Goal: Information Seeking & Learning: Learn about a topic

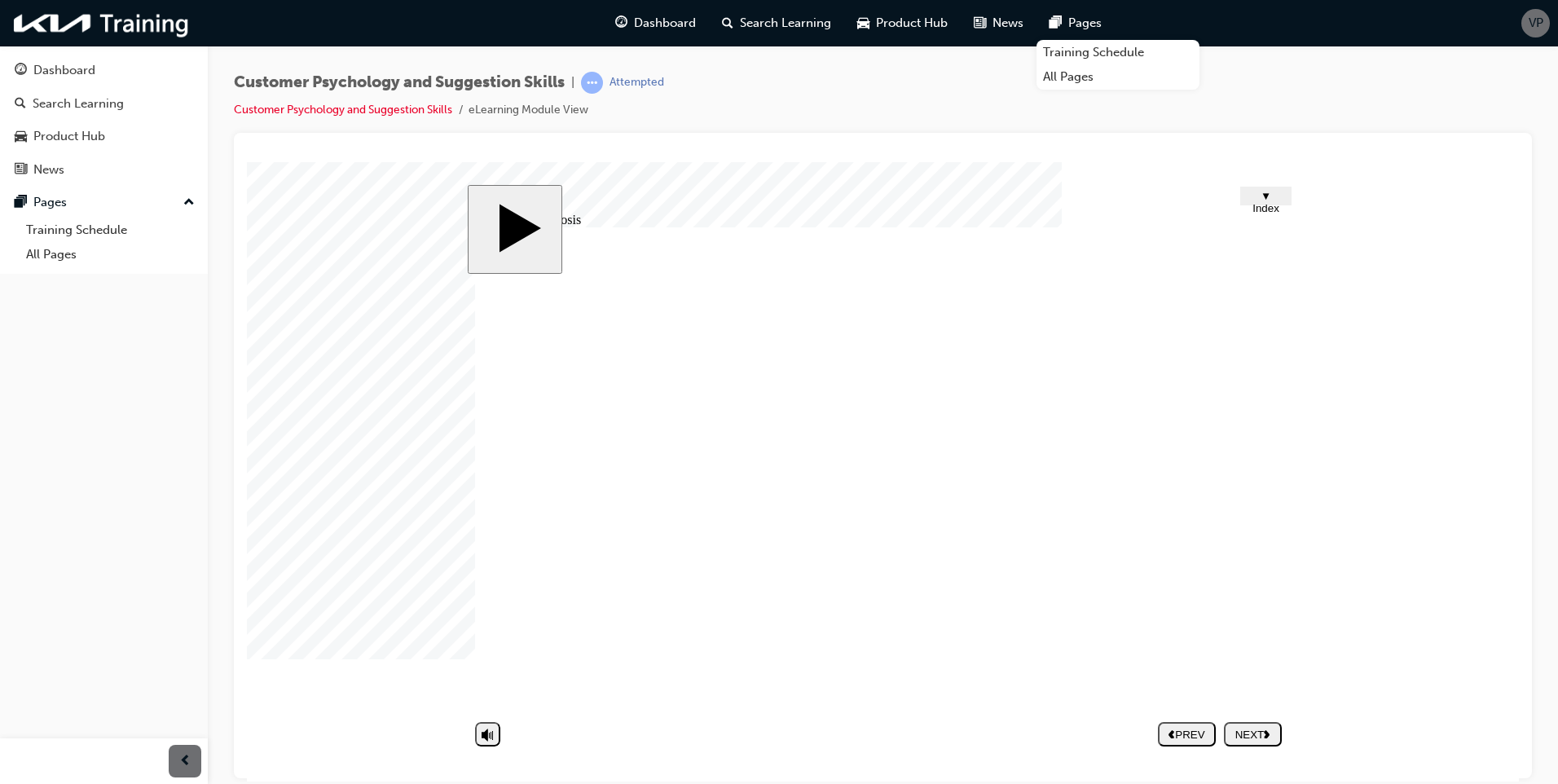
click at [1496, 271] on body "slide: Self-diagnosis 09.png They are suspicious of being cheated. …………………………………" at bounding box center [883, 470] width 1272 height 619
click at [1398, 264] on body "slide: Self-diagnosis 09.png They are suspicious of being cheated. …………………………………" at bounding box center [883, 470] width 1272 height 619
drag, startPoint x: 759, startPoint y: 692, endPoint x: 747, endPoint y: 687, distance: 13.0
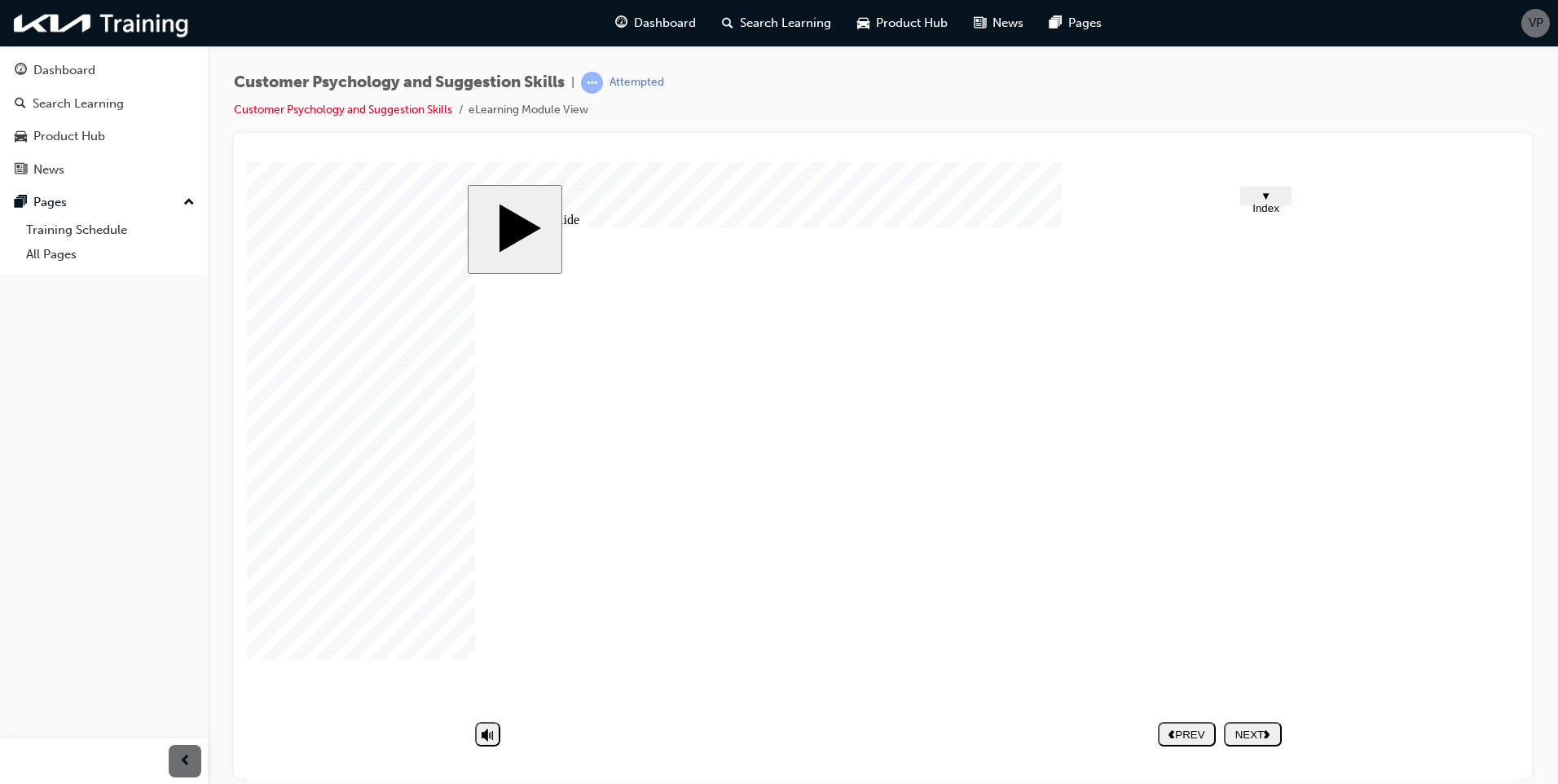
click at [1252, 728] on div "NEXT" at bounding box center [1252, 734] width 45 height 12
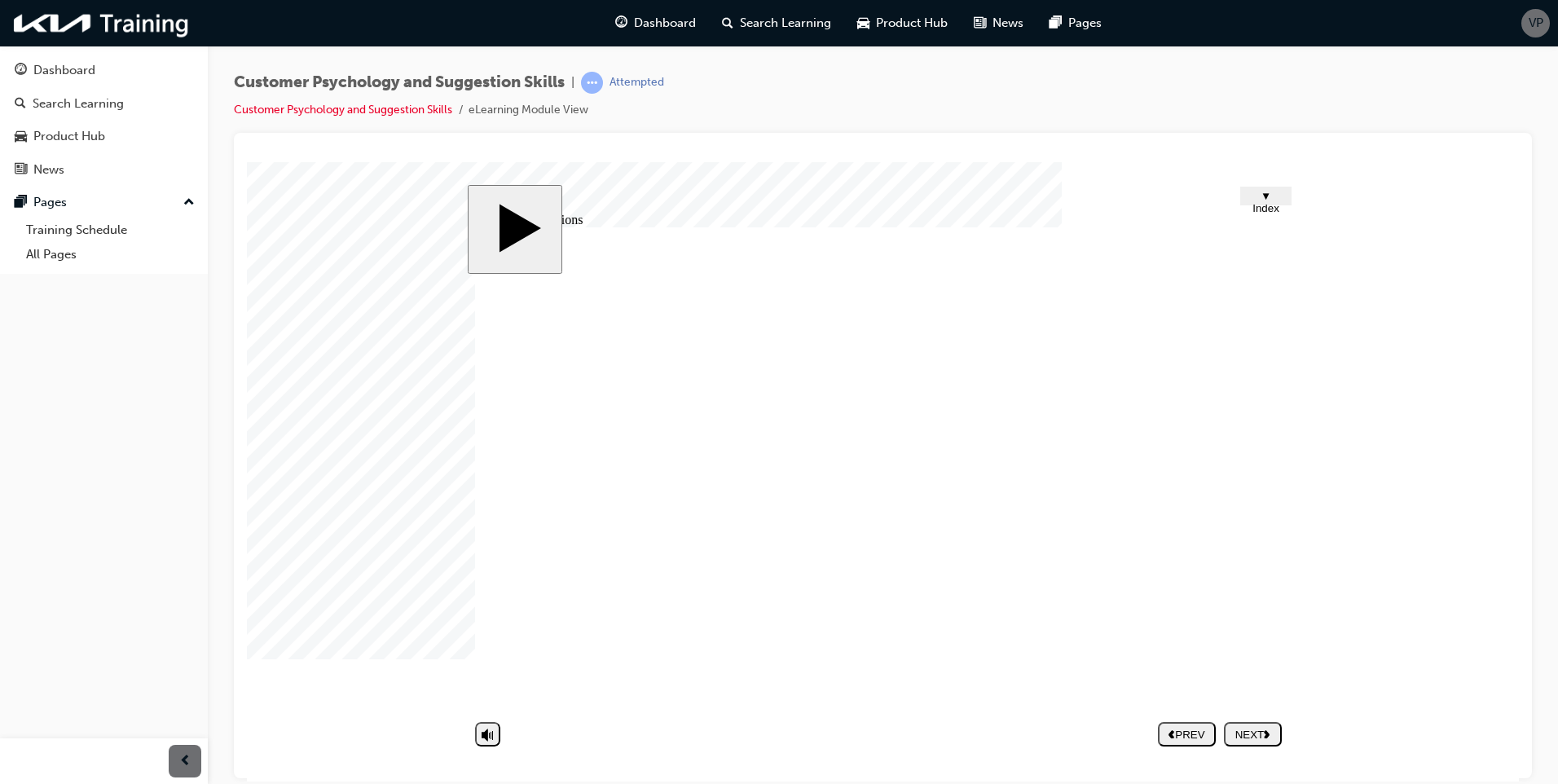
click at [1238, 730] on div "NEXT" at bounding box center [1252, 734] width 45 height 12
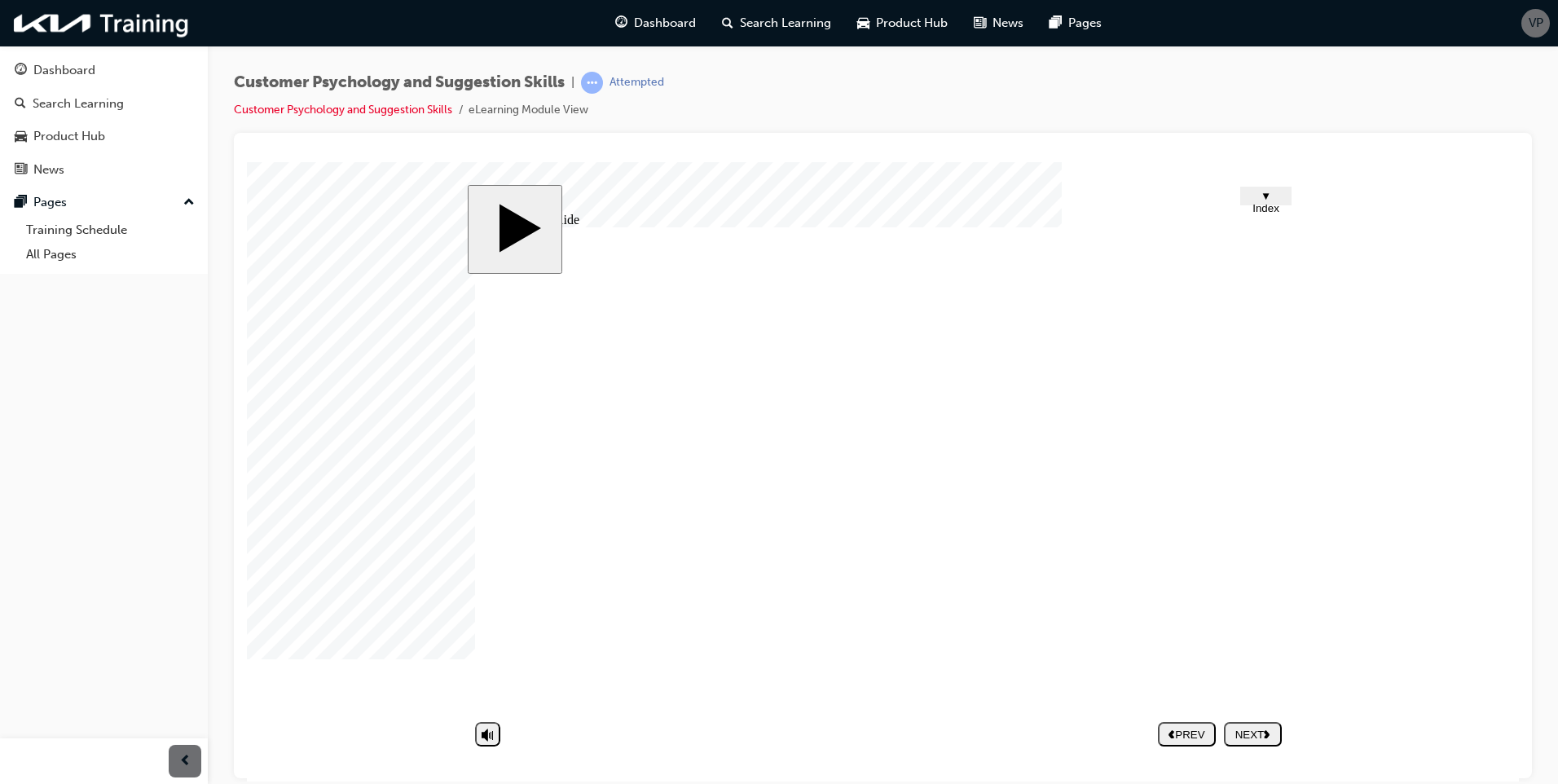
drag, startPoint x: 845, startPoint y: 556, endPoint x: 1214, endPoint y: 558, distance: 369.0
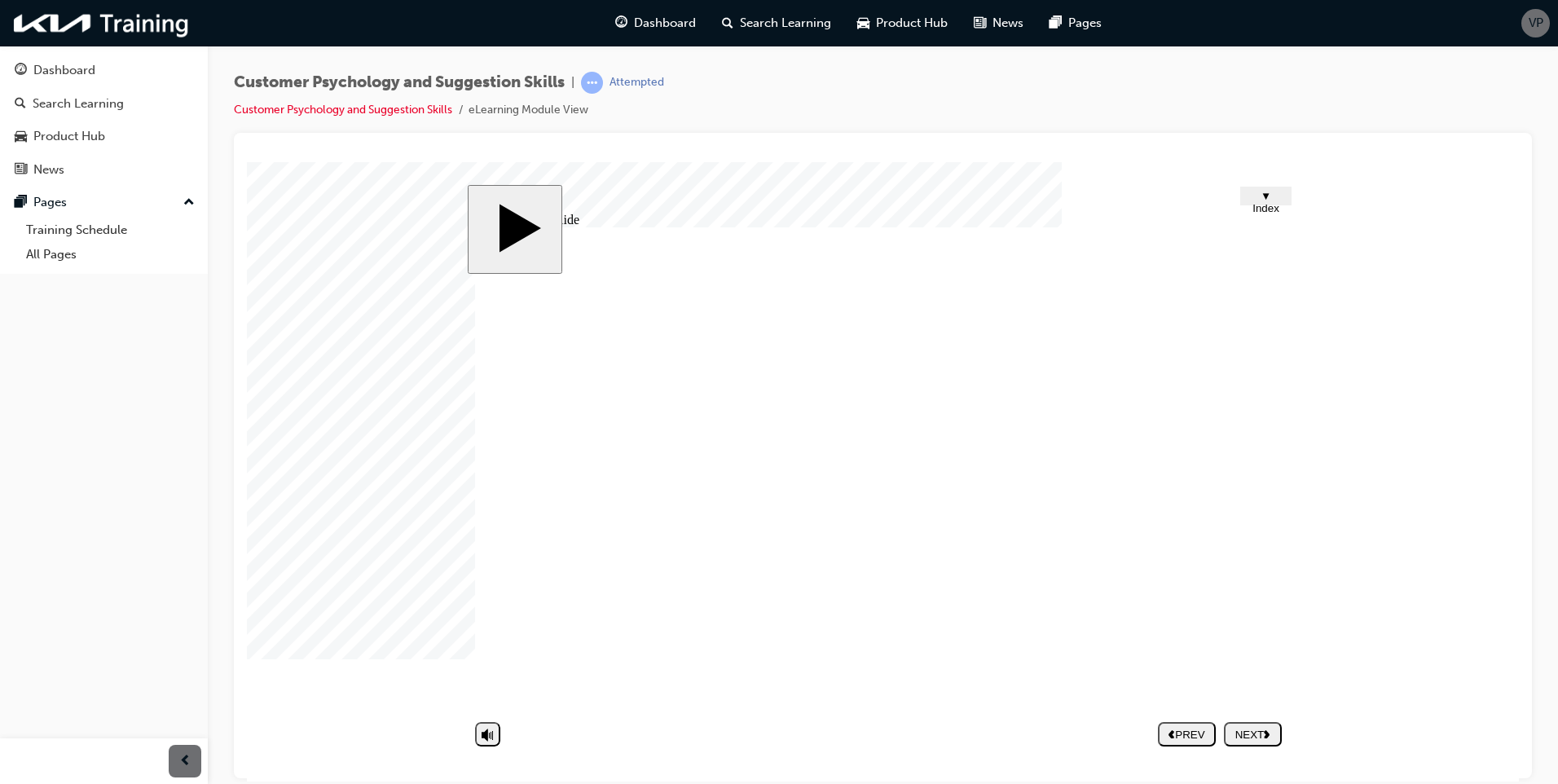
drag, startPoint x: 975, startPoint y: 566, endPoint x: 863, endPoint y: 565, distance: 112.0
drag, startPoint x: 847, startPoint y: 565, endPoint x: 761, endPoint y: 559, distance: 86.2
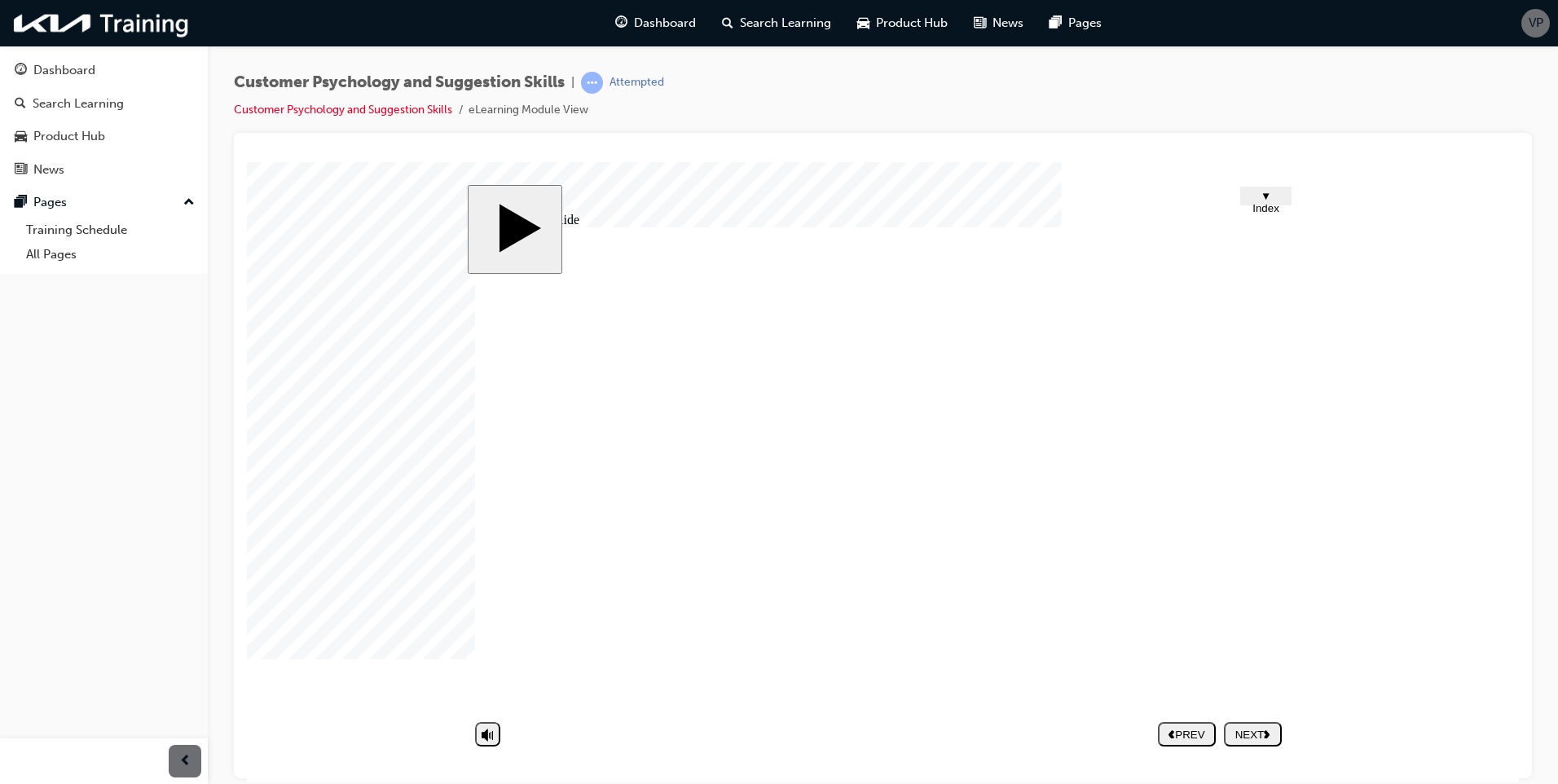
drag, startPoint x: 1024, startPoint y: 533, endPoint x: 1137, endPoint y: 582, distance: 123.2
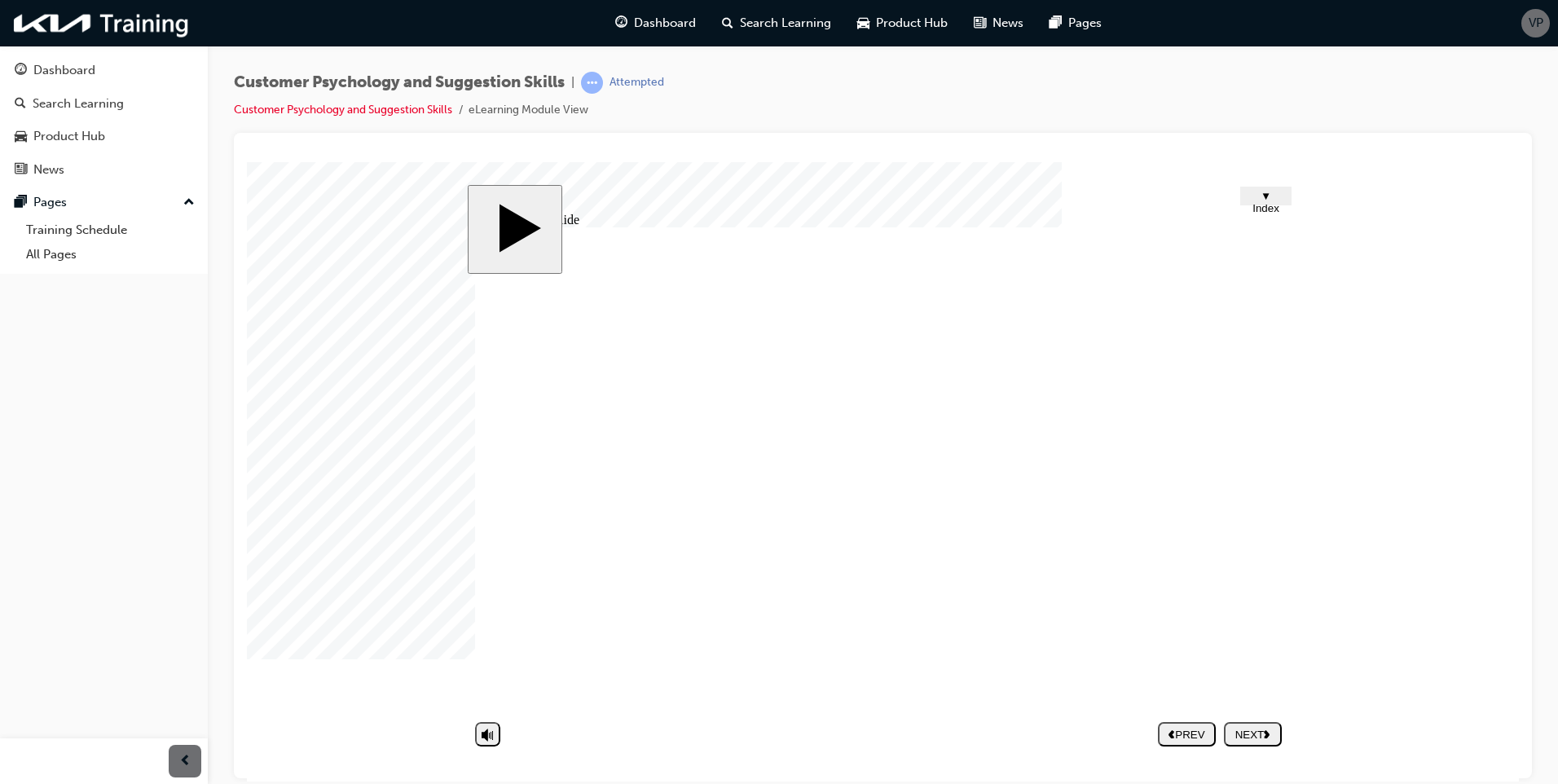
click at [1252, 730] on div "NEXT" at bounding box center [1252, 734] width 45 height 12
click at [1245, 737] on div "NEXT" at bounding box center [1252, 734] width 45 height 12
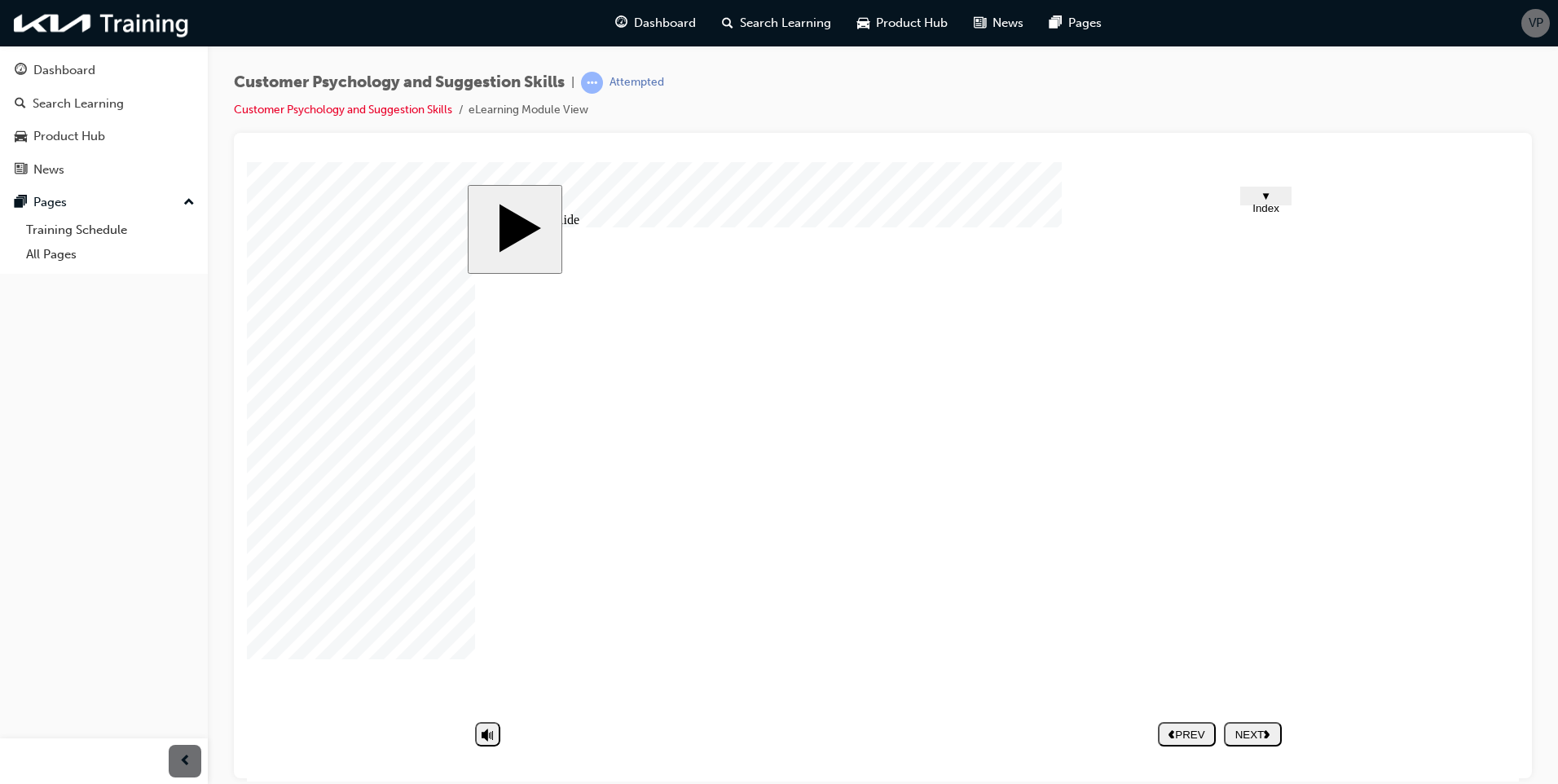
click at [1245, 728] on div "NEXT" at bounding box center [1252, 734] width 45 height 12
click at [1244, 728] on div "NEXT" at bounding box center [1252, 734] width 45 height 12
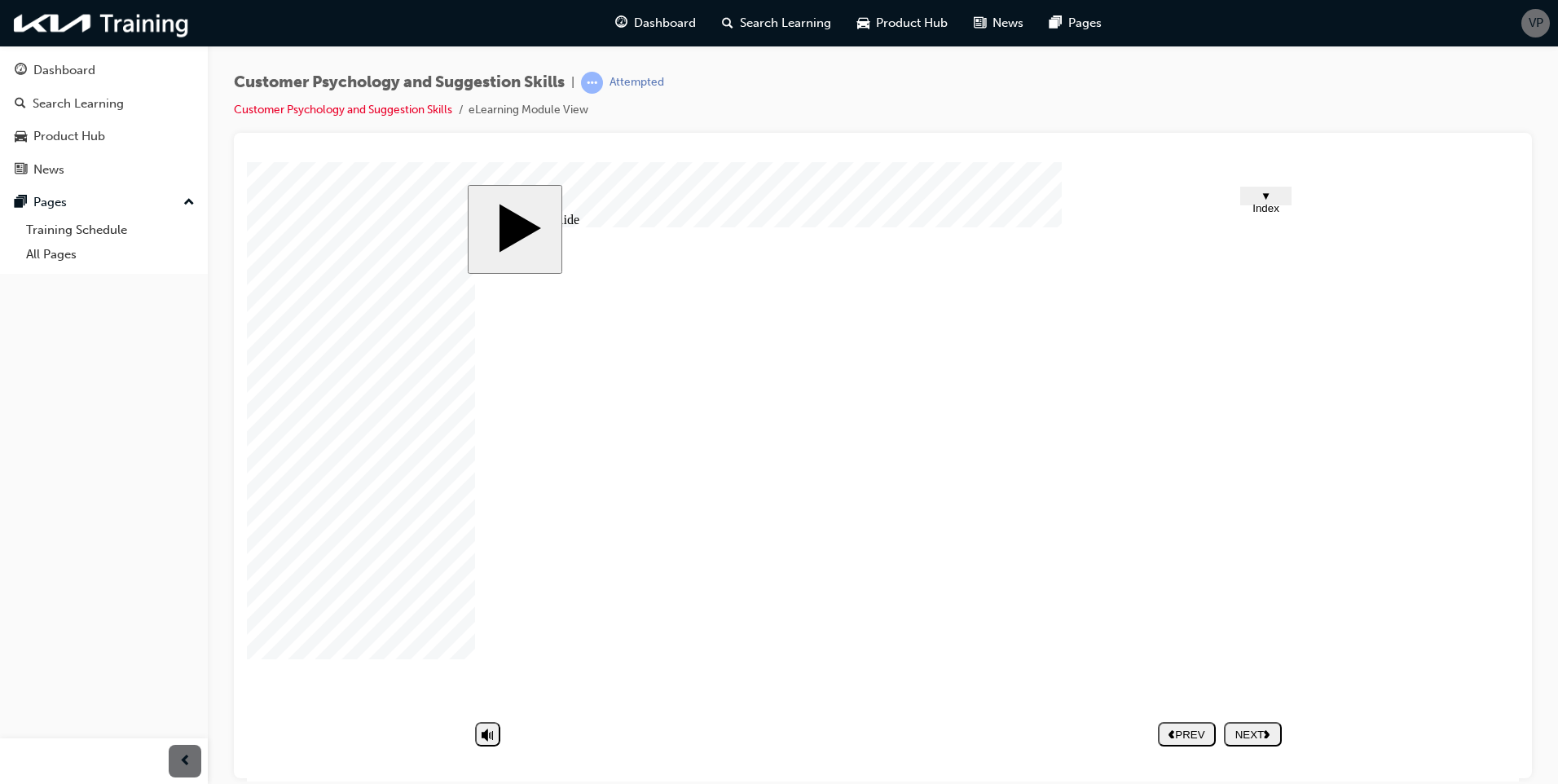
click at [1240, 735] on div "NEXT" at bounding box center [1252, 734] width 45 height 12
click at [1254, 736] on div "NEXT" at bounding box center [1252, 734] width 45 height 12
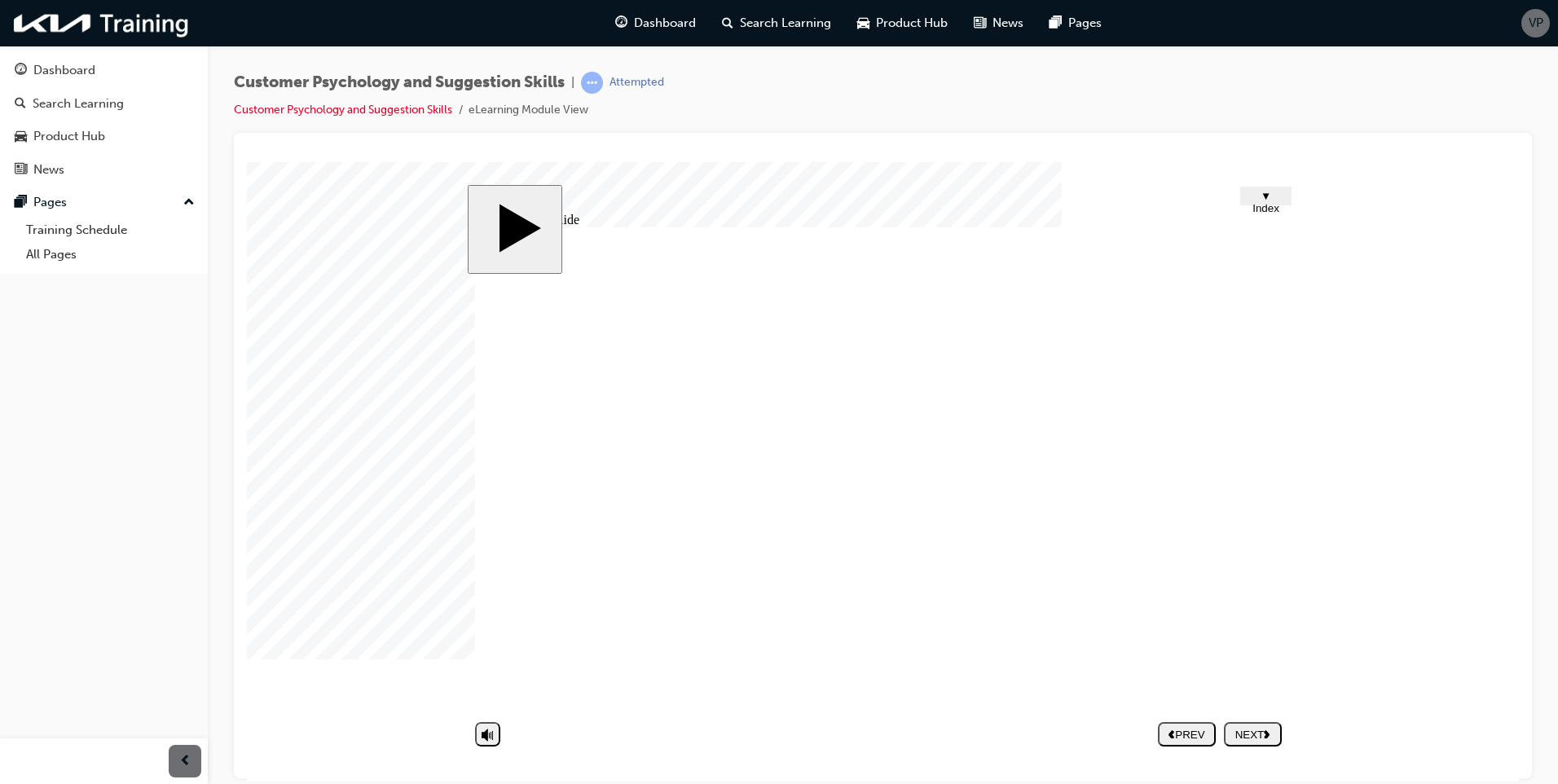
click at [1246, 729] on div "NEXT" at bounding box center [1252, 734] width 45 height 12
click at [1246, 729] on nav "PREV NEXT SUBMIT" at bounding box center [1219, 733] width 124 height 37
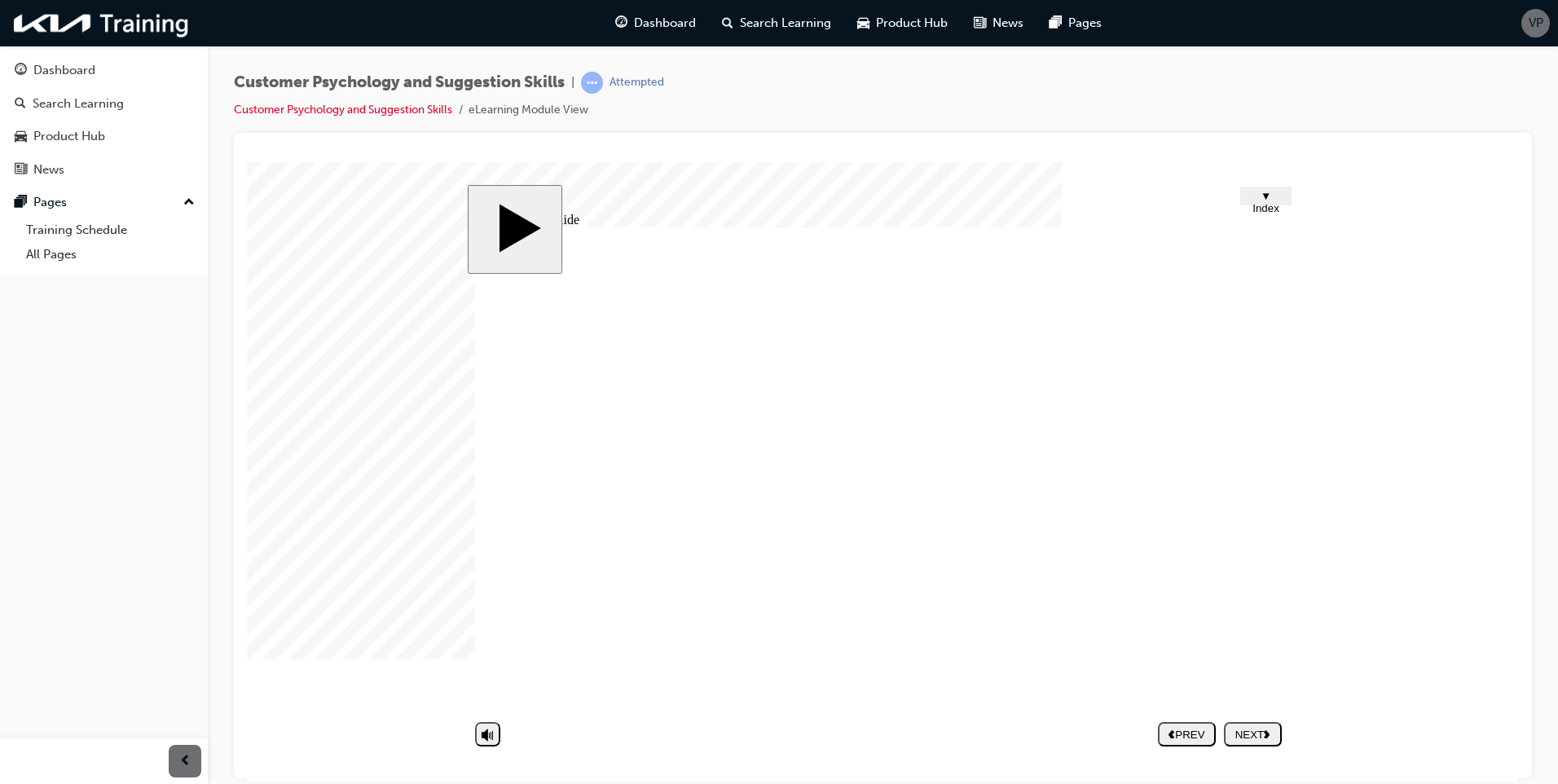
drag, startPoint x: 966, startPoint y: 607, endPoint x: 966, endPoint y: 616, distance: 9.0
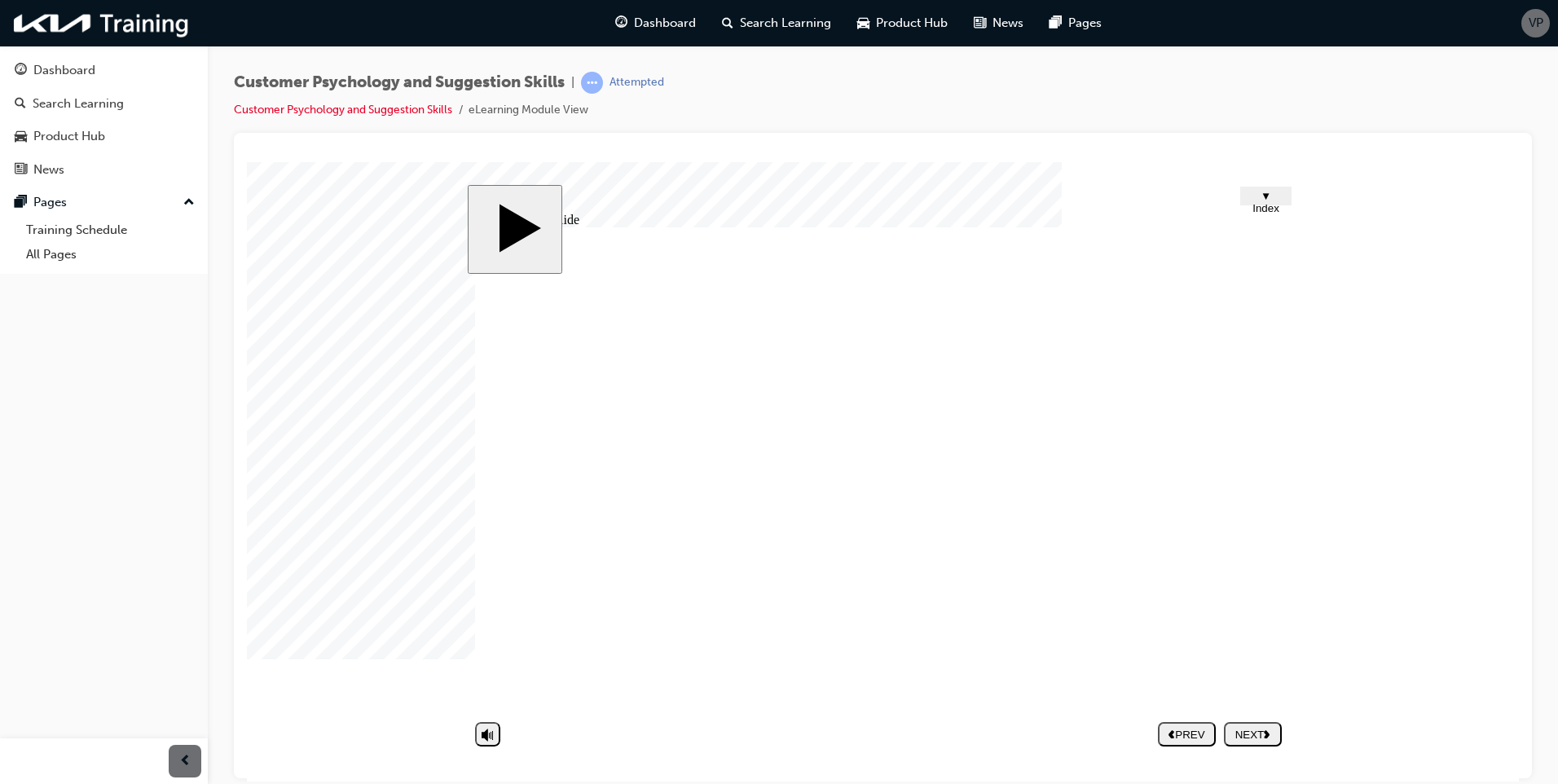
click at [1249, 729] on div "NEXT" at bounding box center [1252, 734] width 45 height 12
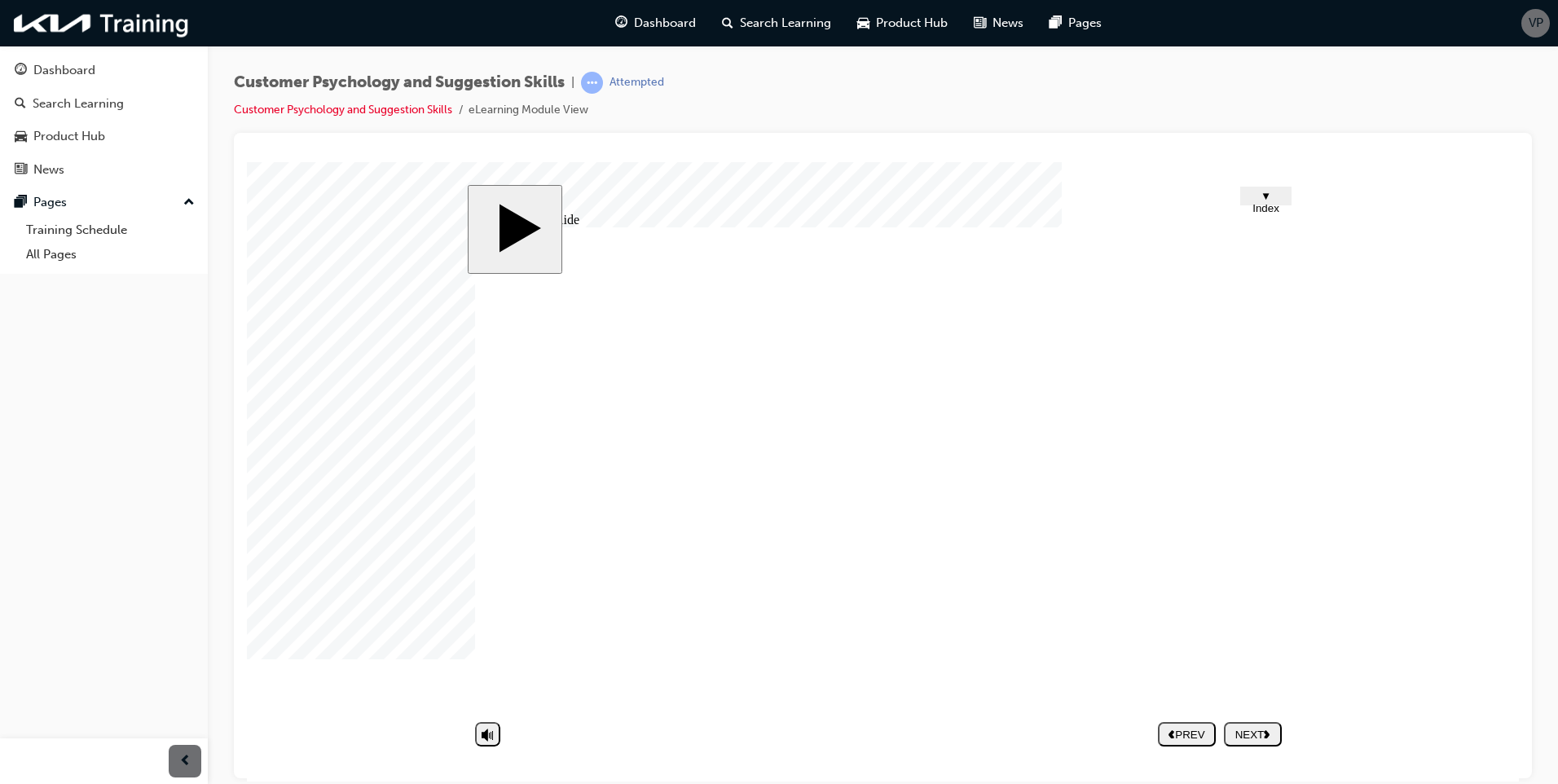
drag, startPoint x: 1240, startPoint y: 690, endPoint x: 1247, endPoint y: 704, distance: 15.7
click at [1240, 730] on div "NEXT" at bounding box center [1252, 734] width 45 height 12
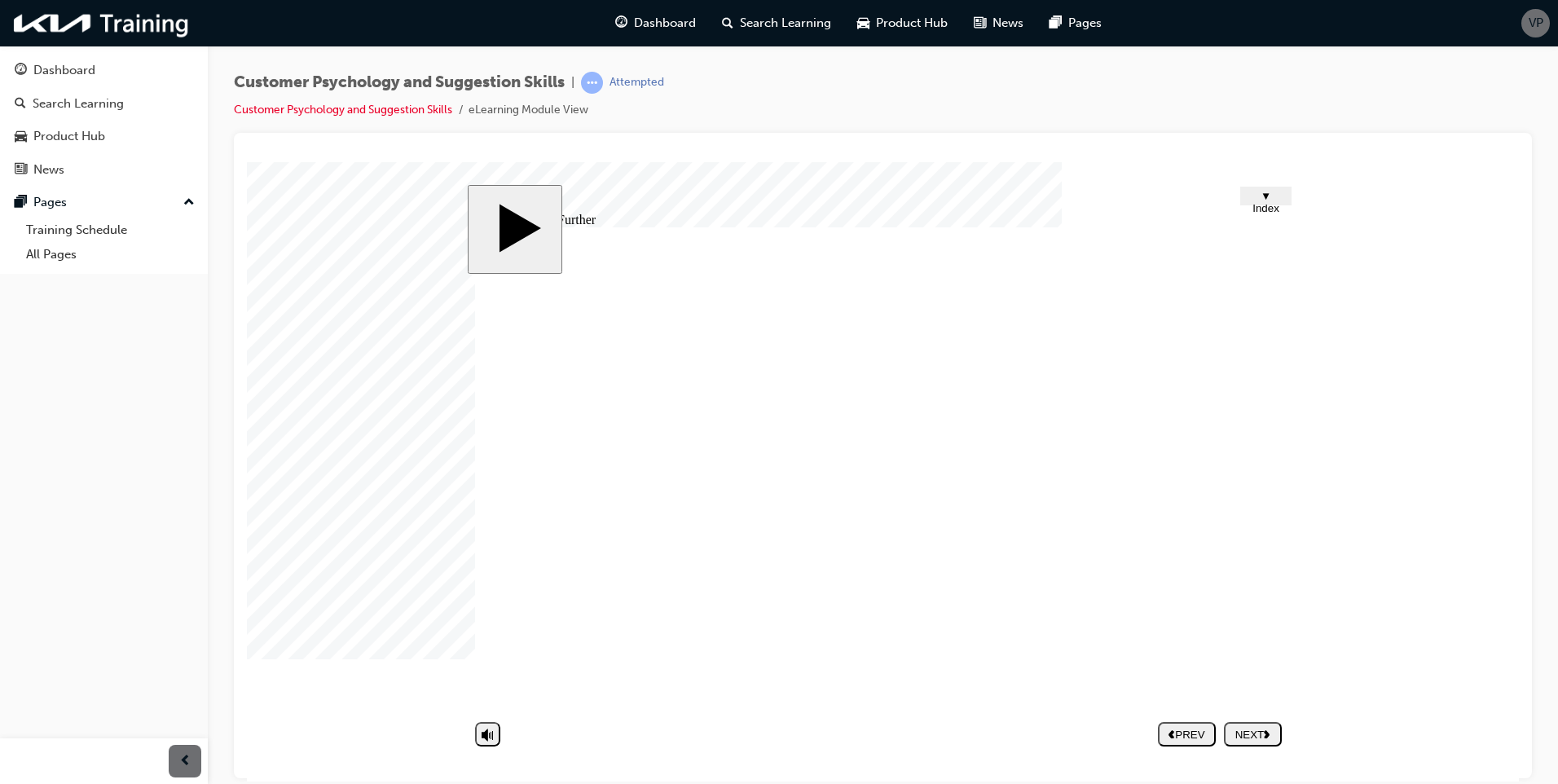
click at [1255, 733] on div "NEXT" at bounding box center [1252, 734] width 45 height 12
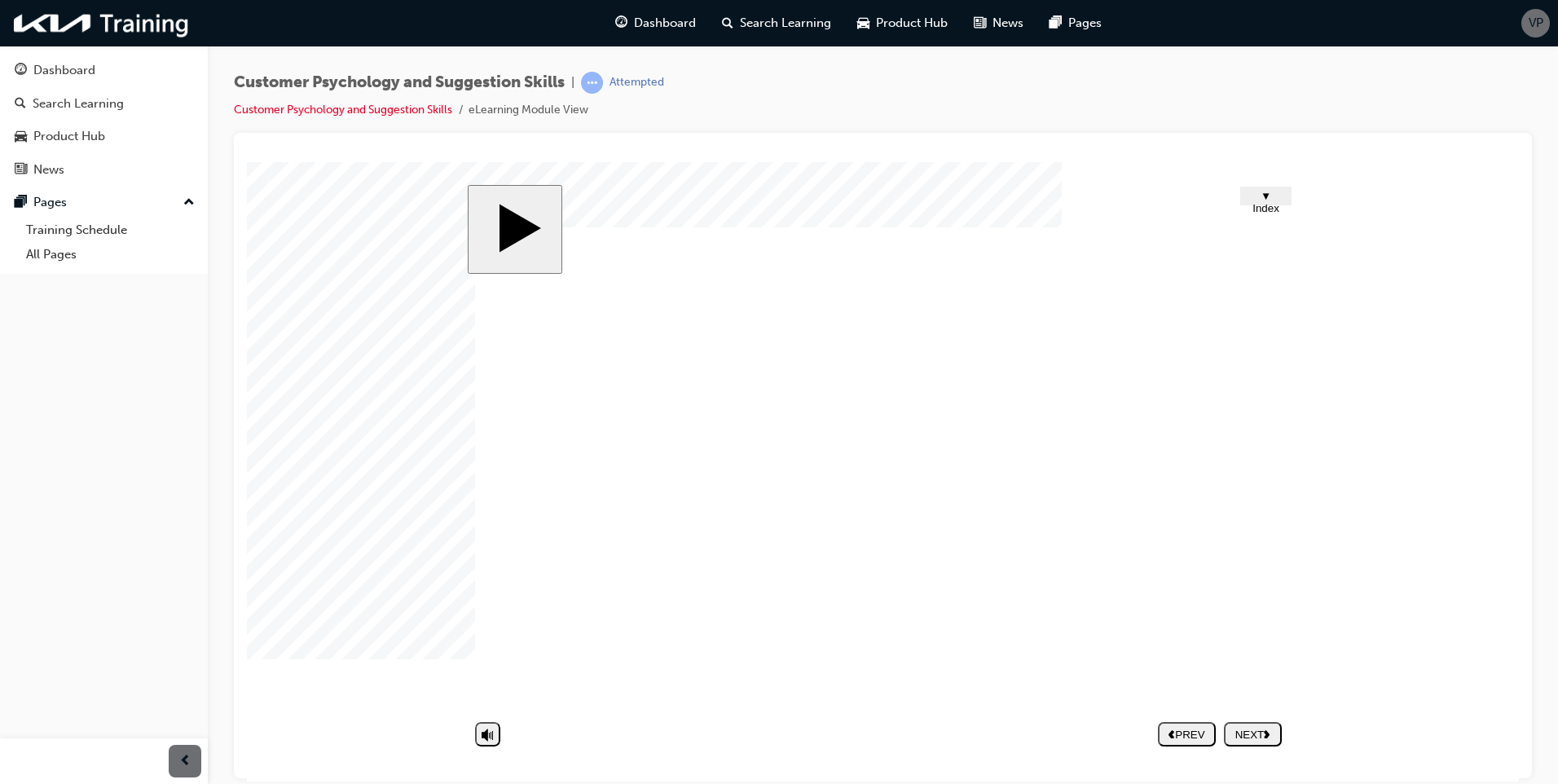
click at [1266, 741] on button "NEXT" at bounding box center [1253, 733] width 58 height 25
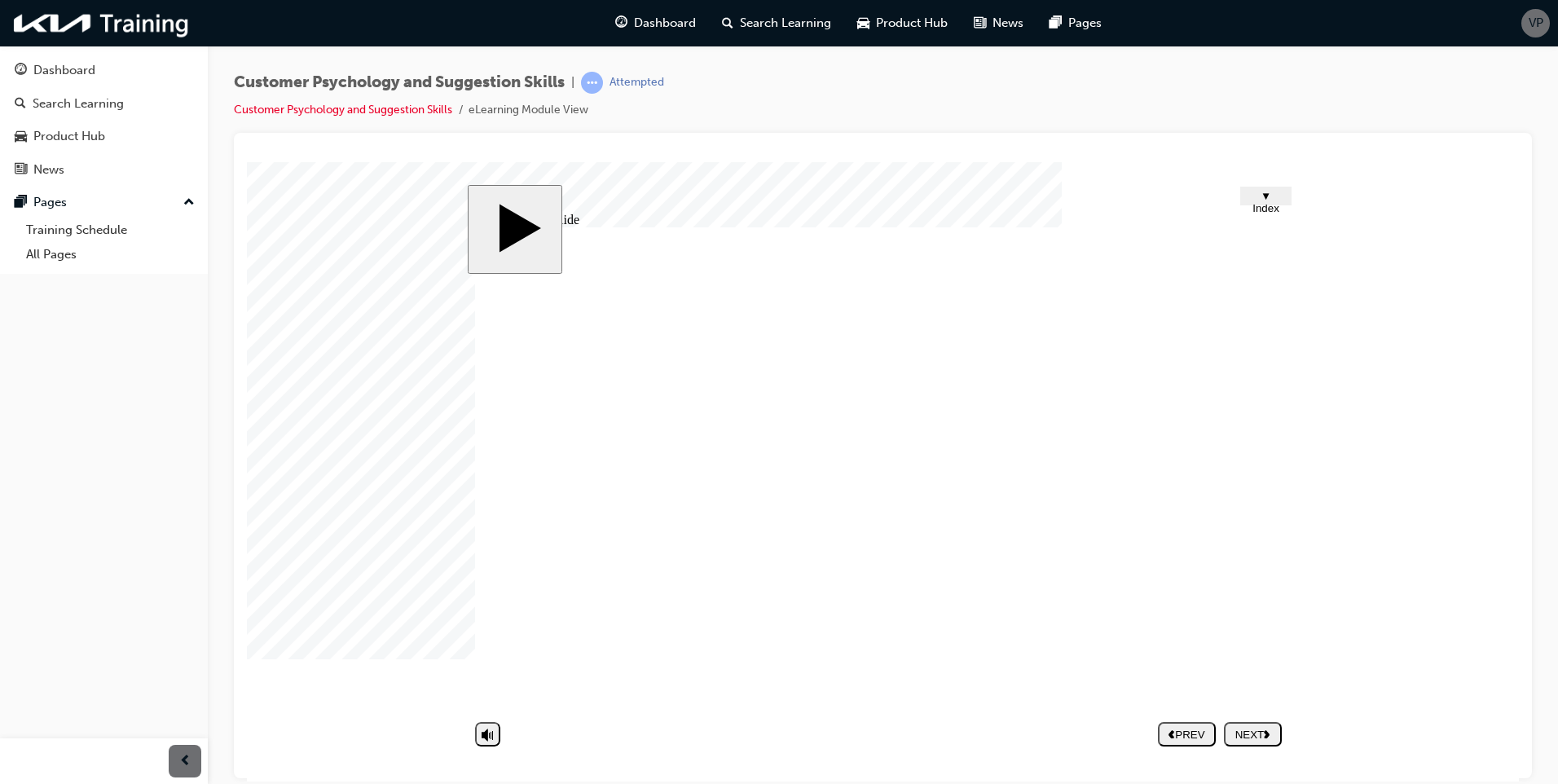
click at [1251, 734] on div "NEXT" at bounding box center [1252, 734] width 45 height 12
click at [1254, 740] on nav "PREV NEXT SUBMIT" at bounding box center [1219, 733] width 124 height 37
click at [643, 27] on span "Dashboard" at bounding box center [665, 23] width 62 height 19
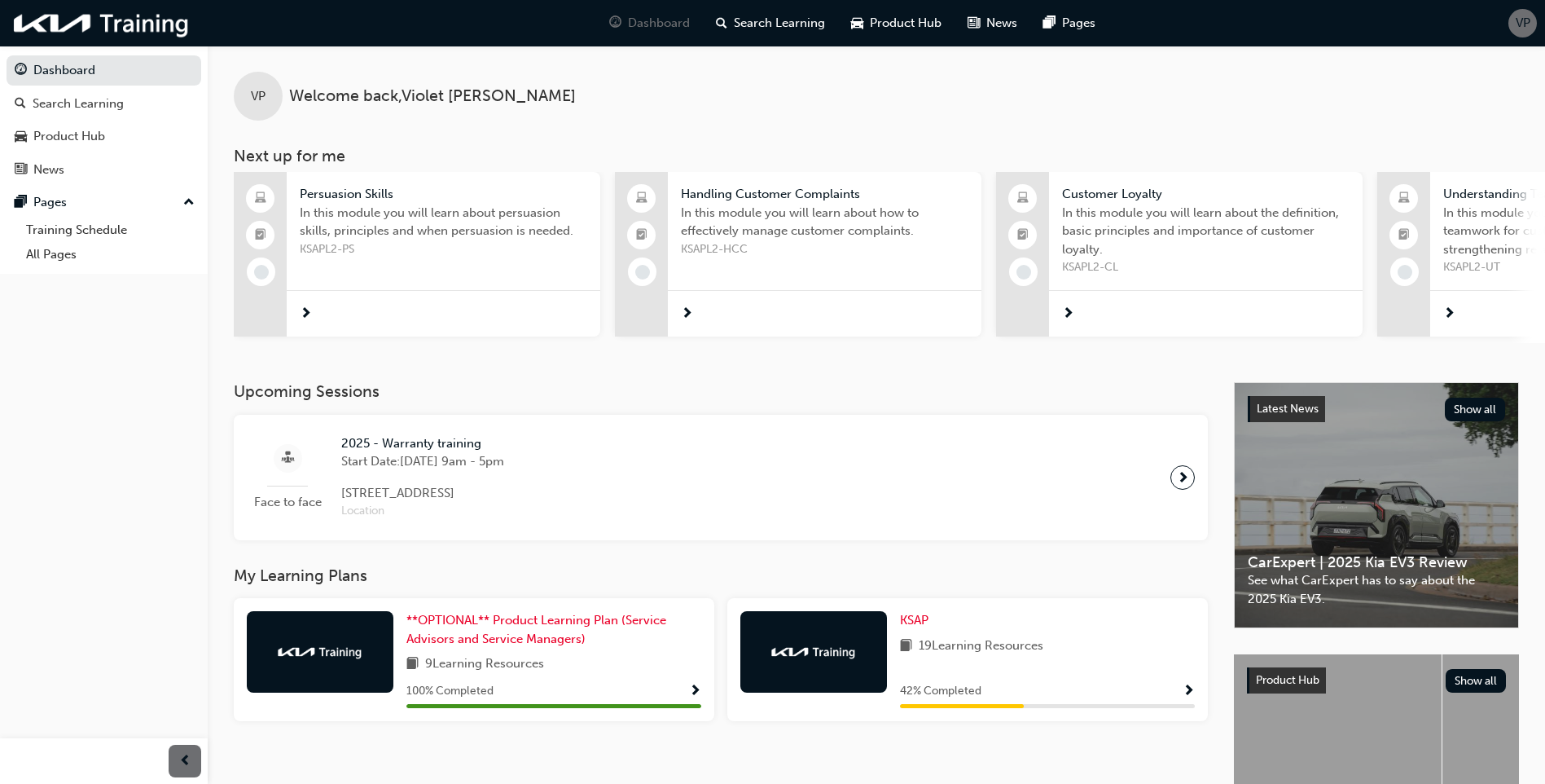
click at [373, 225] on span "In this module you will learn about persuasion skills, principles and when pers…" at bounding box center [443, 222] width 287 height 37
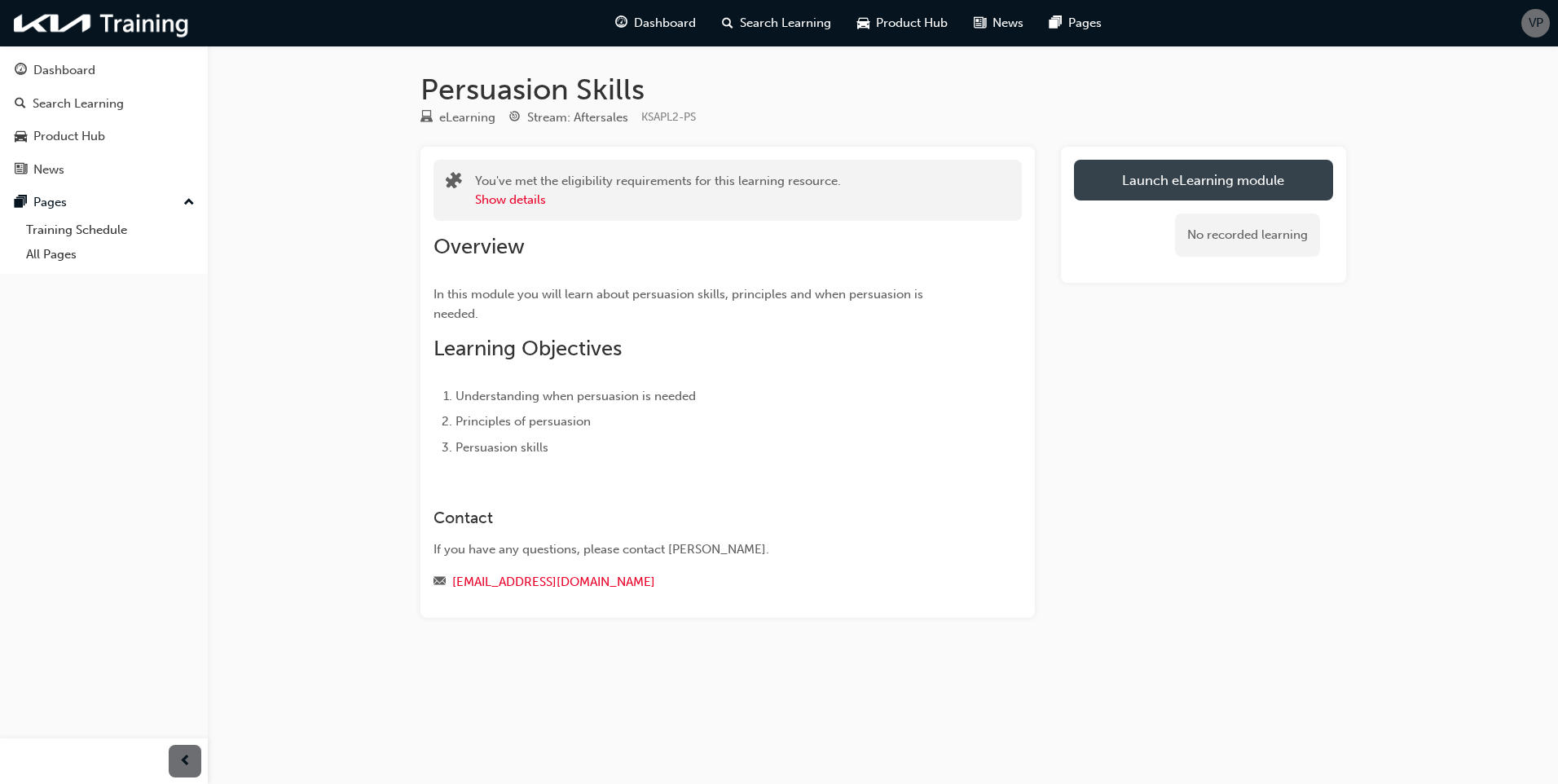
click at [1200, 184] on link "Launch eLearning module" at bounding box center [1203, 180] width 259 height 41
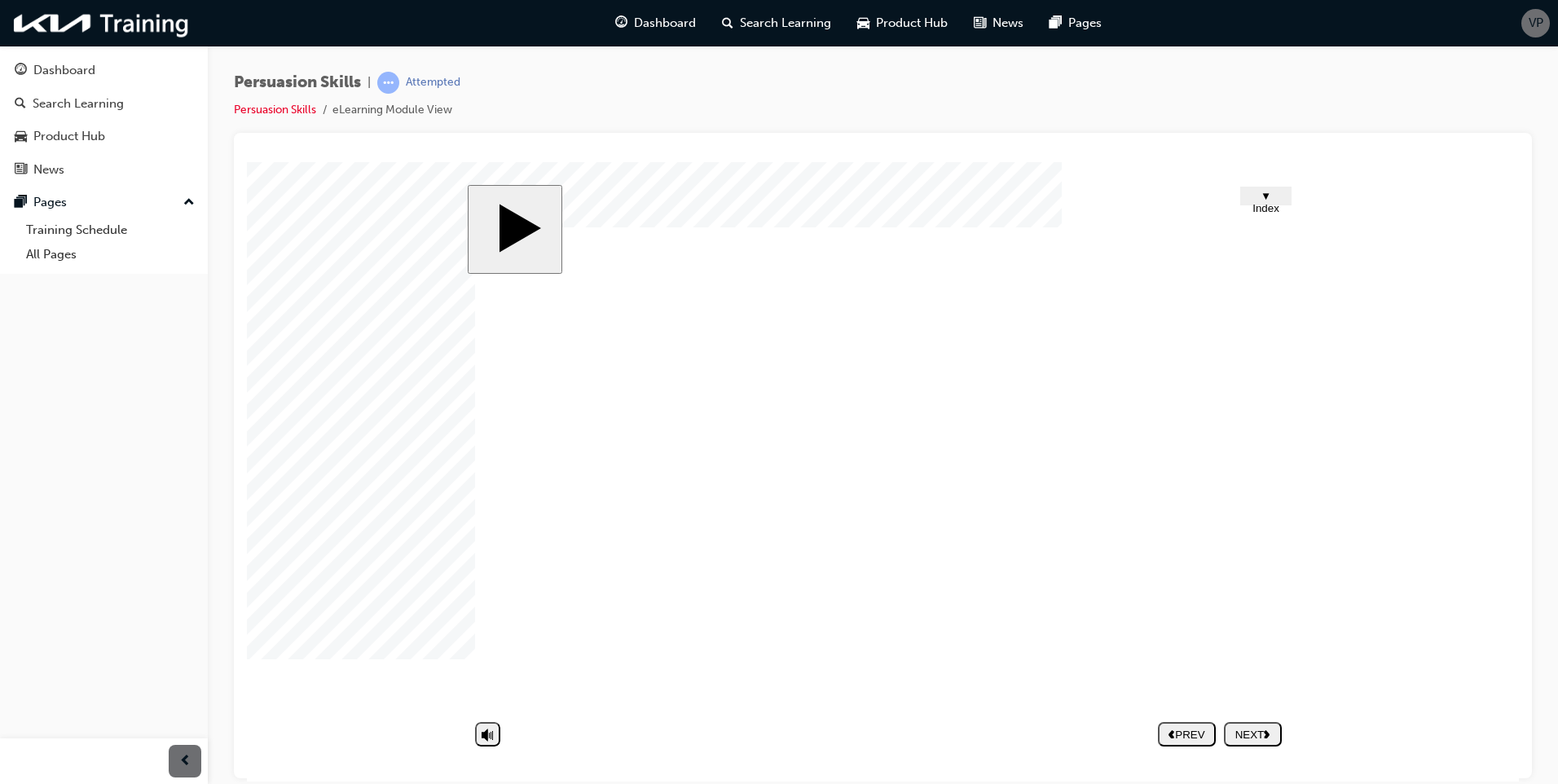
click at [1255, 733] on nav "PREV NEXT SUBMIT" at bounding box center [1219, 733] width 124 height 37
click at [1255, 733] on div "NEXT" at bounding box center [1252, 734] width 45 height 12
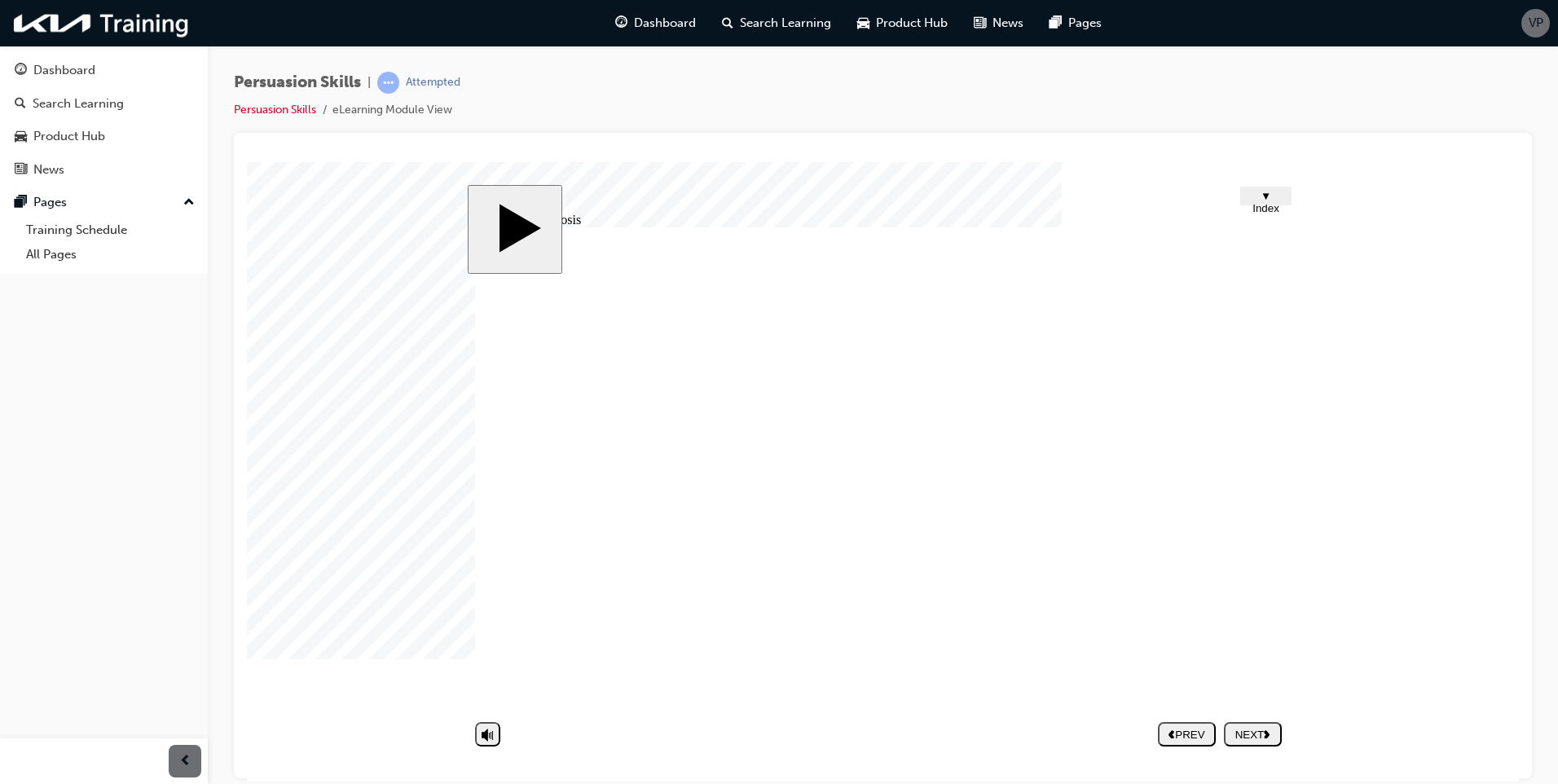
click at [247, 161] on image at bounding box center [247, 161] width 0 height 0
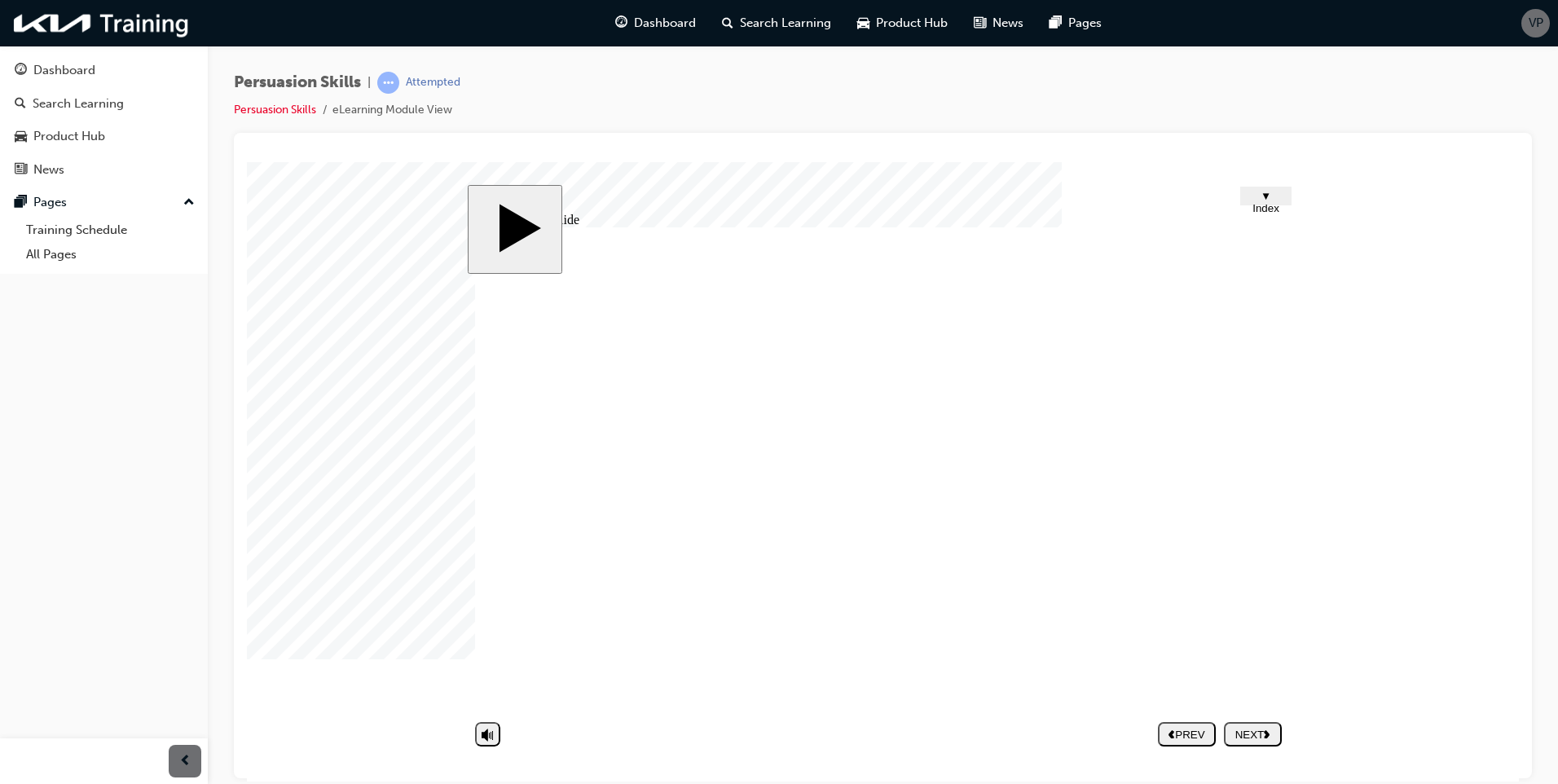
drag, startPoint x: 962, startPoint y: 516, endPoint x: 947, endPoint y: 521, distance: 15.8
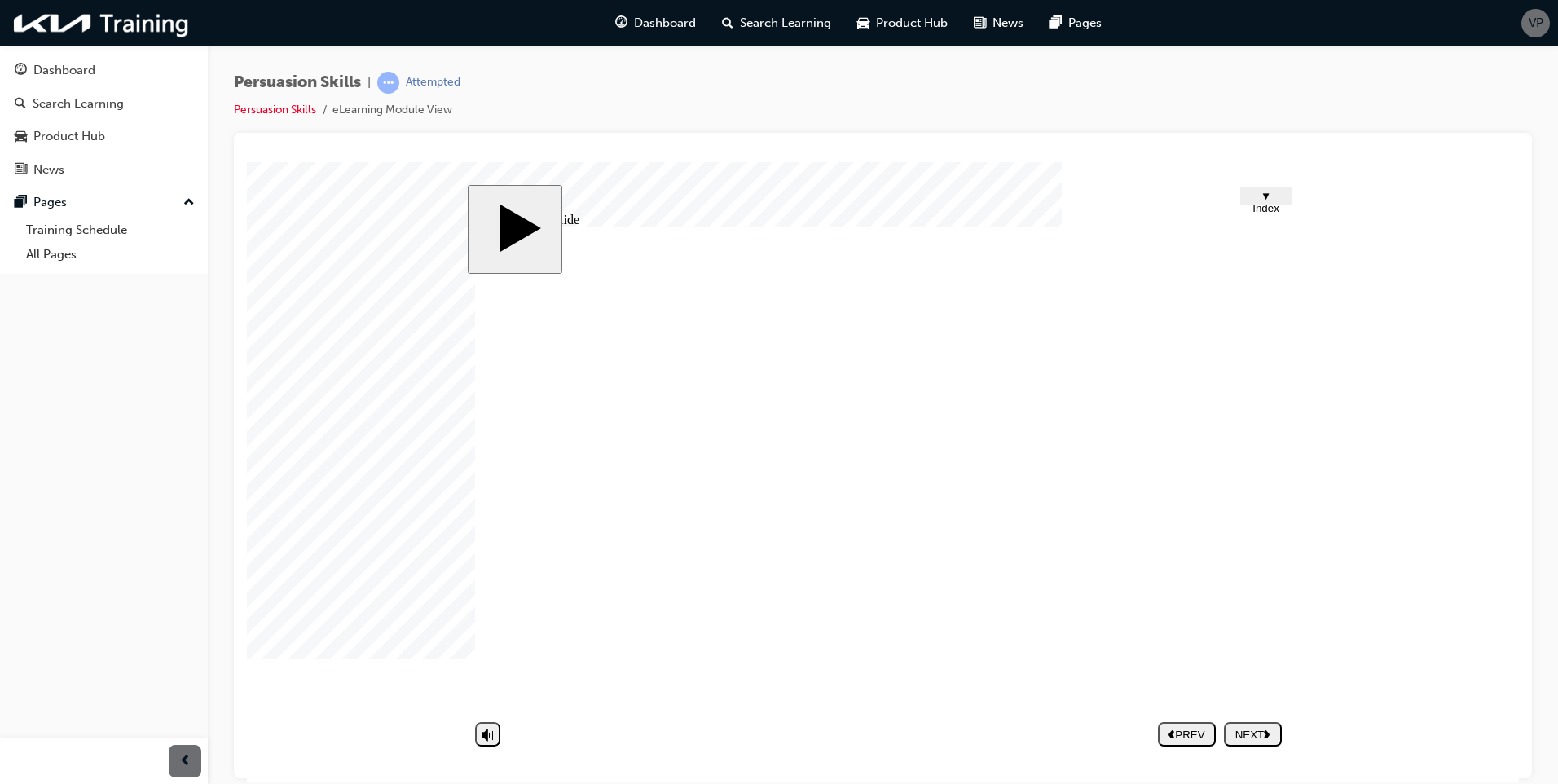
click at [1230, 728] on div "NEXT" at bounding box center [1252, 734] width 45 height 12
click at [247, 161] on image at bounding box center [247, 161] width 0 height 0
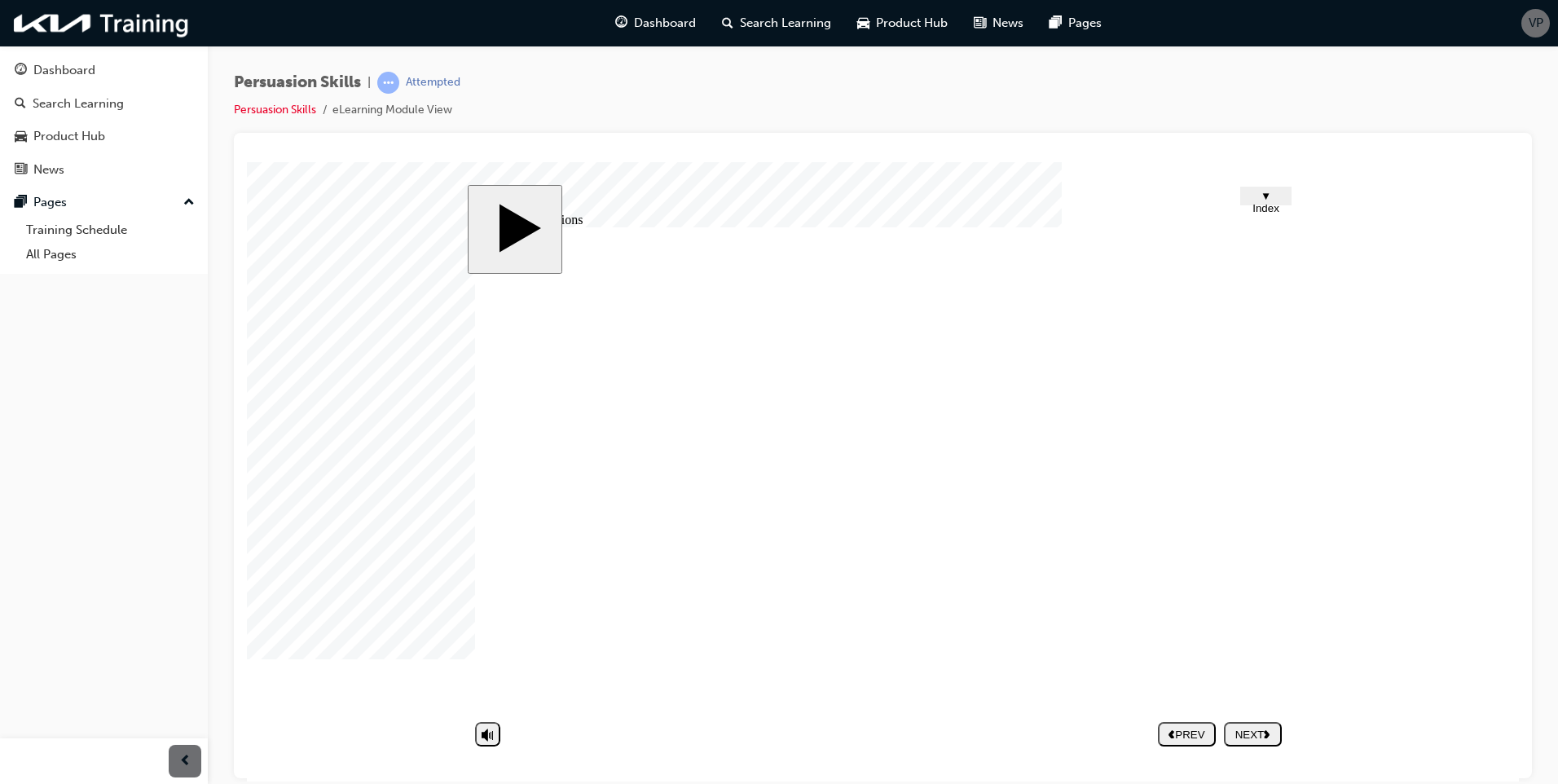
click at [1233, 735] on div "NEXT" at bounding box center [1252, 734] width 45 height 12
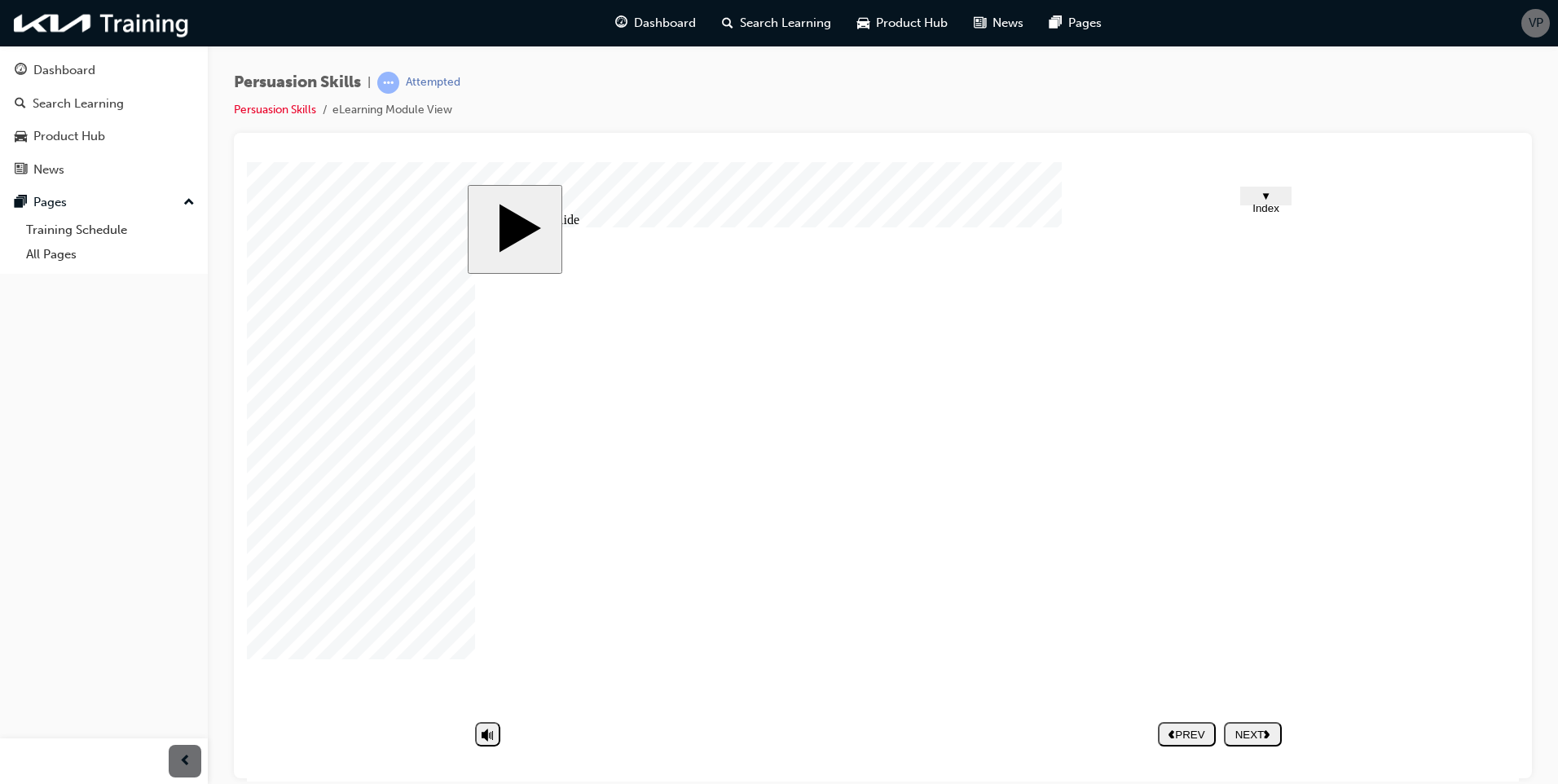
click at [1248, 728] on div "NEXT" at bounding box center [1252, 734] width 45 height 12
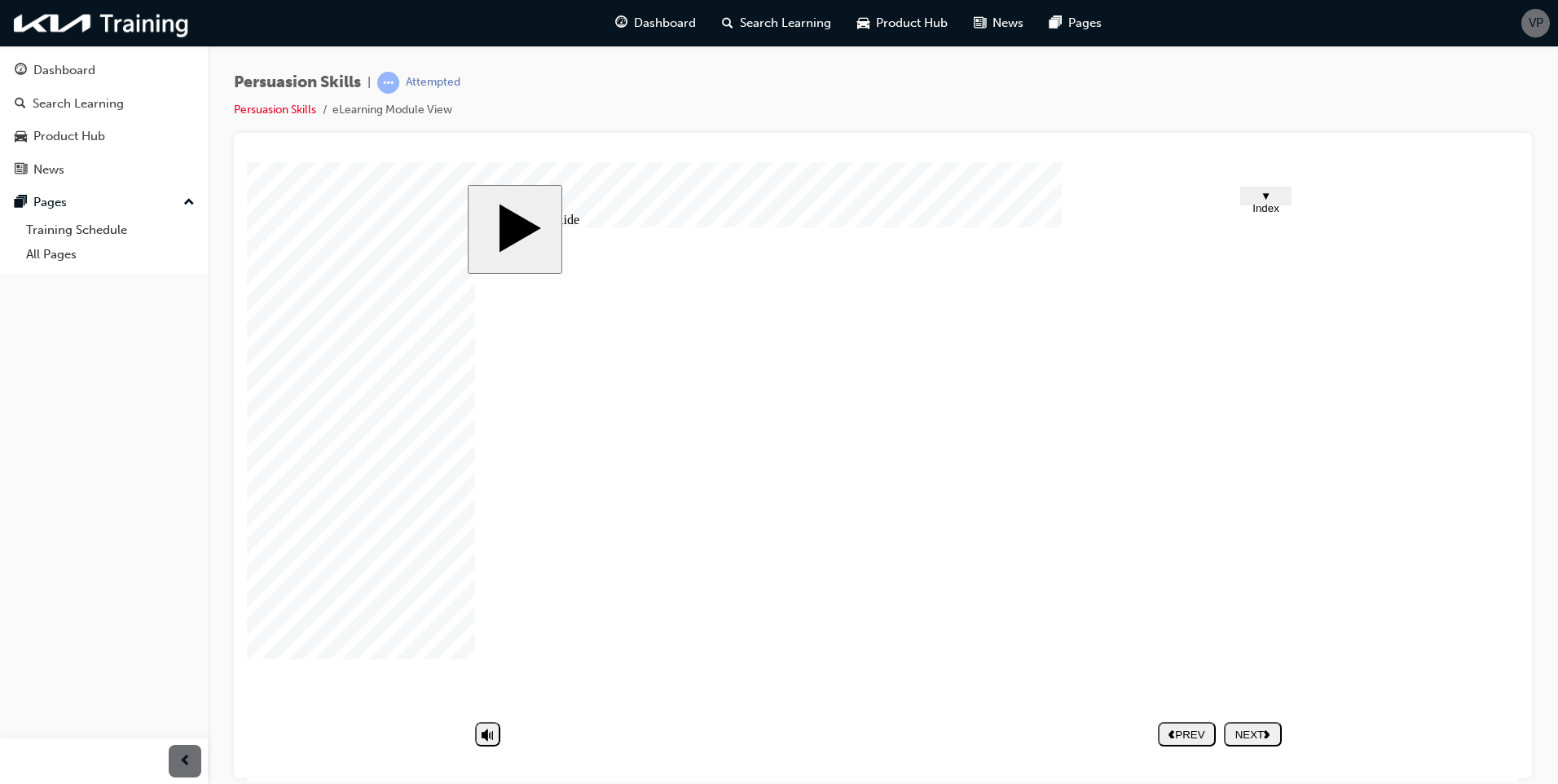
drag, startPoint x: 872, startPoint y: 423, endPoint x: 892, endPoint y: 526, distance: 104.9
click at [892, 526] on div "BY1 Group 1 * Let’s discuss in which situations you need to use persuasion skil…" at bounding box center [882, 475] width 815 height 497
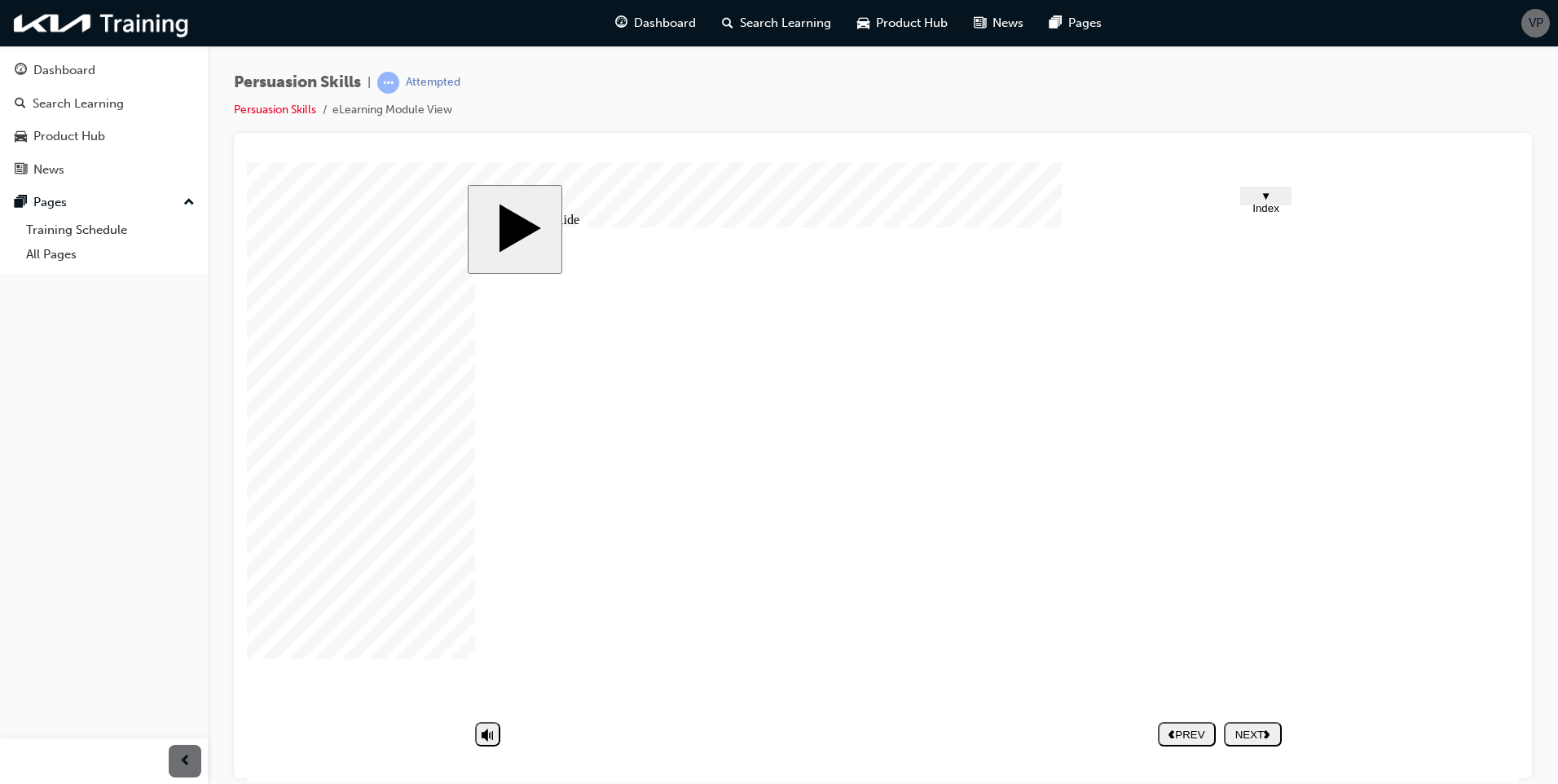
drag, startPoint x: 869, startPoint y: 356, endPoint x: 593, endPoint y: 363, distance: 276.1
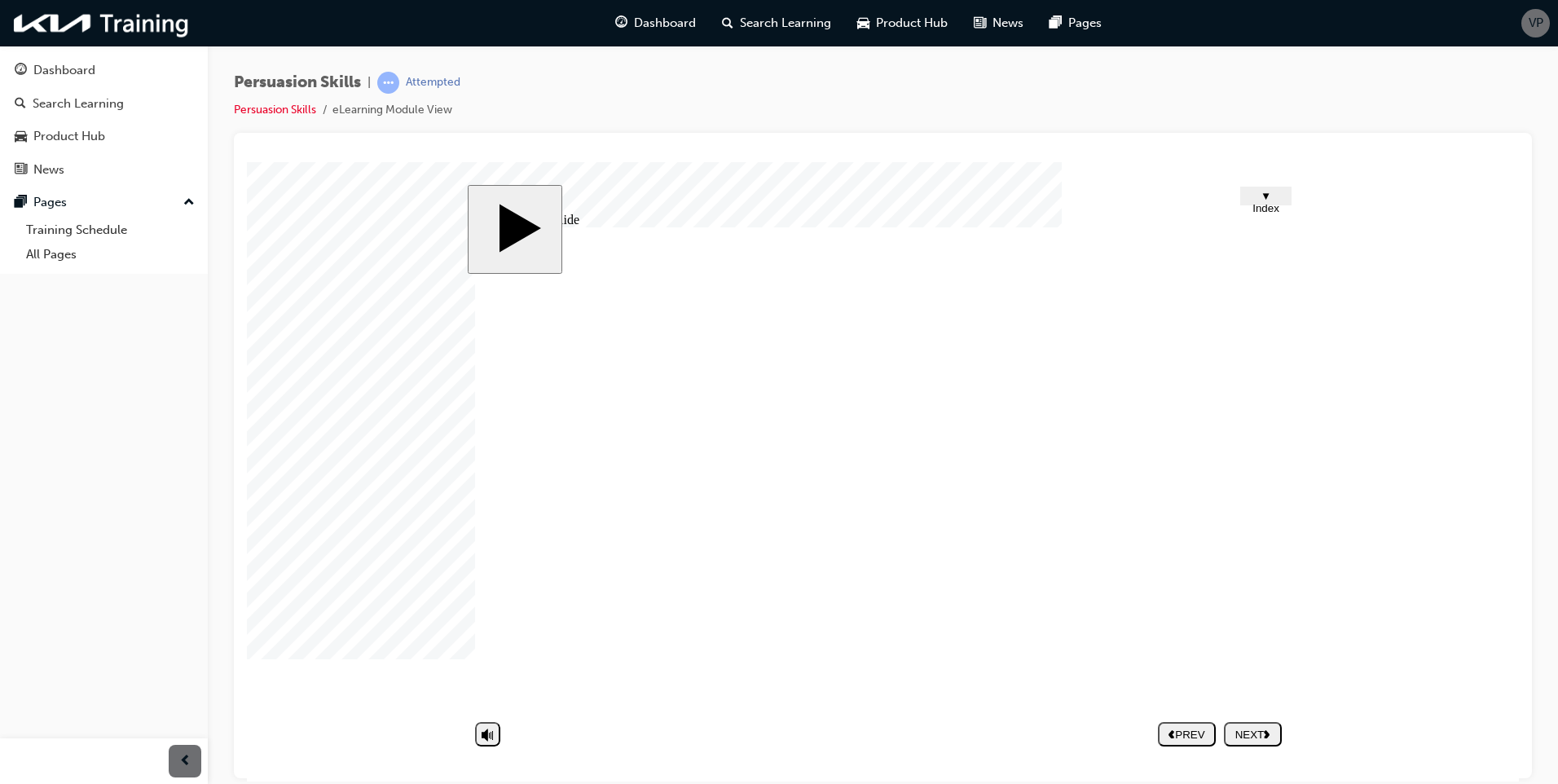
drag, startPoint x: 565, startPoint y: 363, endPoint x: 906, endPoint y: 360, distance: 341.0
drag, startPoint x: 944, startPoint y: 360, endPoint x: 552, endPoint y: 365, distance: 392.0
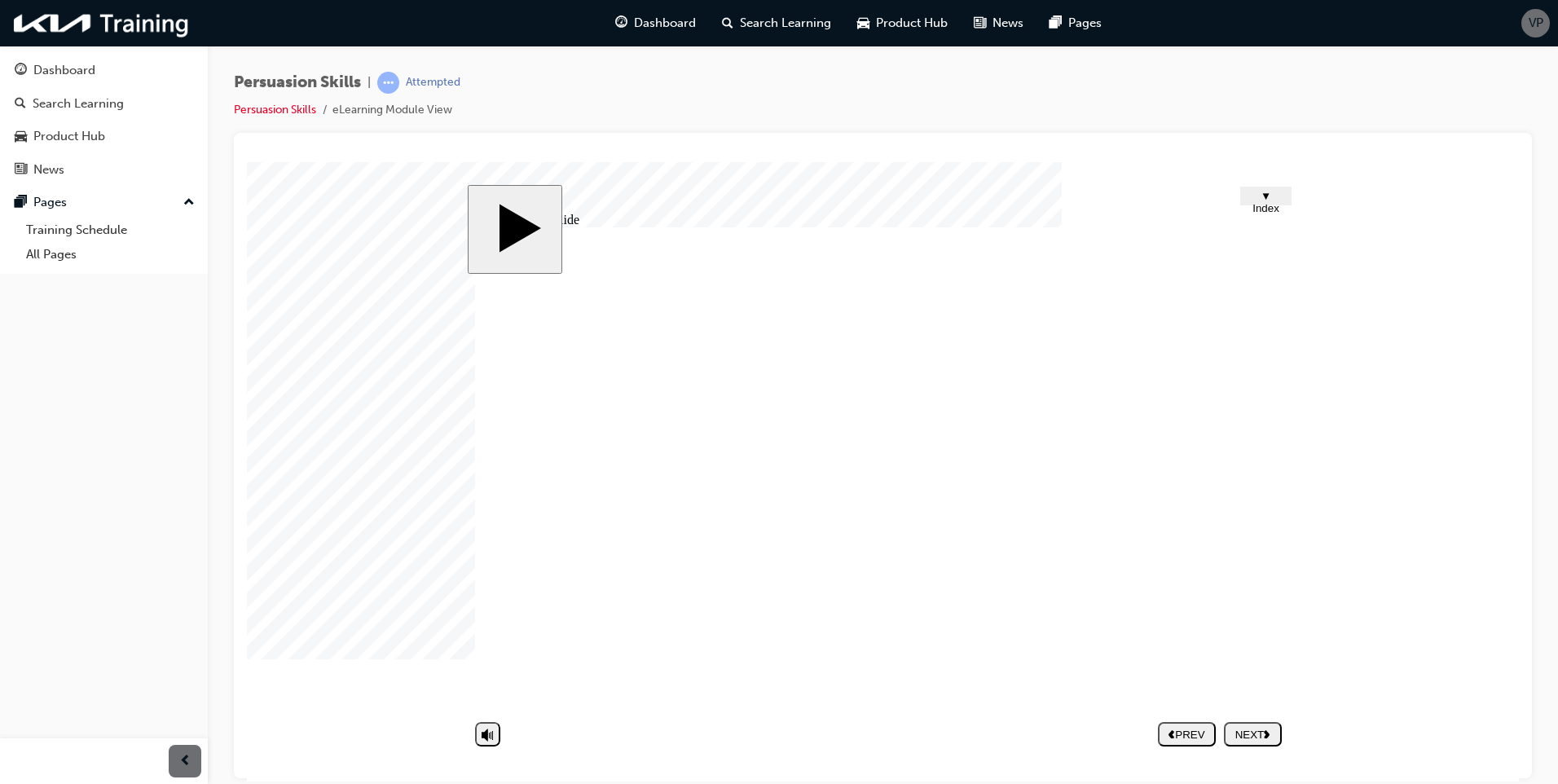
drag, startPoint x: 545, startPoint y: 364, endPoint x: 731, endPoint y: 364, distance: 186.0
drag, startPoint x: 594, startPoint y: 336, endPoint x: 595, endPoint y: 360, distance: 24.0
drag, startPoint x: 566, startPoint y: 364, endPoint x: 632, endPoint y: 364, distance: 66.0
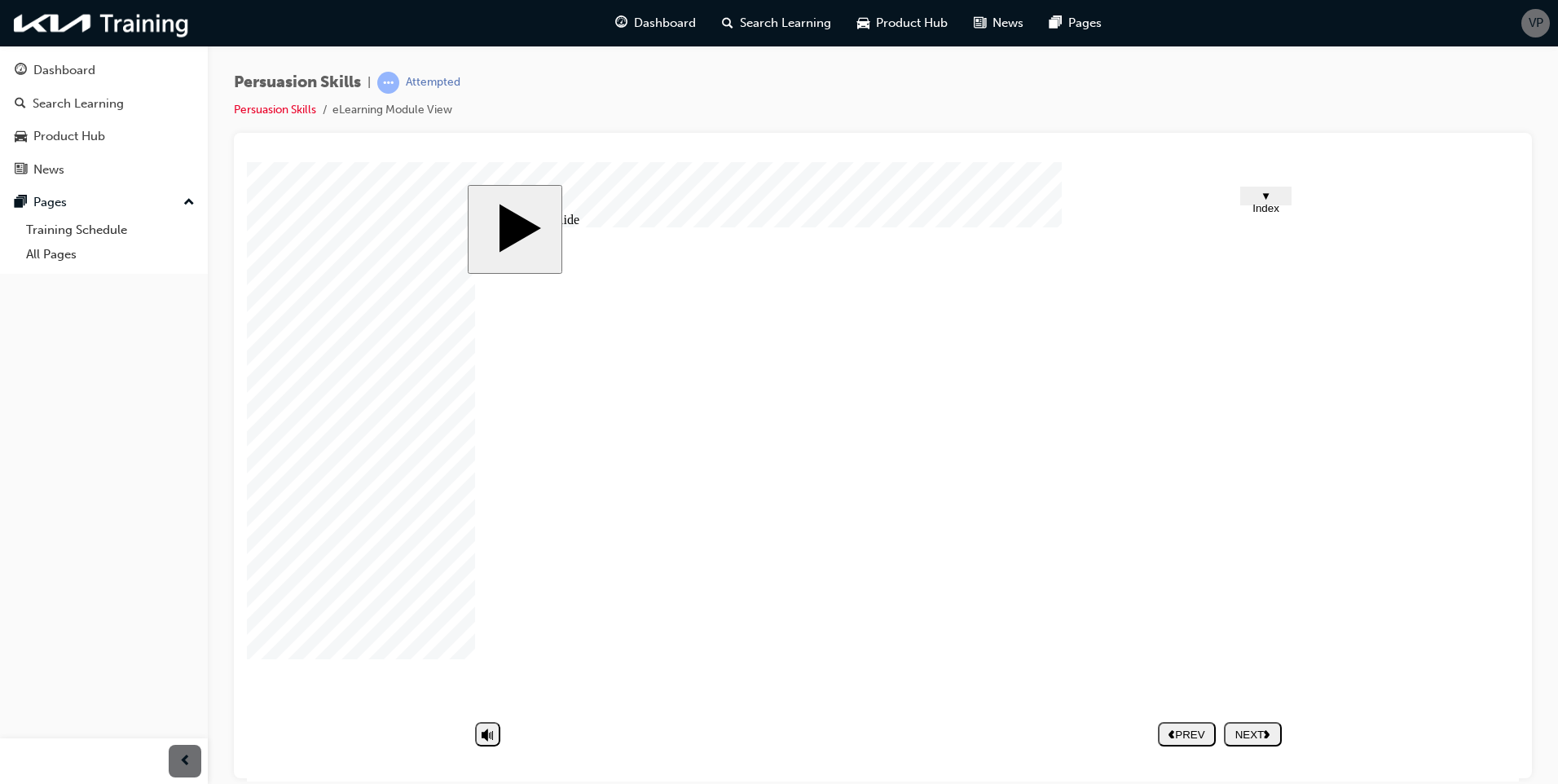
drag, startPoint x: 654, startPoint y: 370, endPoint x: 679, endPoint y: 370, distance: 25.0
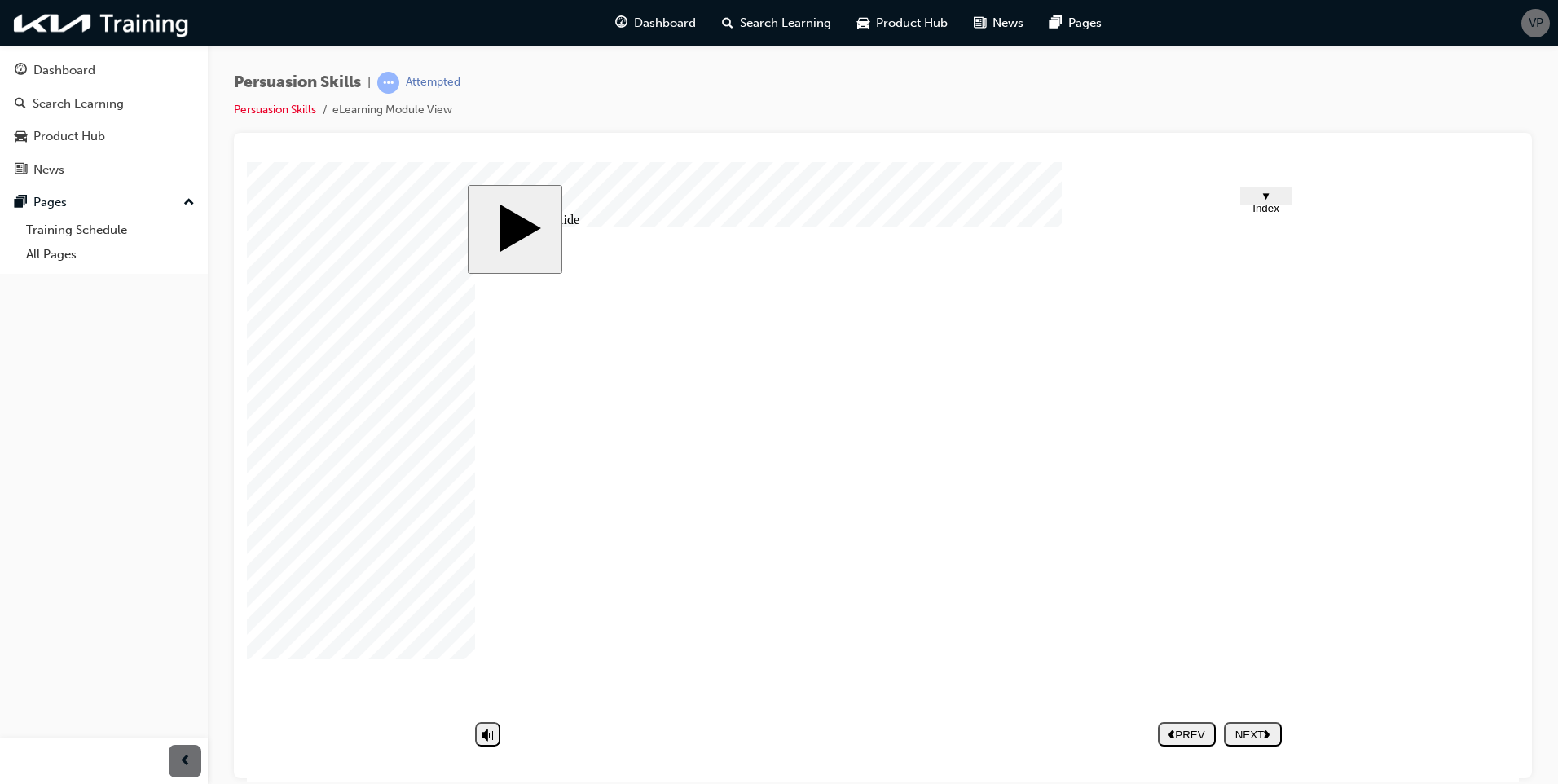
drag, startPoint x: 679, startPoint y: 370, endPoint x: 743, endPoint y: 370, distance: 64.0
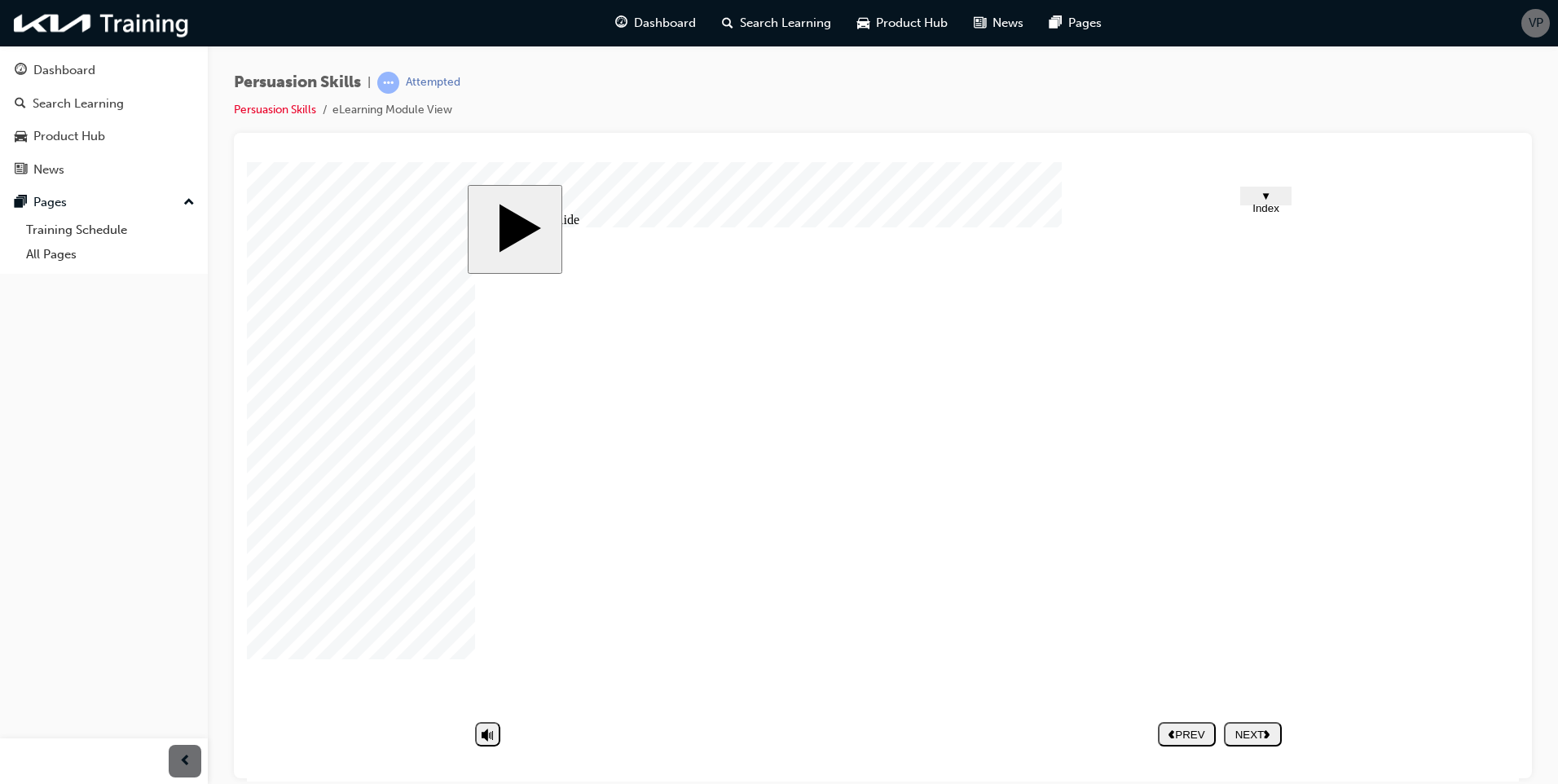
type textarea "-"
type textarea "- G"
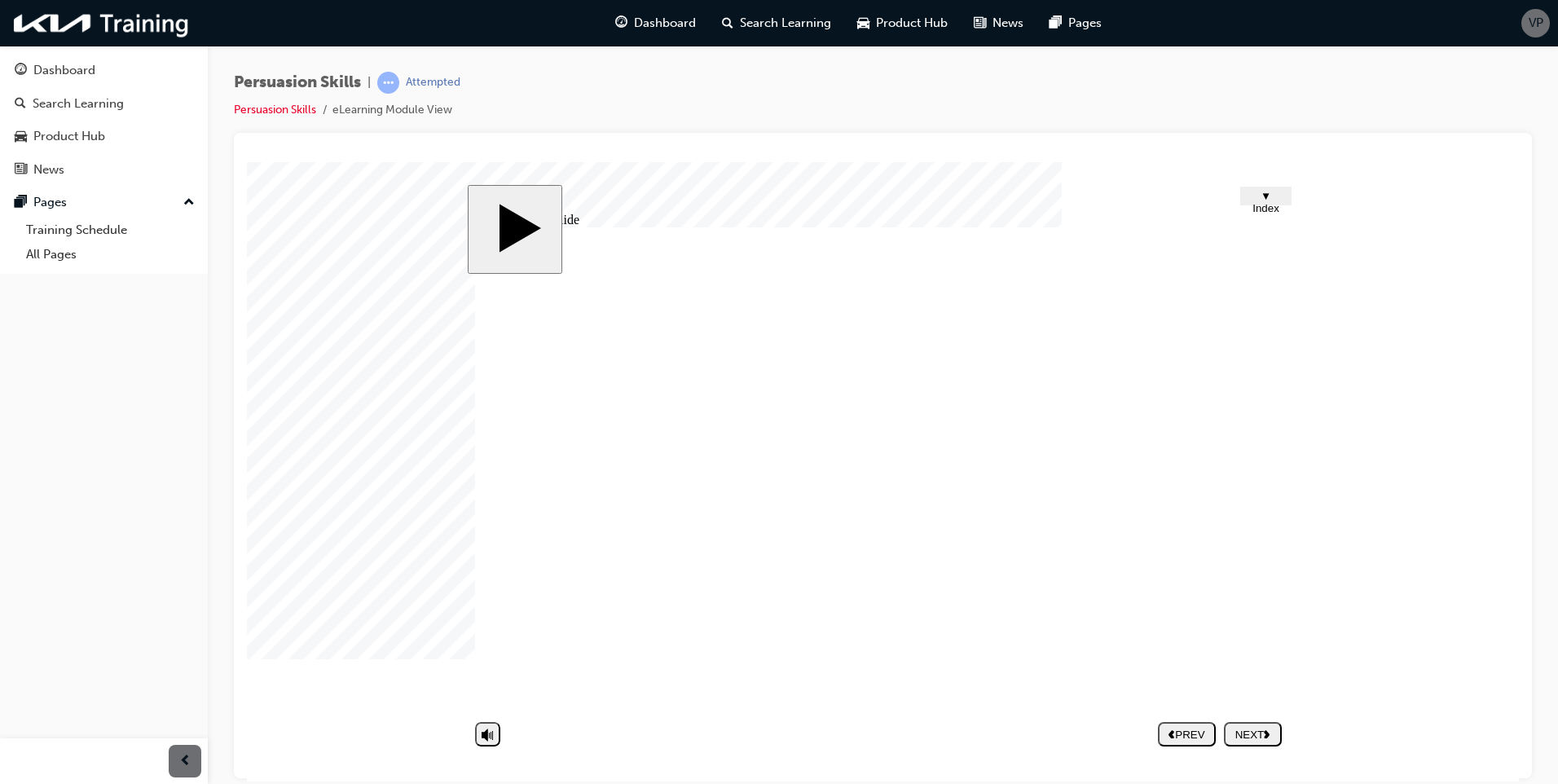
type textarea "- Ge"
type textarea "- Gen"
type textarea "- Gene"
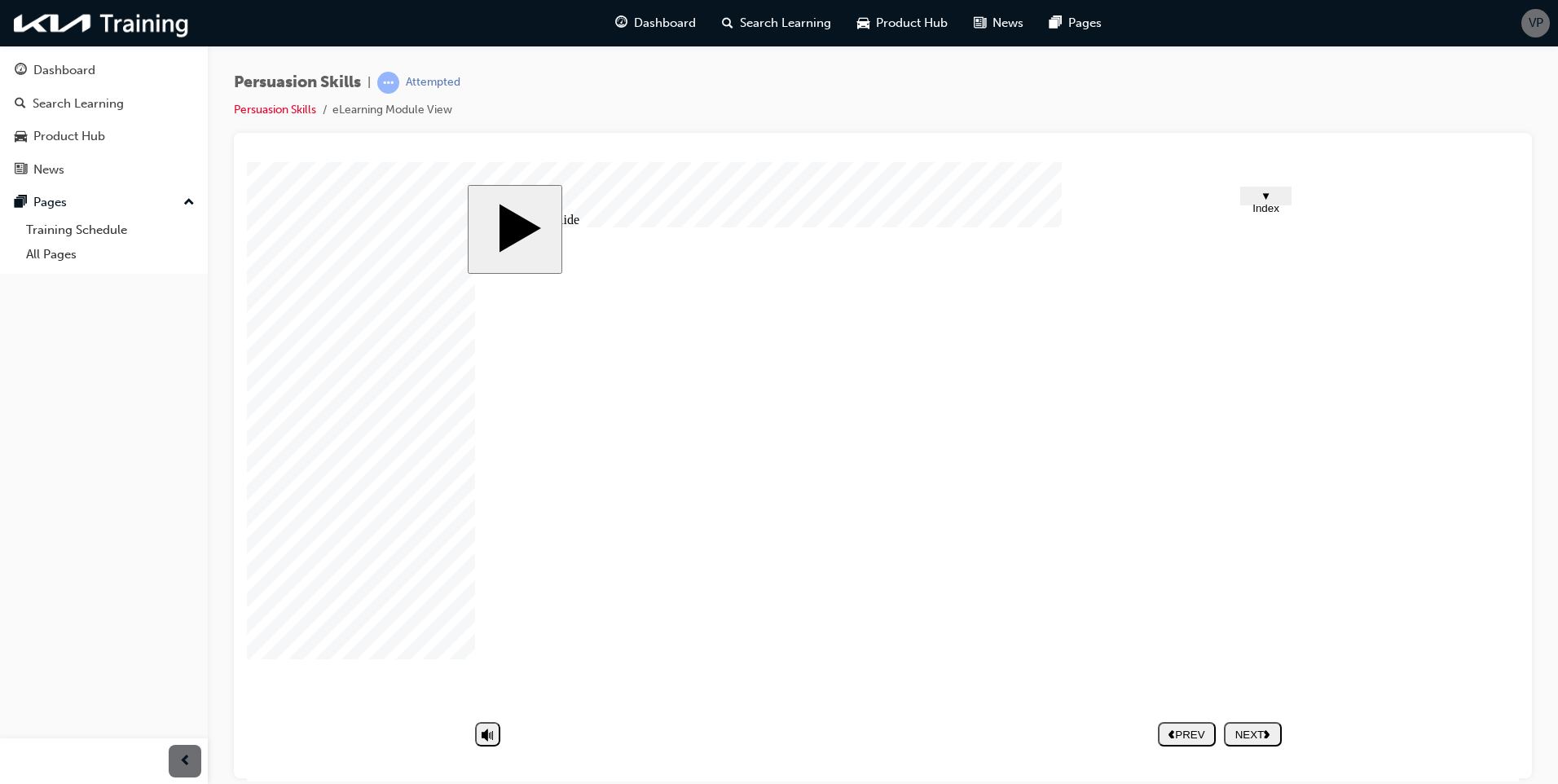
type textarea "- Gene"
type textarea "- Gener"
type textarea "- Genera"
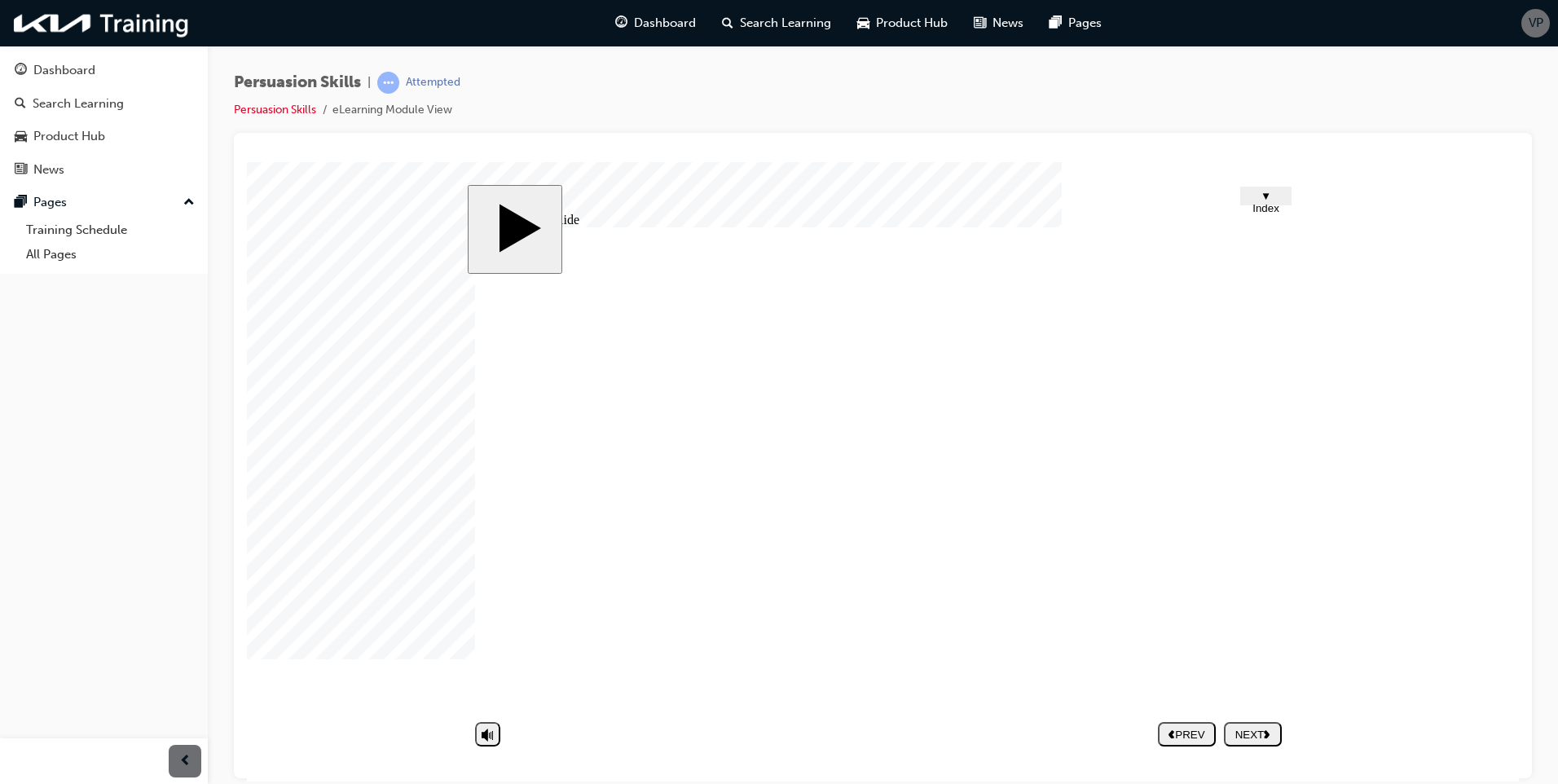
type textarea "- Generai"
type textarea "- Genera"
type textarea "- Generat"
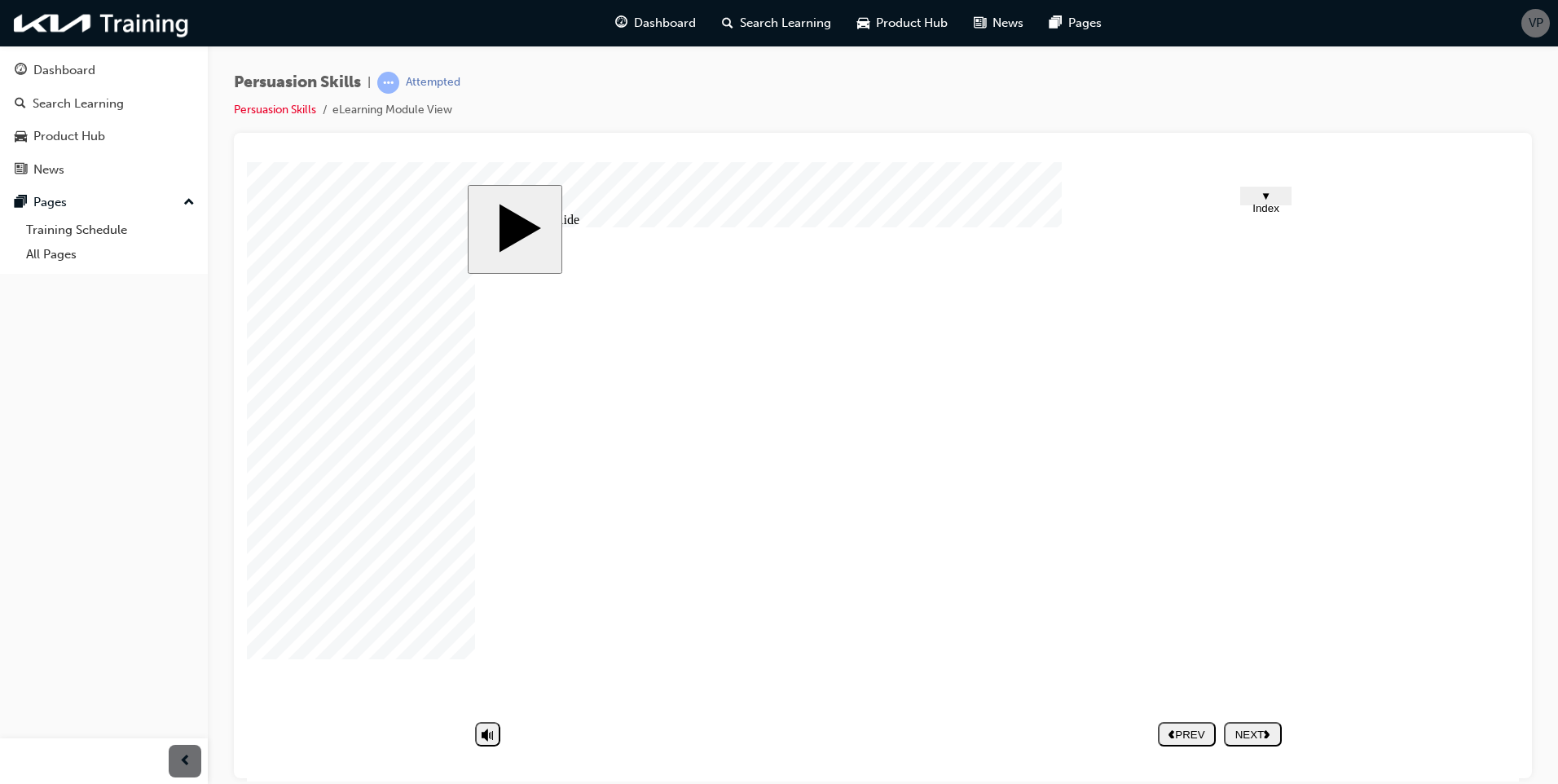
type textarea "- Generat"
type textarea "- Generati"
type textarea "- Generatin"
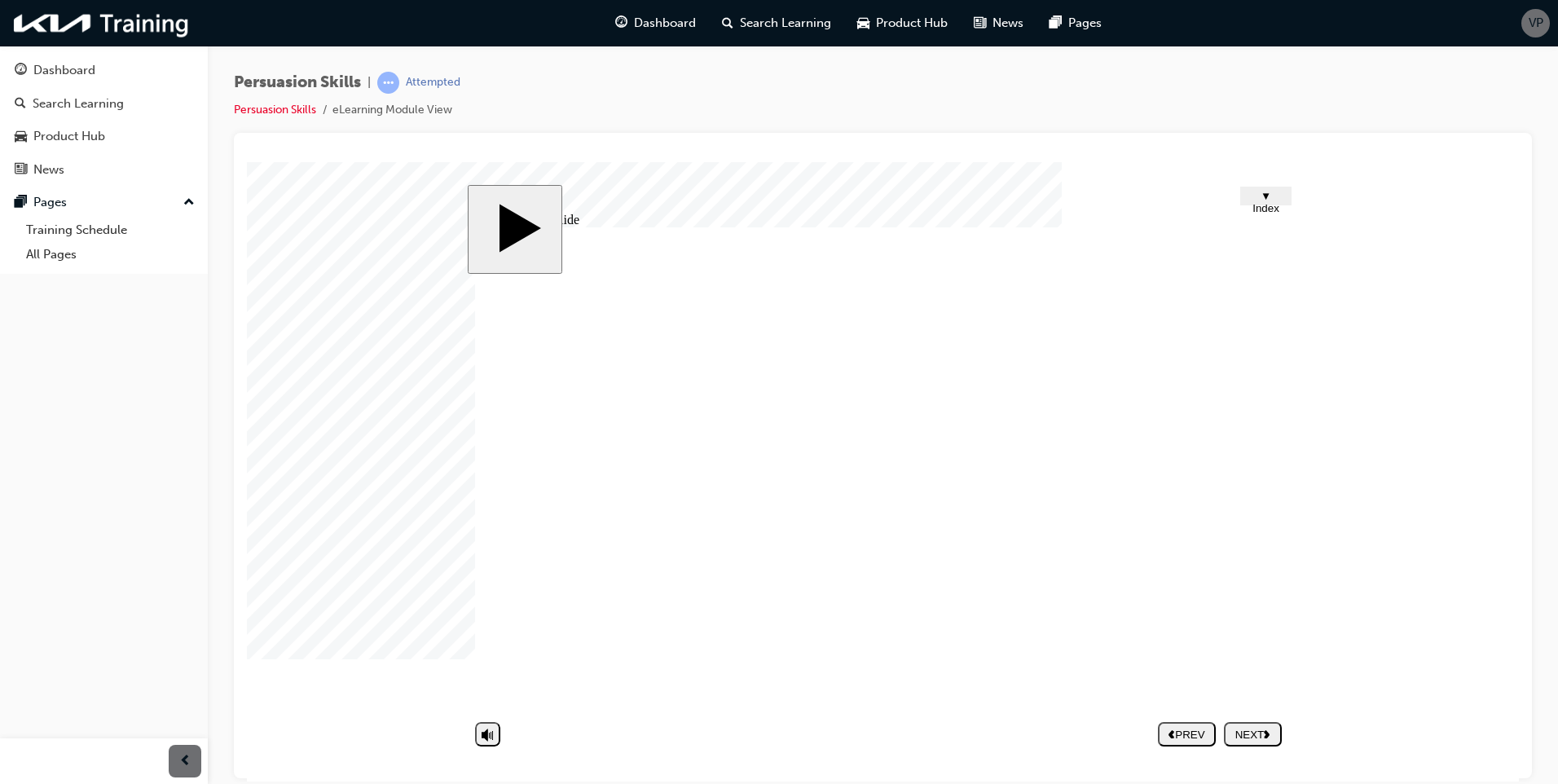
type textarea "- Generating"
type textarea "- Generating i"
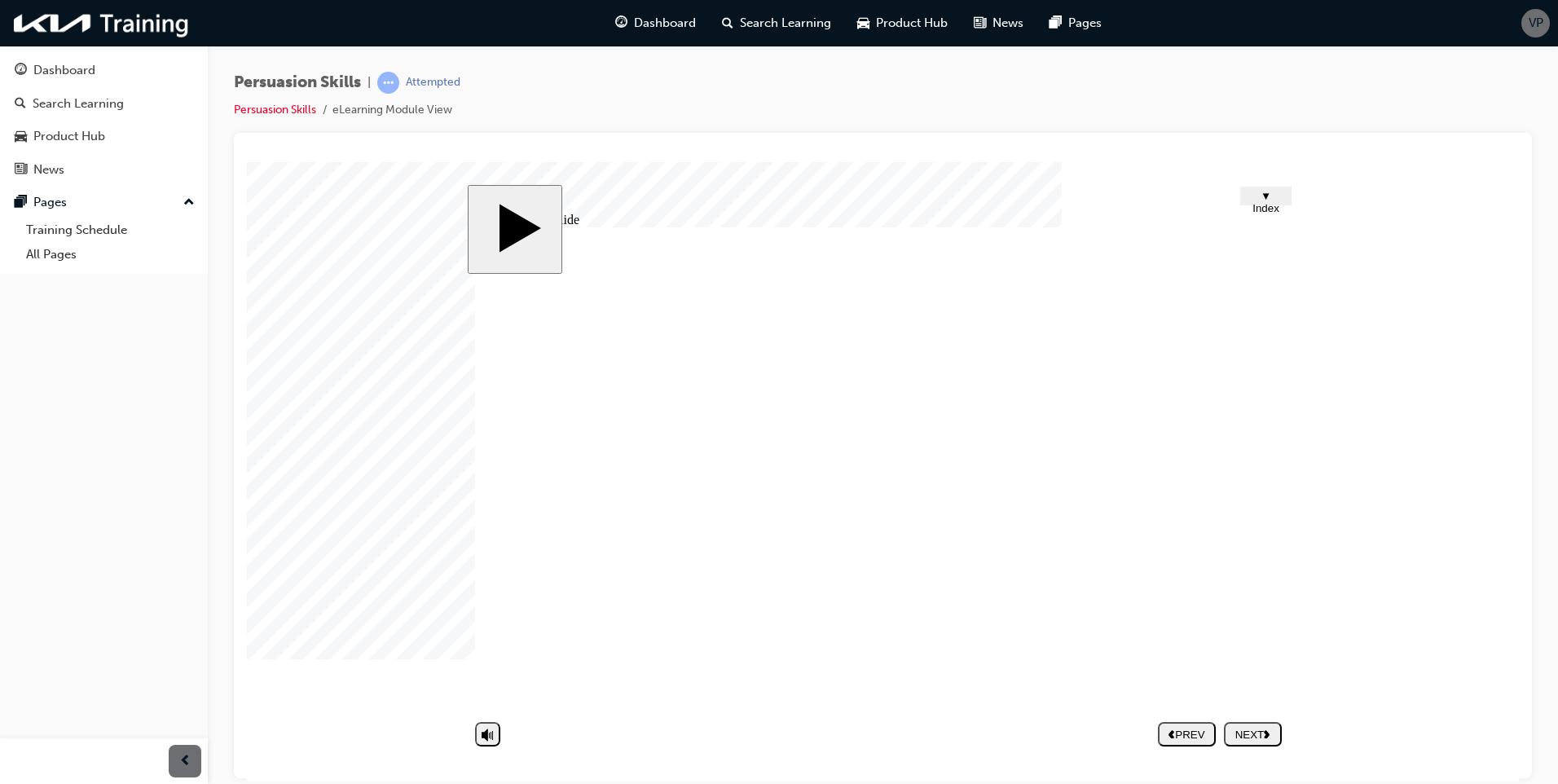
type textarea "- Generating i"
type textarea "- Generating in"
type textarea "- Generating int"
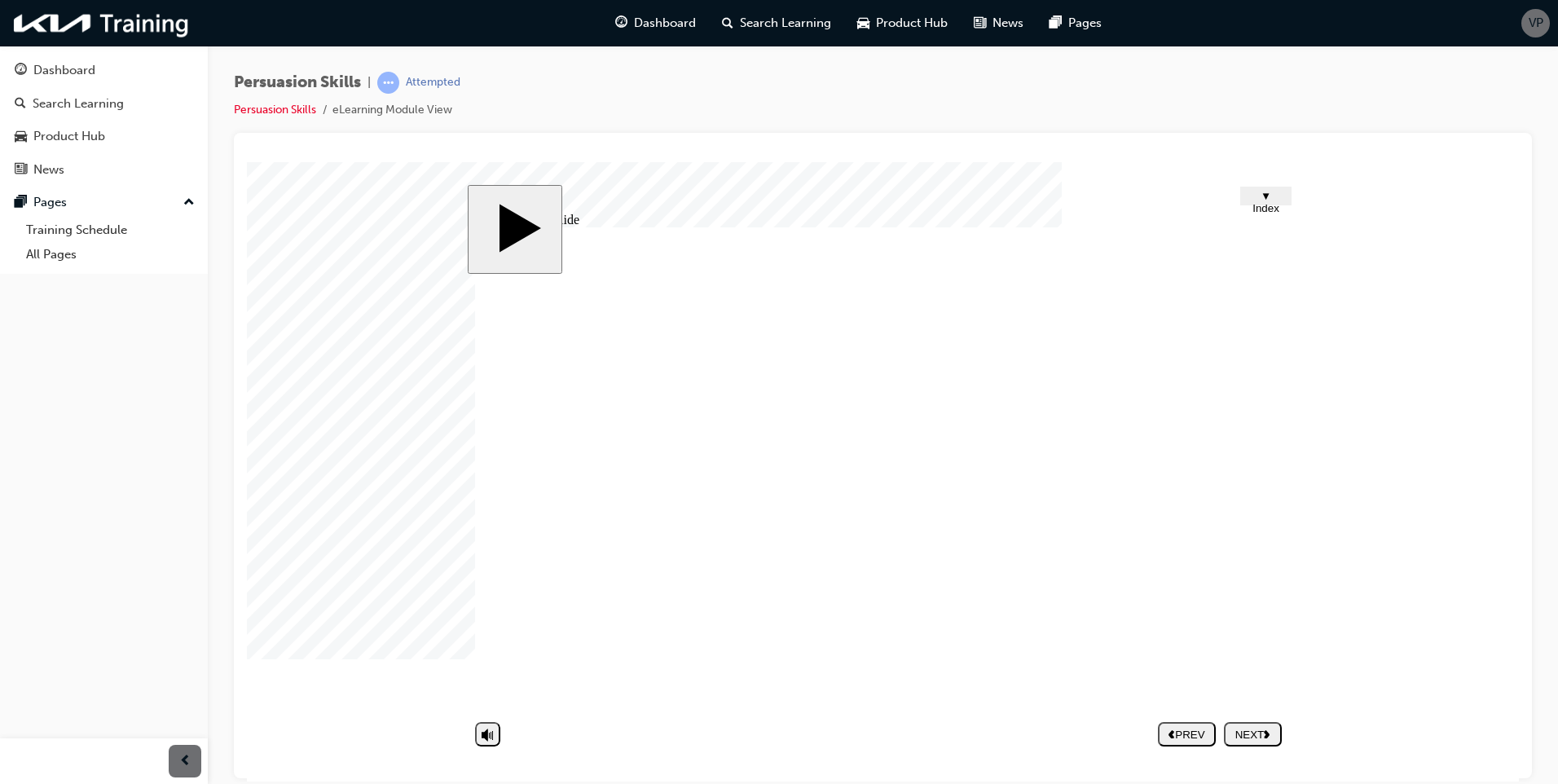
type textarea "- Generating inte"
type textarea "- Generating inter"
type textarea "- Generating intere"
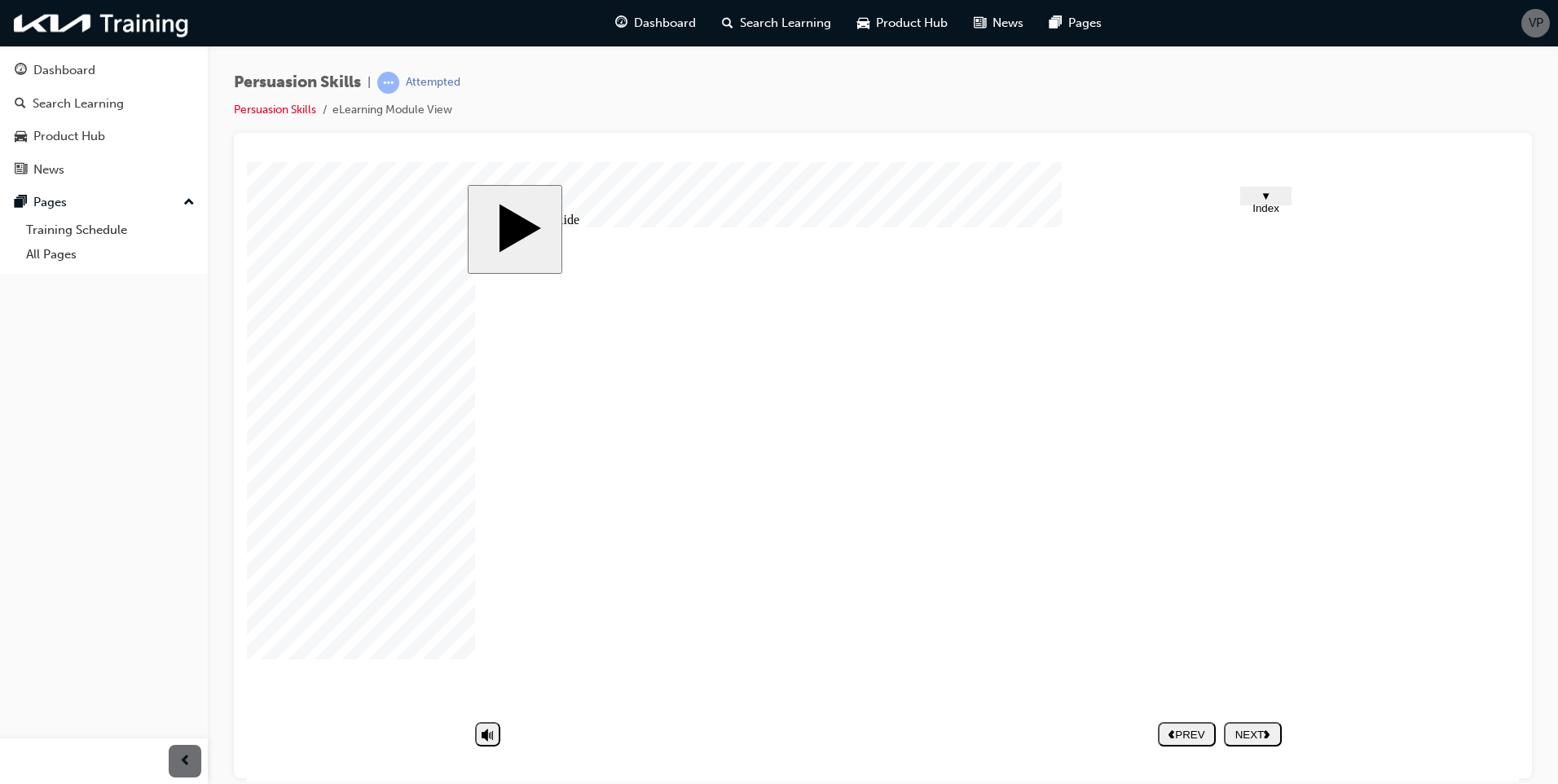
type textarea "- Generating intere"
type textarea "- Generating interee"
type textarea "- Generating intere"
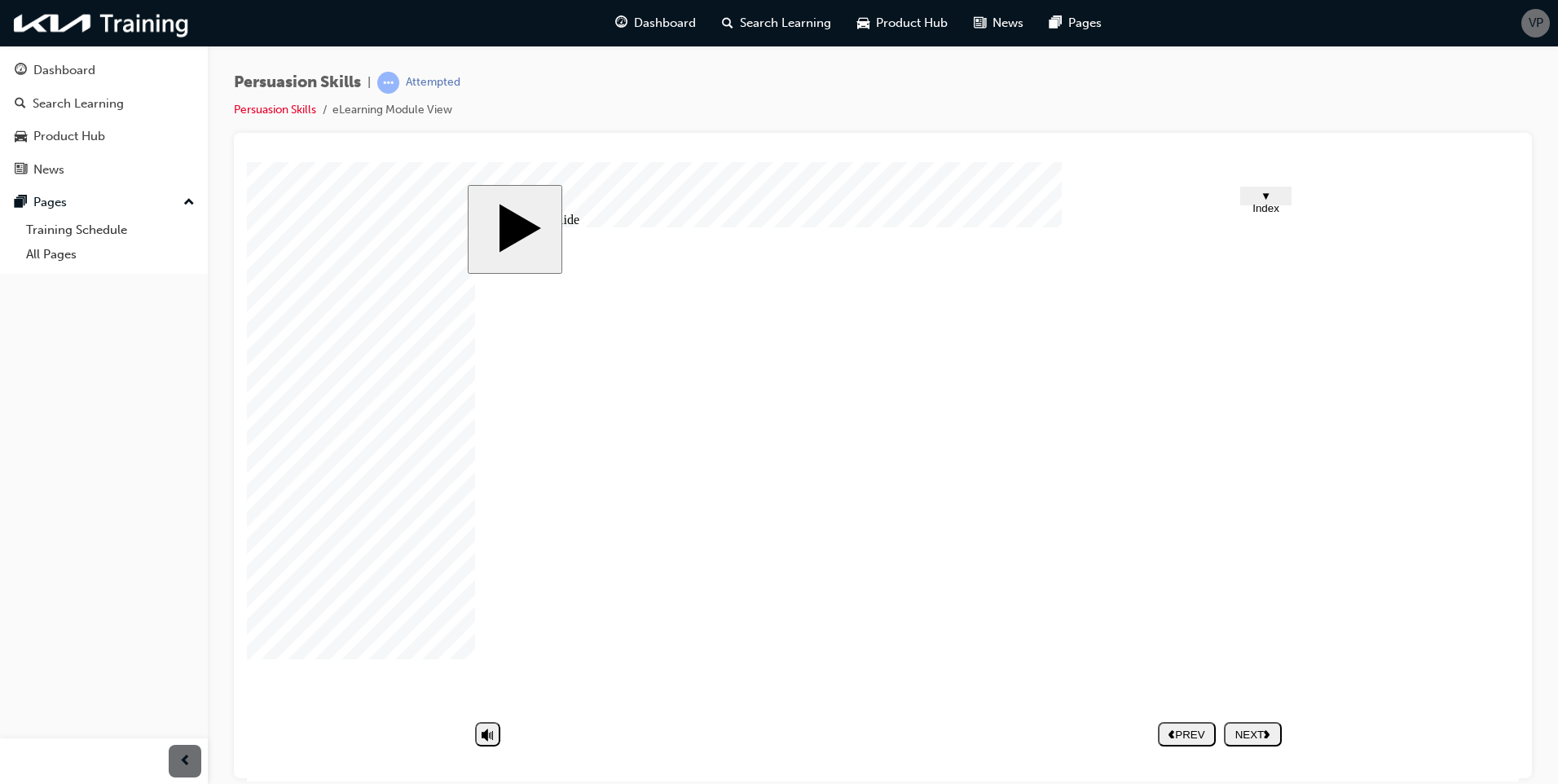
type textarea "- Generating interes"
type textarea "- Generating interest"
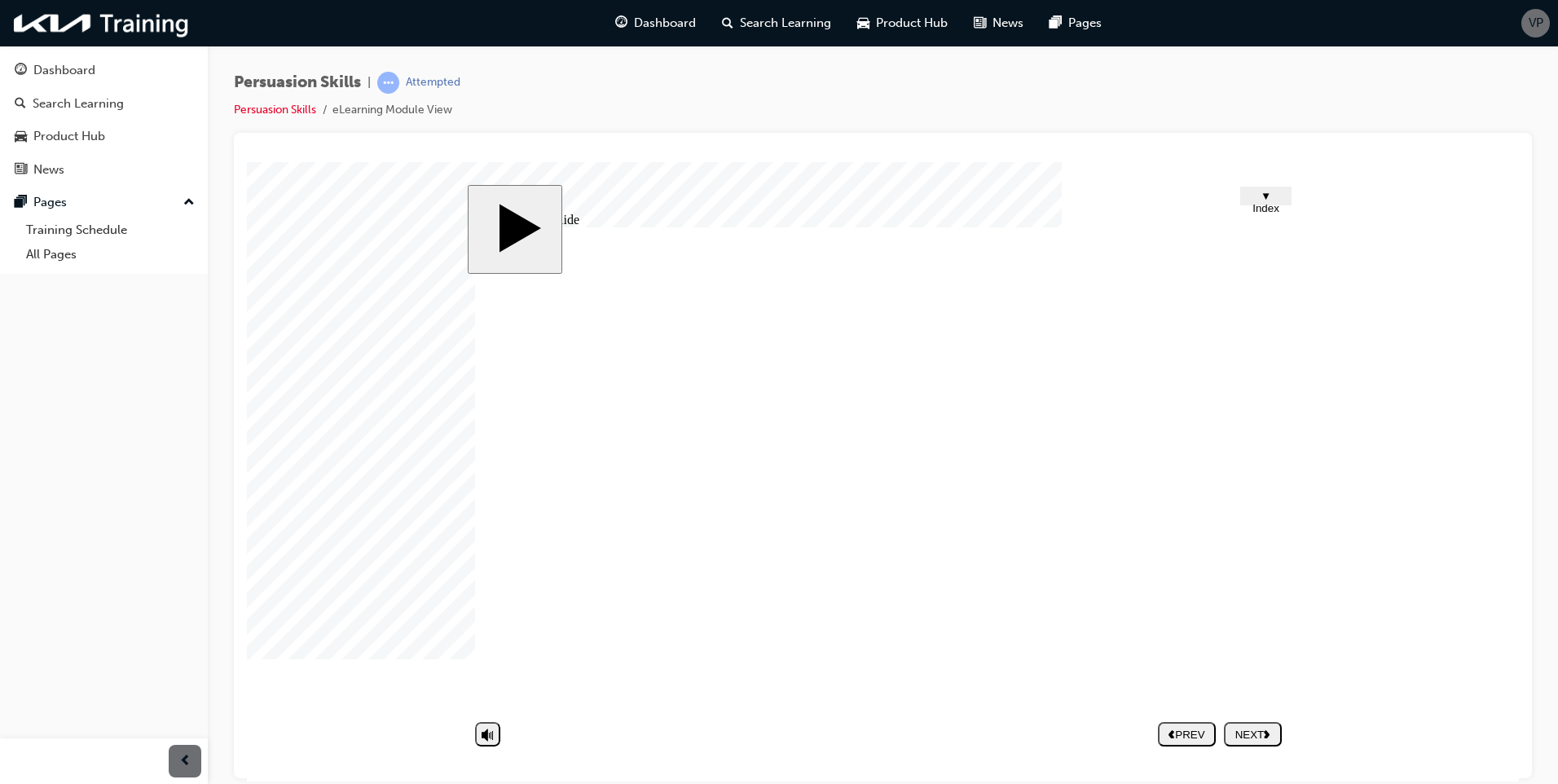
type textarea "- Generating interest"
type textarea "- Generating interest -"
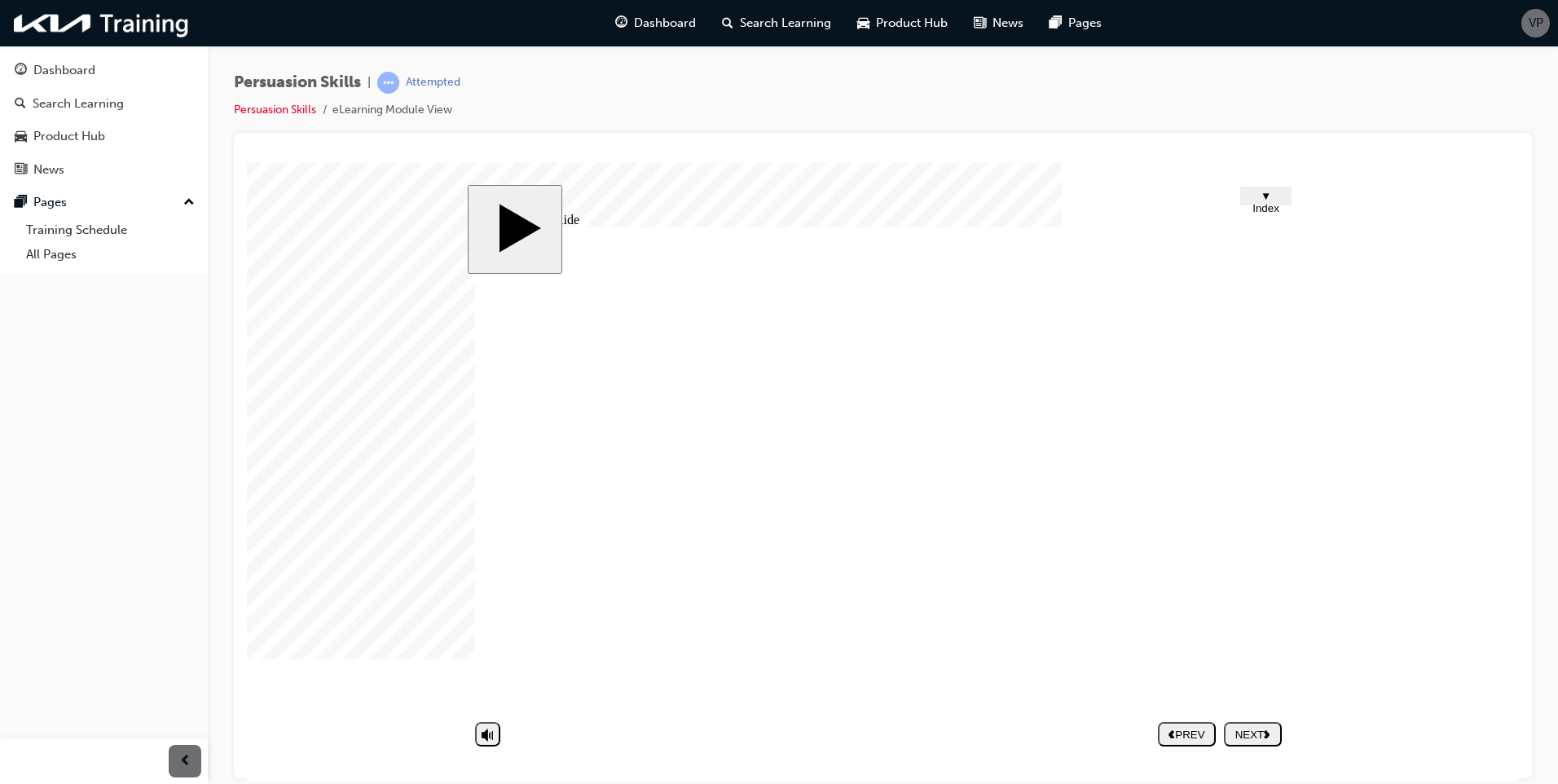
type textarea "- Generating interest -"
type textarea "- Generating interest - i"
type textarea "- Generating interest -"
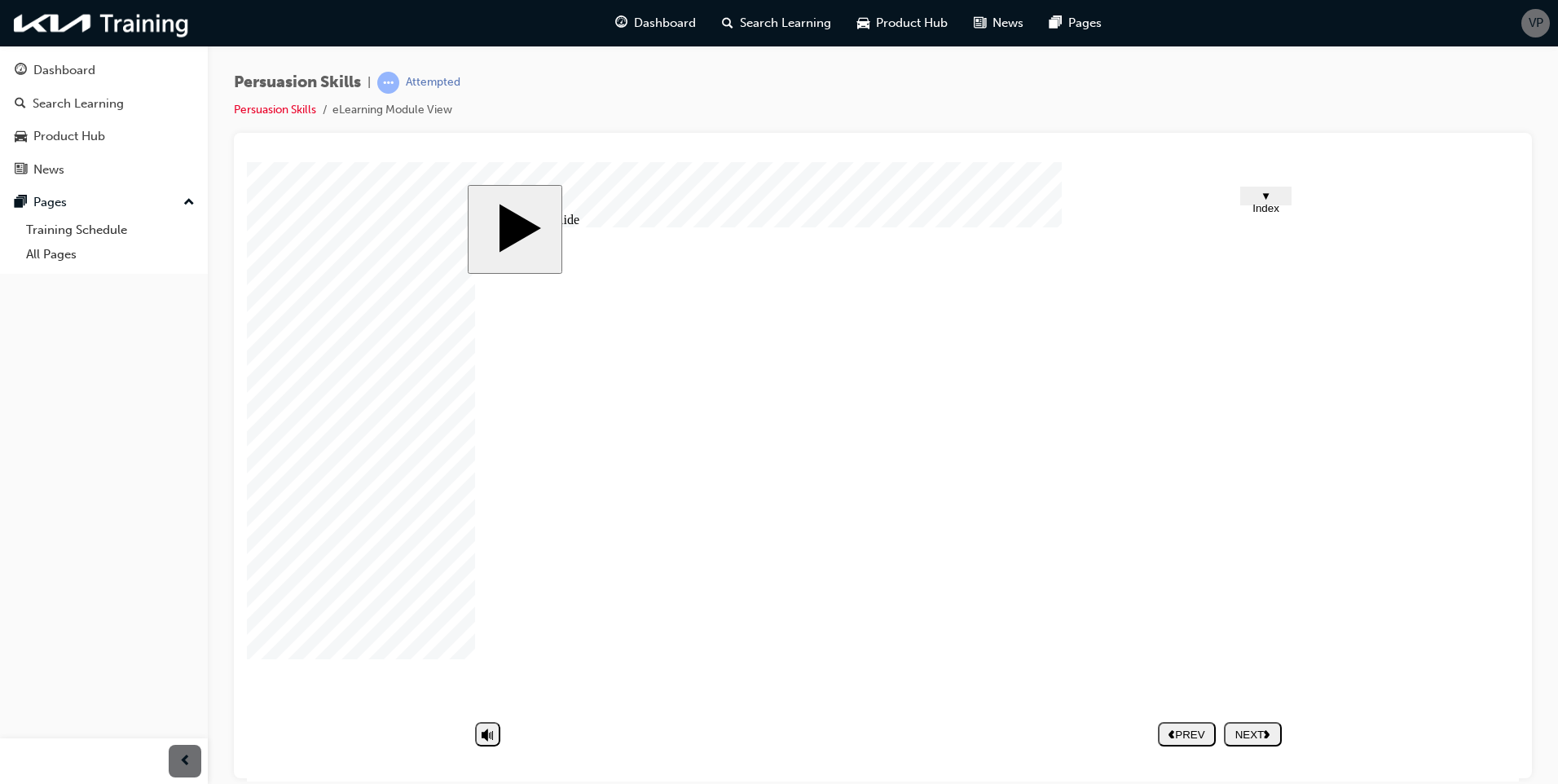
type textarea "- Generating interest -"
type textarea "- Generating interest - I"
type textarea "- Generating interest - Id"
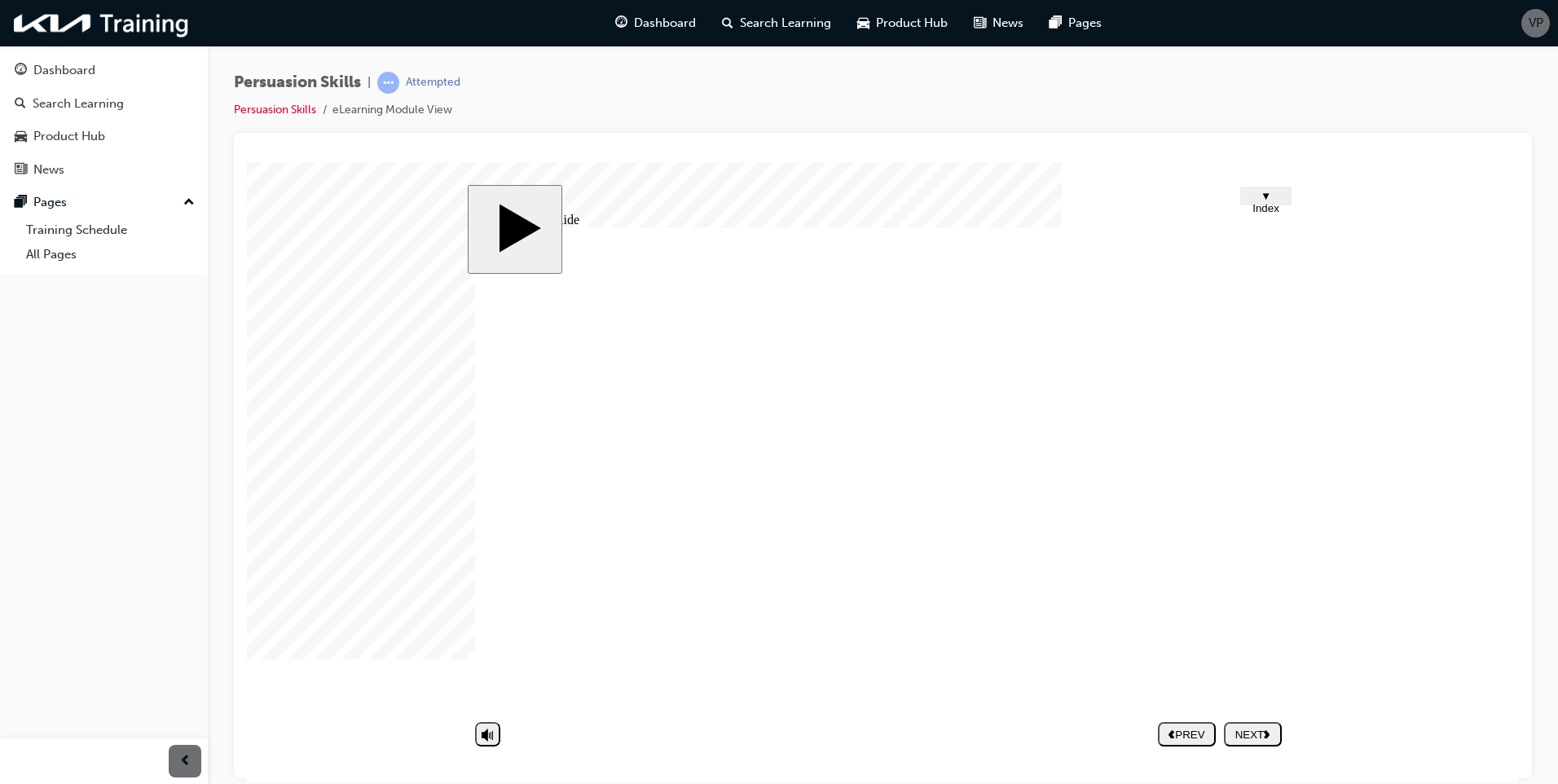
type textarea "- Generating interest - [PERSON_NAME]"
type textarea "- Generating interest - Iden"
type textarea "- Generating interest - Ident"
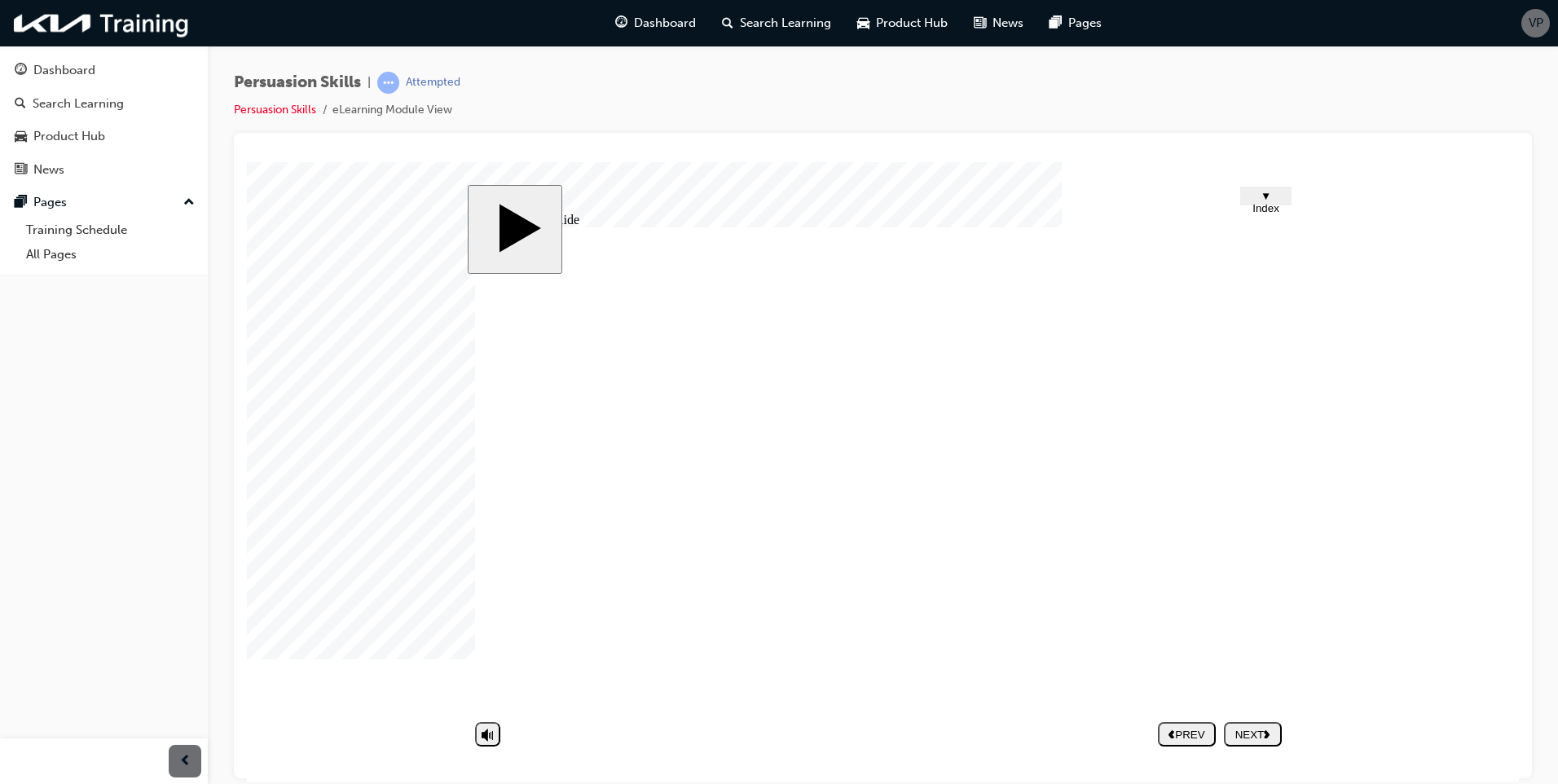
type textarea "- Generating interest - Ident"
type textarea "- Generating interest - Identi"
type textarea "- Generating interest - Identif"
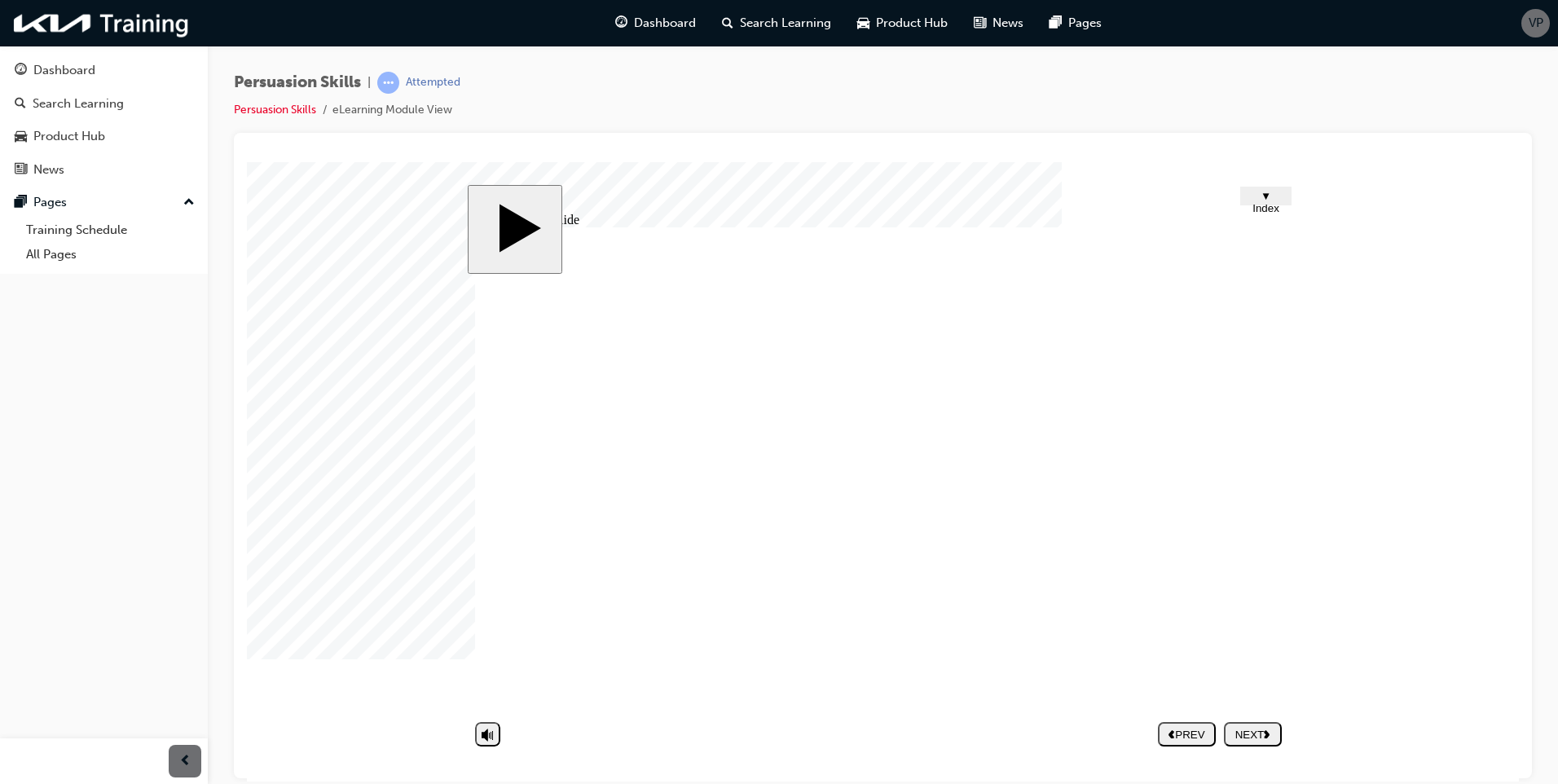
type textarea "- Generating interest - Identify"
type textarea "- Generating interest - Identifyi"
type textarea "- Generating interest - Identifyin"
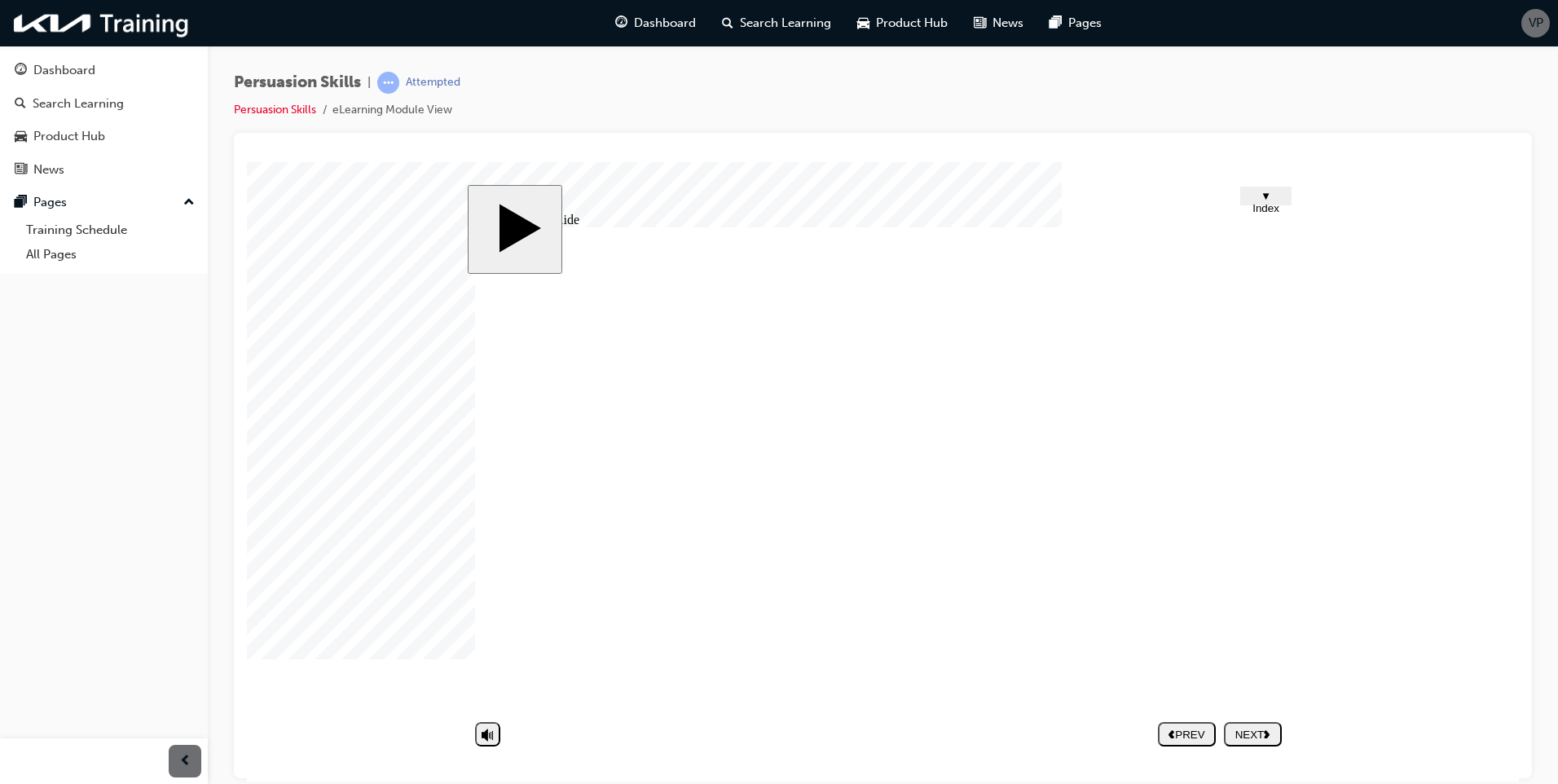
type textarea "- Generating interest - Identifyin"
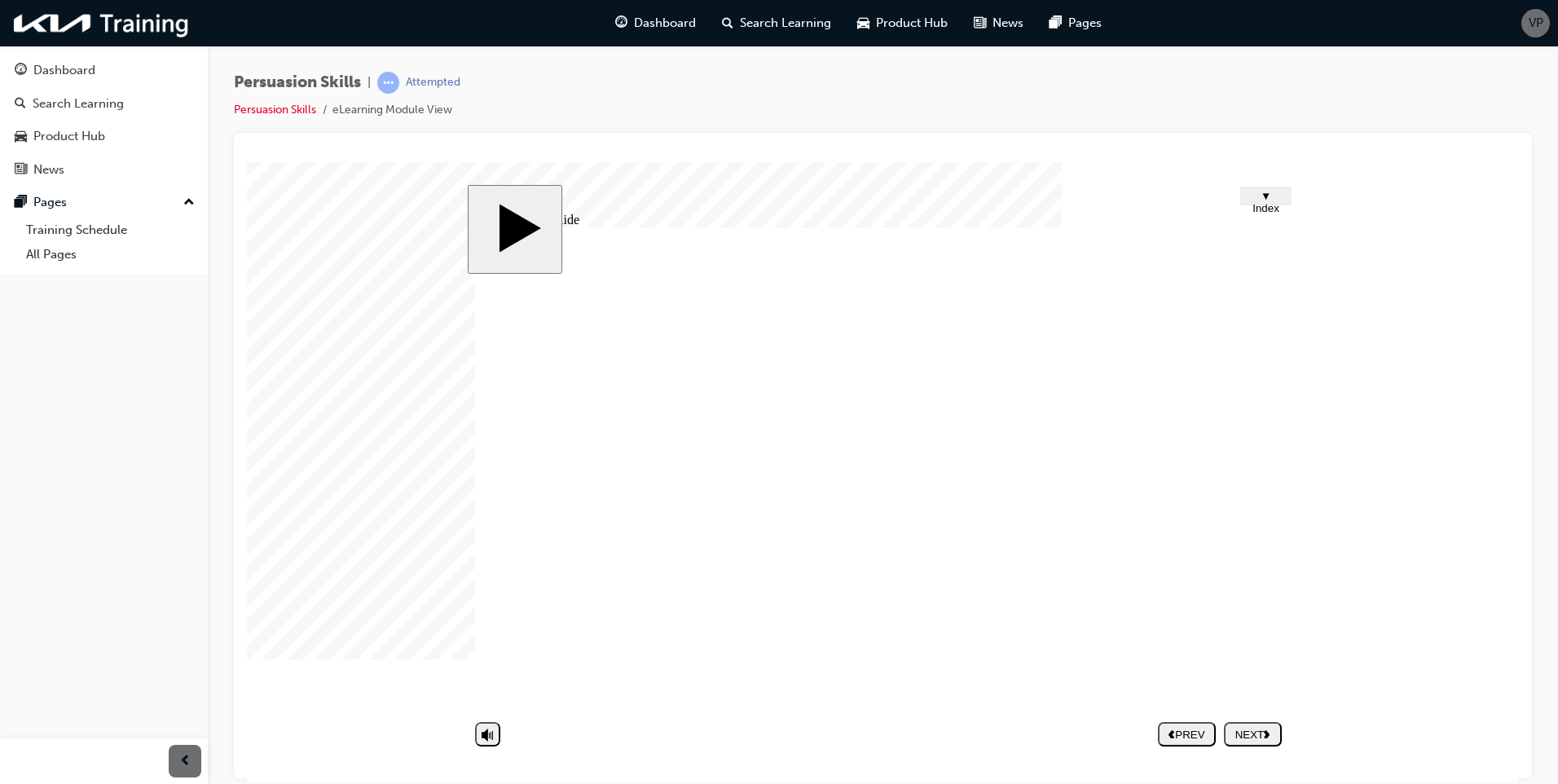
type textarea "- Generating interest - Identifying"
type textarea "- Generating interest - Identifying n"
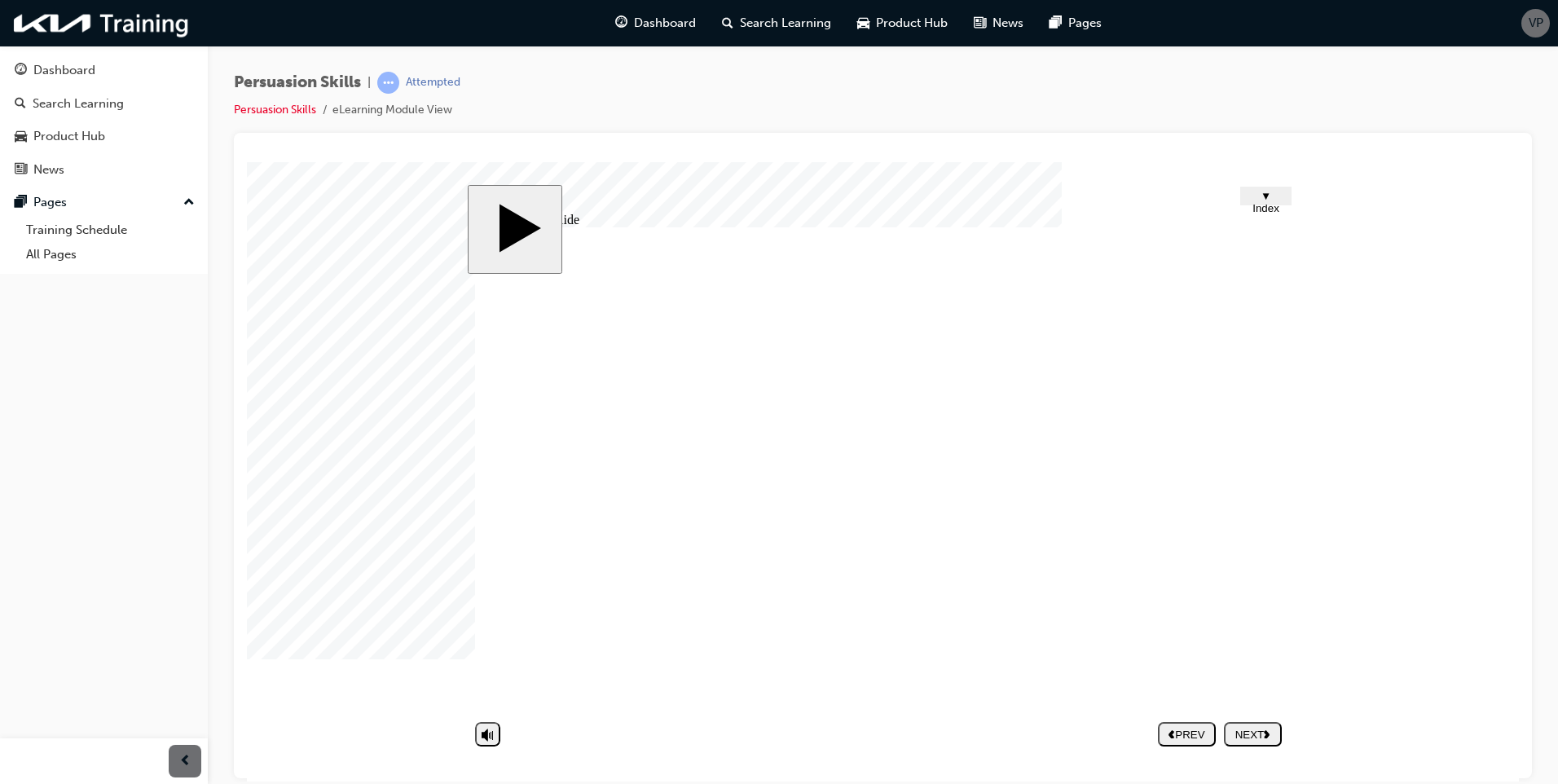
type textarea "- Generating interest - Identifying n"
type textarea "- Generating interest - Identifying ne"
type textarea "- Generating interest - Identifying nee"
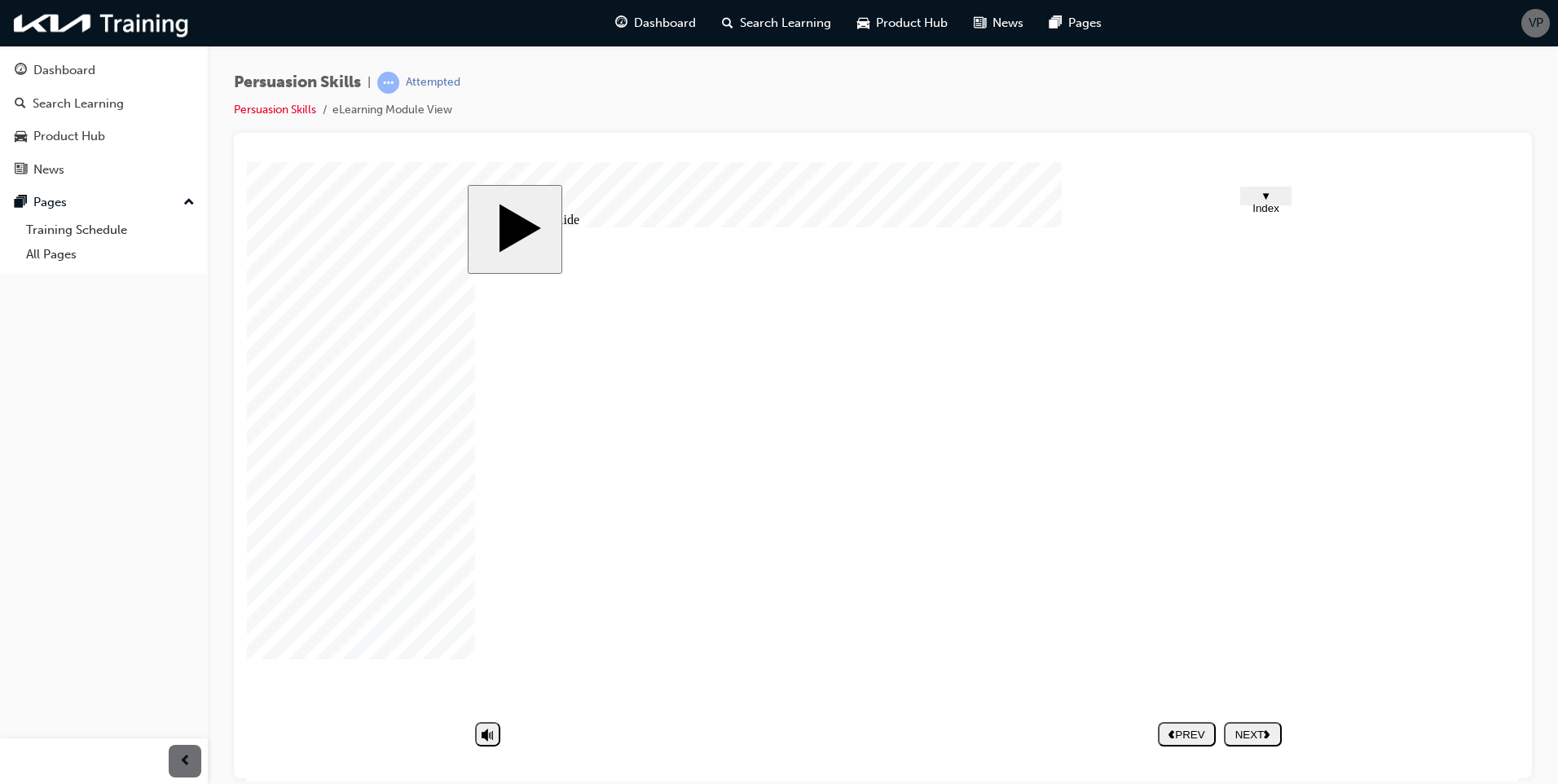
type textarea "- Generating interest - Identifying need"
type textarea "- Generating interest - Identifying needs"
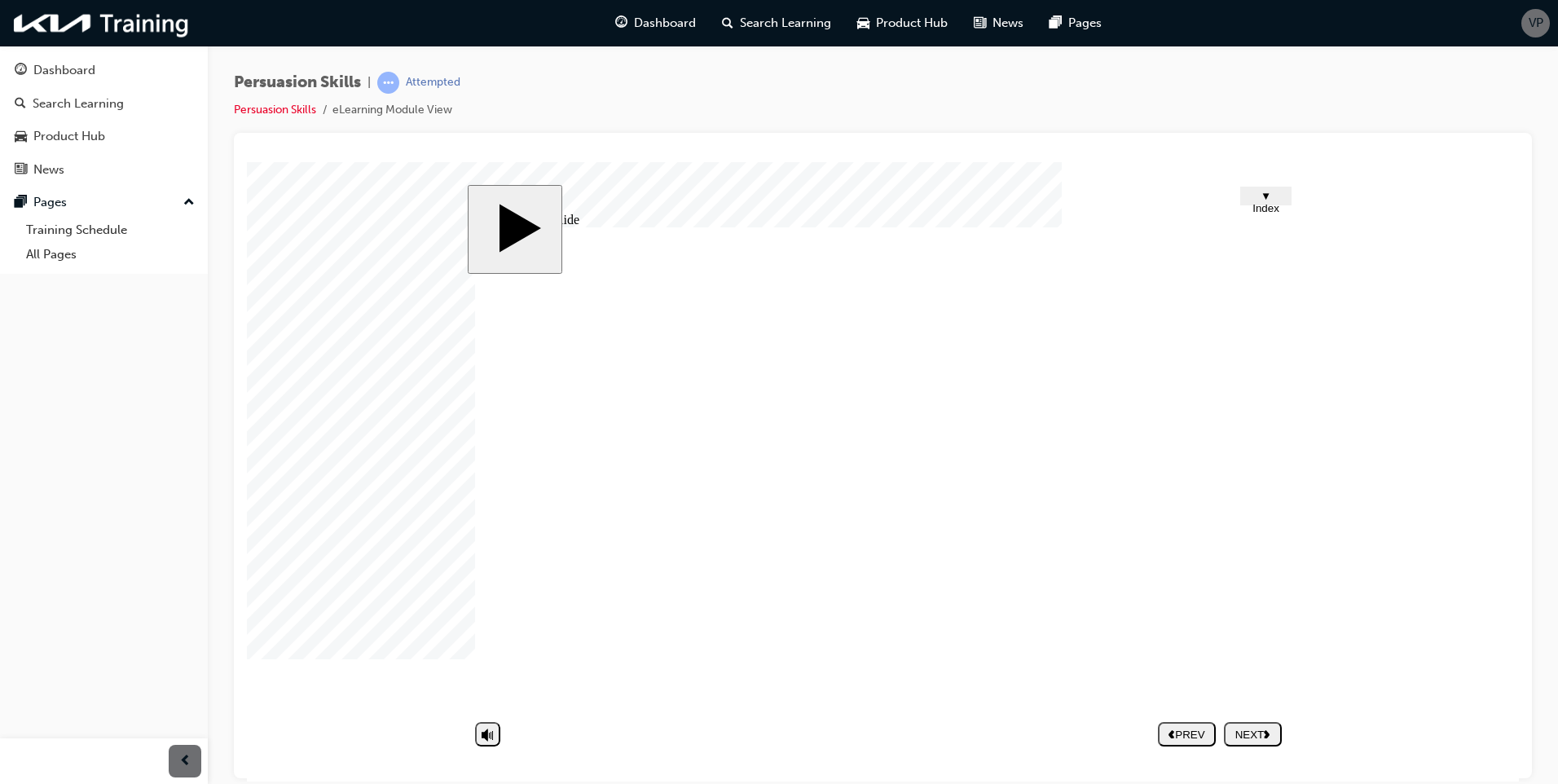
type textarea "- Generating interest - Identifying needs"
type textarea "- Generating interest - Identifying needs -"
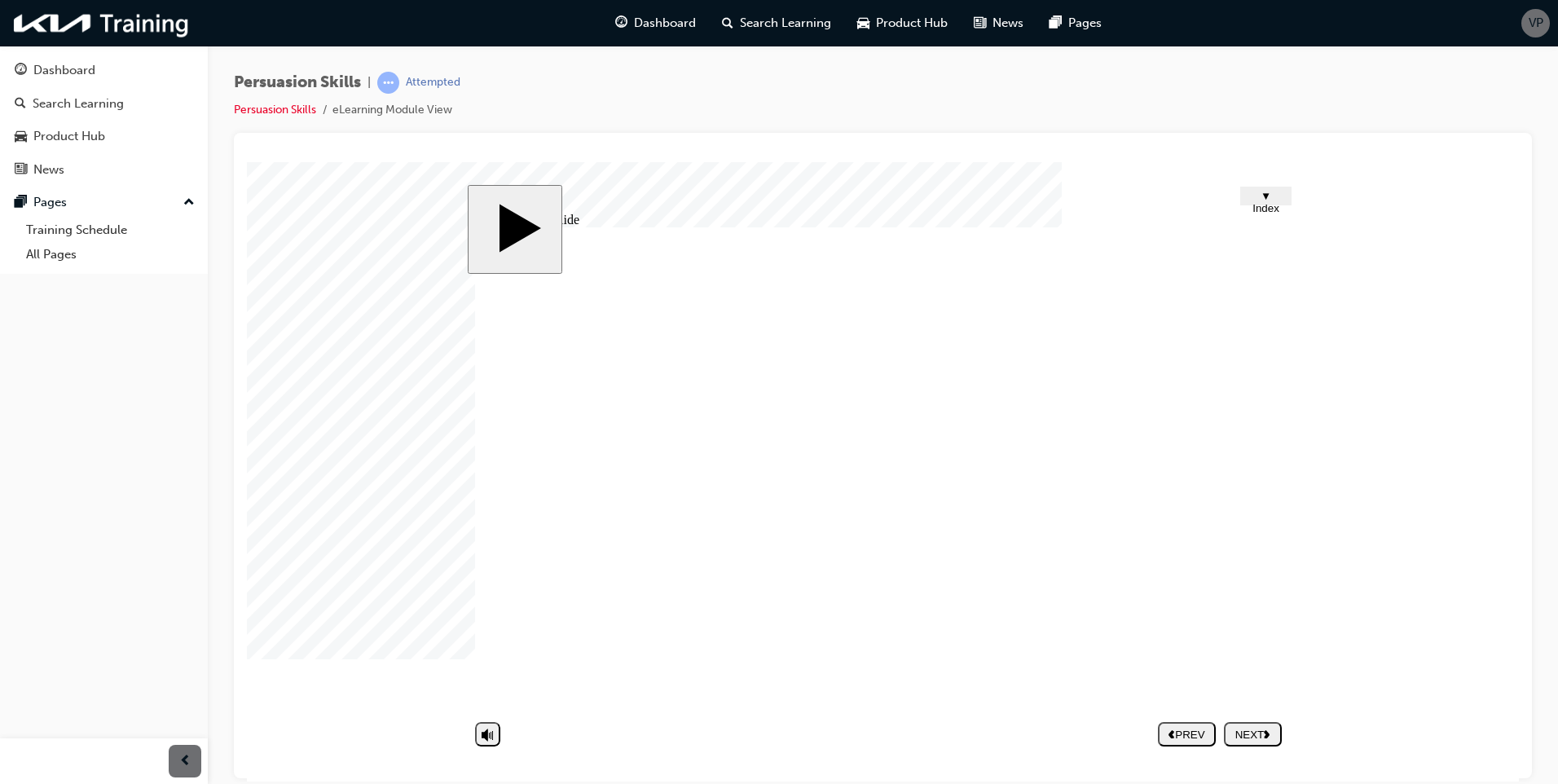
click at [1387, 400] on body "slide: Untitled Slide BY1 Group 1 * Let’s discuss in which situations you need …" at bounding box center [883, 470] width 1272 height 619
type textarea "- Generating interest - Identifying needs - P"
type textarea "- Generating interest - Identifying needs - Pr"
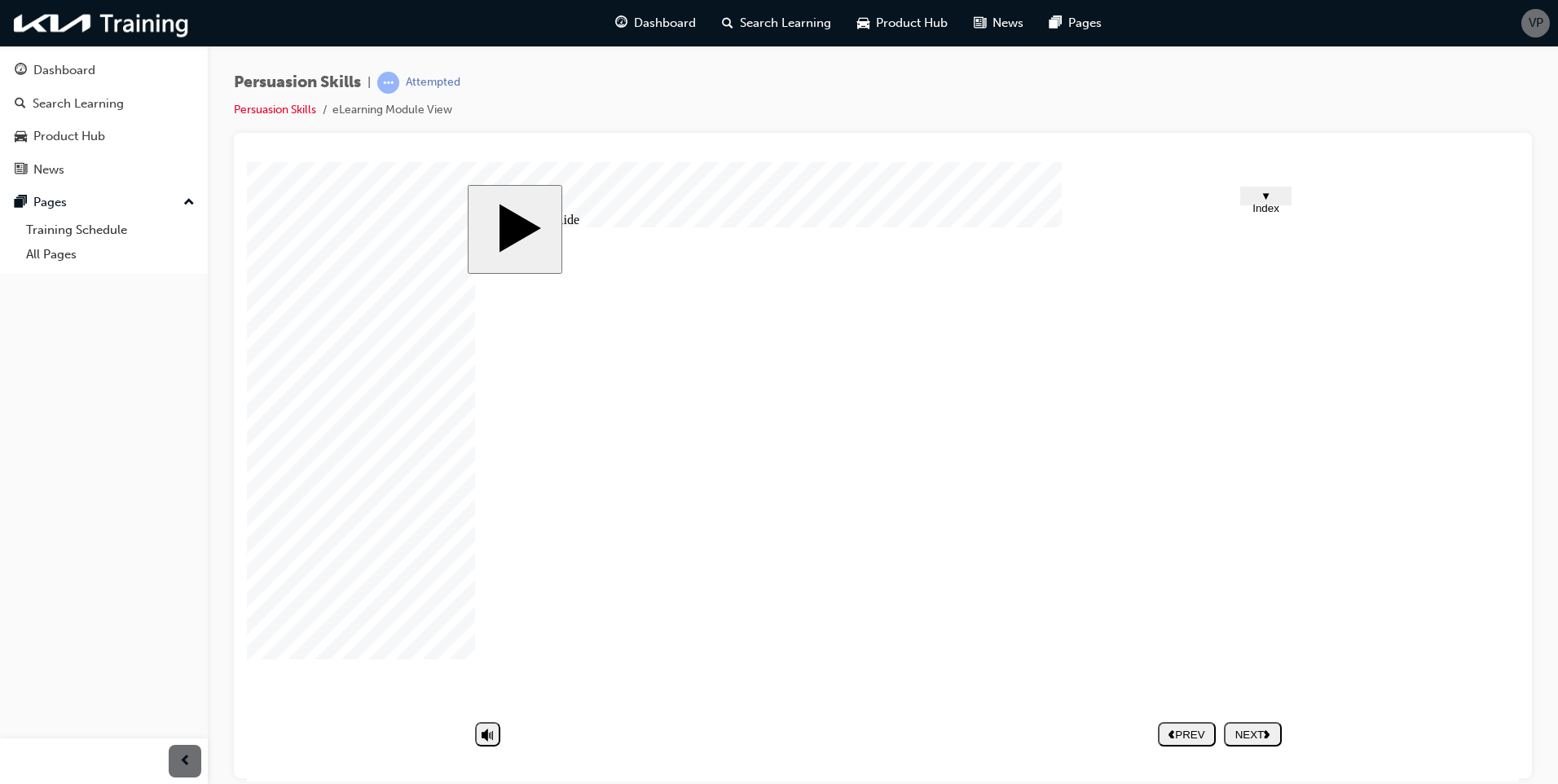
type textarea "- Generating interest - Identifying needs - Pr"
type textarea "- Generating interest - Identifying needs - Pre"
type textarea "- Generating interest - Identifying needs - Pres"
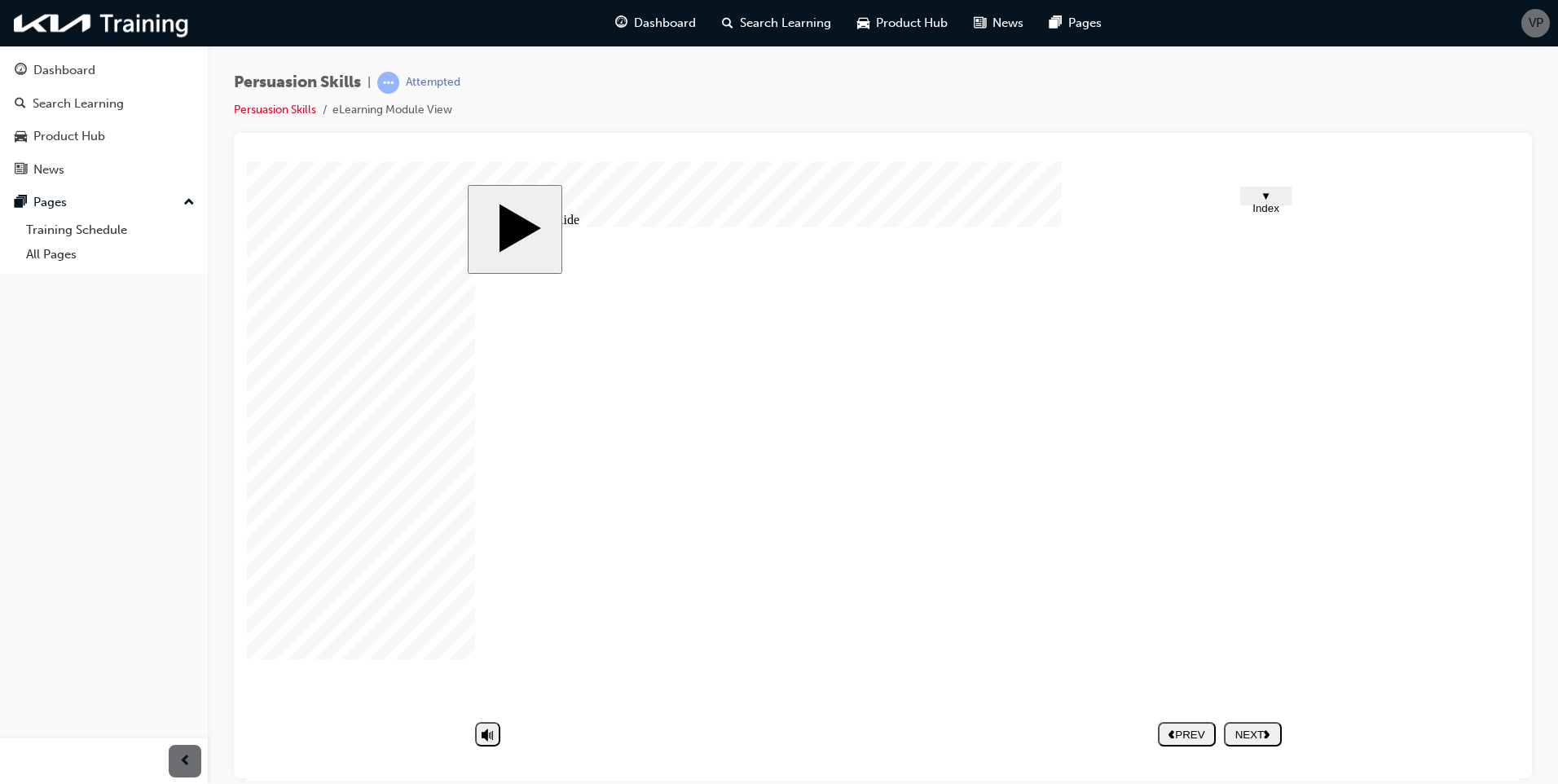
type textarea "- Generating interest - Identifying needs - Prese"
type textarea "- Generating interest - Identifying needs - Presen"
type textarea "- Generating interest - Identifying needs - Present"
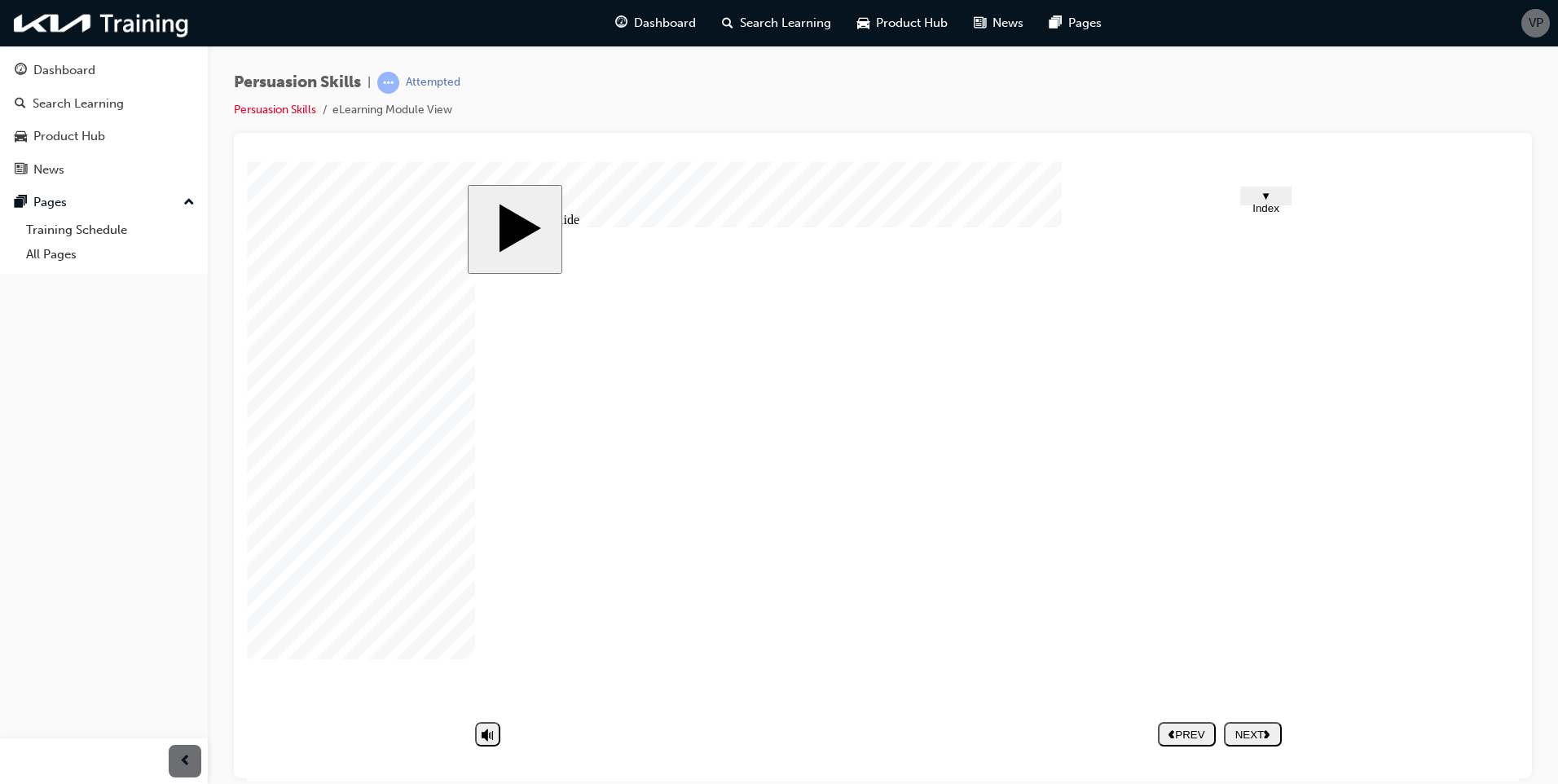
type textarea "- Generating interest - Identifying needs - Present"
type textarea "- Generating interest - Identifying needs - Presenti"
type textarea "- Generating interest - Identifying needs - Presentin"
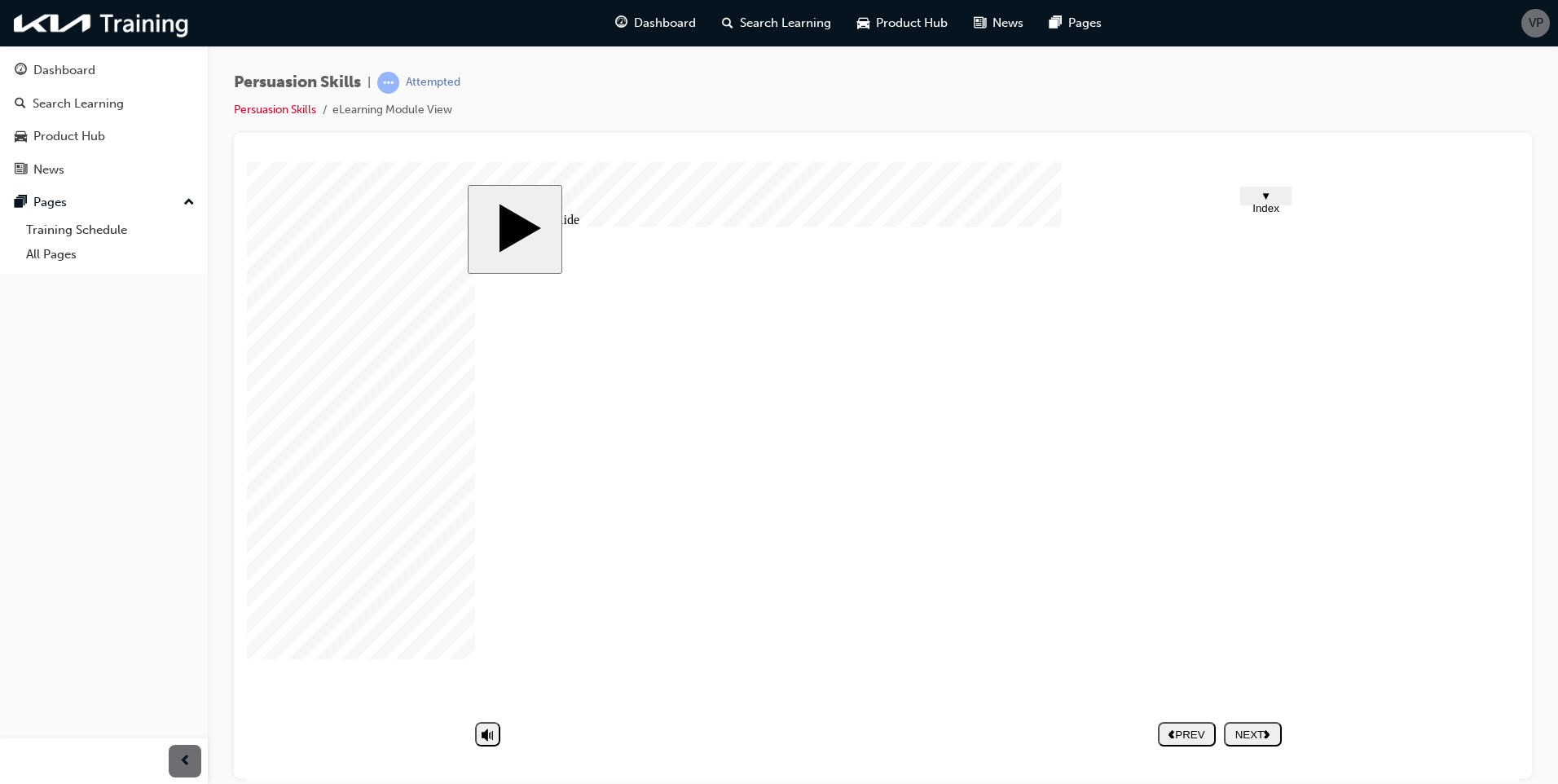
type textarea "- Generating interest - Identifying needs - Presenting"
type textarea "- Generating interest - Identifying needs - Presenting t"
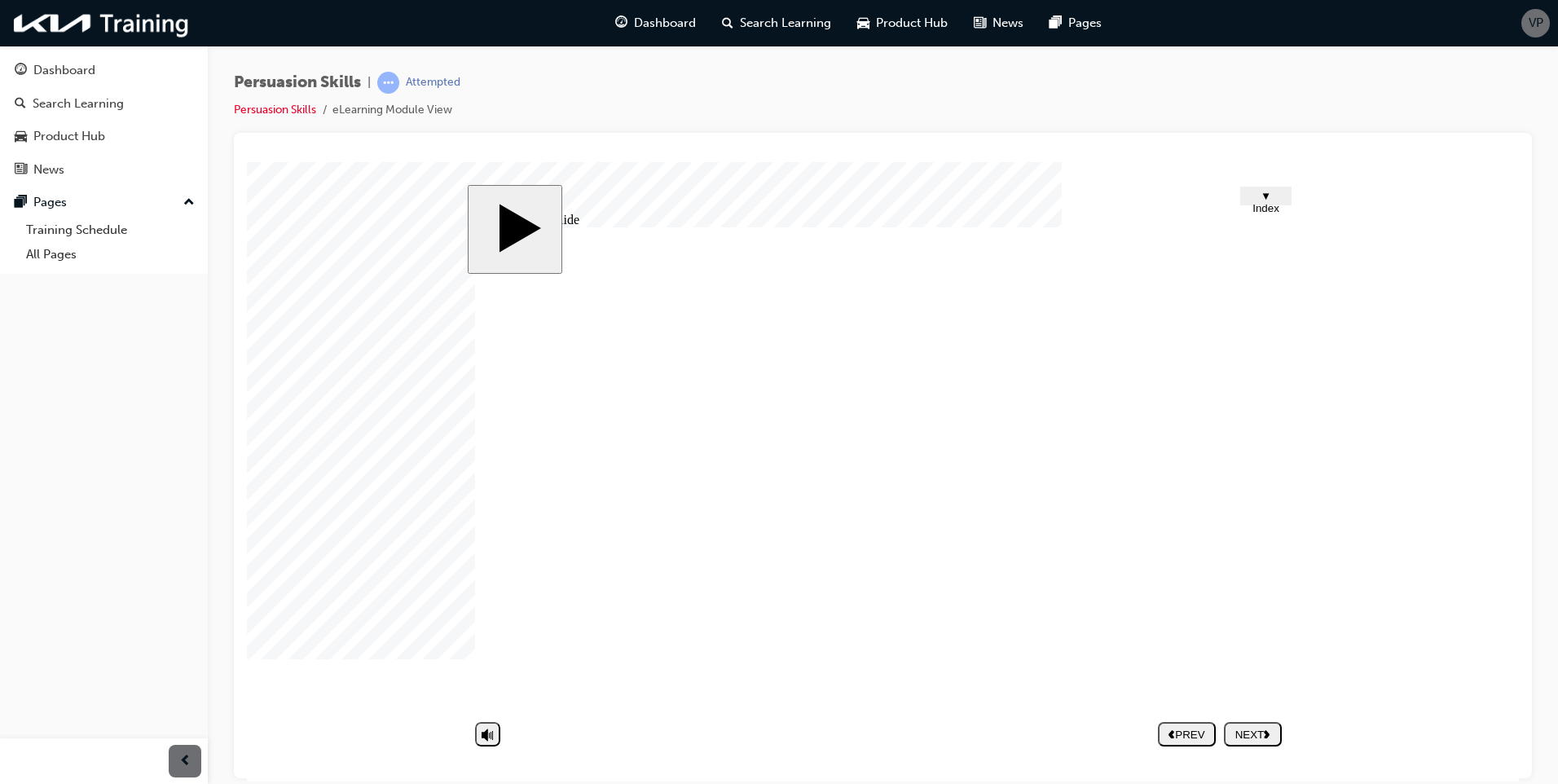
type textarea "- Generating interest - Identifying needs - Presenting t"
type textarea "- Generating interest - Identifying needs - Presenting th"
type textarea "- Generating interest - Identifying needs - Presenting the"
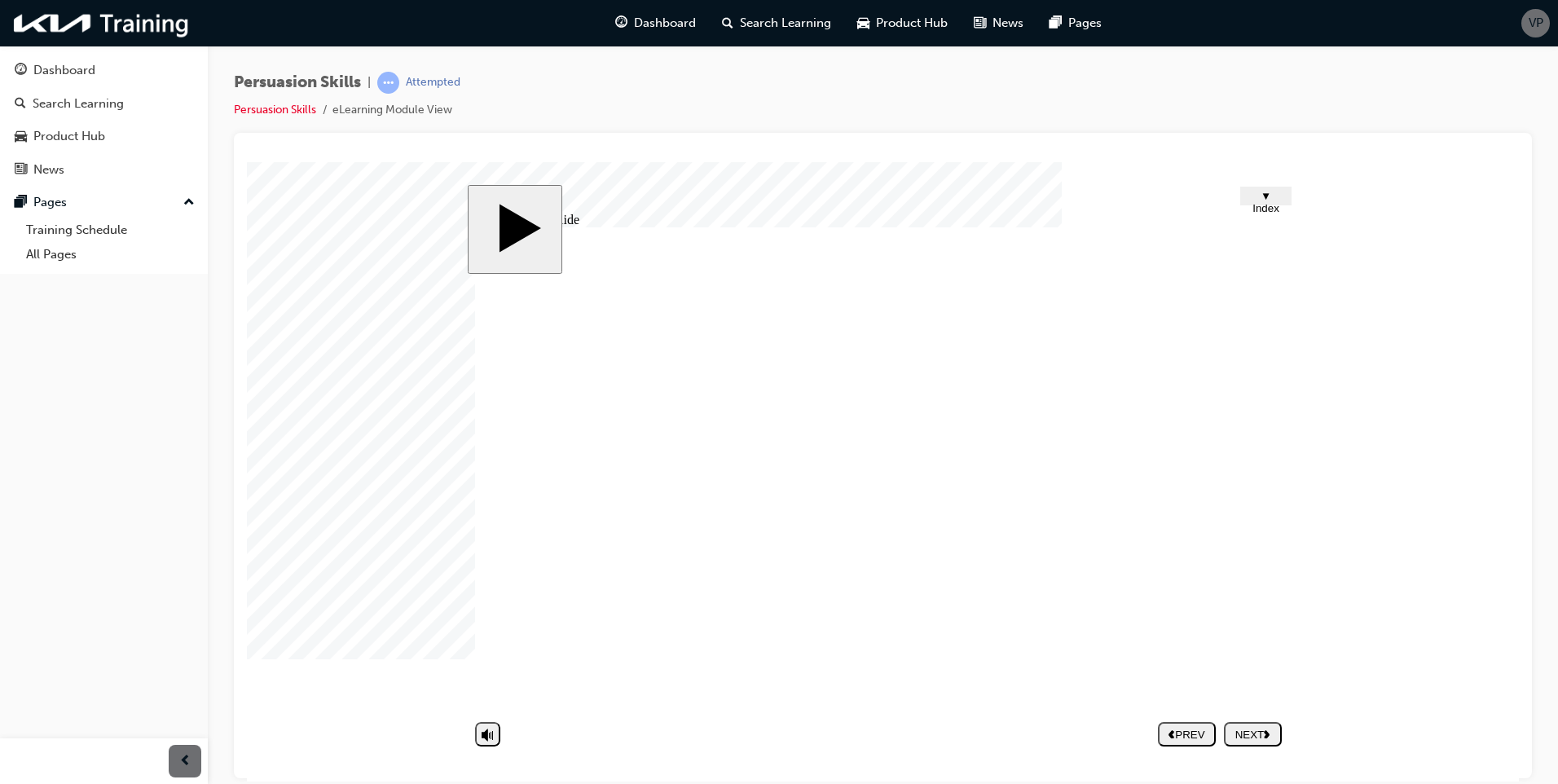
type textarea "- Generating interest - Identifying needs - Presenting the"
type textarea "- Generating interest - Identifying needs - Presenting the s"
type textarea "- Generating interest - Identifying needs - Presenting the so"
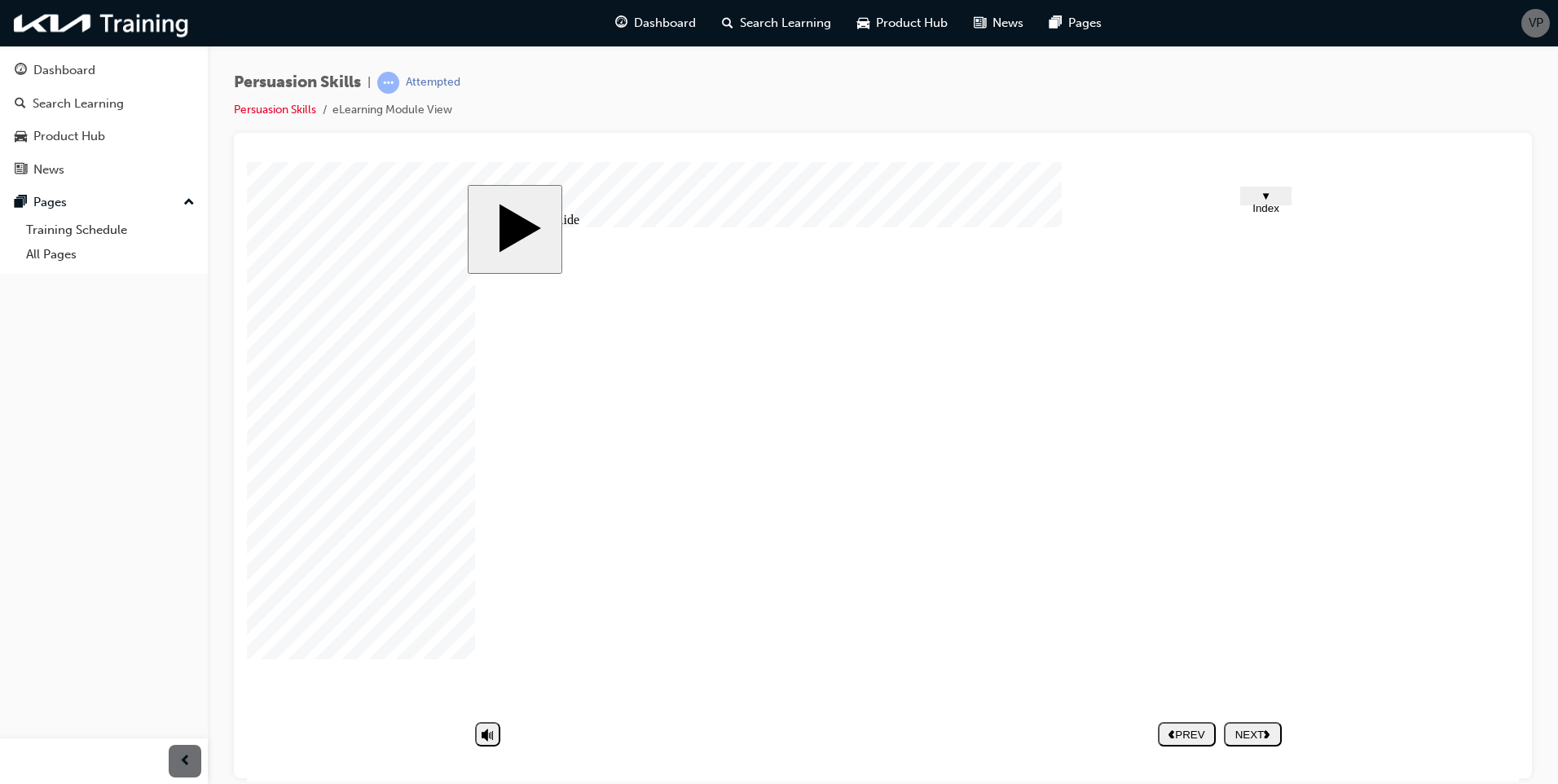
type textarea "- Generating interest - Identifying needs - Presenting the so"
type textarea "- Generating interest - Identifying needs - Presenting the sol"
type textarea "- Generating interest - Identifying needs - Presenting the solu"
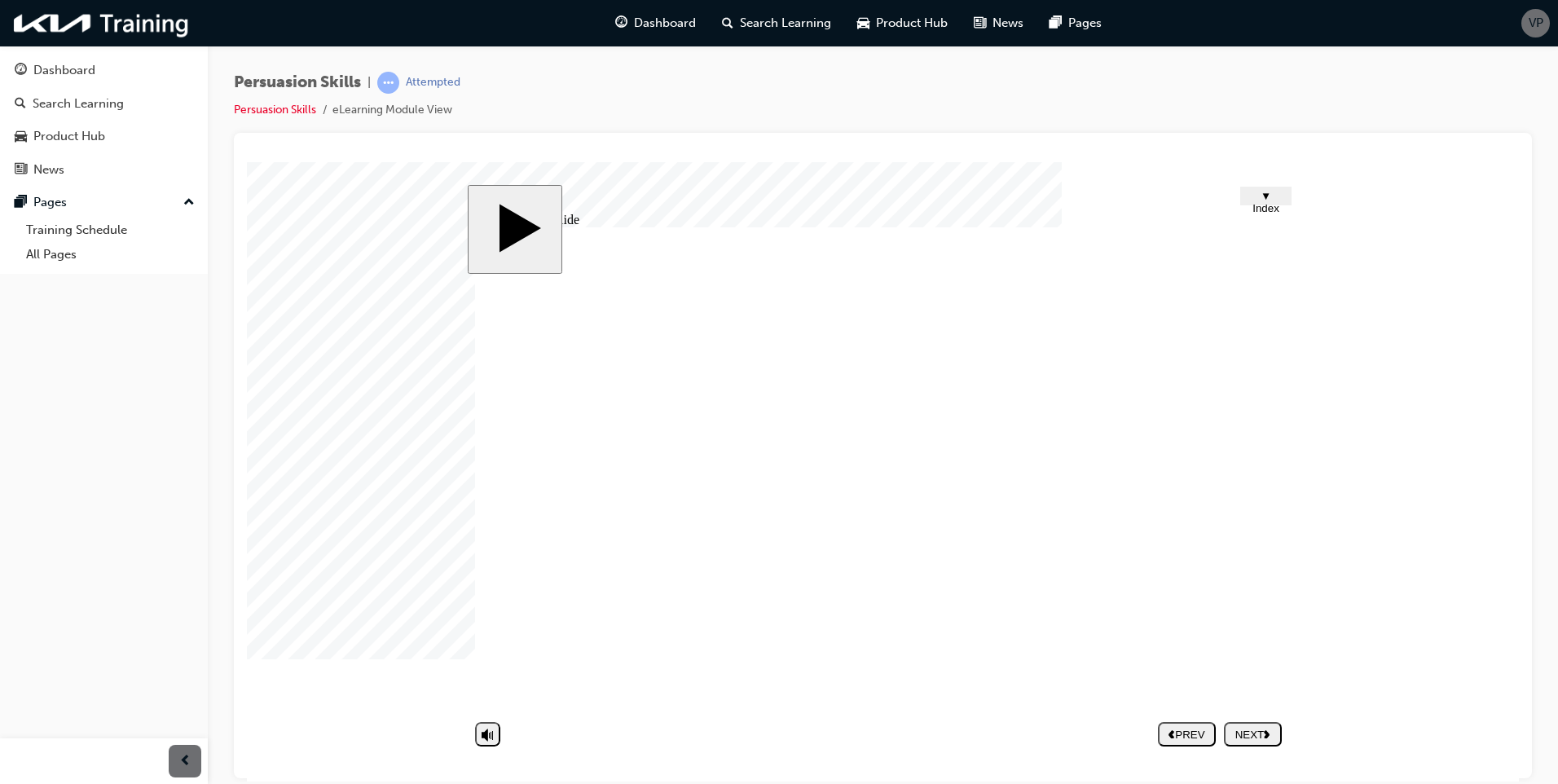
type textarea "- Generating interest - Identifying needs - Presenting the solut"
type textarea "- Generating interest - Identifying needs - Presenting the soluti"
type textarea "- Generating interest - Identifying needs - Presenting the solutio"
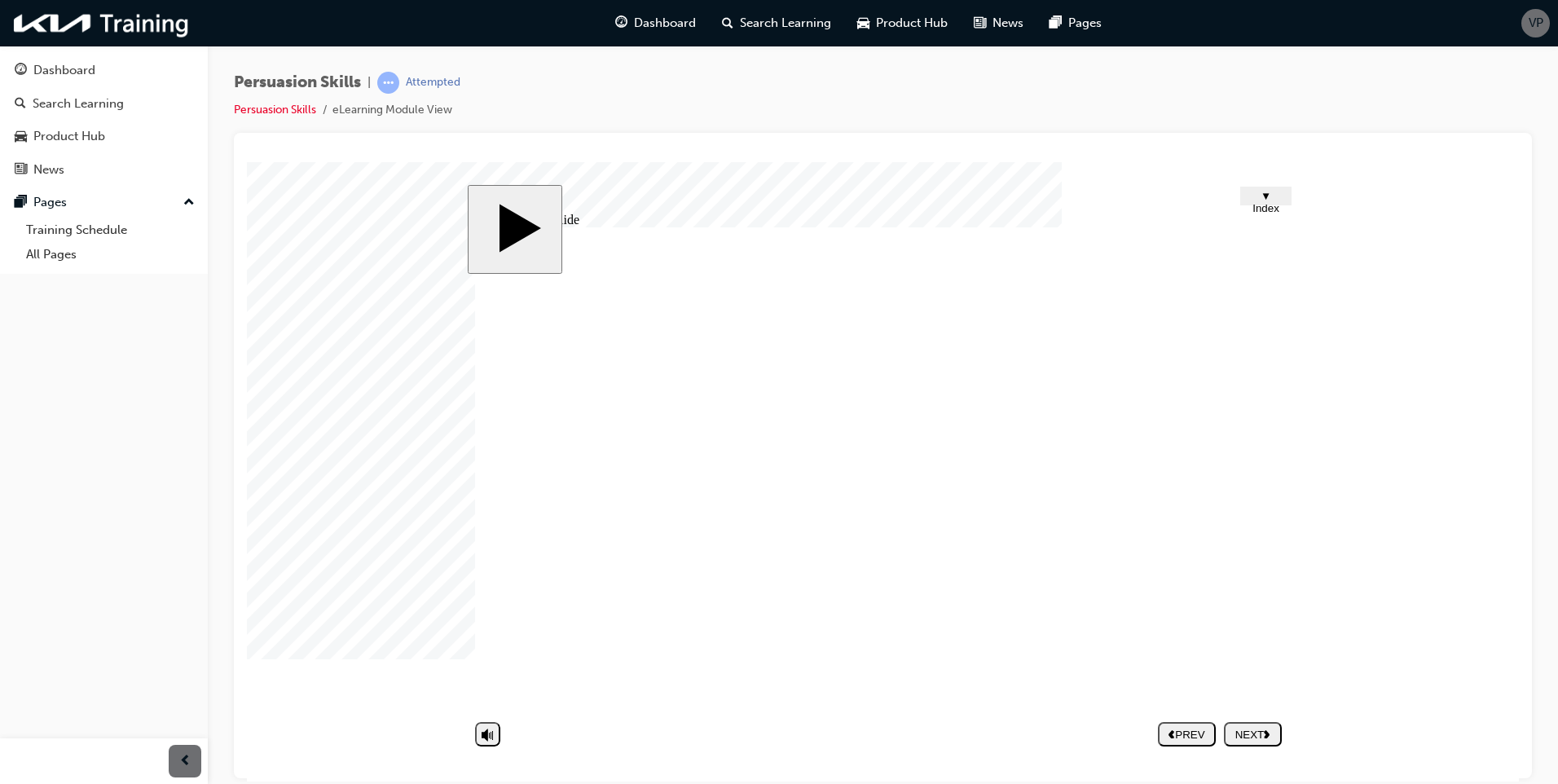
type textarea "- Generating interest - Identifying needs - Presenting the solutio"
type textarea "- Generating interest - Identifying needs - Presenting the solution"
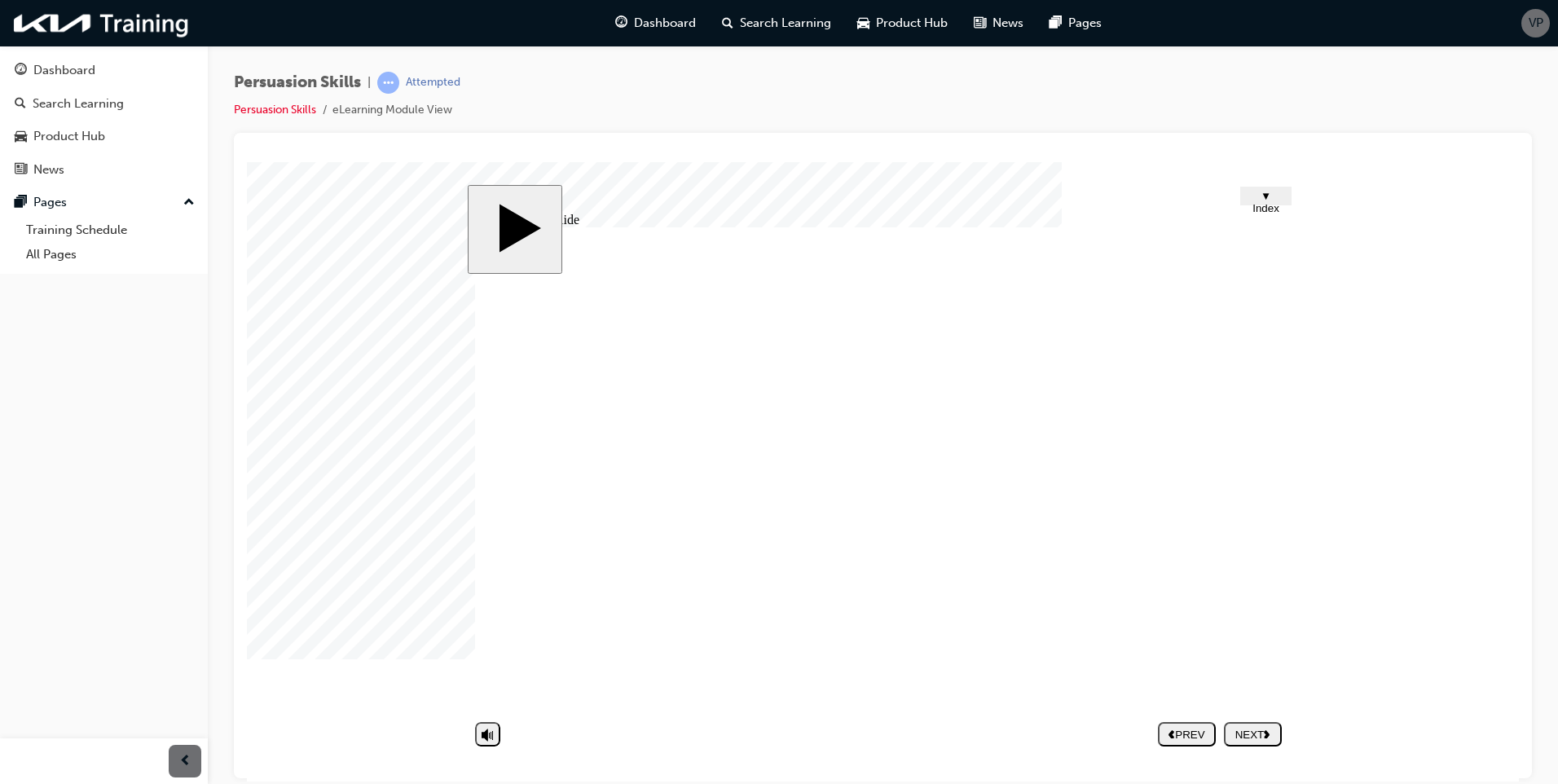
type textarea "- Generating interest - Identifying needs - Presenting the solution"
type textarea "- Generating interest - Identifying needs - Presenting the solution -"
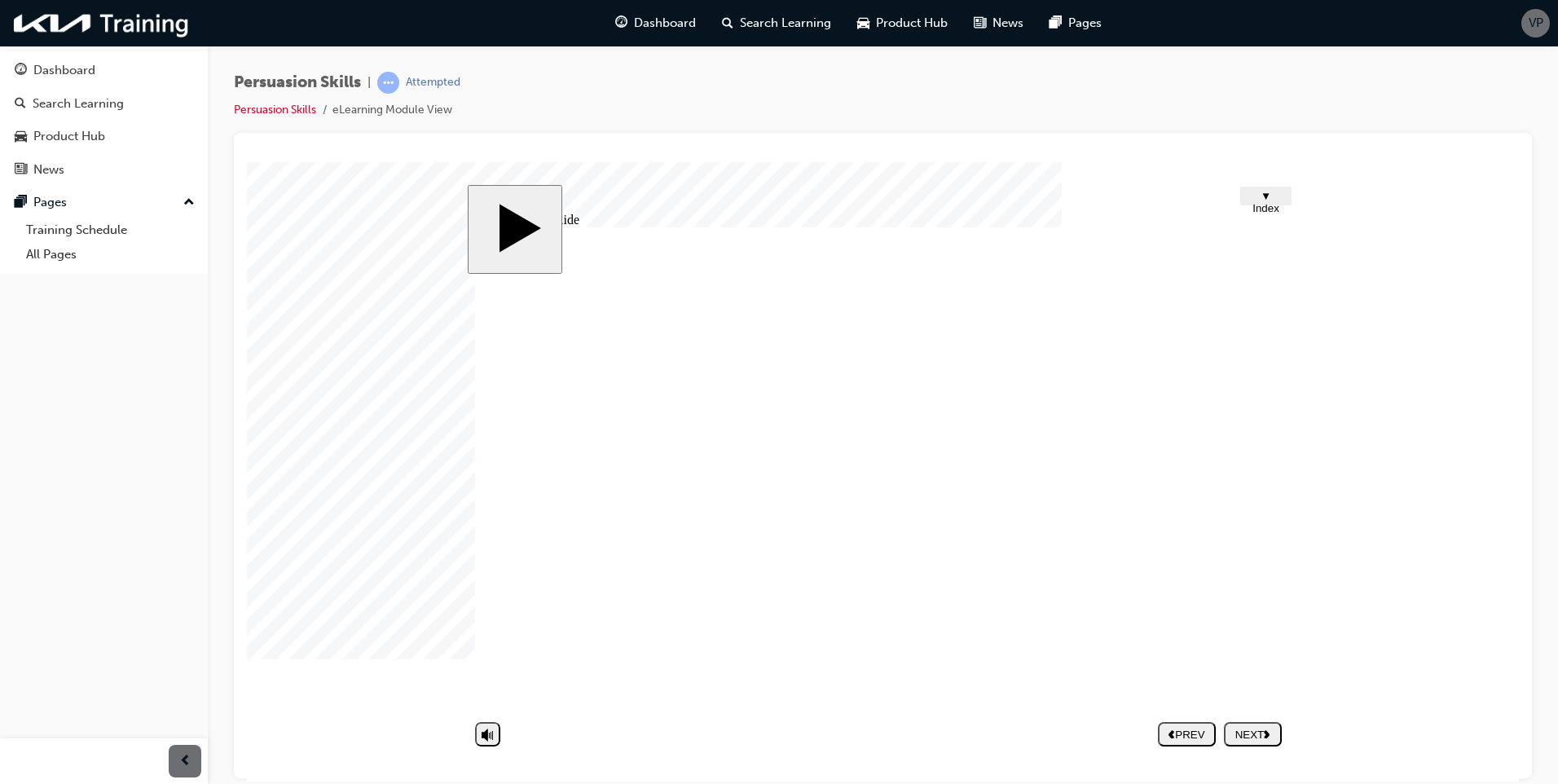
type textarea "- Generating interest - Identifying needs - Presenting the solution -"
type textarea "- Generating interest - Identifying needs - Presenting the solution - H"
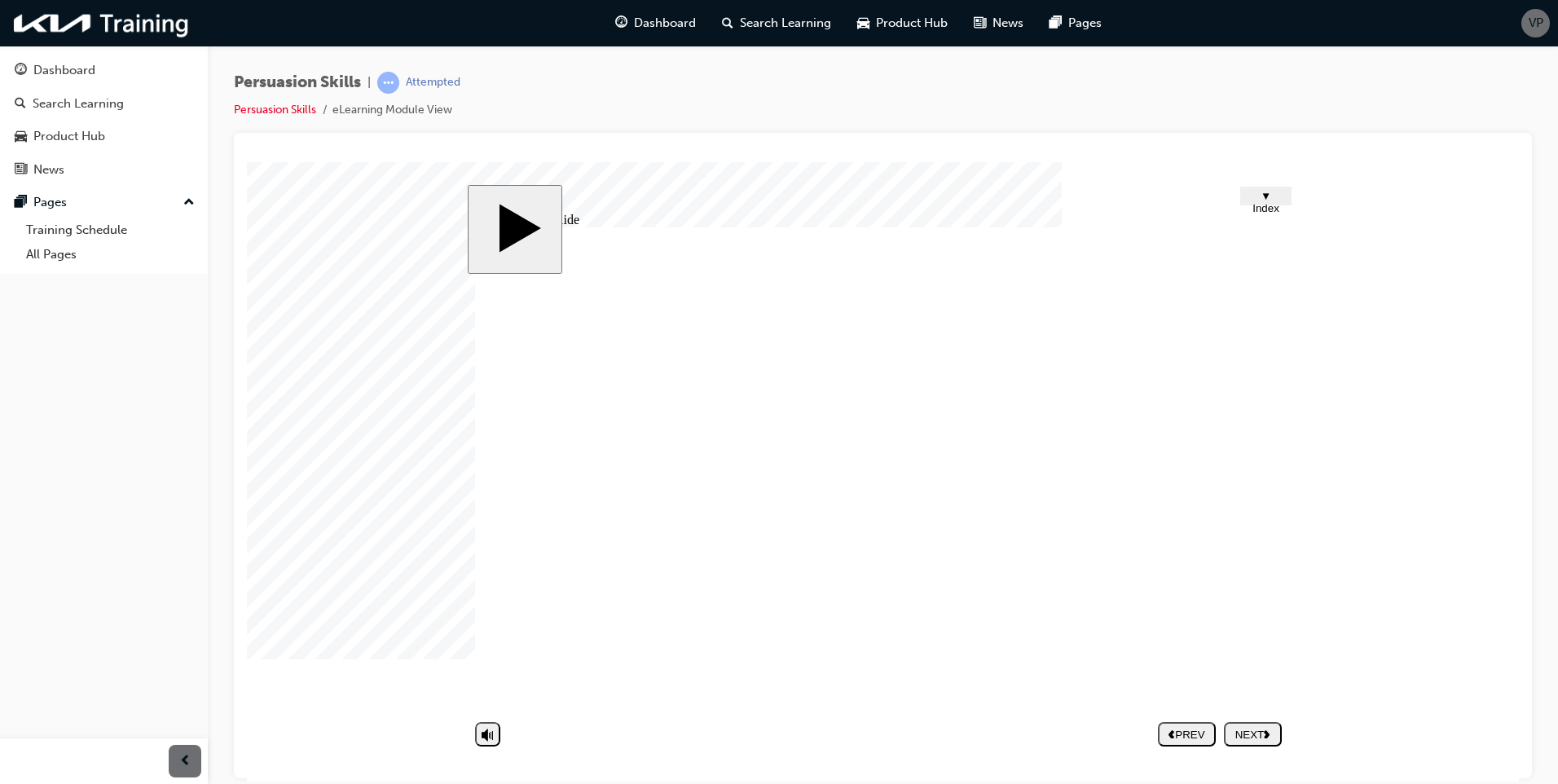
type textarea "- Generating interest - Identifying needs - Presenting the solution - Ha"
type textarea "- Generating interest - Identifying needs - Presenting the solution - [PERSON_N…"
type textarea "- Generating interest - Identifying needs - Presenting the solution - Hand"
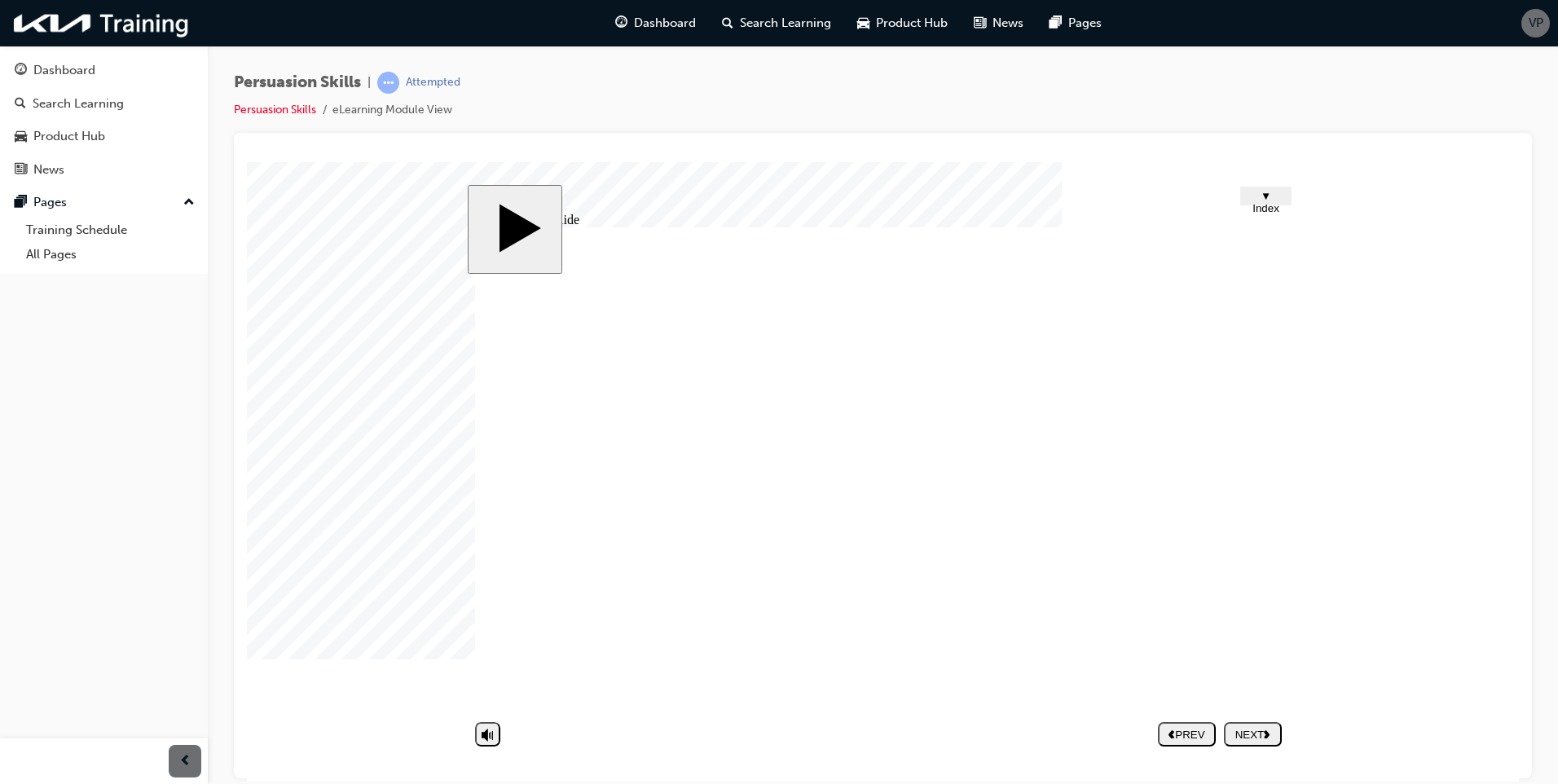
type textarea "- Generating interest - Identifying needs - Presenting the solution - Hand"
type textarea "- Generating interest - Identifying needs - Presenting the solution - Handl"
type textarea "- Generating interest - Identifying needs - Presenting the solution - Handli"
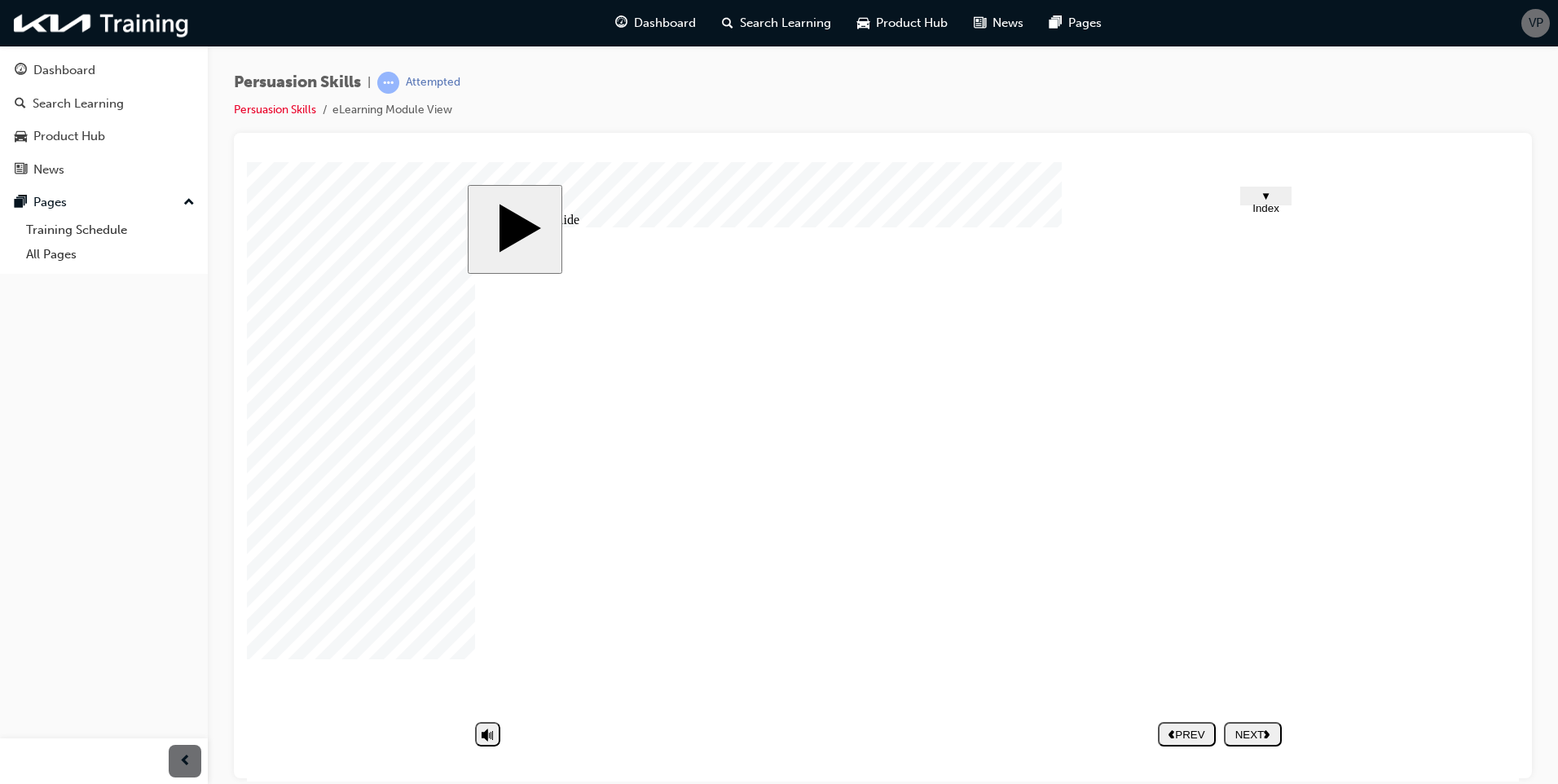
type textarea "- Generating interest - Identifying needs - Presenting the solution - [PERSON_N…"
type textarea "- Generating interest - Identifying needs - Presenting the solution - Handling"
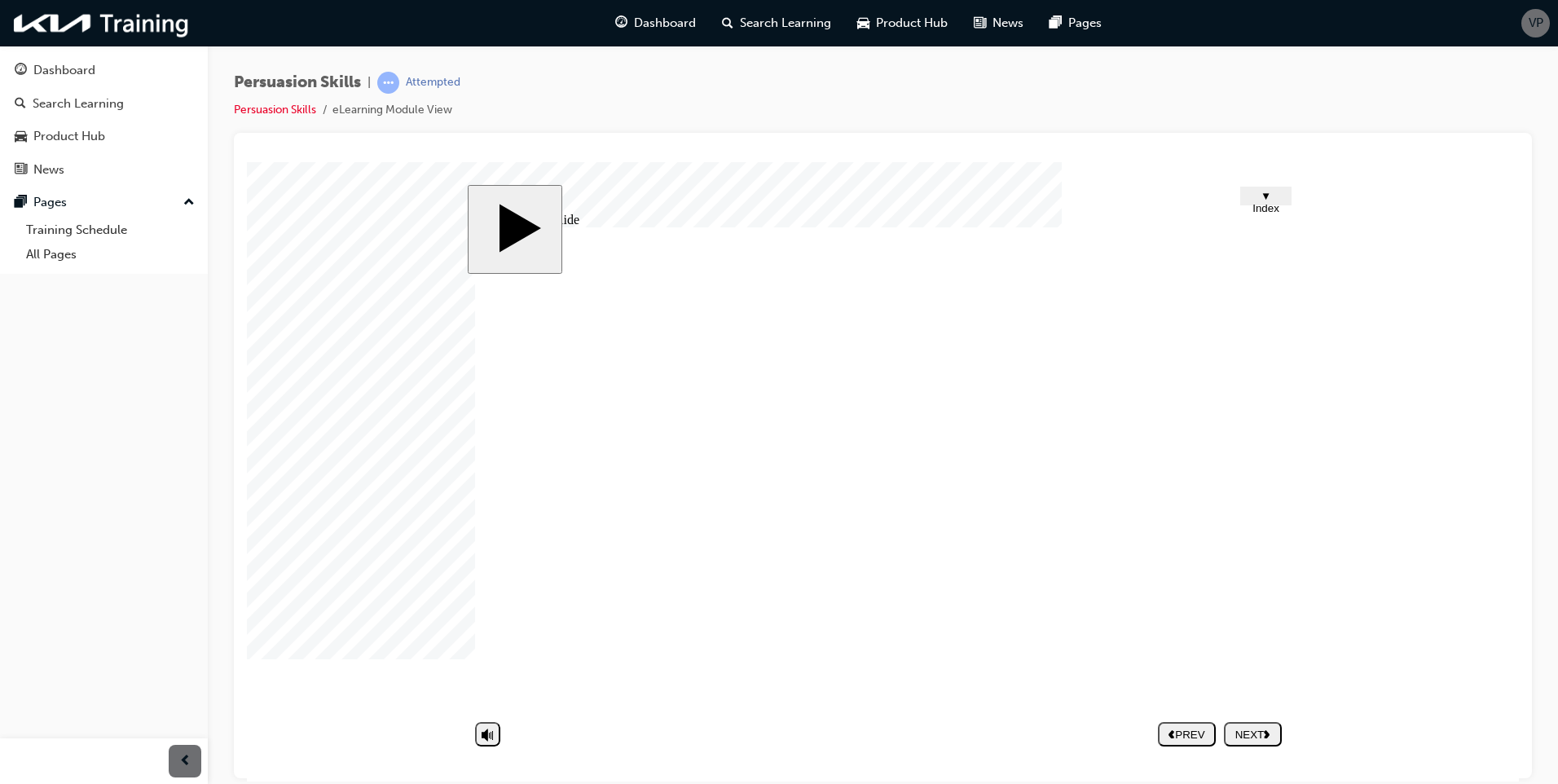
type textarea "- Generating interest - Identifying needs - Presenting the solution - Handling"
type textarea "- Generating interest - Identifying needs - Presenting the solution - Handling o"
type textarea "- Generating interest - Identifying needs - Presenting the solution - Handling …"
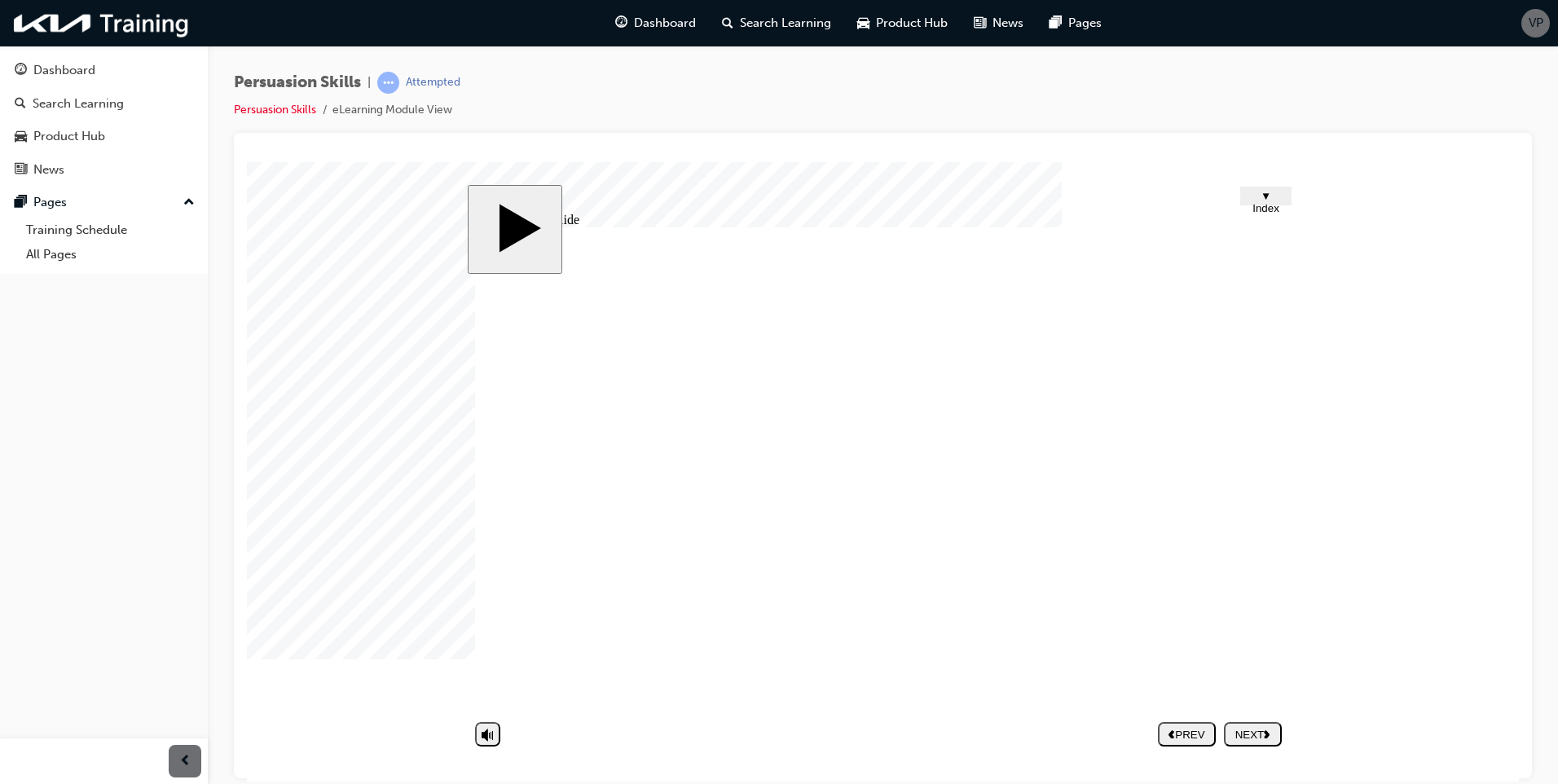
type textarea "- Generating interest - Identifying needs - Presenting the solution - Handling …"
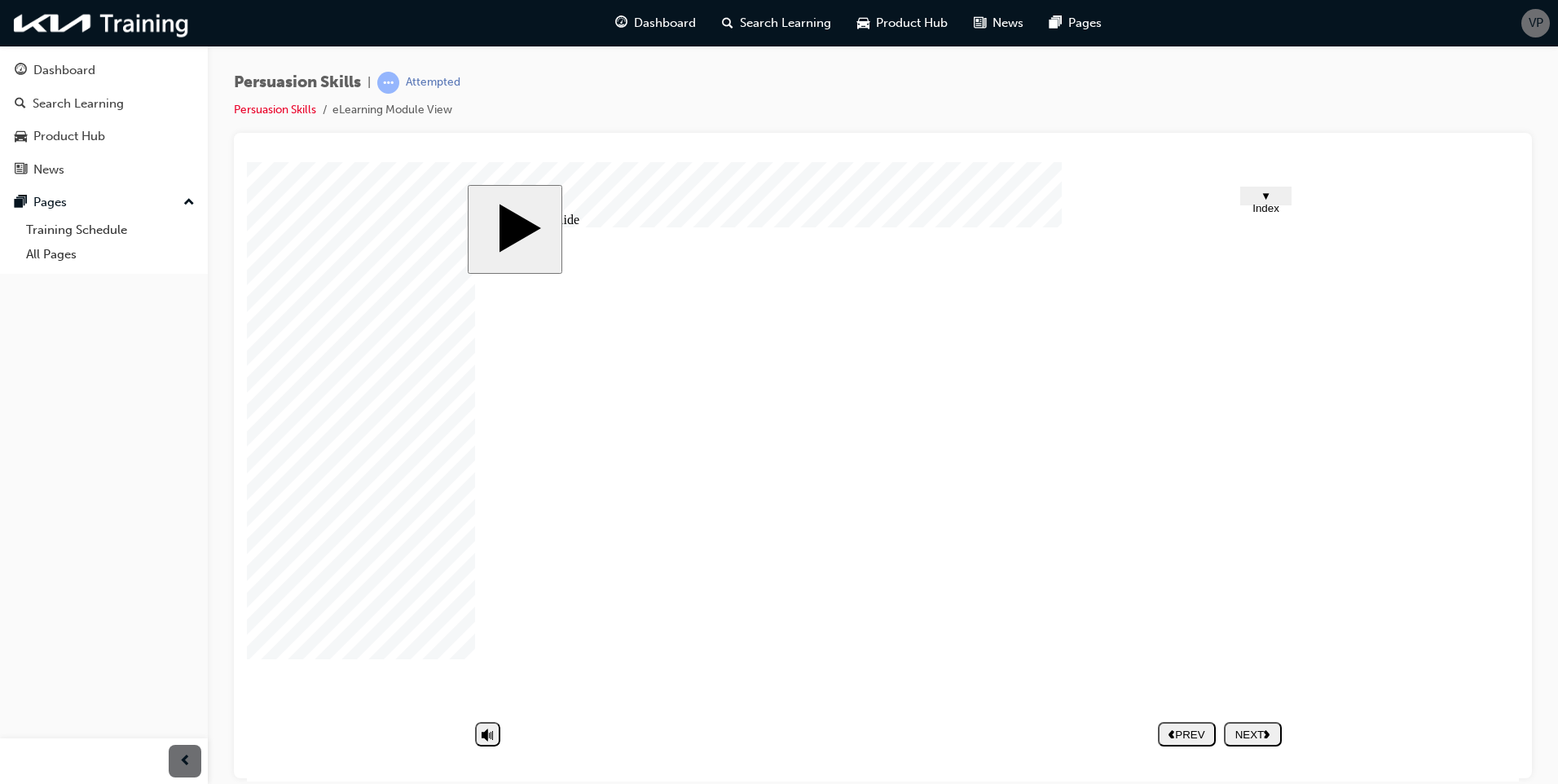
type textarea "- Generating interest - Identifying needs - Presenting the solution - Handling …"
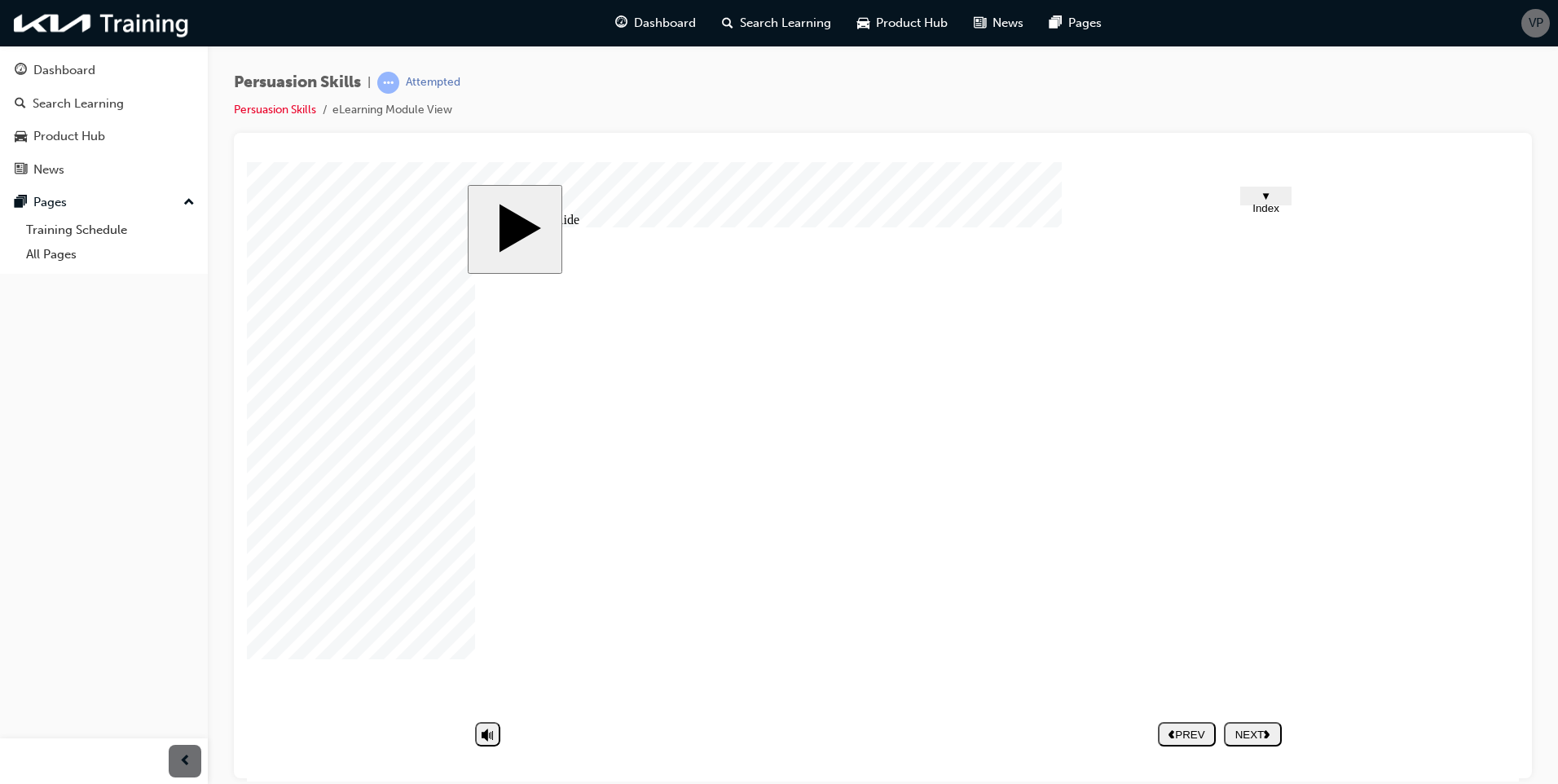
type textarea "- Generating interest - Identifying needs - Presenting the solution - Handling …"
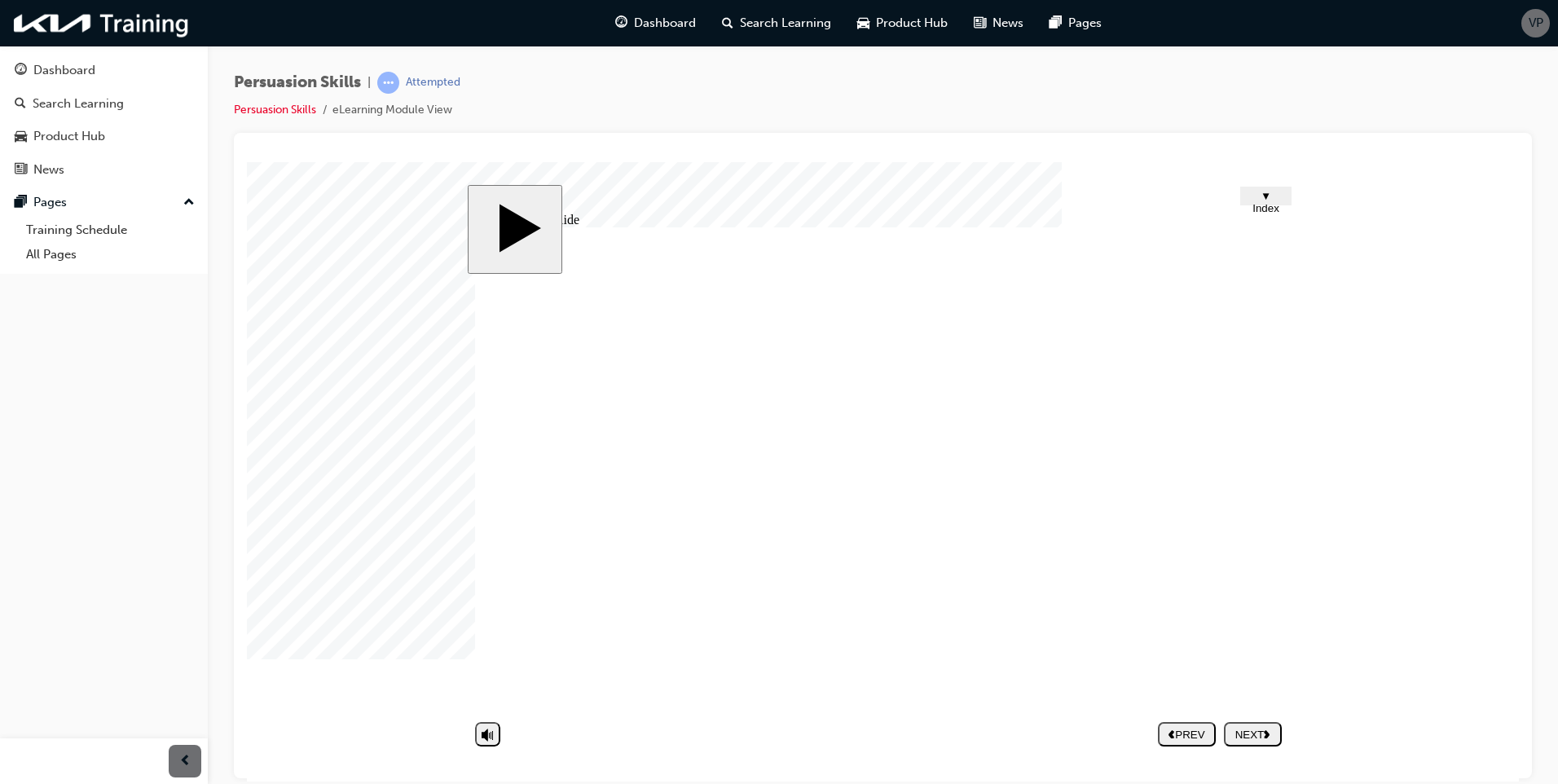
type textarea "- Generating interest - Identifying needs - Presenting the solution - Handling …"
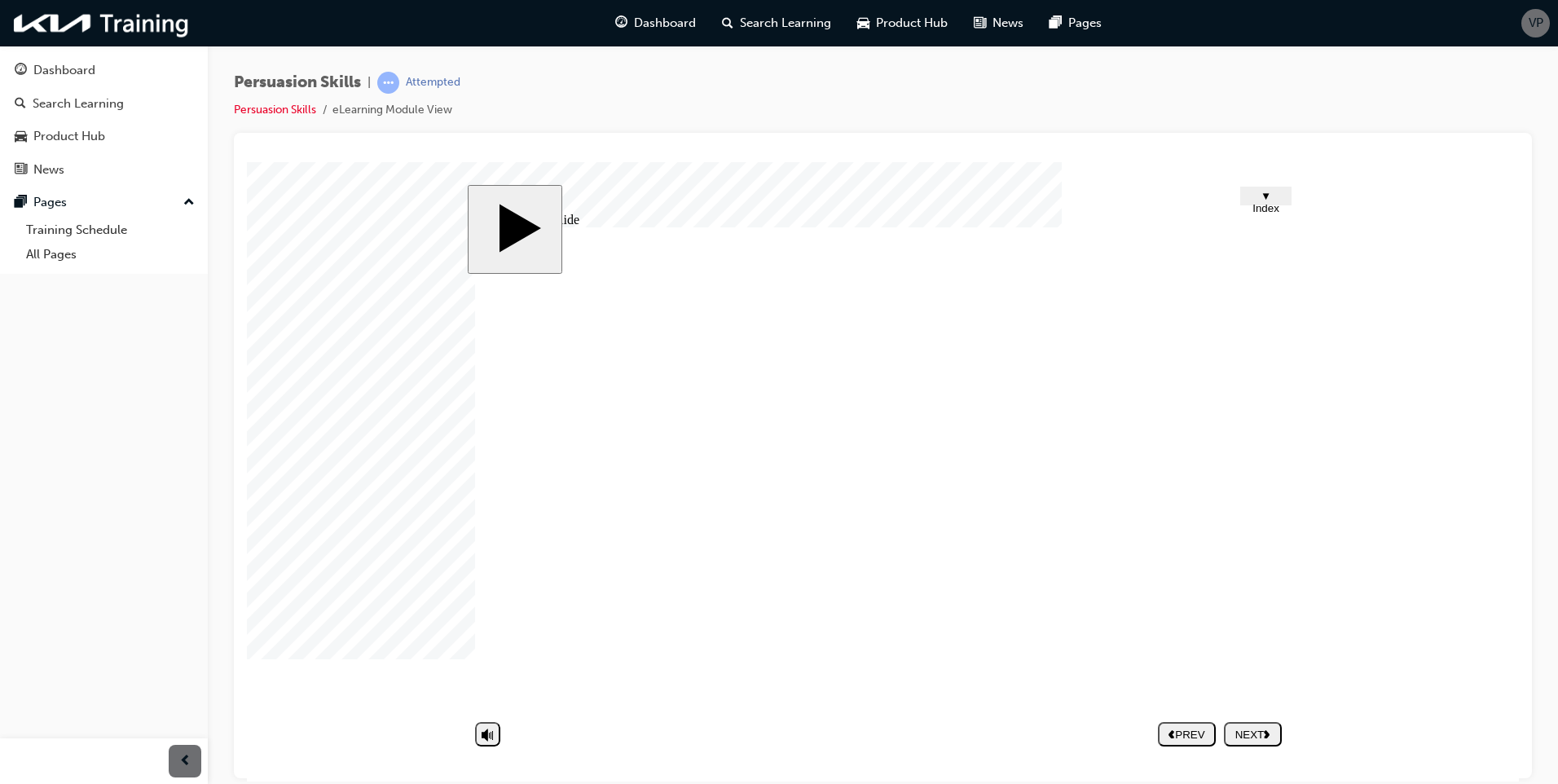
click at [1258, 732] on div "NEXT" at bounding box center [1252, 734] width 45 height 12
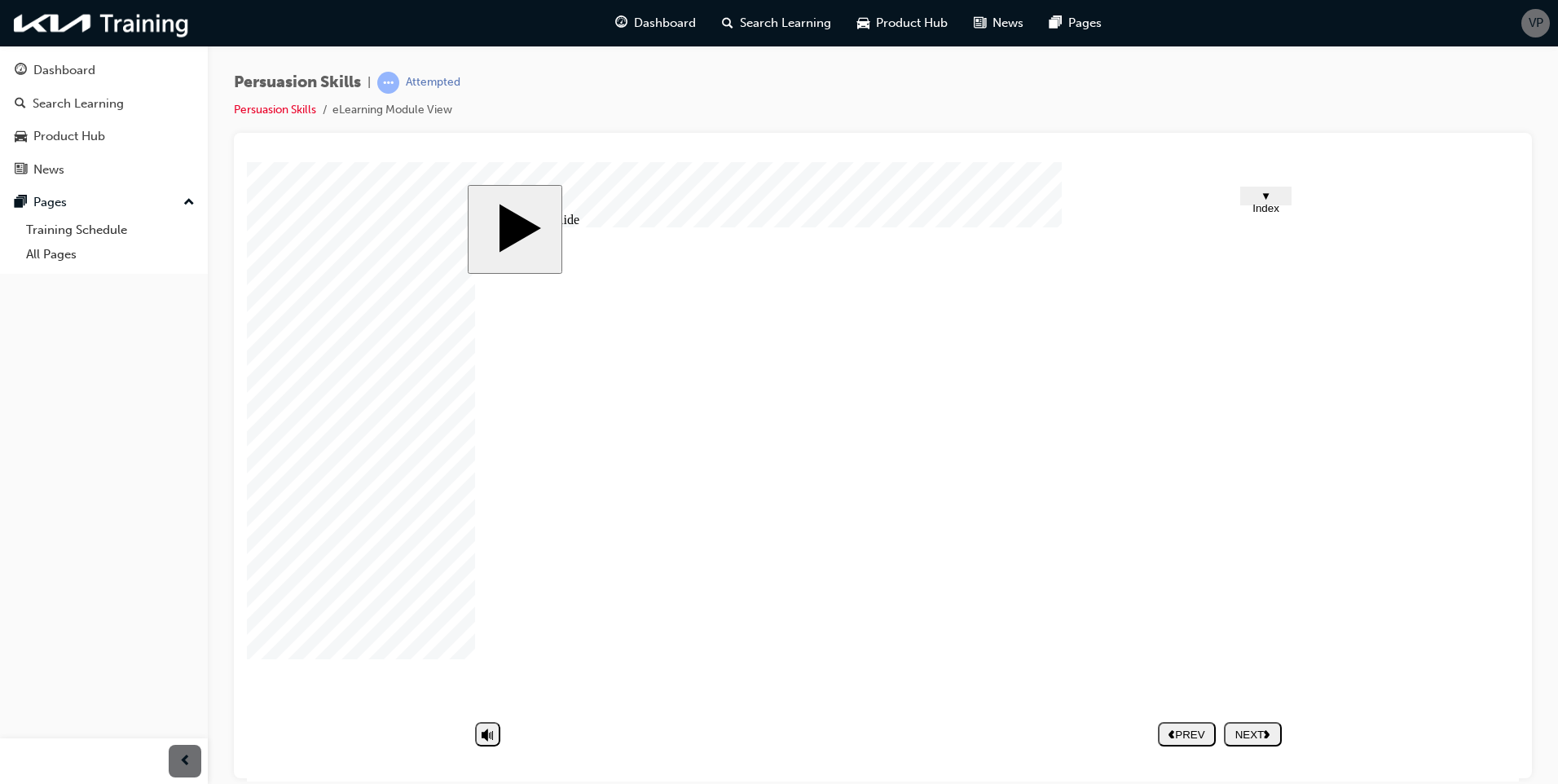
drag, startPoint x: 1215, startPoint y: 717, endPoint x: 1255, endPoint y: 735, distance: 43.9
click at [1224, 723] on nav "PREV NEXT SUBMIT" at bounding box center [1219, 733] width 124 height 37
click at [1258, 735] on div "NEXT" at bounding box center [1252, 734] width 45 height 12
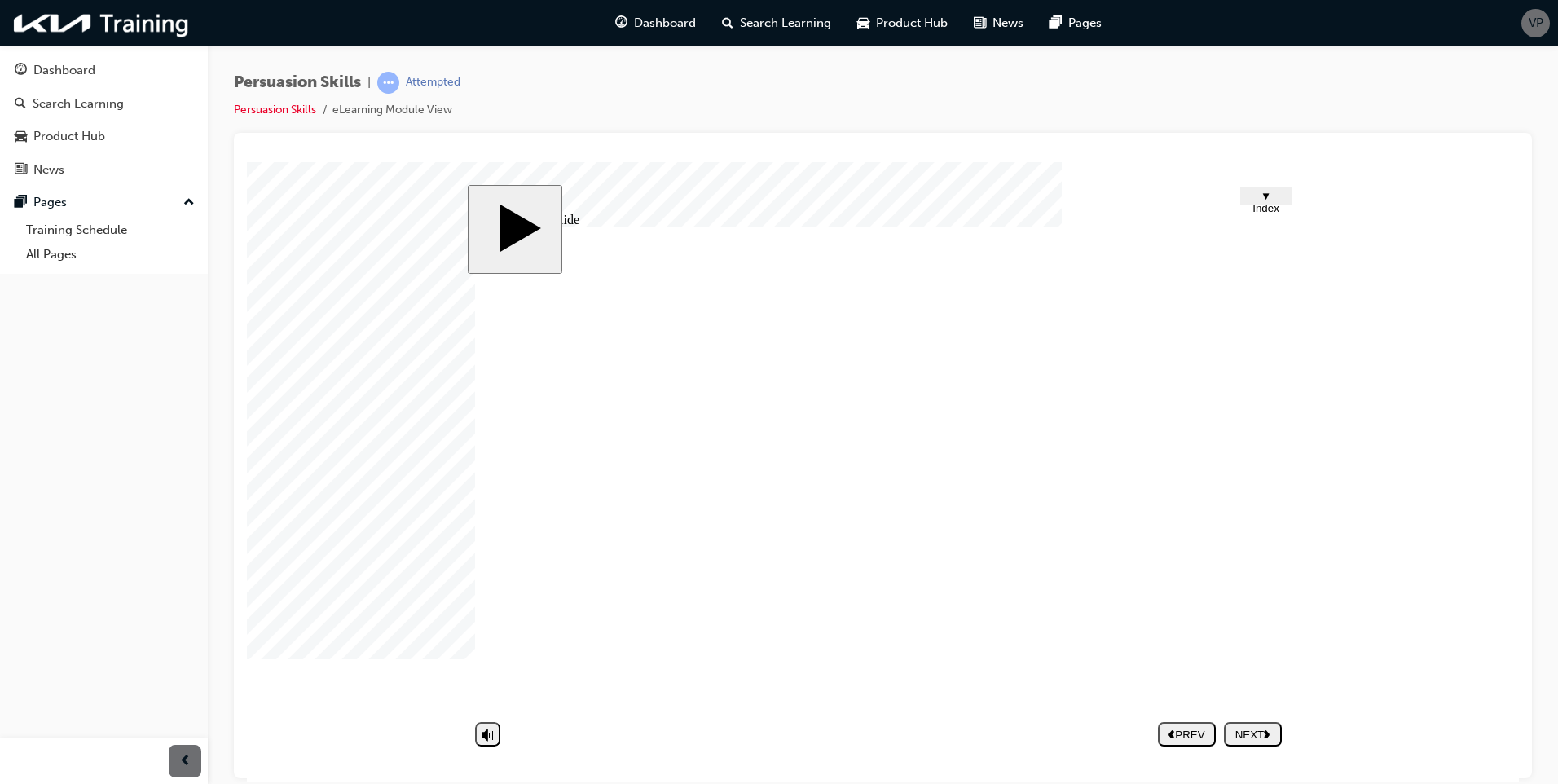
drag, startPoint x: 984, startPoint y: 545, endPoint x: 1007, endPoint y: 549, distance: 23.3
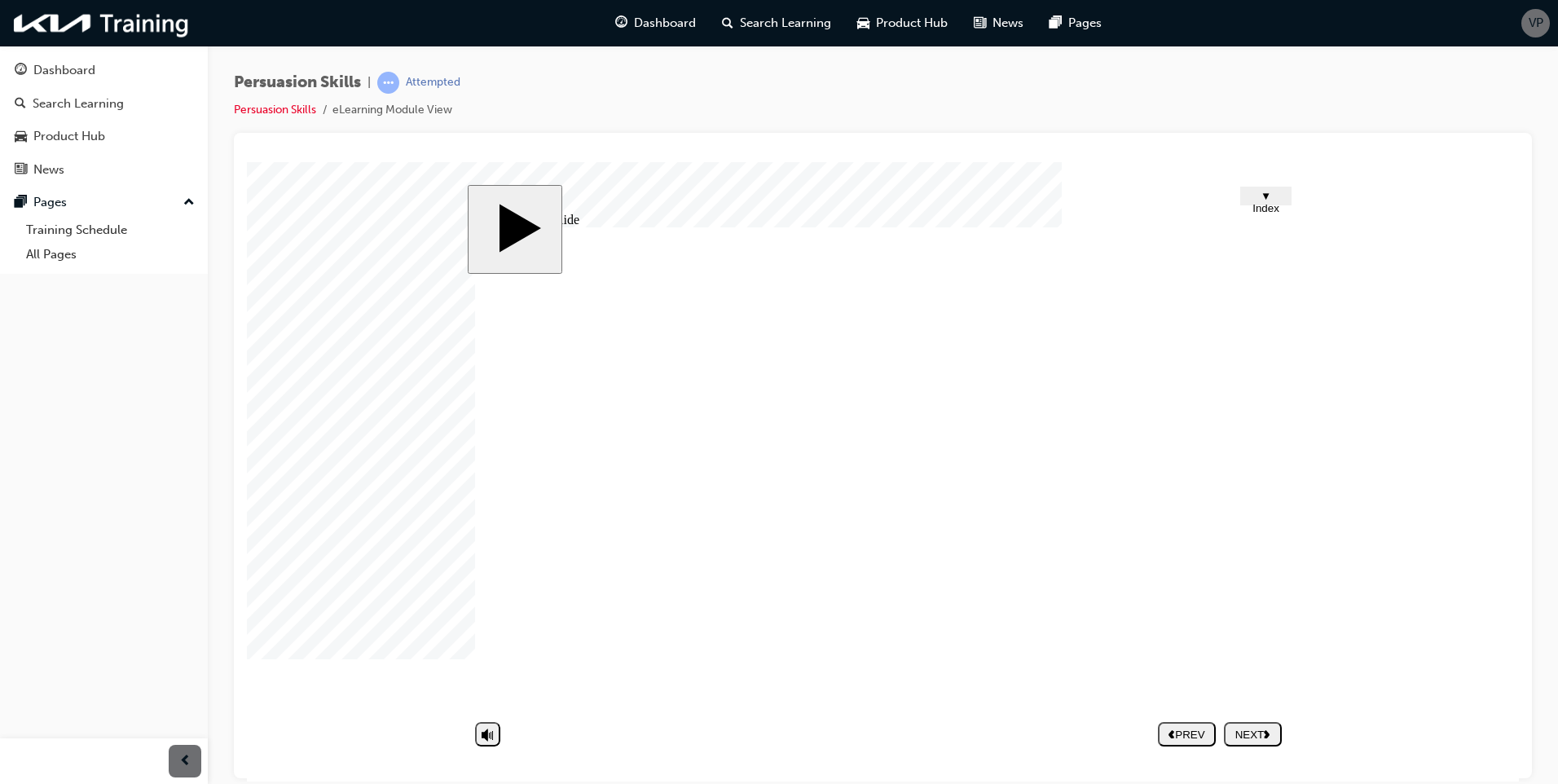
click at [1247, 733] on div "NEXT" at bounding box center [1252, 734] width 45 height 12
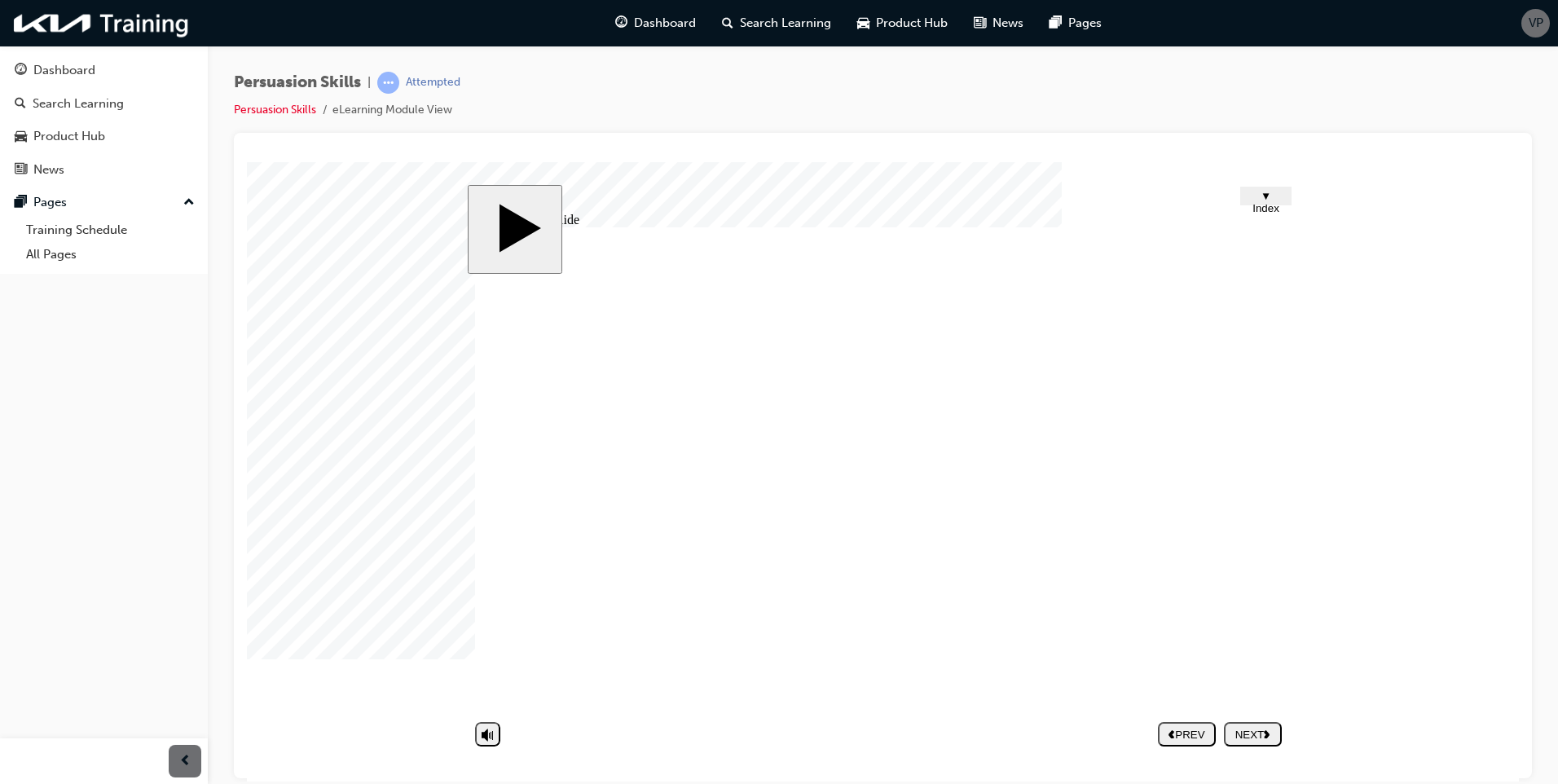
click at [1264, 723] on button "NEXT" at bounding box center [1253, 733] width 58 height 25
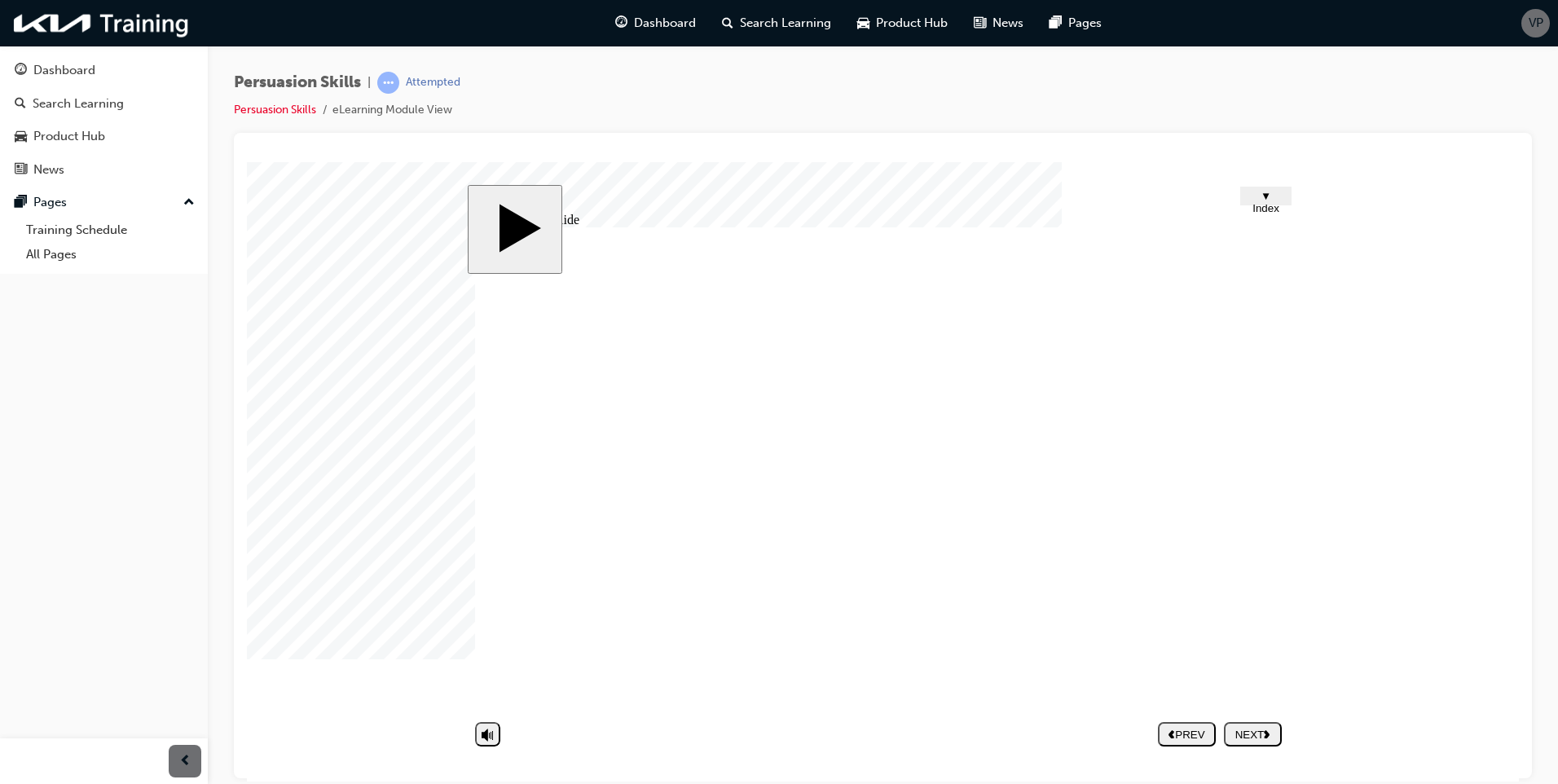
click at [1261, 733] on div "NEXT" at bounding box center [1252, 734] width 45 height 12
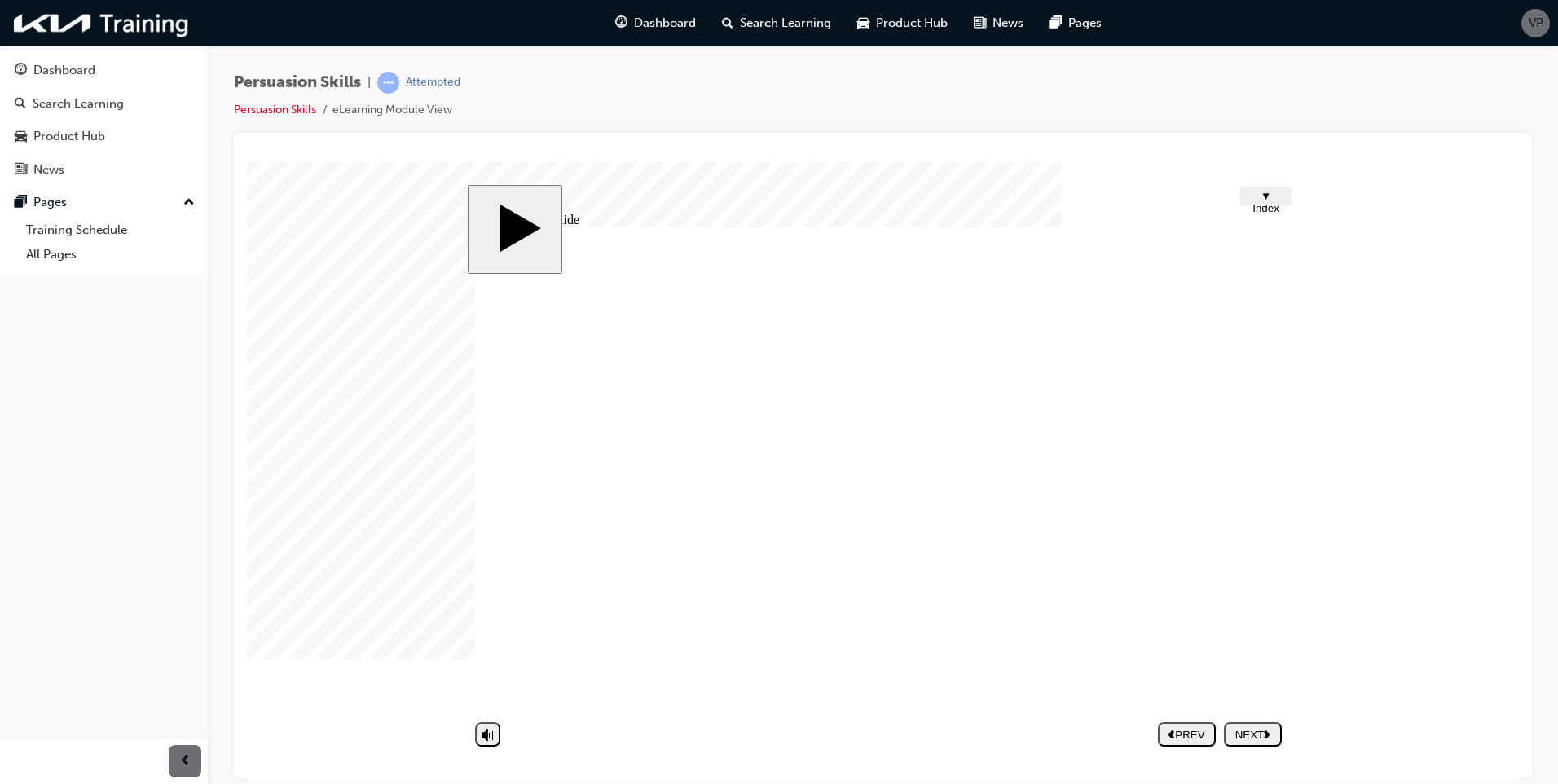
click at [1251, 731] on div "NEXT" at bounding box center [1252, 734] width 45 height 12
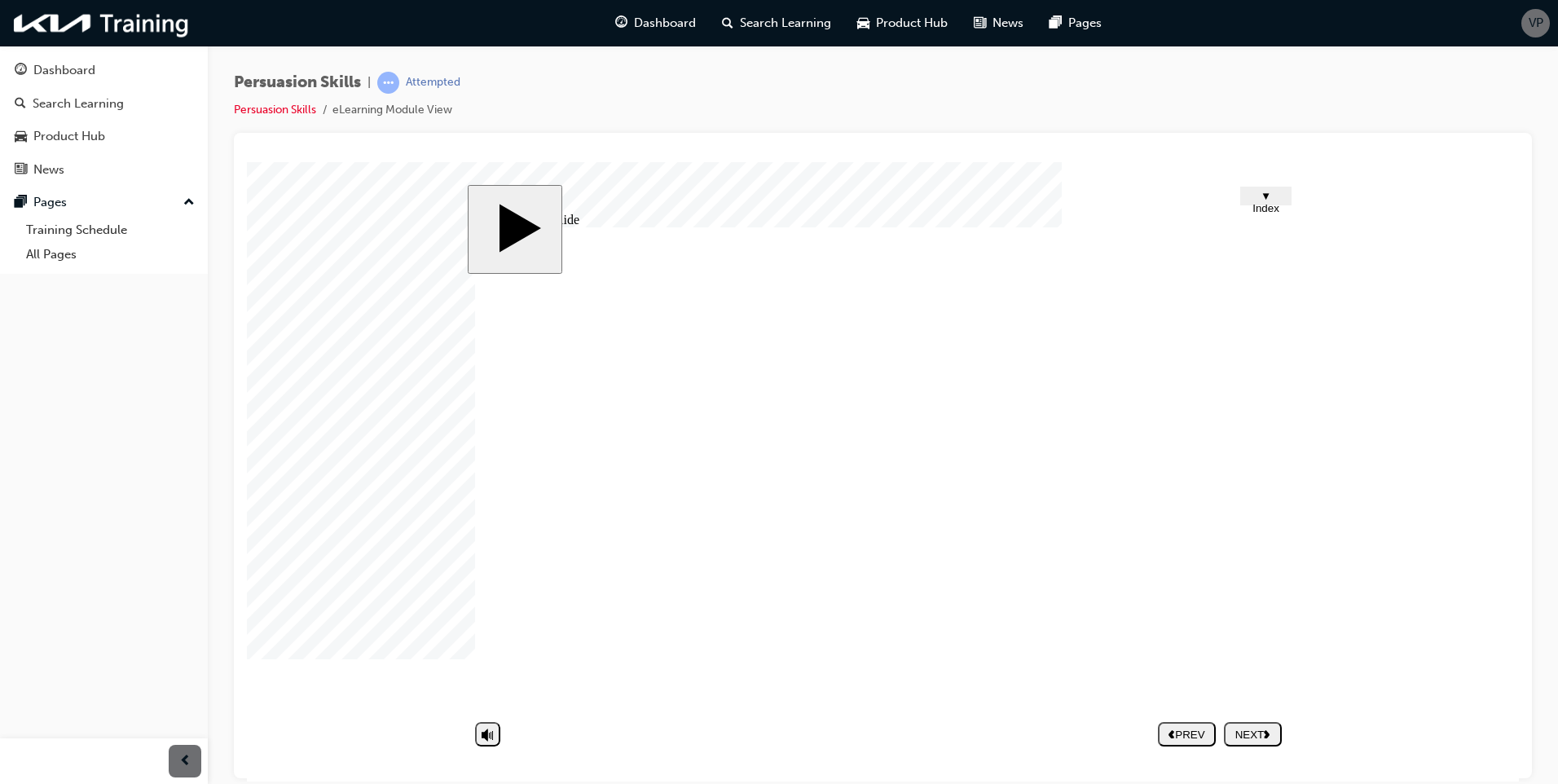
click at [1235, 717] on nav "PREV NEXT SUBMIT" at bounding box center [1219, 733] width 124 height 37
click at [1239, 740] on div "NEXT" at bounding box center [1252, 734] width 45 height 12
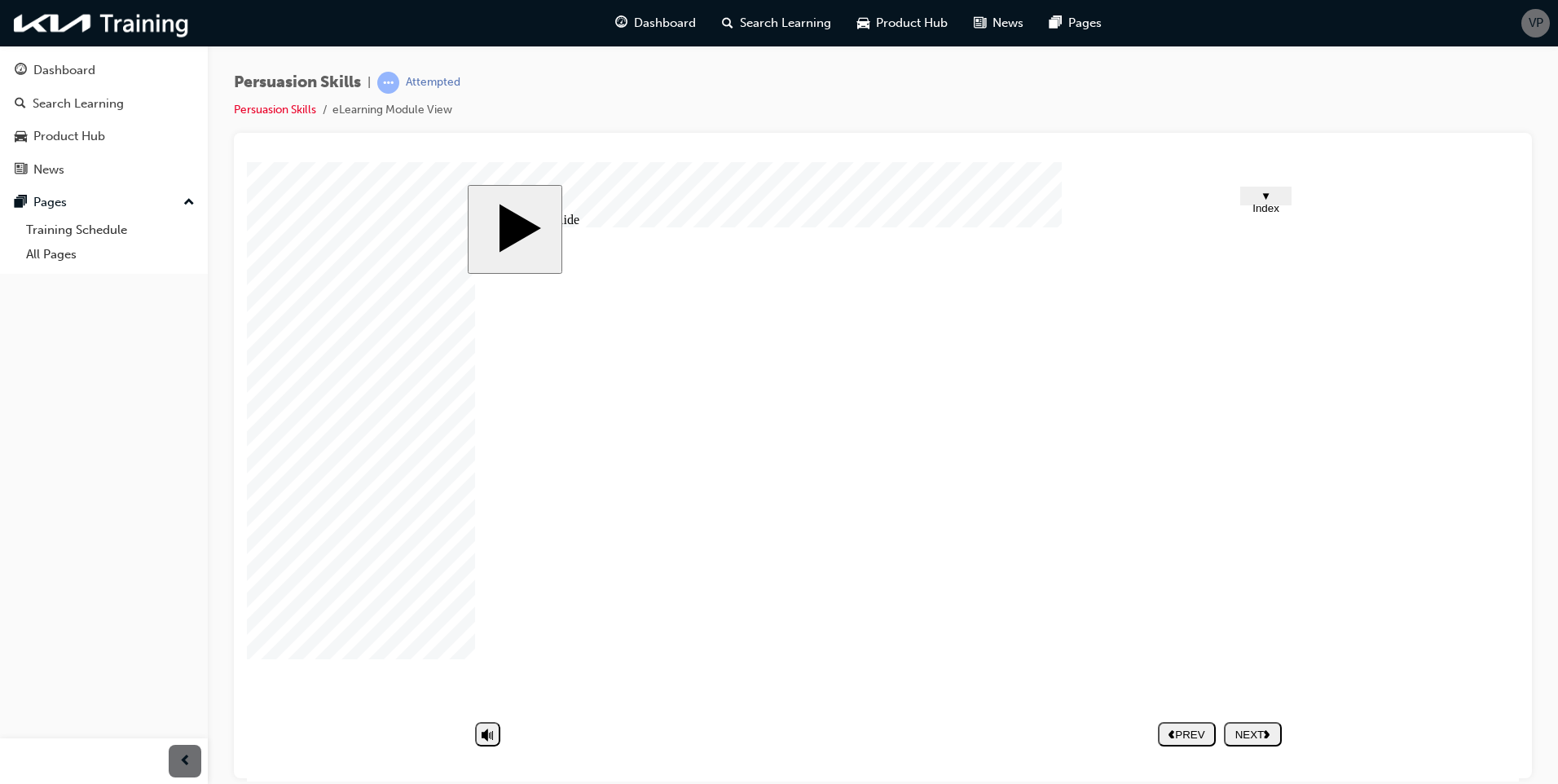
click at [1267, 729] on icon "next" at bounding box center [1267, 733] width 7 height 9
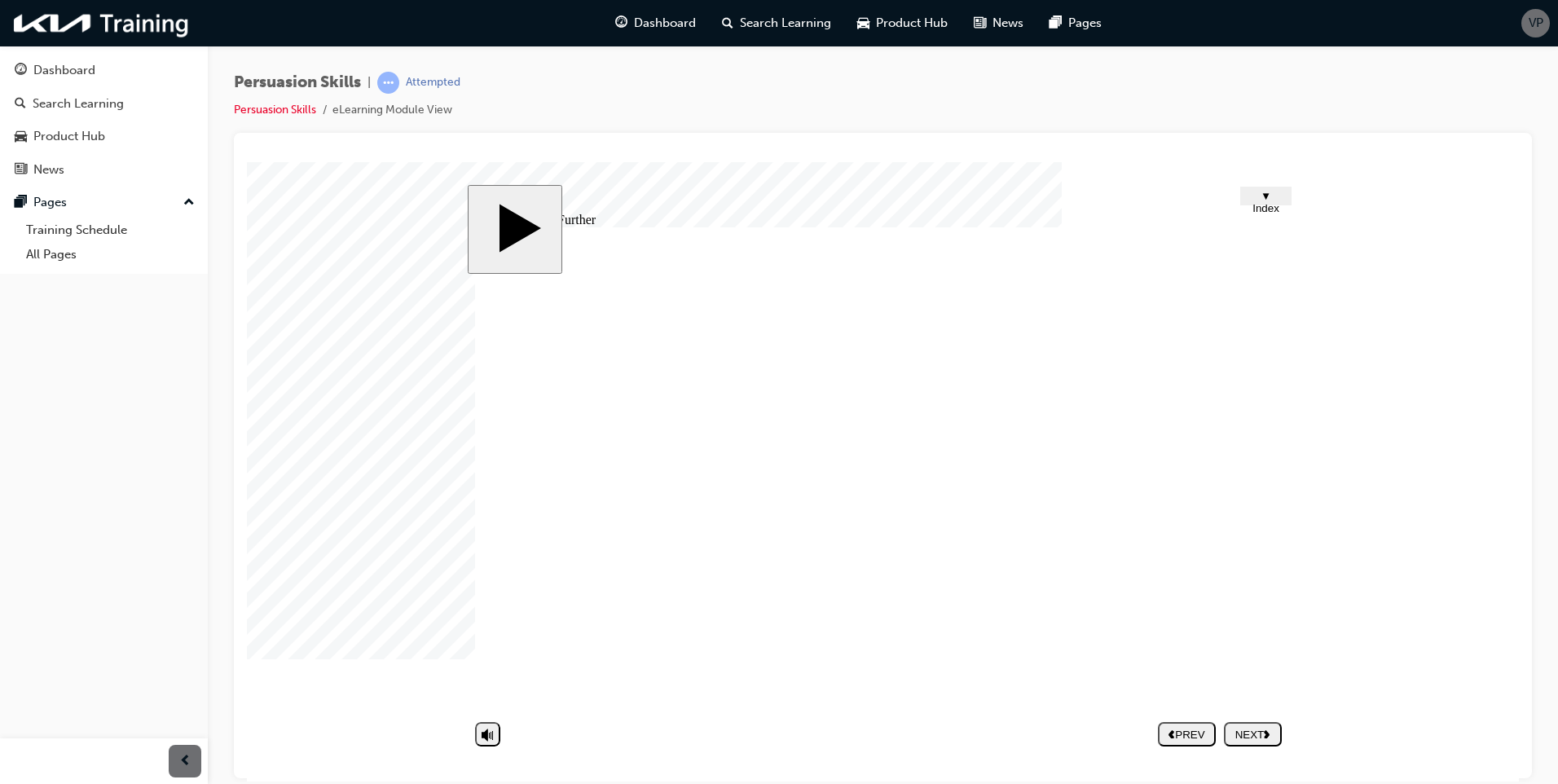
click at [1265, 740] on div "NEXT" at bounding box center [1252, 734] width 45 height 12
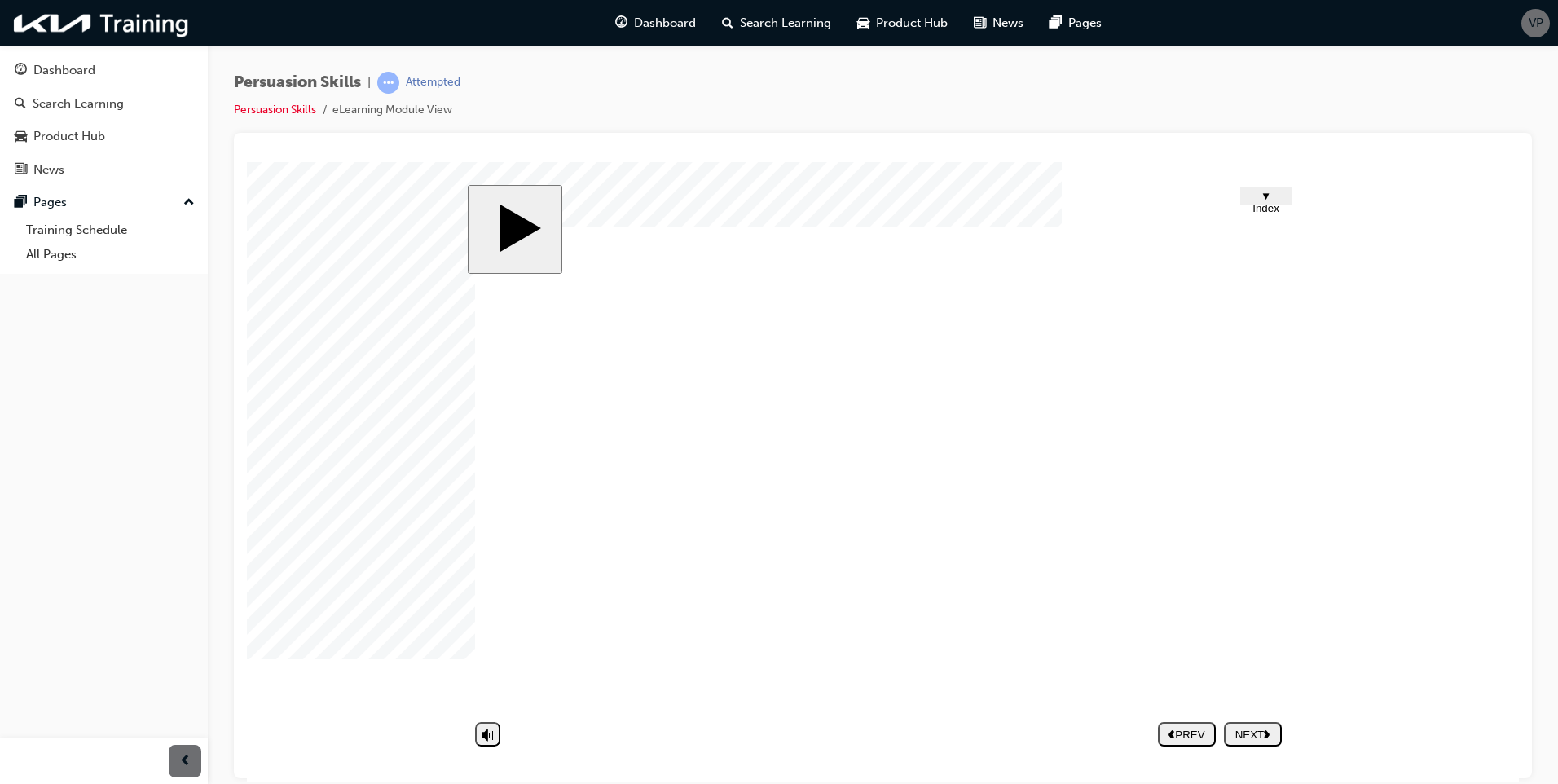
click at [1247, 725] on button "NEXT" at bounding box center [1253, 733] width 58 height 25
click at [1250, 735] on nav "PREV NEXT SUBMIT" at bounding box center [1219, 733] width 124 height 37
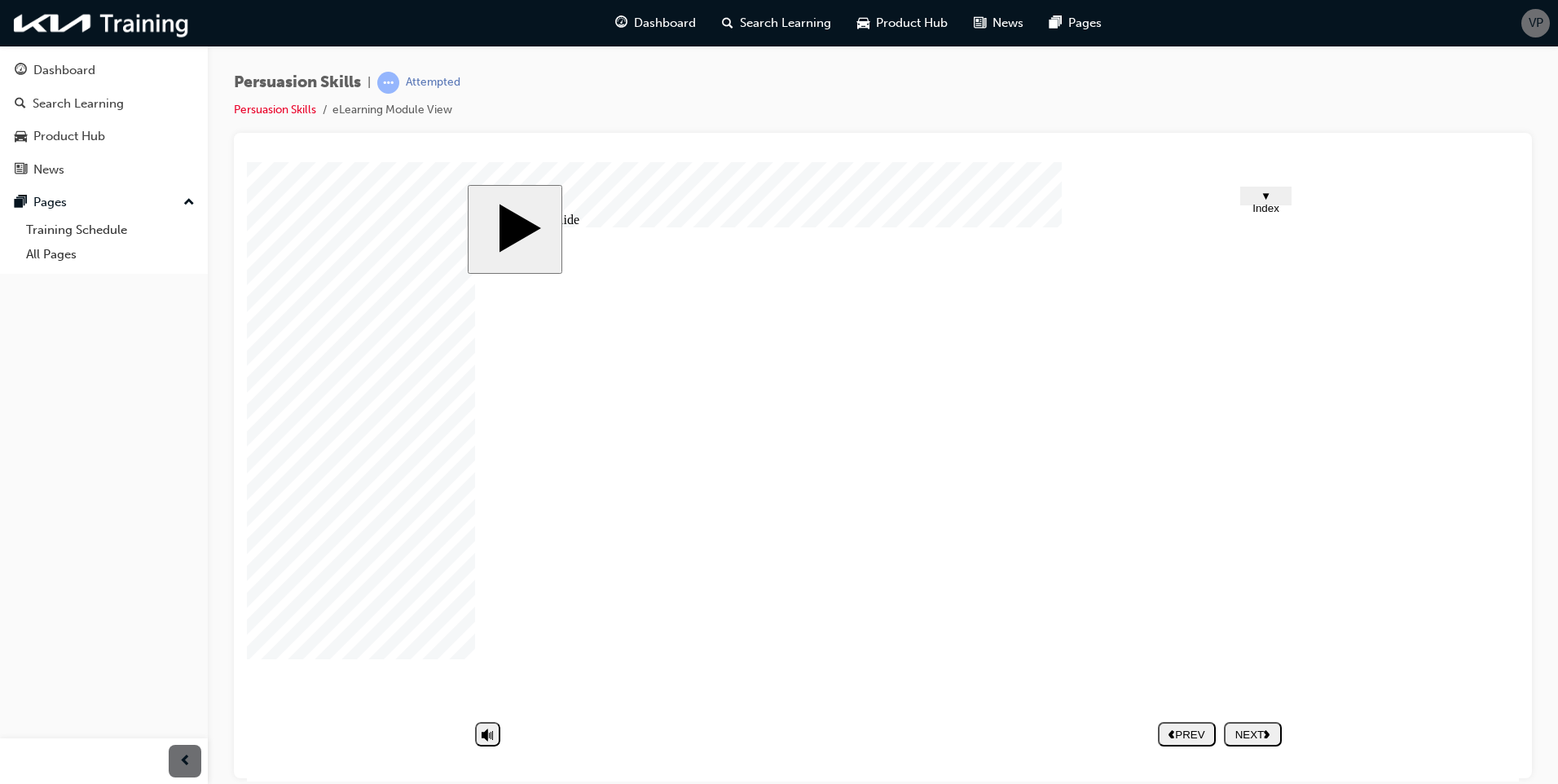
click at [1249, 729] on div "NEXT" at bounding box center [1252, 734] width 45 height 12
click at [644, 18] on span "Dashboard" at bounding box center [665, 23] width 62 height 19
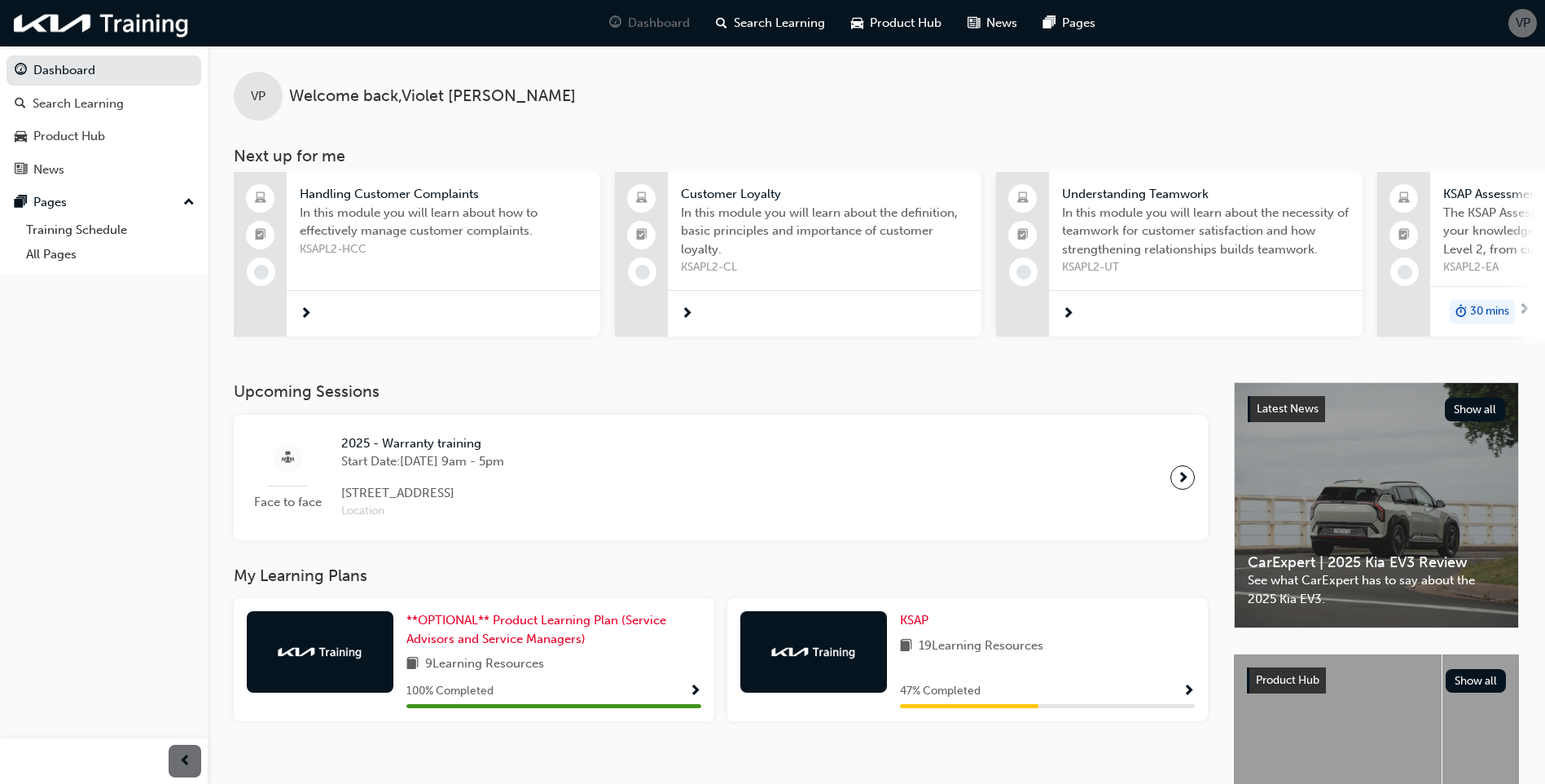
click at [558, 298] on div at bounding box center [443, 313] width 314 height 47
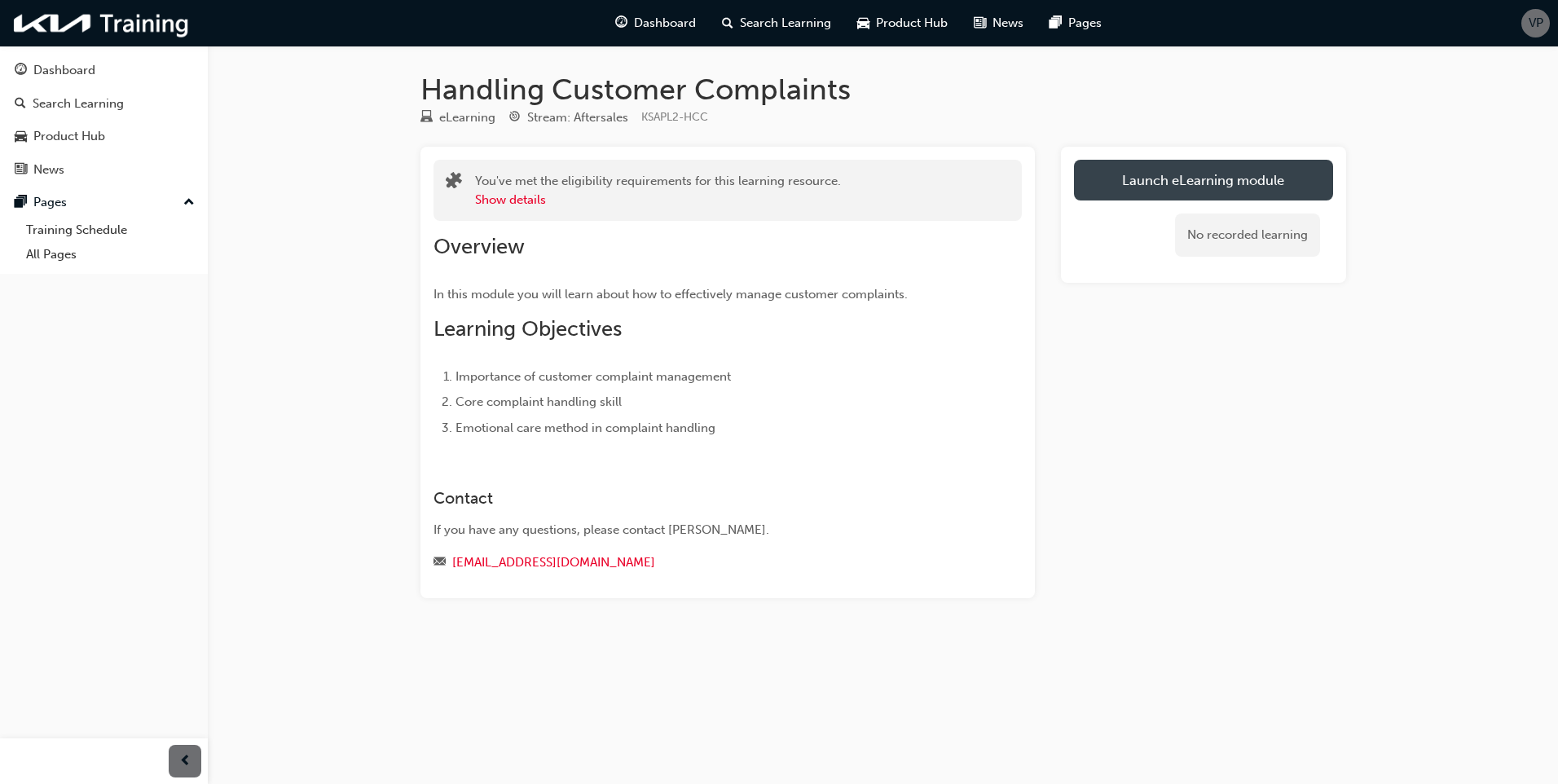
click at [1121, 176] on link "Launch eLearning module" at bounding box center [1203, 180] width 259 height 41
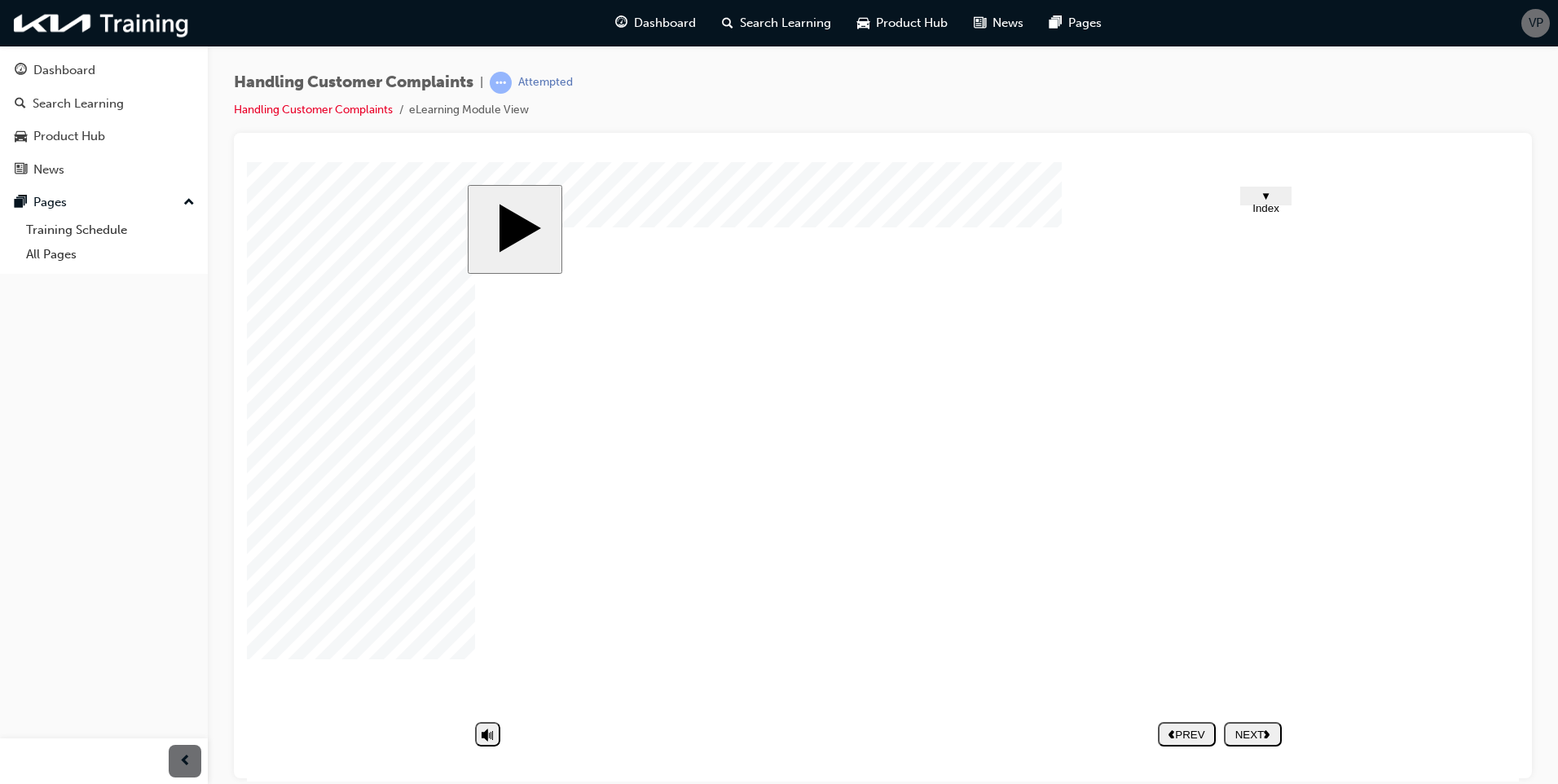
click at [1247, 729] on div "NEXT" at bounding box center [1252, 734] width 45 height 12
drag, startPoint x: 848, startPoint y: 492, endPoint x: 710, endPoint y: 499, distance: 138.2
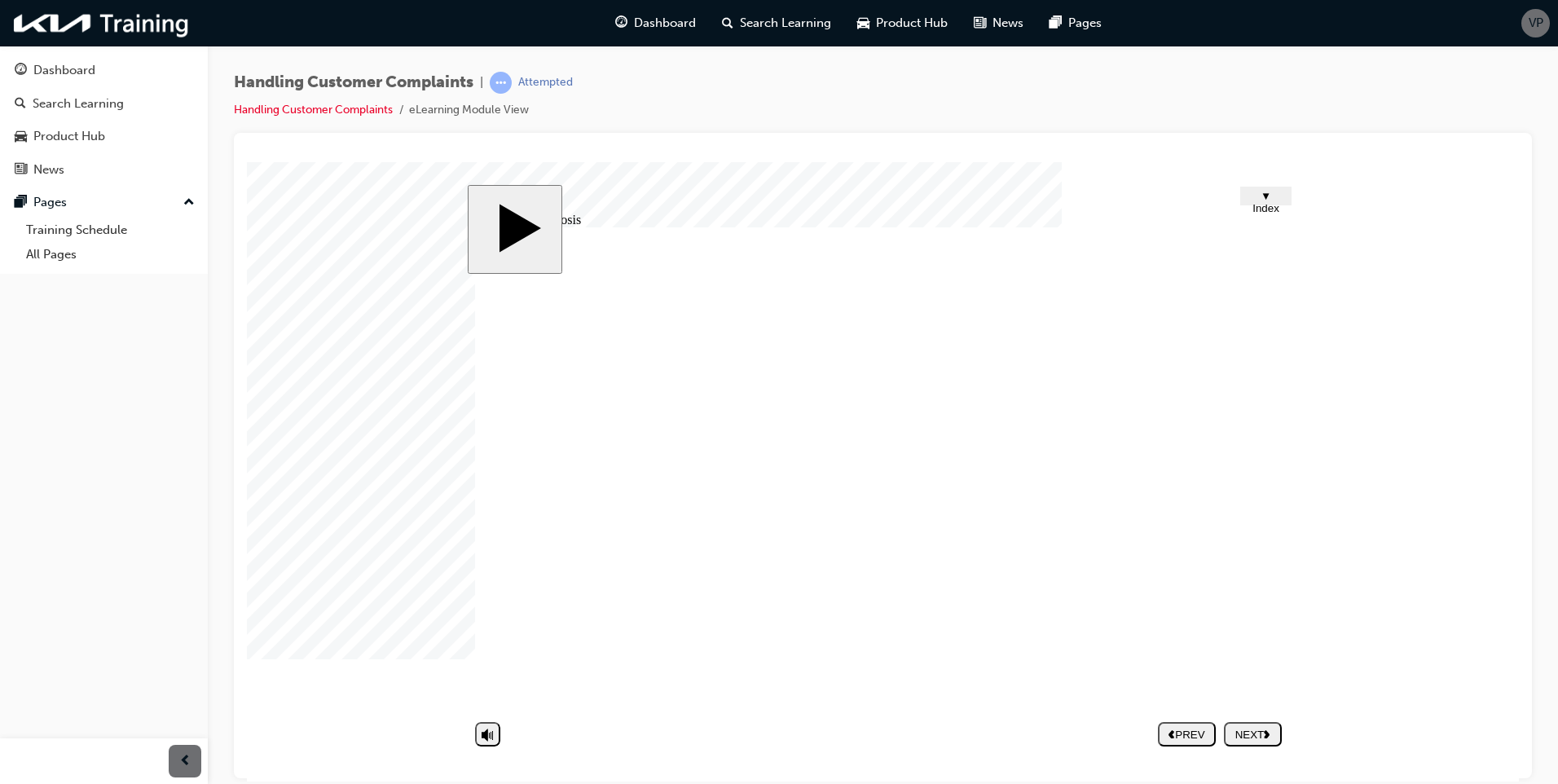
drag, startPoint x: 848, startPoint y: 529, endPoint x: 842, endPoint y: 552, distance: 23.8
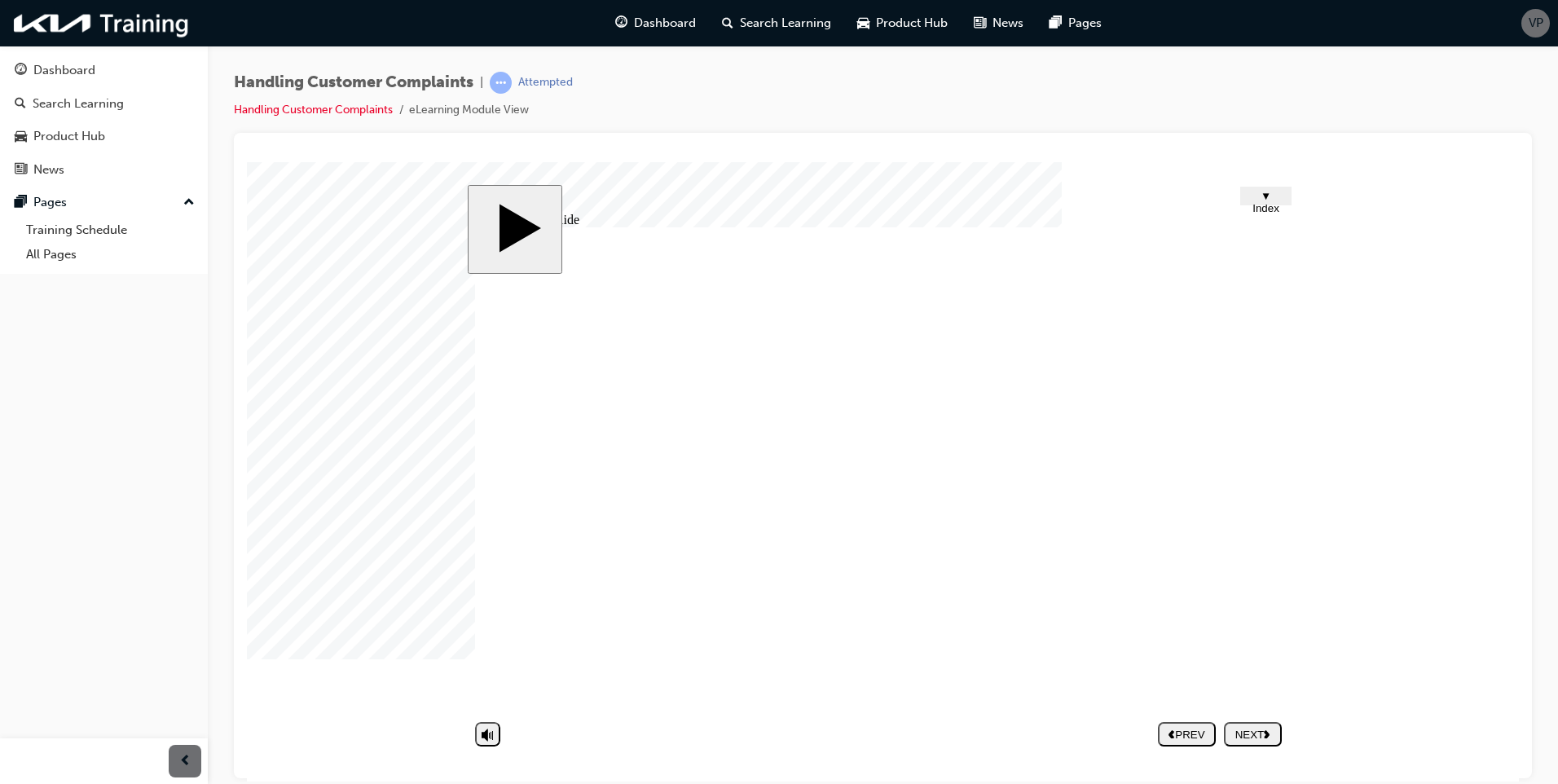
drag, startPoint x: 947, startPoint y: 501, endPoint x: 1021, endPoint y: 493, distance: 74.4
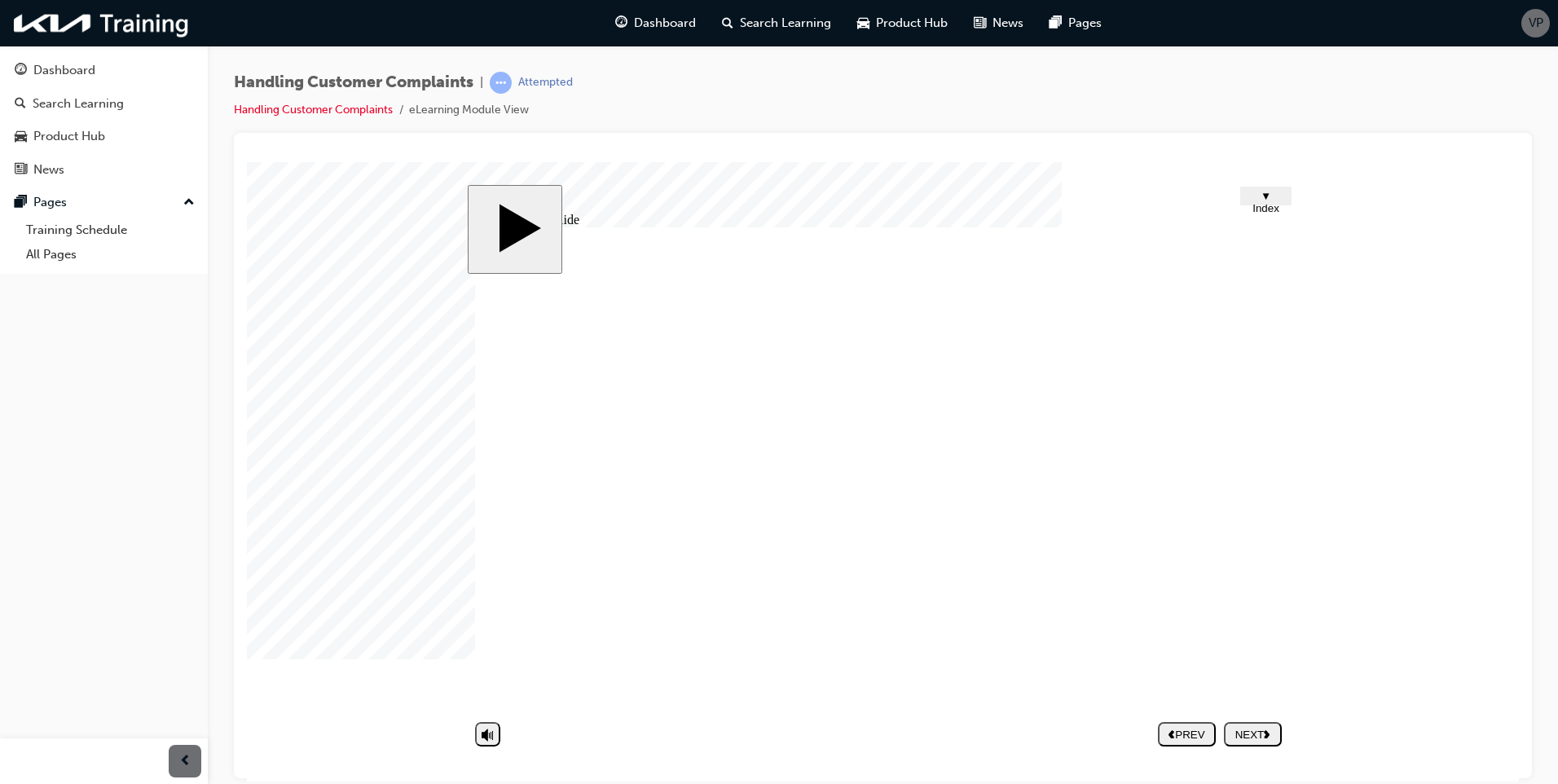
drag, startPoint x: 1252, startPoint y: 707, endPoint x: 1254, endPoint y: 727, distance: 20.1
click at [1252, 714] on div "slide: Untitled Slide 01.png CLICK! Rectangle 1 Group 28 1 Try again Find the r…" at bounding box center [883, 471] width 831 height 574
click at [1259, 735] on div "NEXT" at bounding box center [1252, 734] width 45 height 12
click at [247, 161] on image at bounding box center [247, 161] width 0 height 0
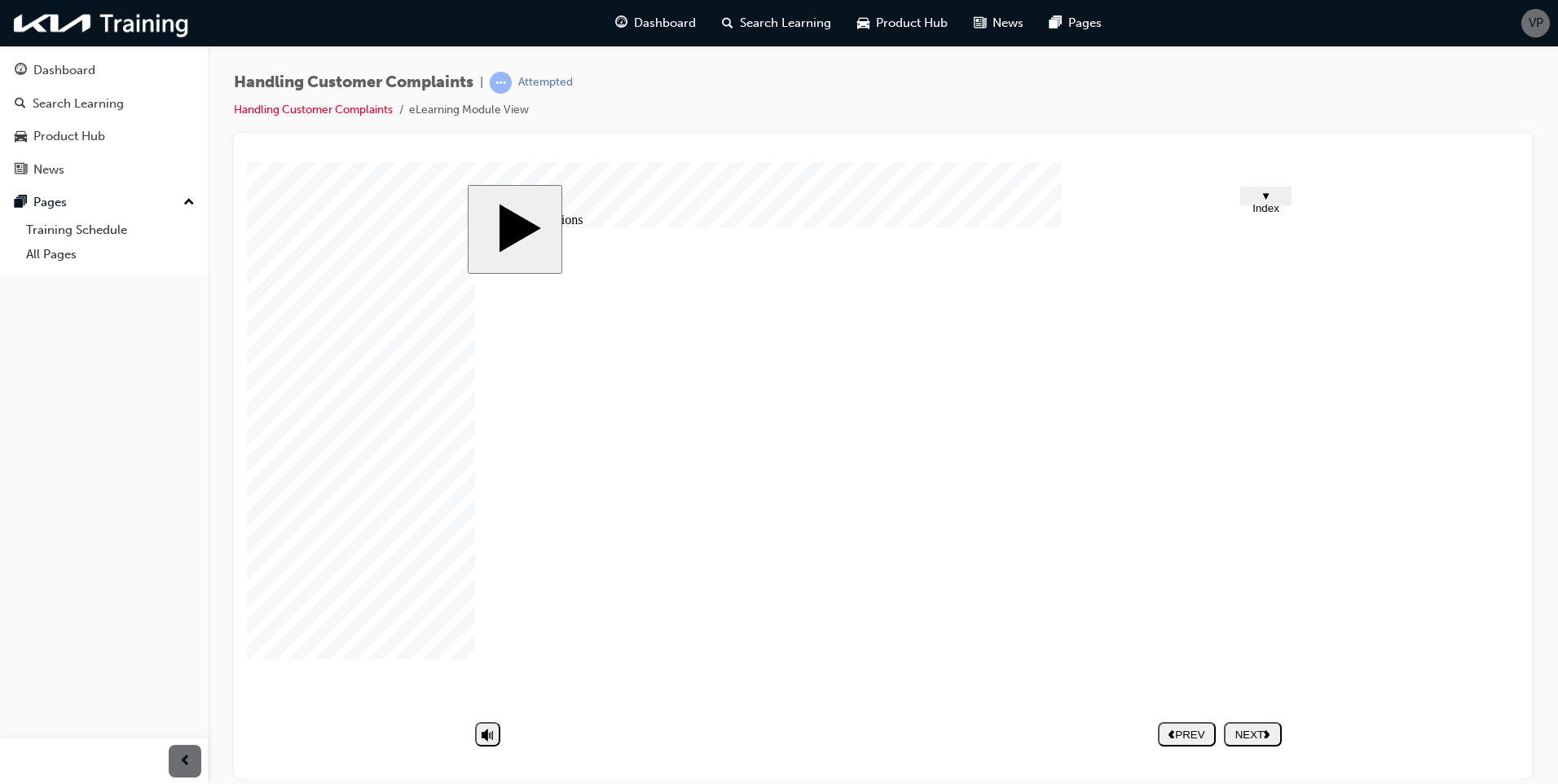
click at [1251, 735] on div "NEXT" at bounding box center [1252, 734] width 45 height 12
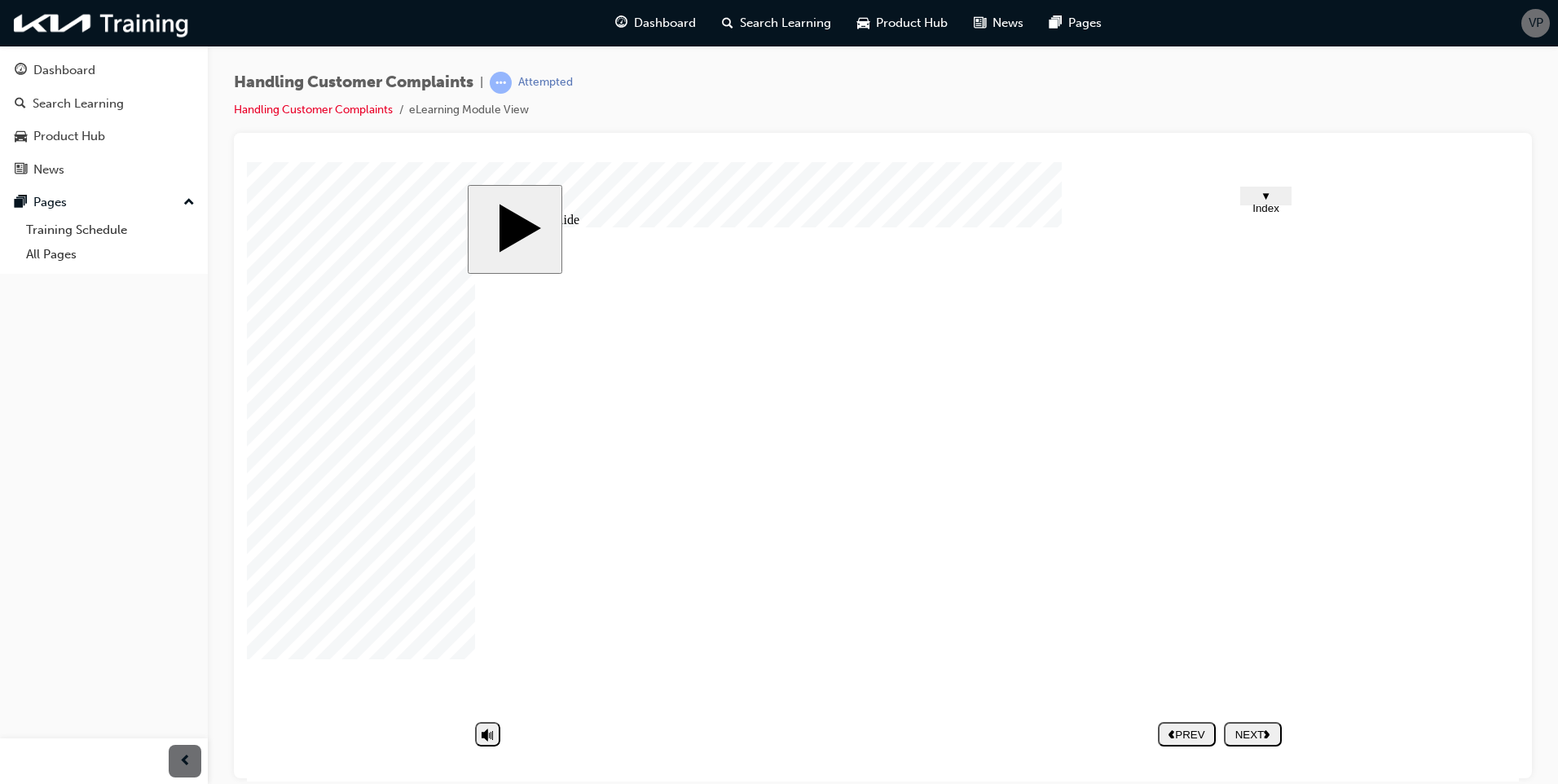
click at [1249, 729] on div "NEXT" at bounding box center [1252, 734] width 45 height 12
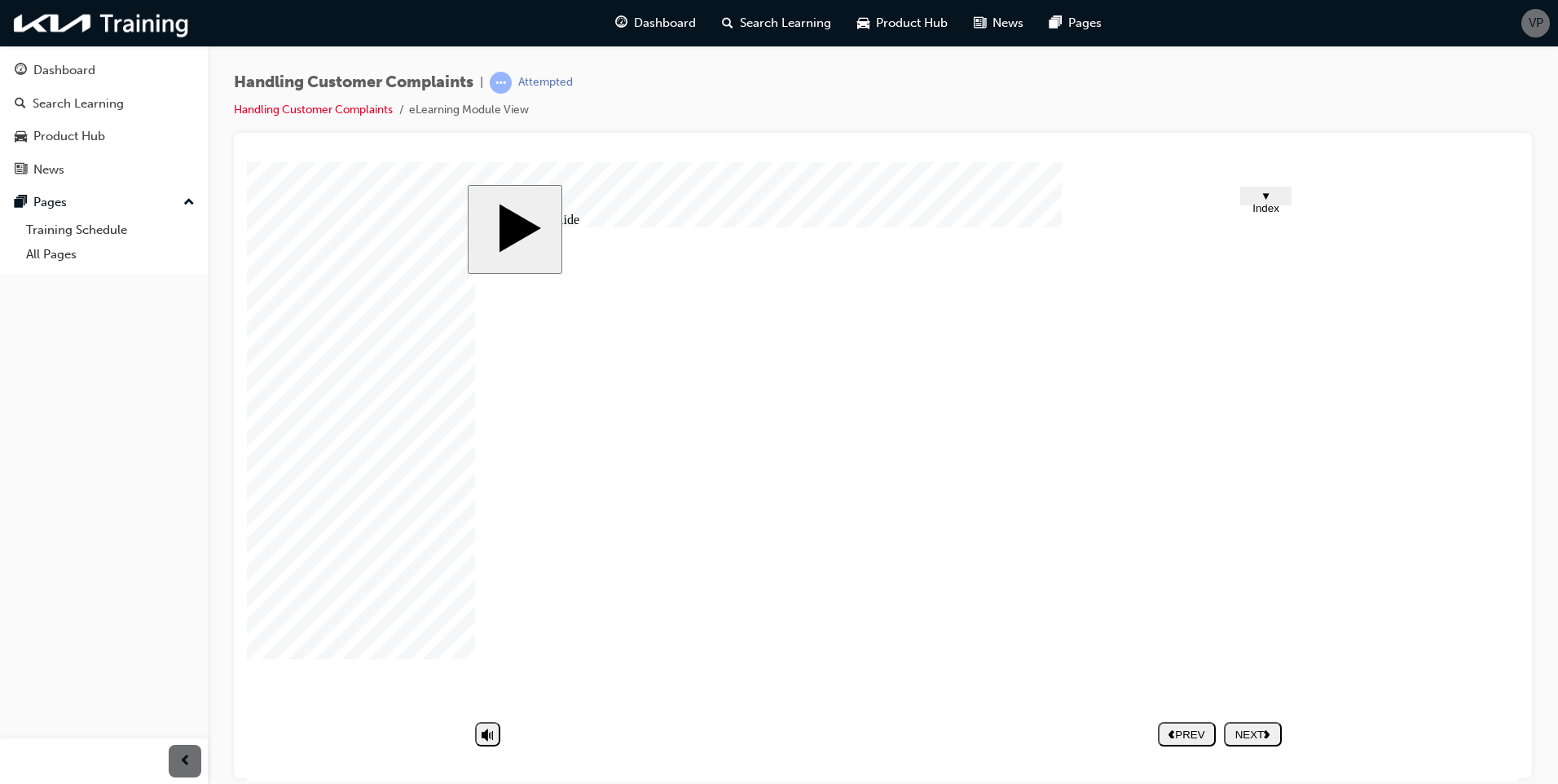
click at [1263, 739] on div "NEXT" at bounding box center [1252, 734] width 45 height 12
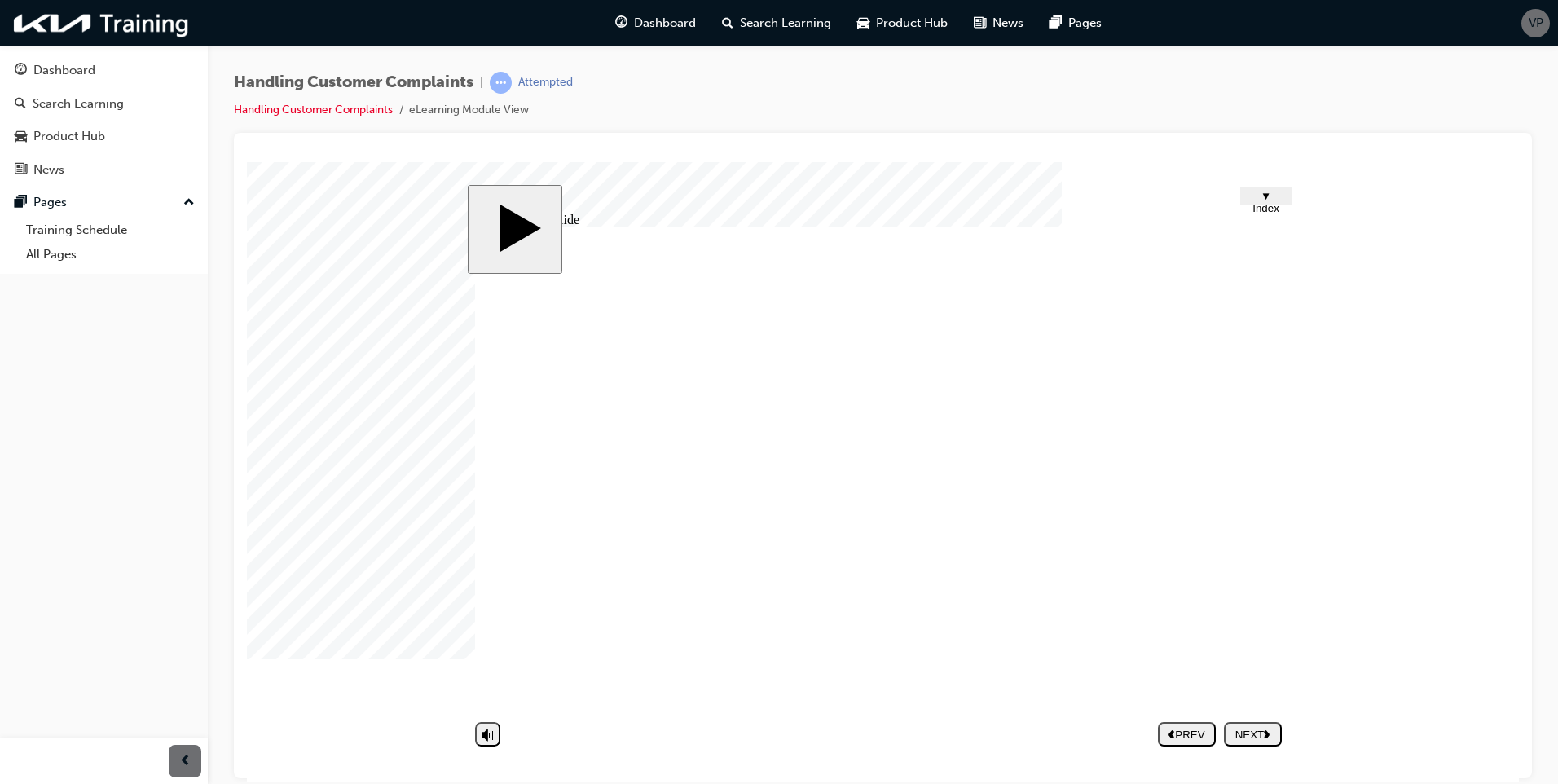
drag, startPoint x: 1027, startPoint y: 311, endPoint x: 1167, endPoint y: 375, distance: 153.9
click at [1045, 310] on div "Group 4 1 Handling Customer Complaints 1. Importance of Customer Complaint Mana…" at bounding box center [882, 475] width 815 height 497
drag, startPoint x: 1167, startPoint y: 375, endPoint x: 1049, endPoint y: 556, distance: 216.1
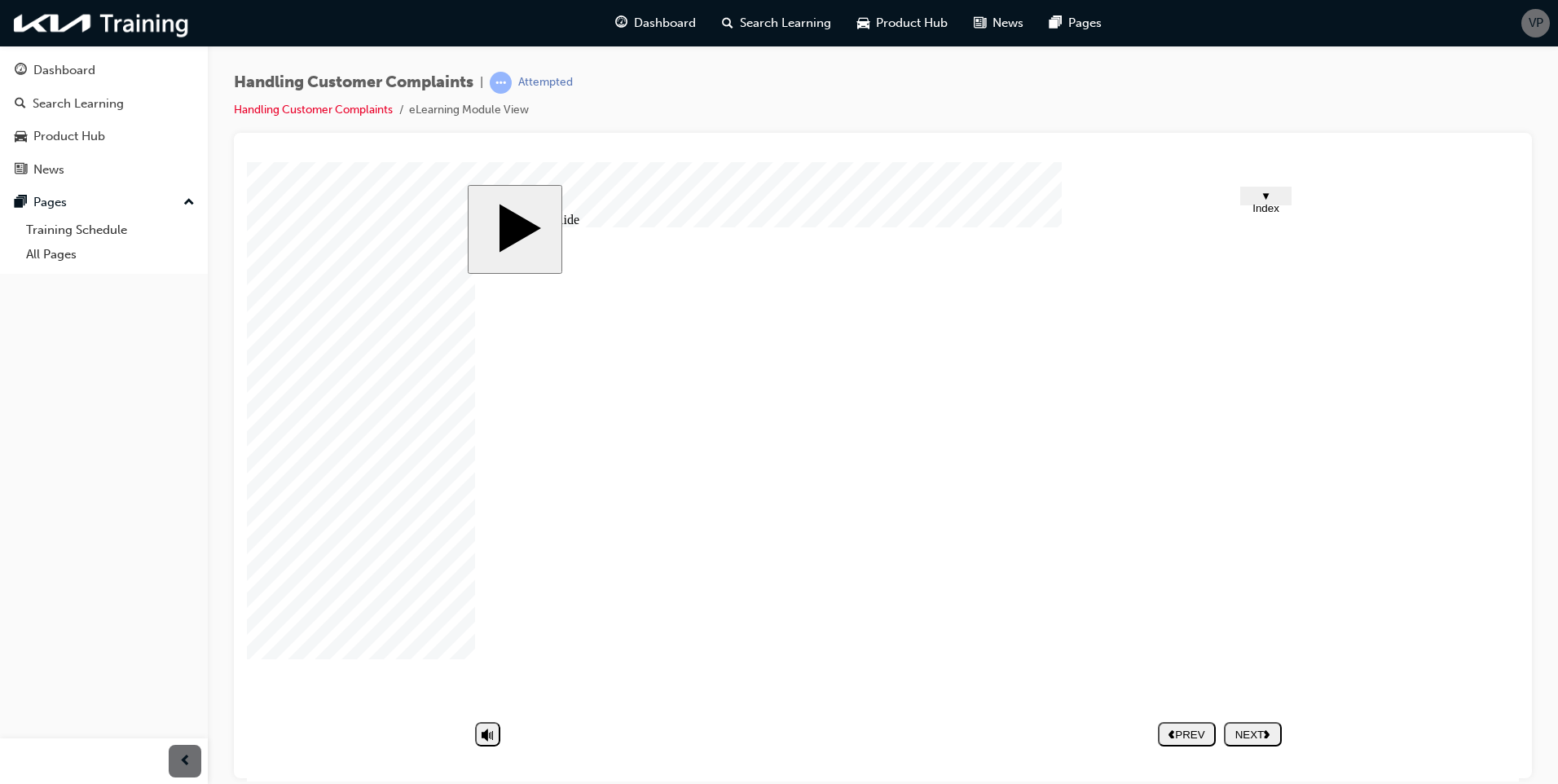
click at [1249, 732] on div "NEXT" at bounding box center [1252, 734] width 45 height 12
click at [1262, 722] on button "NEXT" at bounding box center [1253, 733] width 58 height 25
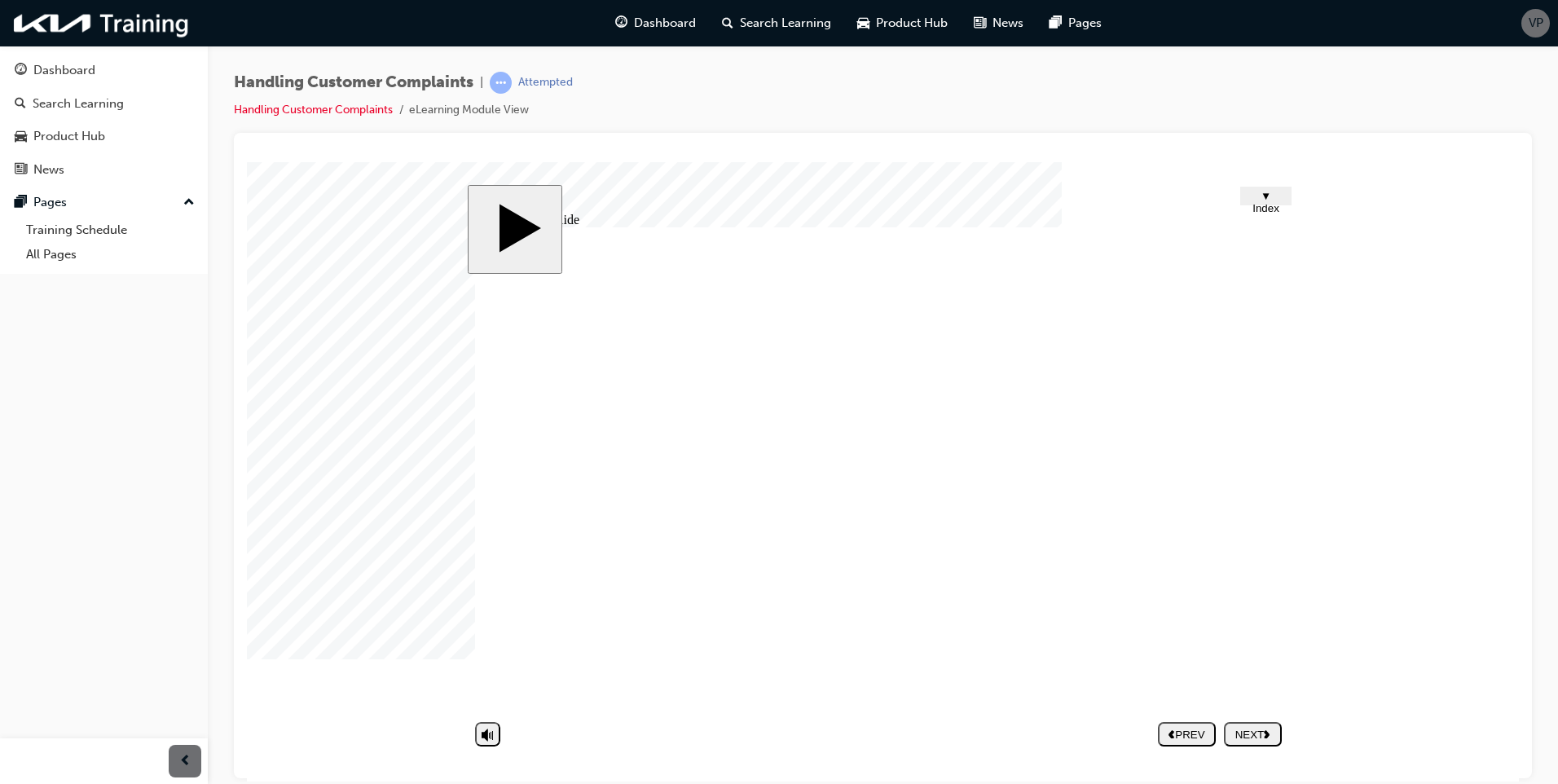
click at [1245, 734] on div "NEXT" at bounding box center [1252, 734] width 45 height 12
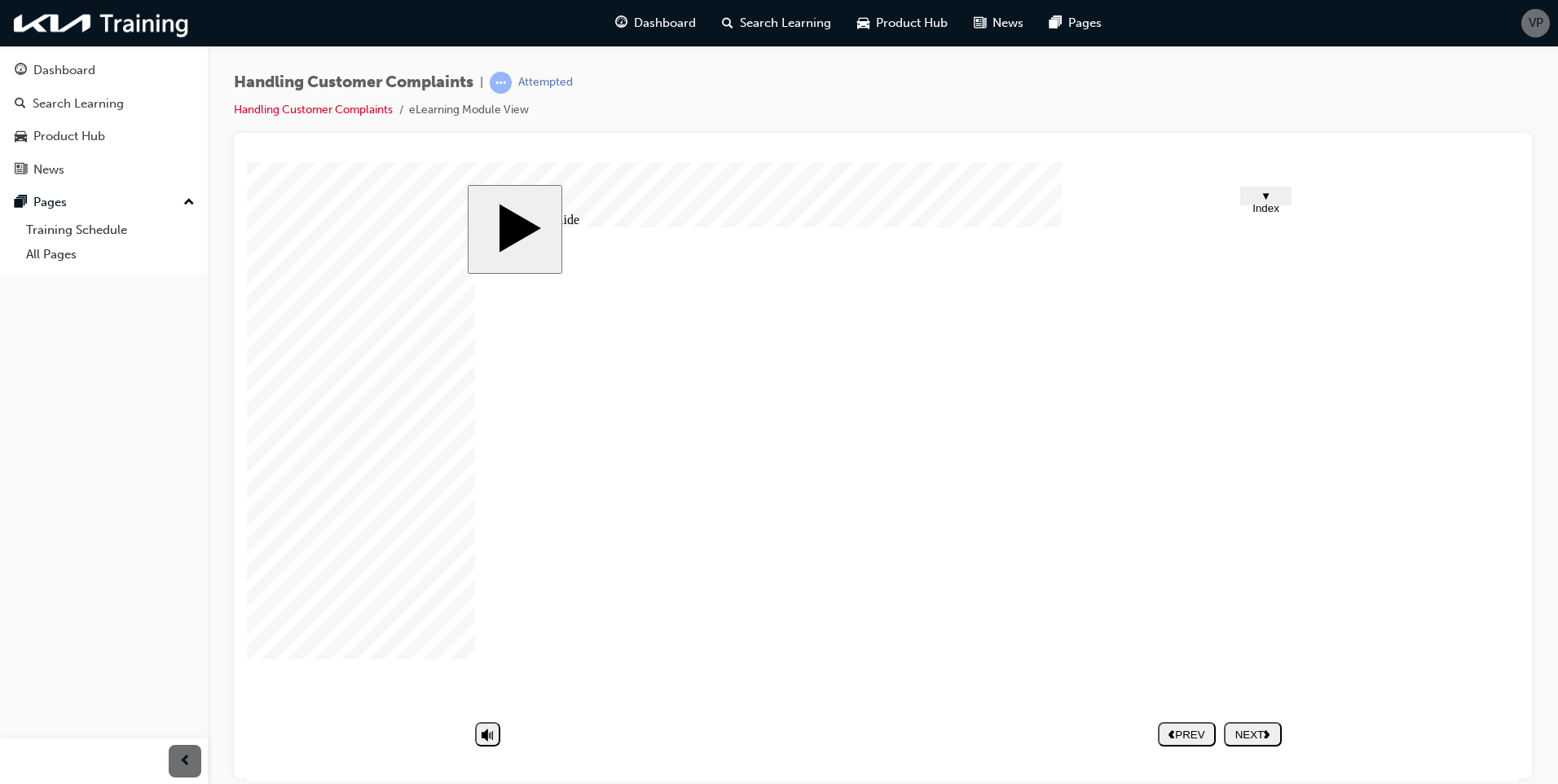
click at [1256, 731] on div "NEXT" at bounding box center [1252, 734] width 45 height 12
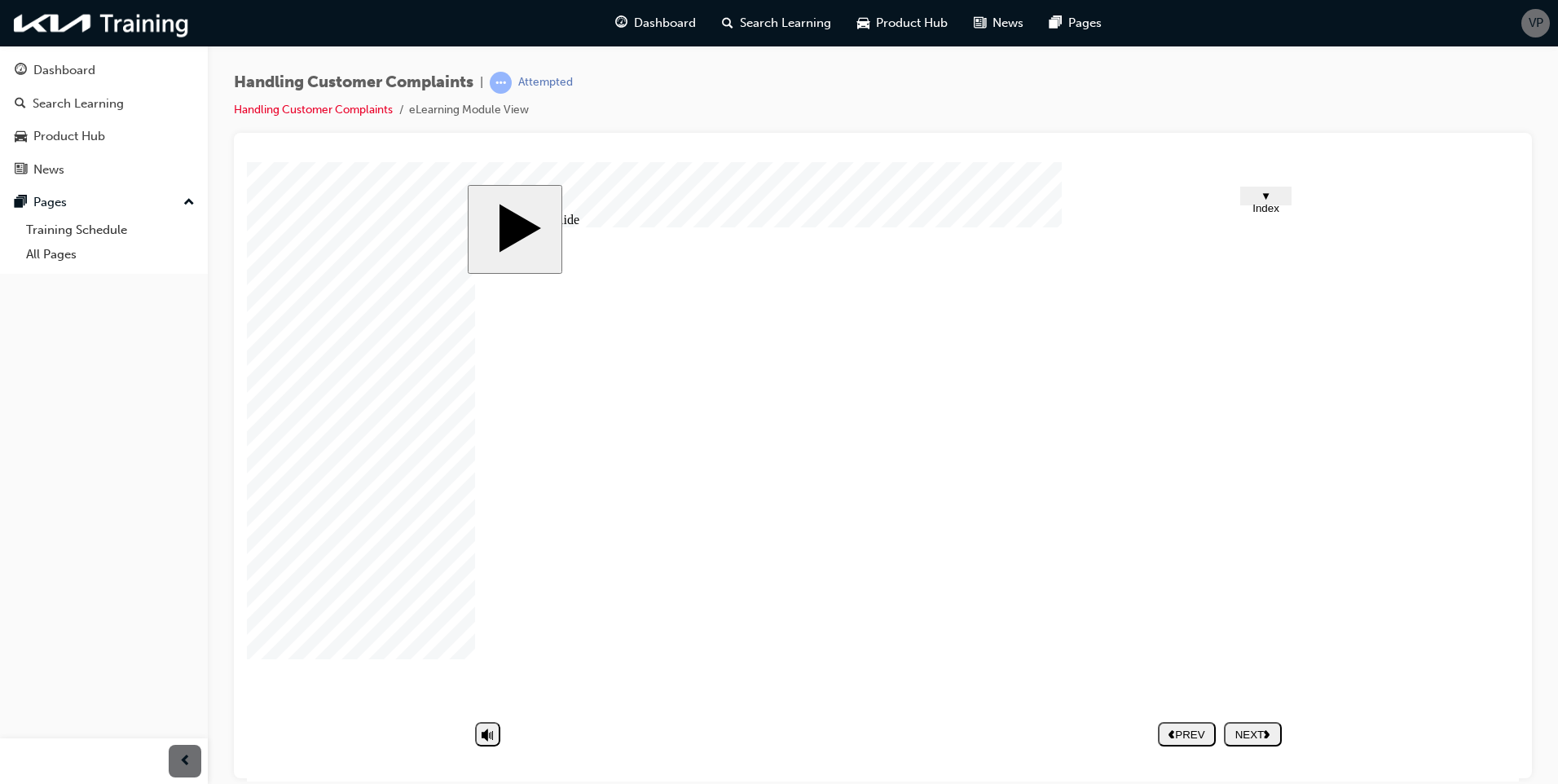
click at [1255, 728] on div "NEXT" at bounding box center [1252, 734] width 45 height 12
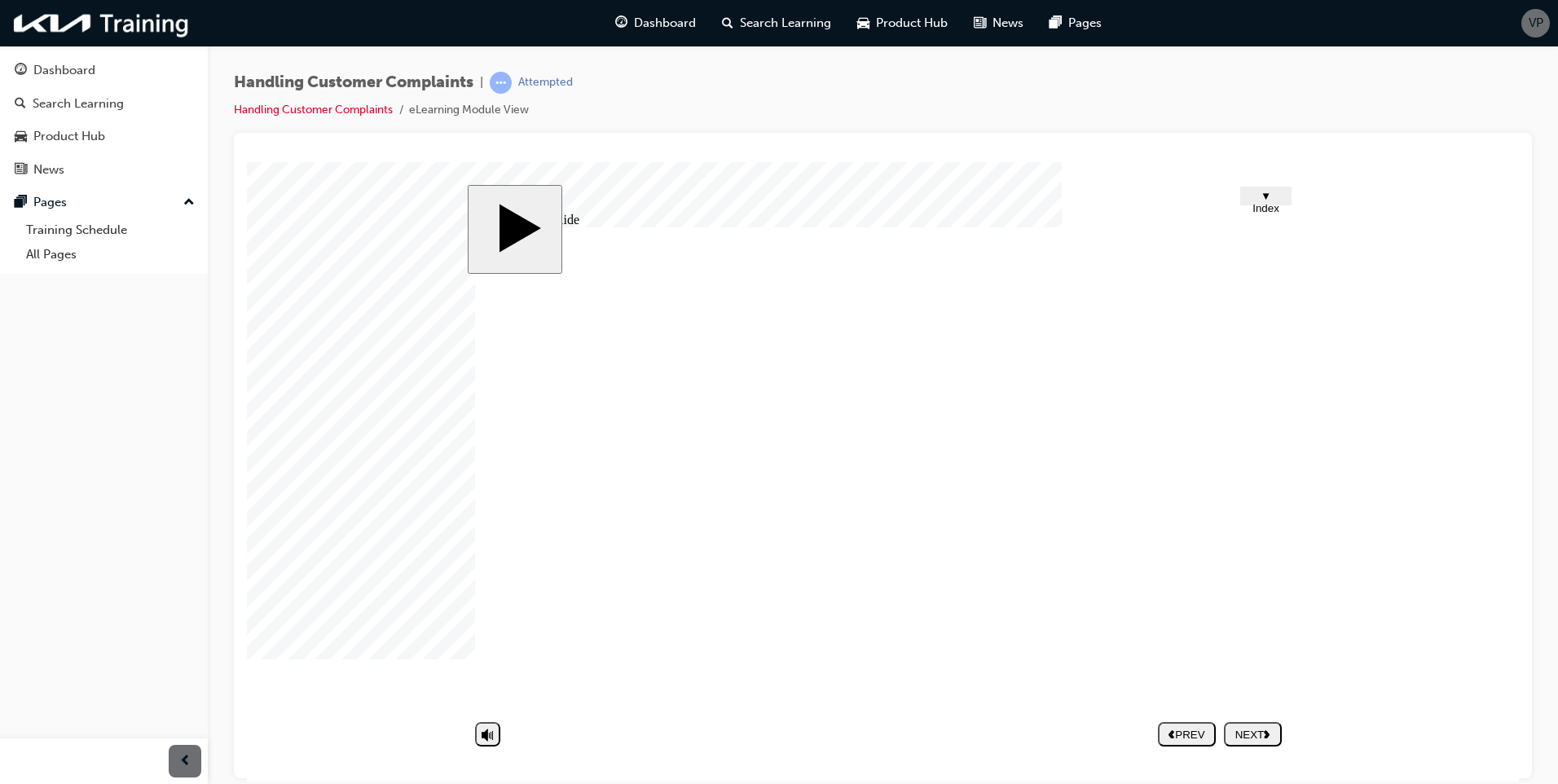
click at [1264, 728] on div "NEXT" at bounding box center [1252, 734] width 45 height 12
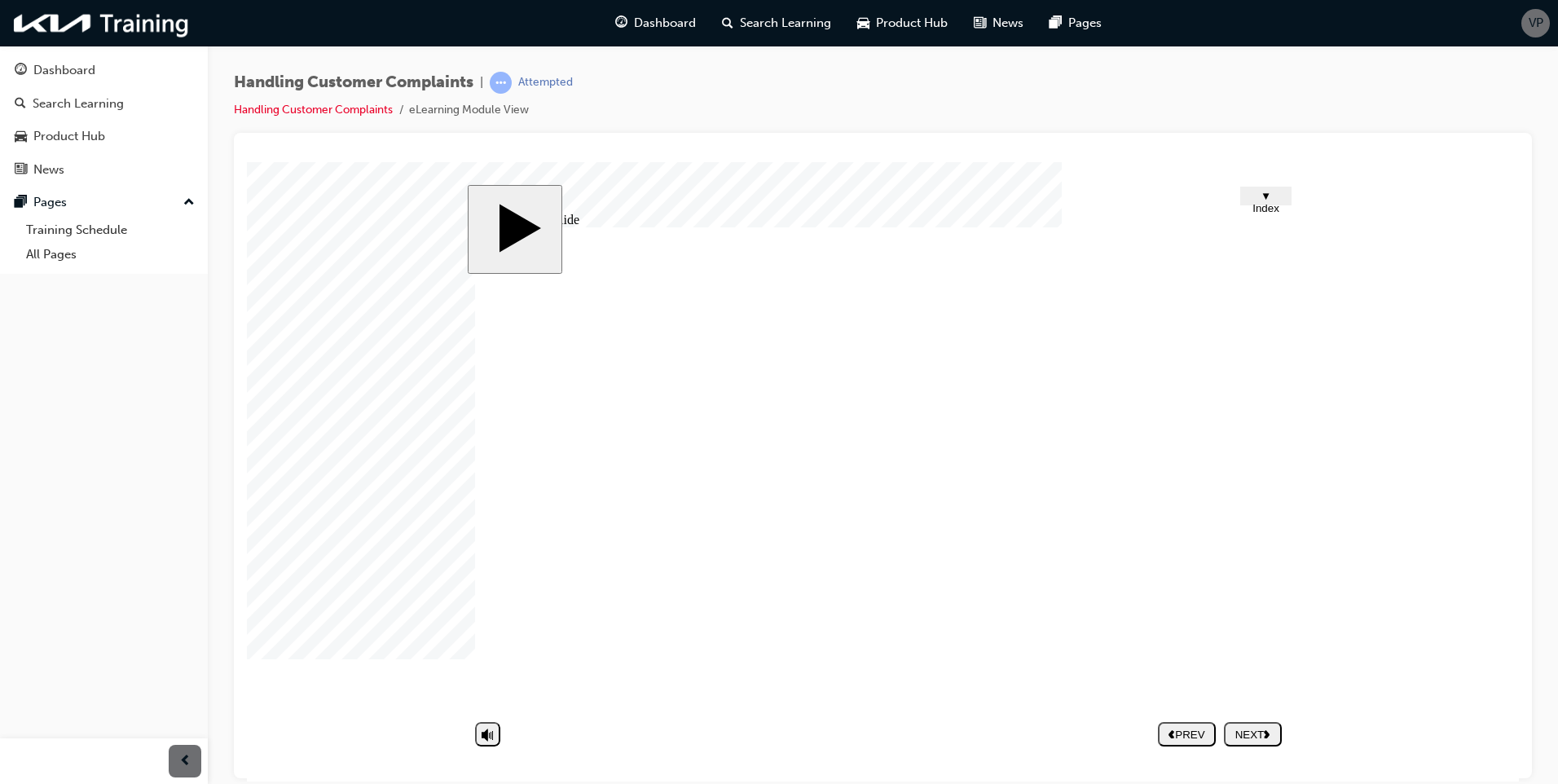
click at [1262, 723] on button "NEXT" at bounding box center [1253, 733] width 58 height 25
click at [1261, 730] on nav "PREV NEXT SUBMIT" at bounding box center [1219, 733] width 124 height 37
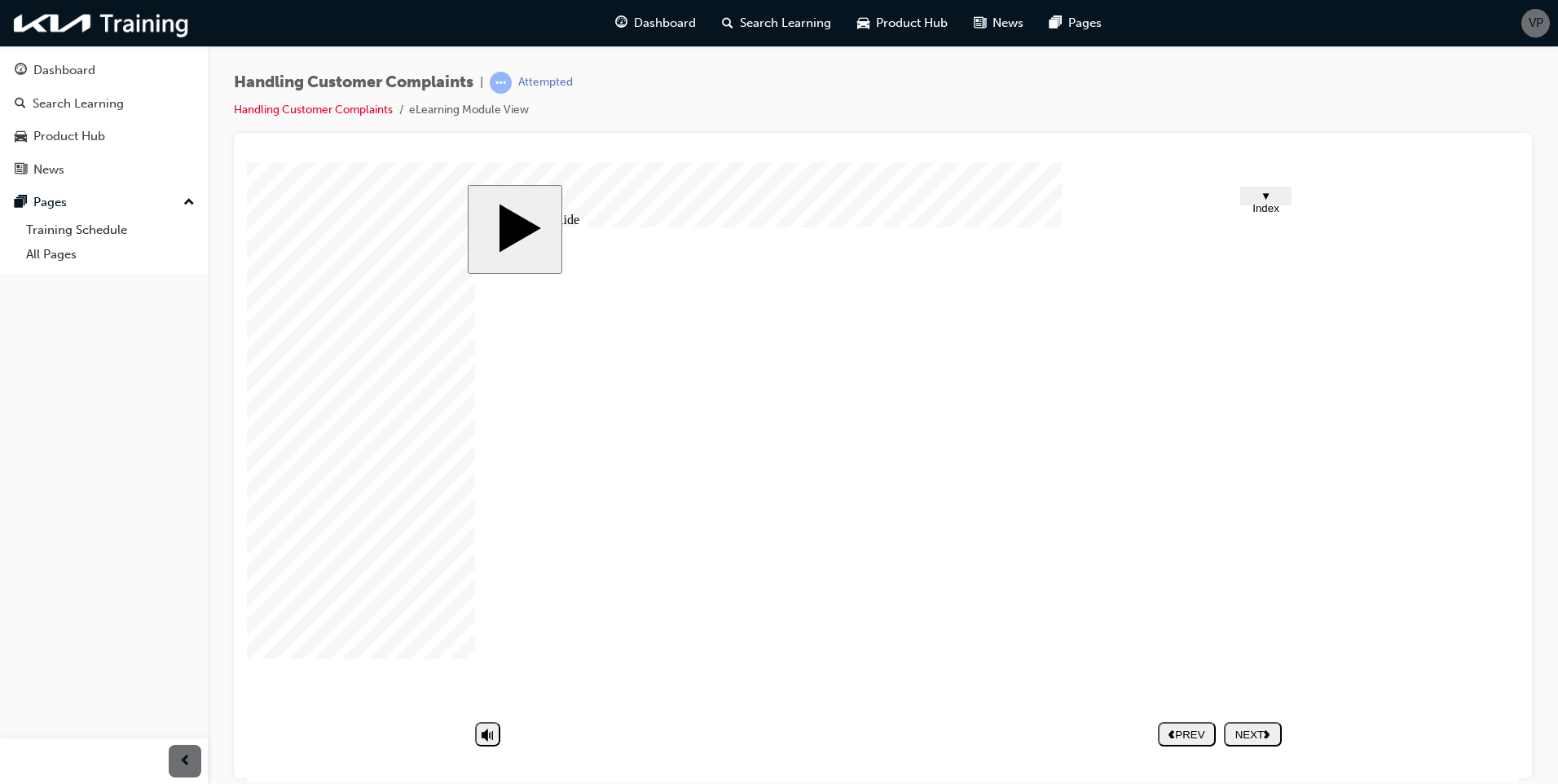
click at [1267, 726] on button "NEXT" at bounding box center [1253, 733] width 58 height 25
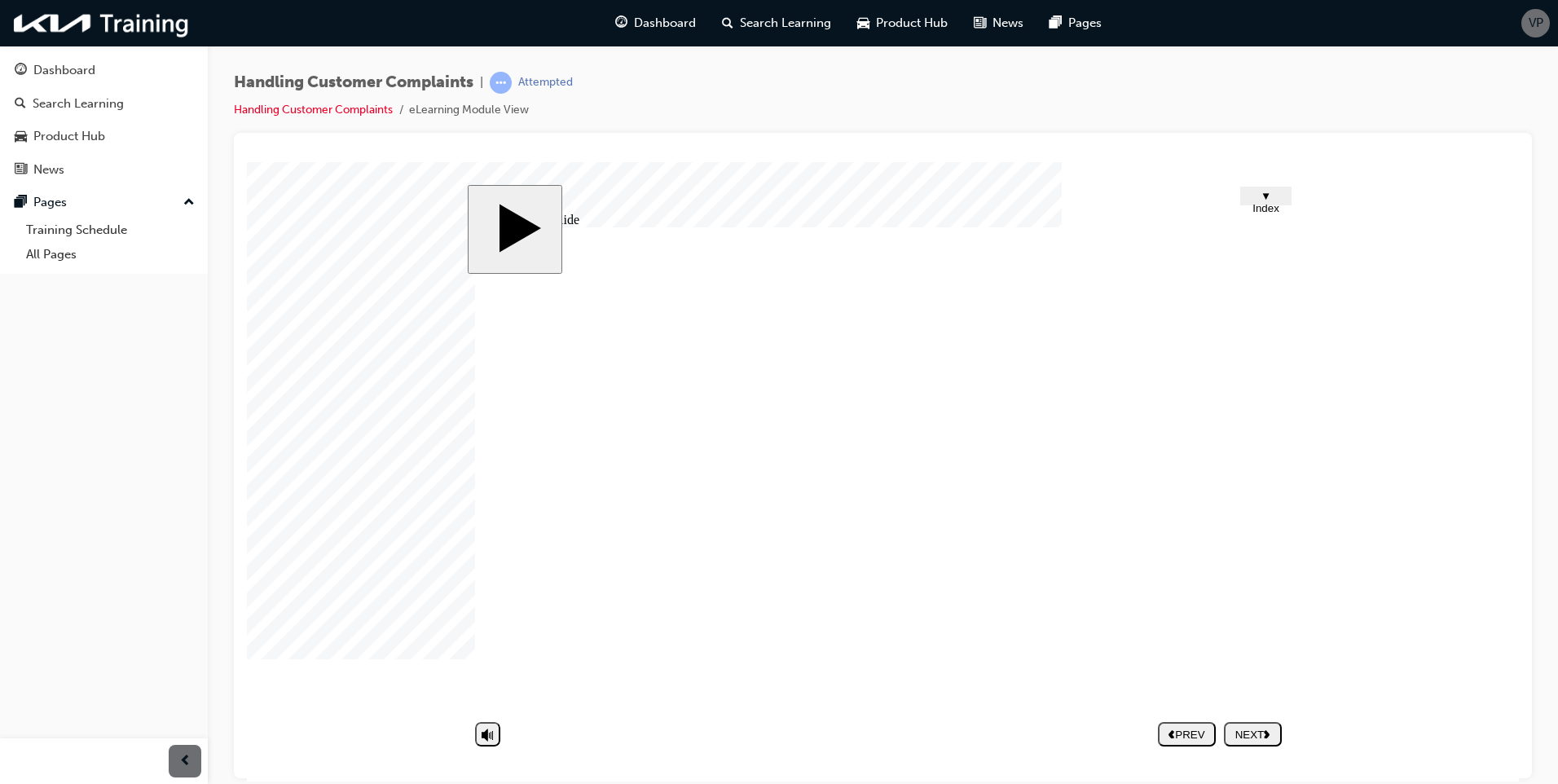
drag, startPoint x: 1249, startPoint y: 659, endPoint x: 1276, endPoint y: 730, distance: 76.0
click at [1276, 730] on div "slide: Untitled Slide CLICK! Group 1 Rectangle 1 Change the time. Line 1 Avoid …" at bounding box center [883, 471] width 831 height 574
click at [1265, 729] on icon "next" at bounding box center [1267, 733] width 7 height 9
drag, startPoint x: 1264, startPoint y: 729, endPoint x: 1248, endPoint y: 715, distance: 21.3
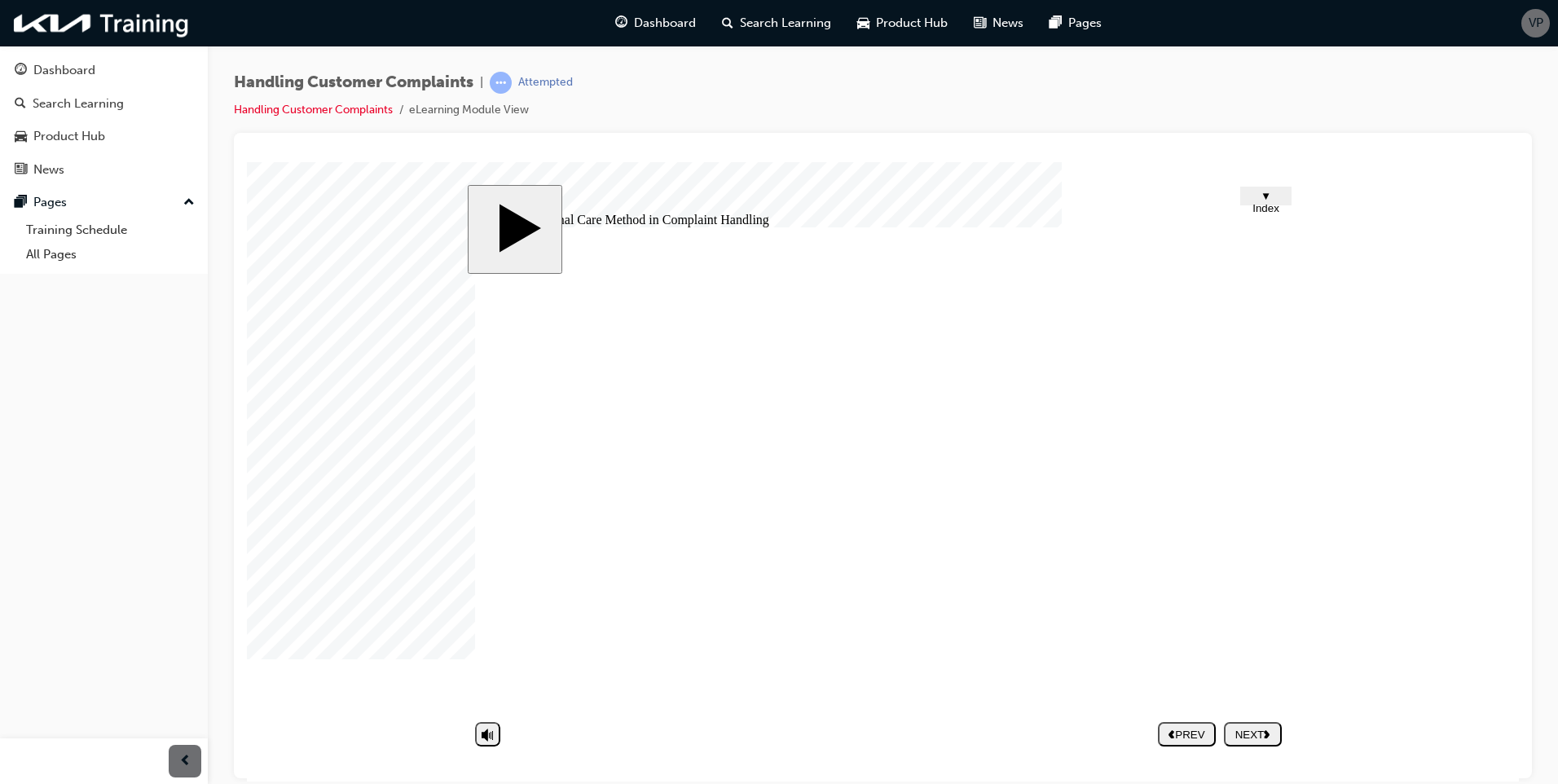
click at [1248, 715] on nav "PREV NEXT SUBMIT" at bounding box center [1219, 733] width 124 height 37
click at [1252, 724] on button "NEXT" at bounding box center [1253, 733] width 58 height 25
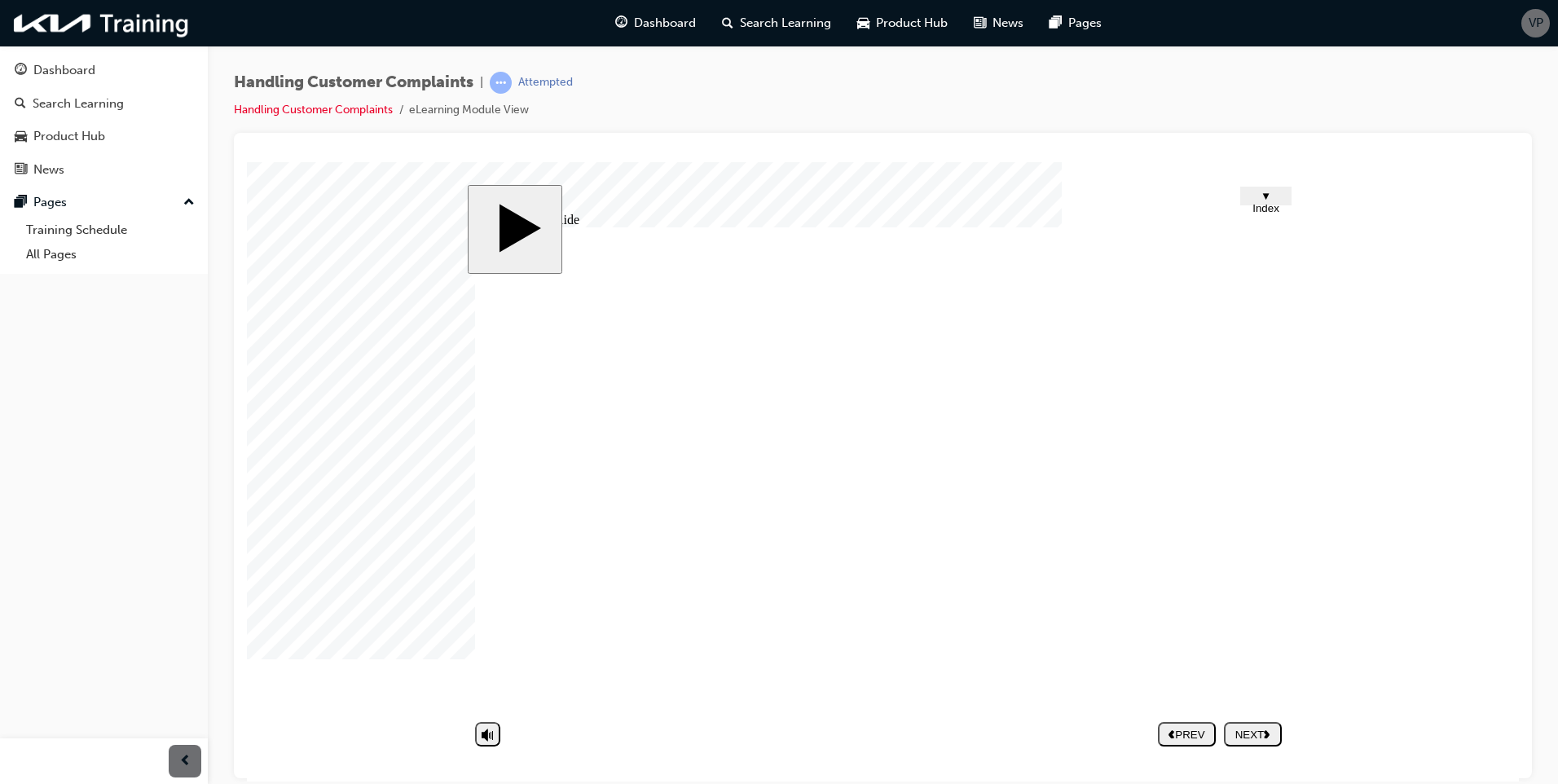
drag, startPoint x: 868, startPoint y: 530, endPoint x: 855, endPoint y: 525, distance: 13.9
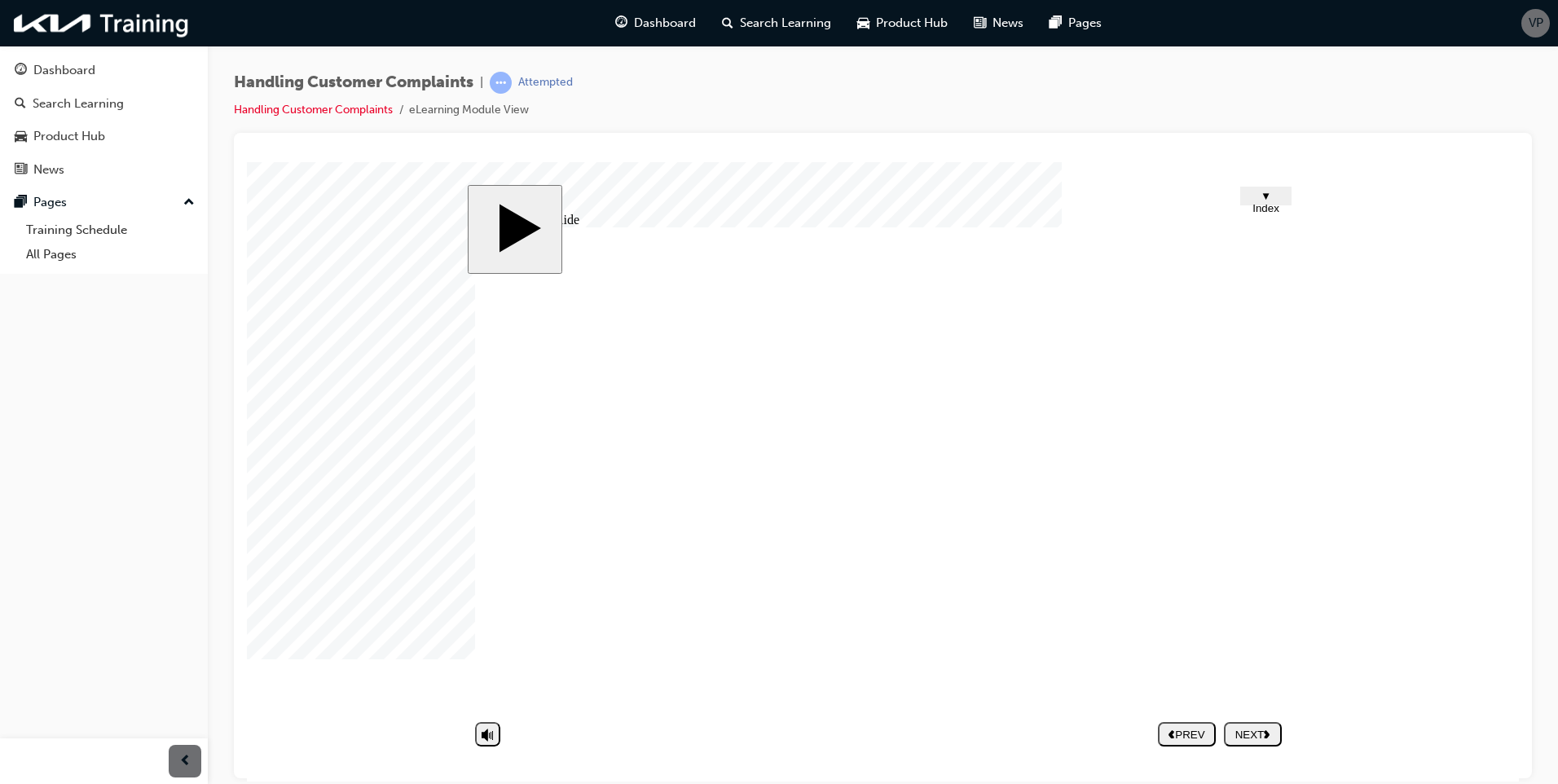
click at [1251, 732] on div "NEXT" at bounding box center [1252, 734] width 45 height 12
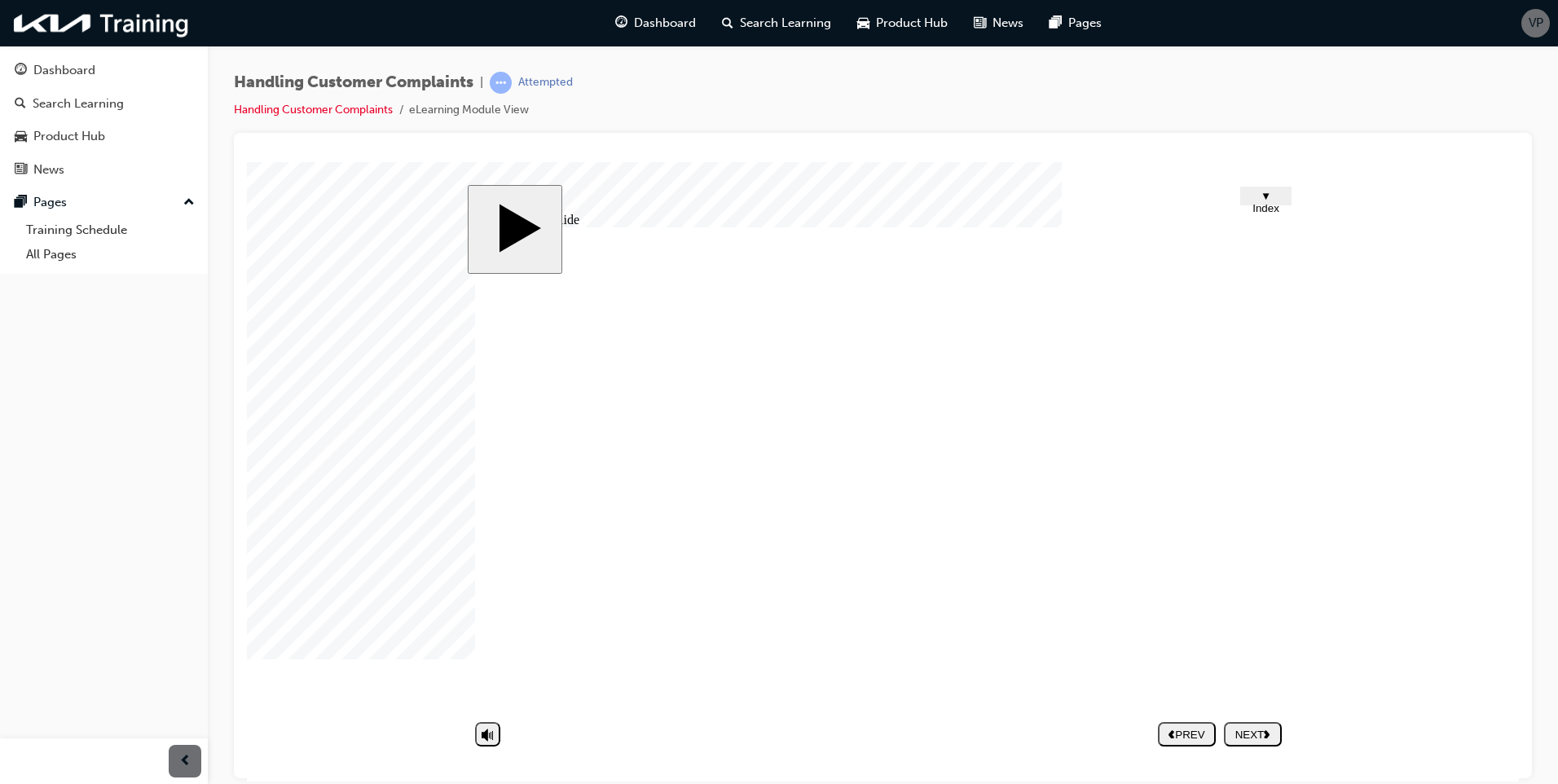
click at [1263, 735] on div "NEXT" at bounding box center [1252, 734] width 45 height 12
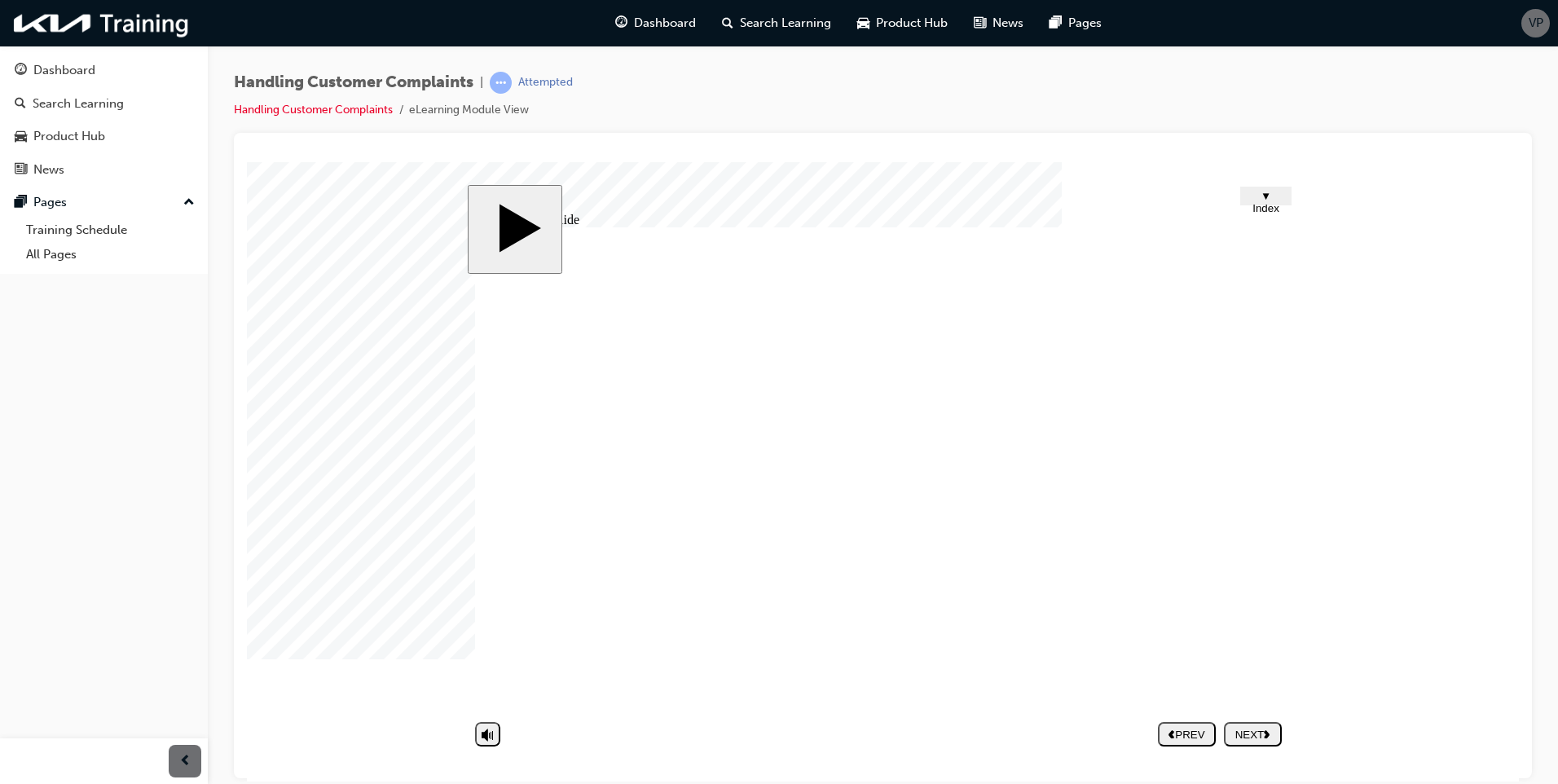
type textarea "p"
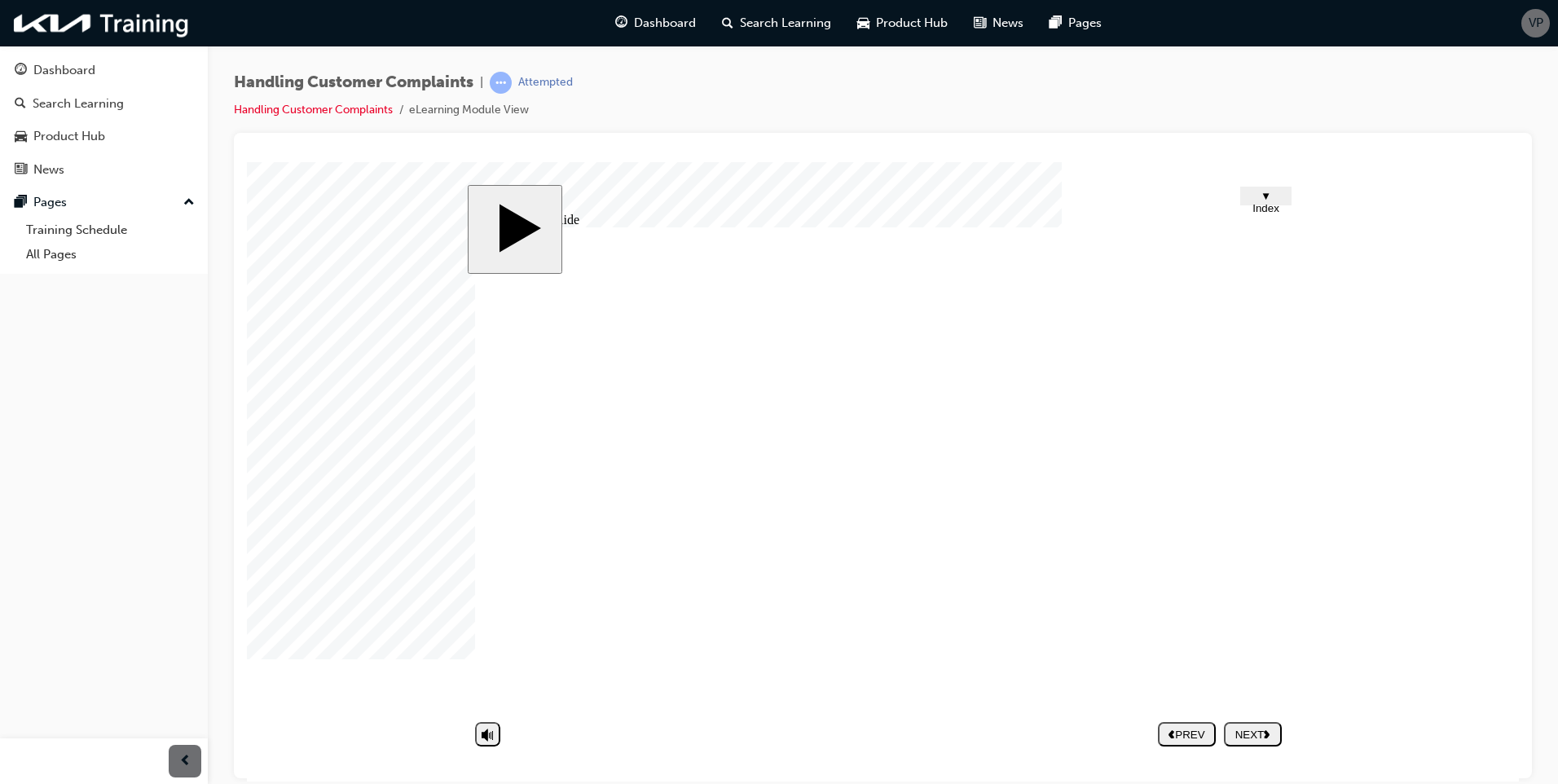
type textarea "p"
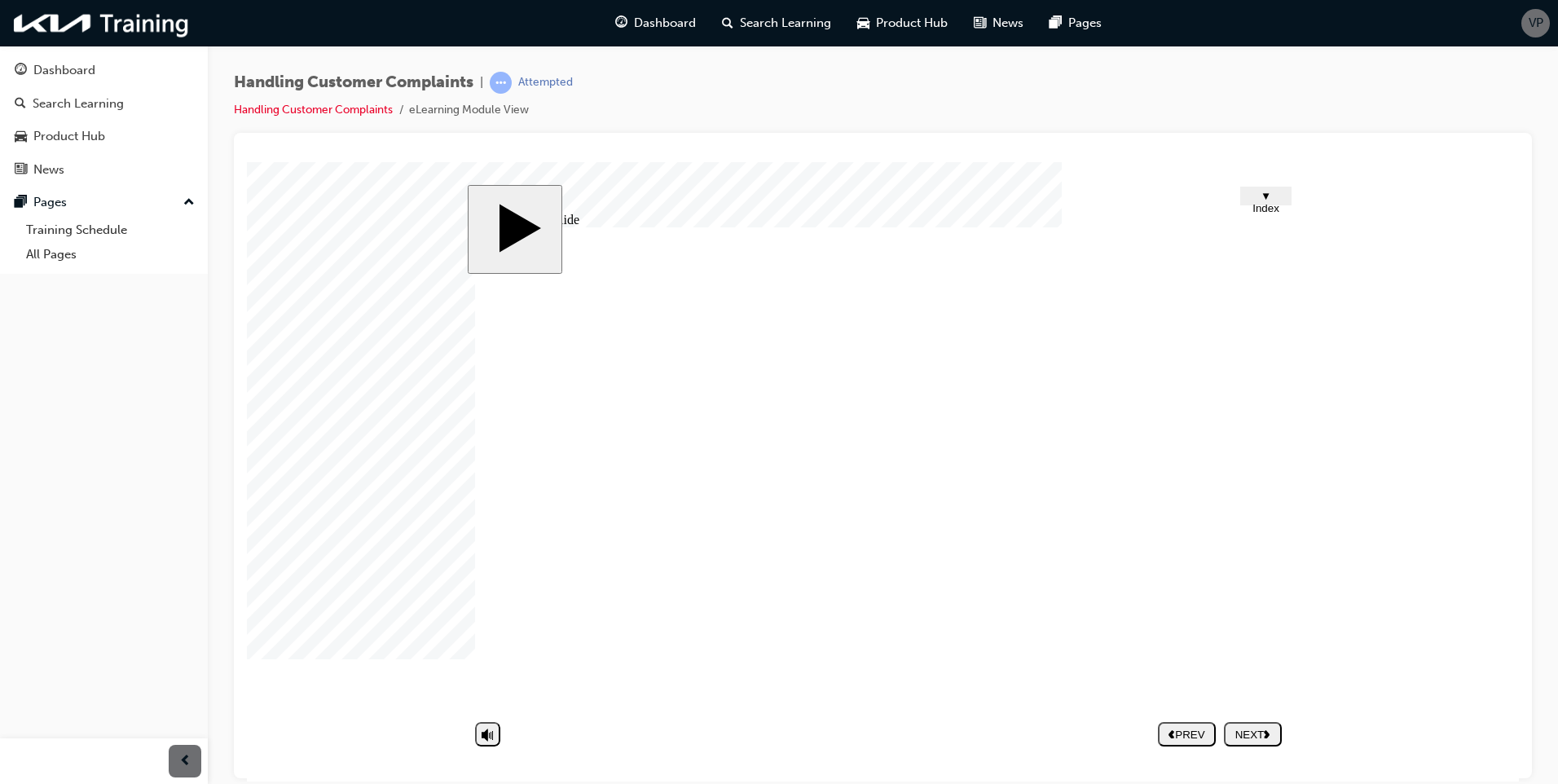
type textarea "p"
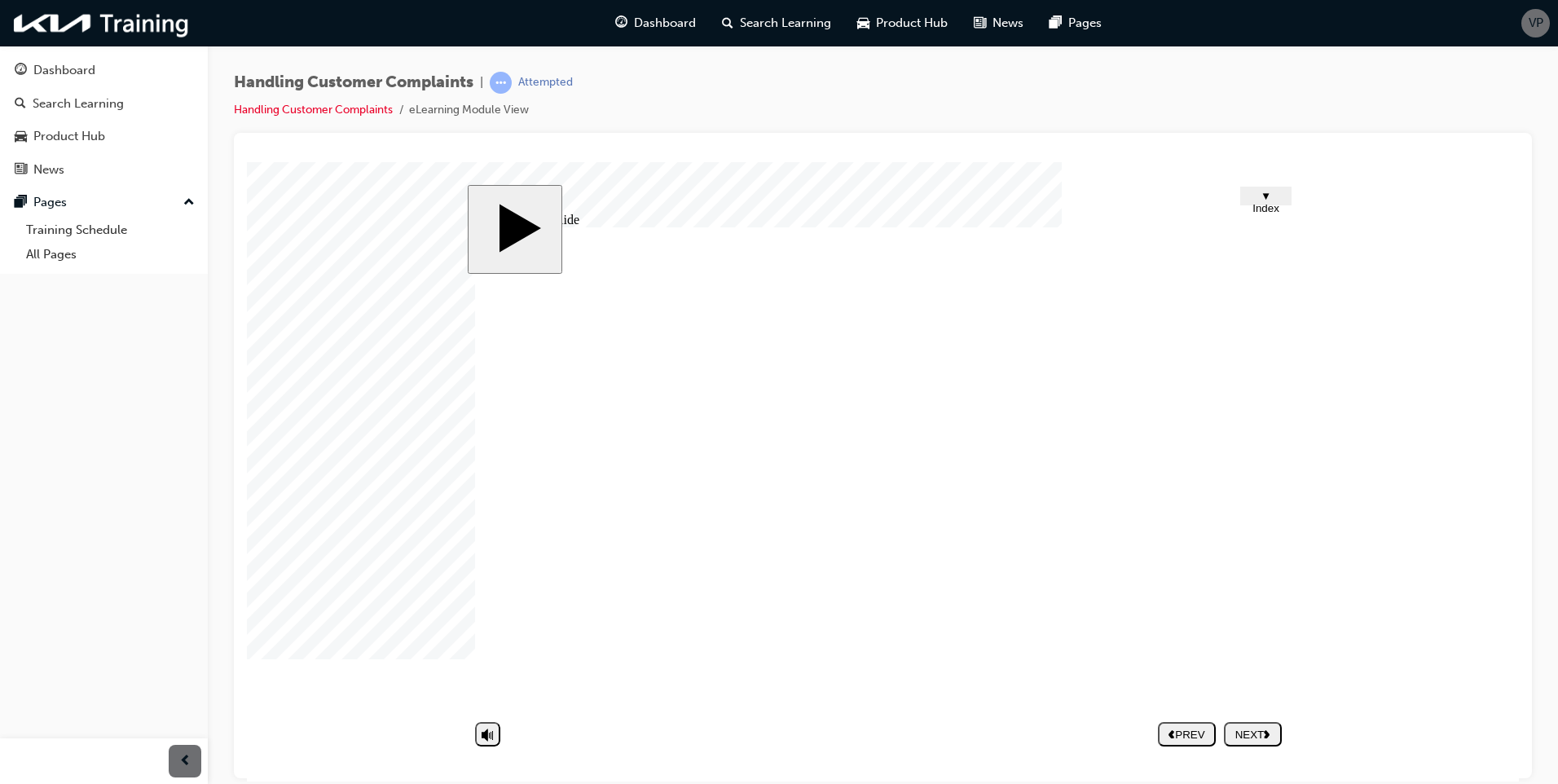
type textarea "p"
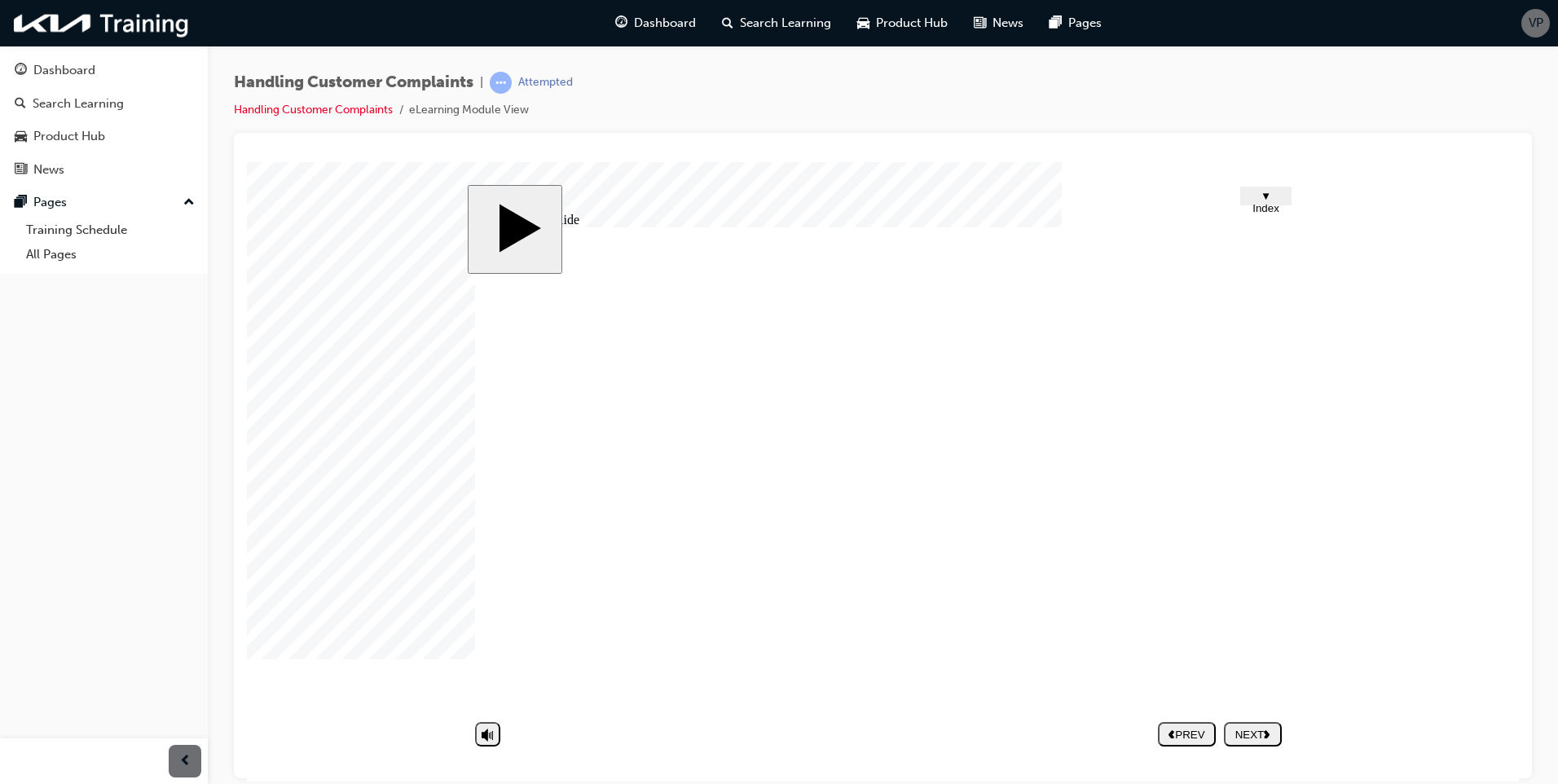
type textarea "p"
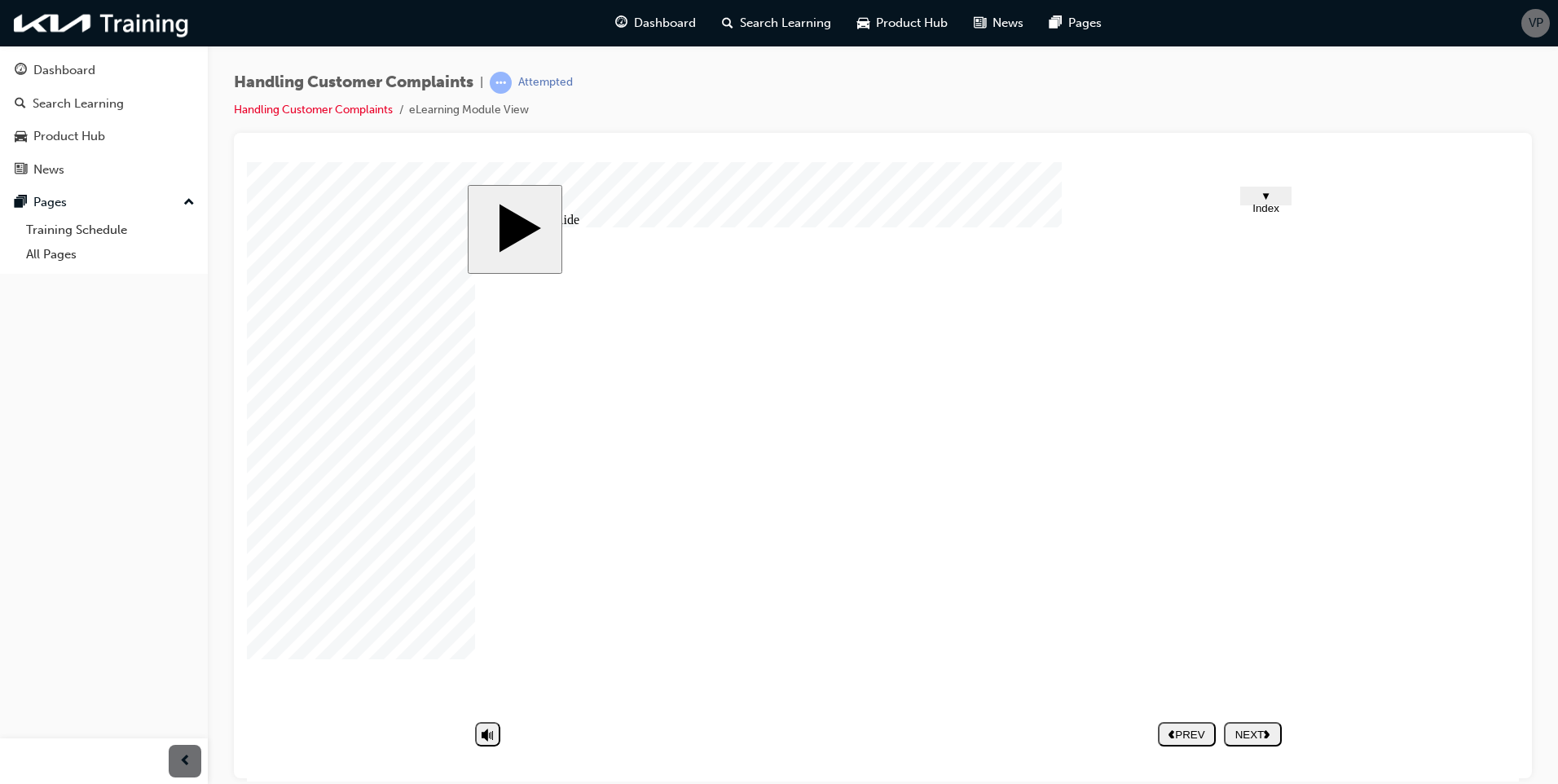
type textarea "p"
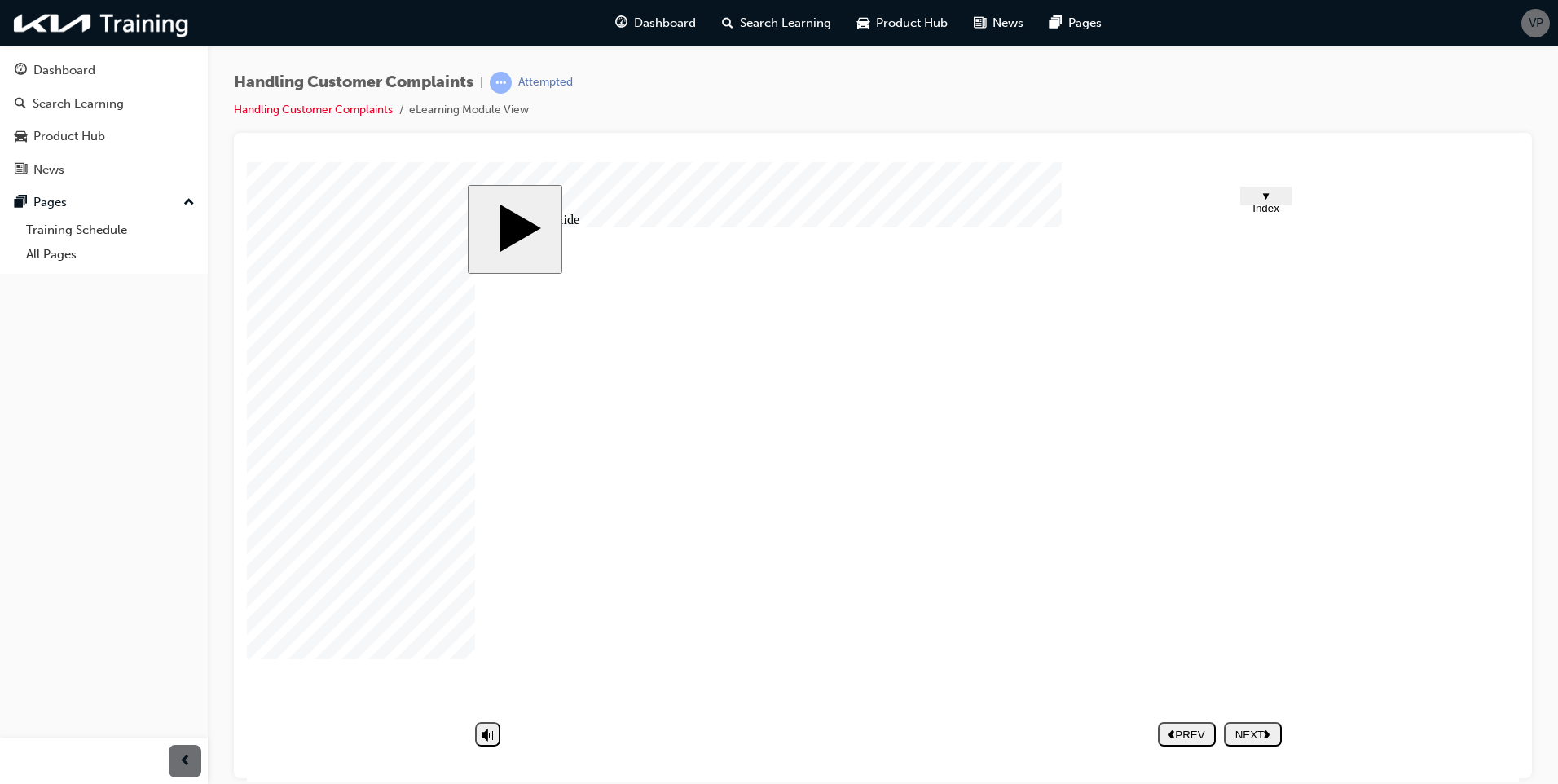
type textarea "p"
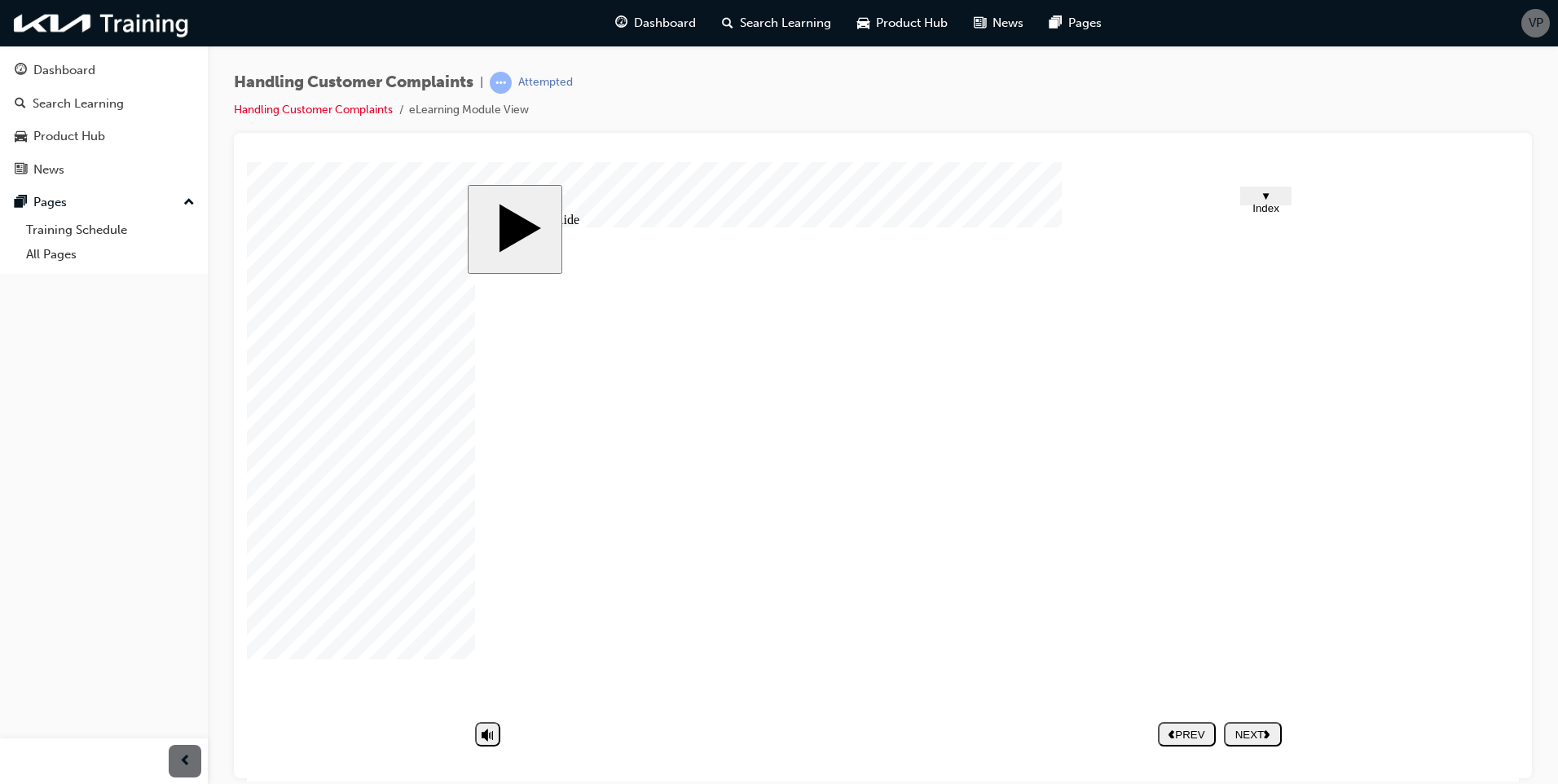
type textarea "p"
click at [1232, 747] on nav "PREV NEXT SUBMIT" at bounding box center [1219, 733] width 124 height 37
click at [1233, 731] on div "NEXT" at bounding box center [1252, 734] width 45 height 12
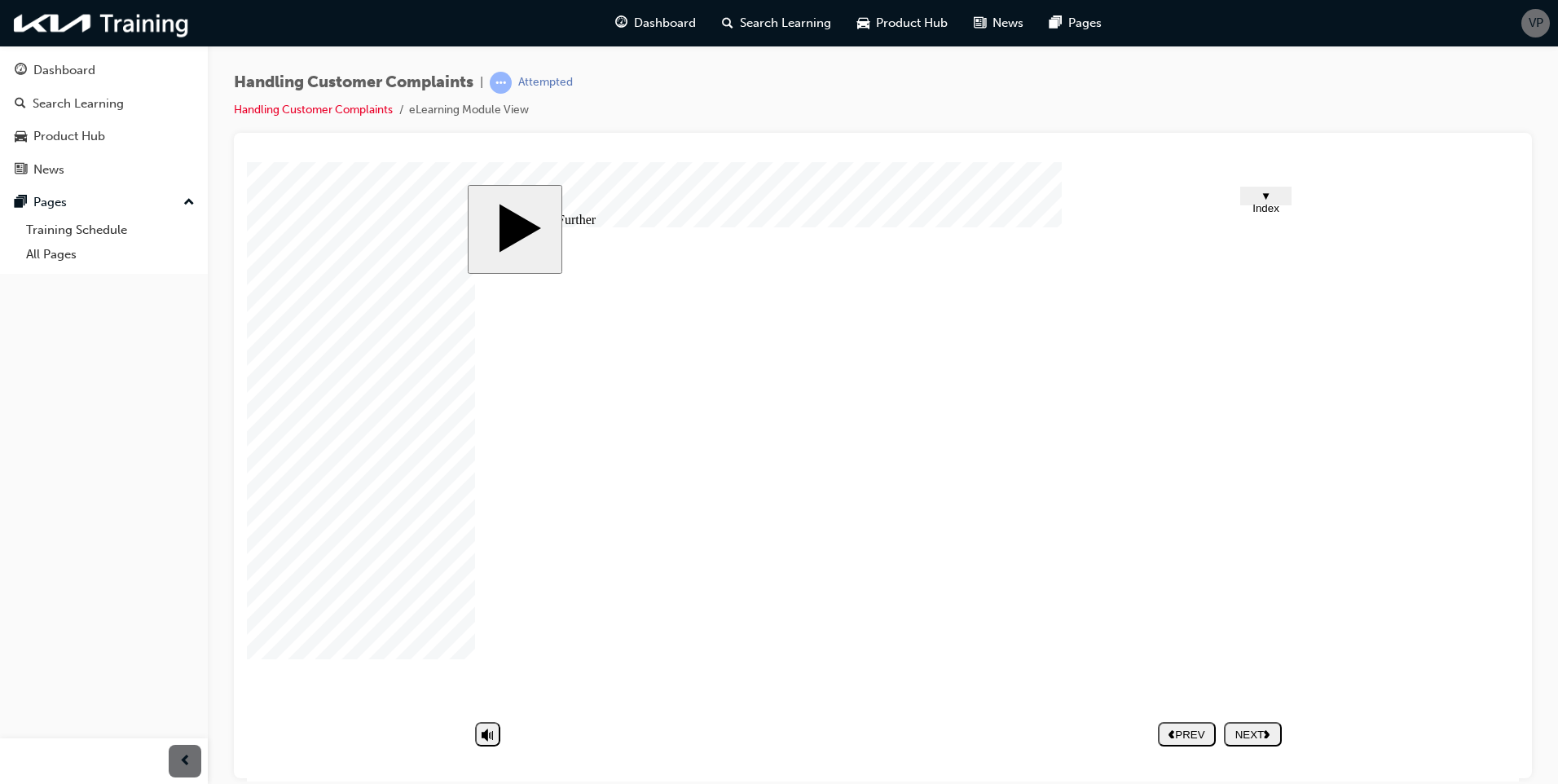
click at [1283, 731] on section "PREV NEXT SUBMIT" at bounding box center [878, 733] width 822 height 37
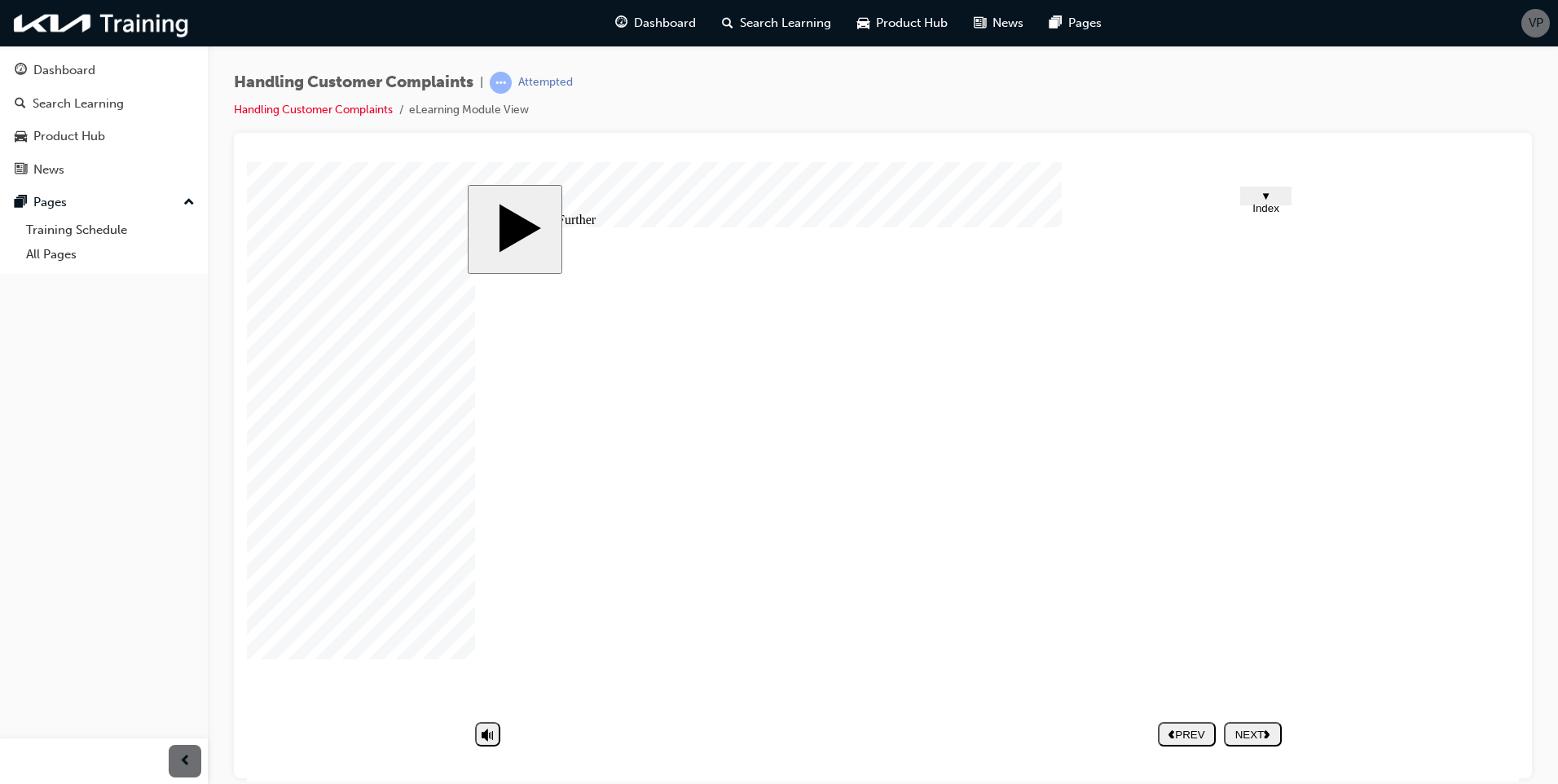
click at [1256, 734] on div "NEXT" at bounding box center [1252, 734] width 45 height 12
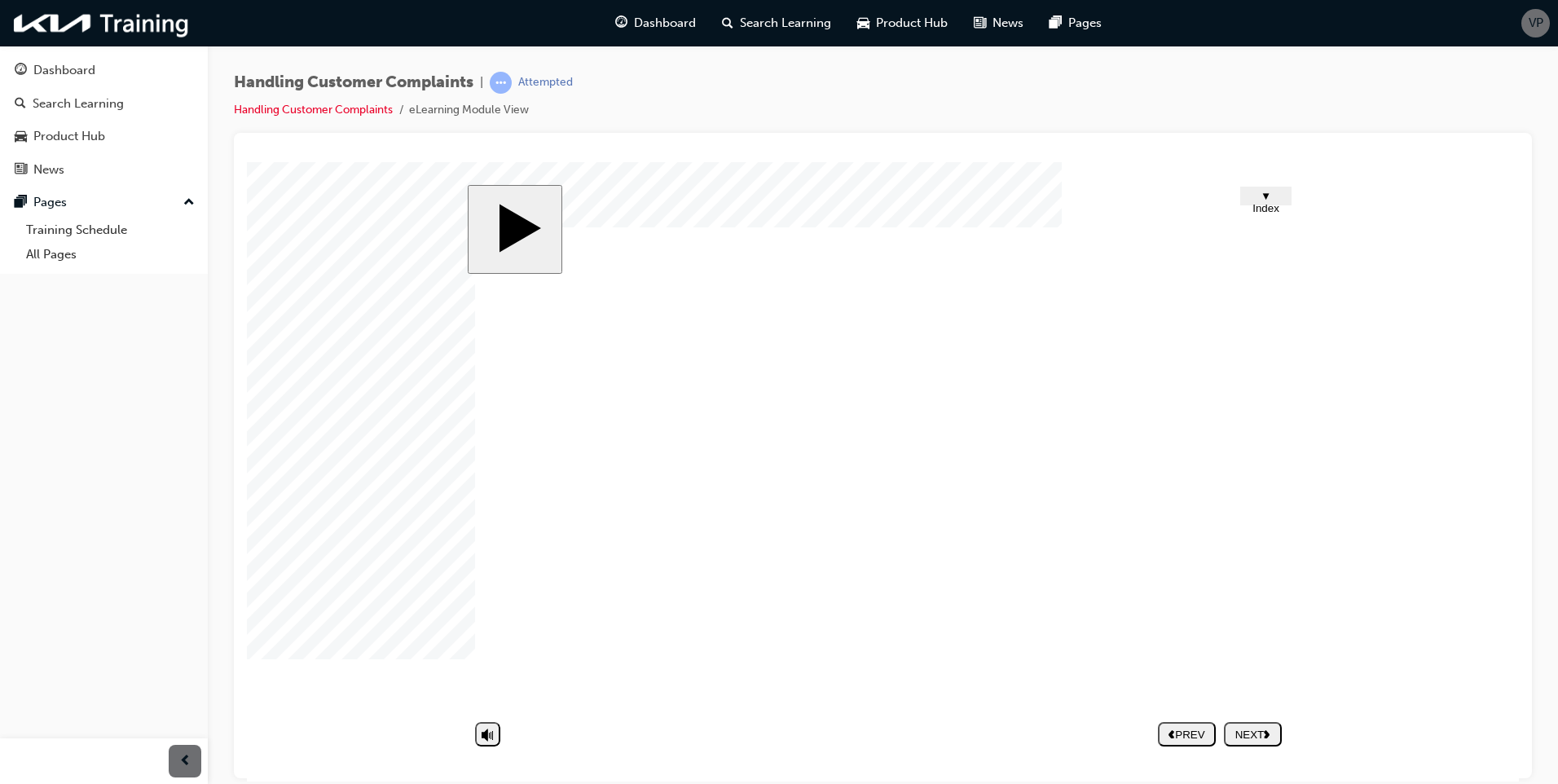
click at [1244, 725] on button "NEXT" at bounding box center [1253, 733] width 58 height 25
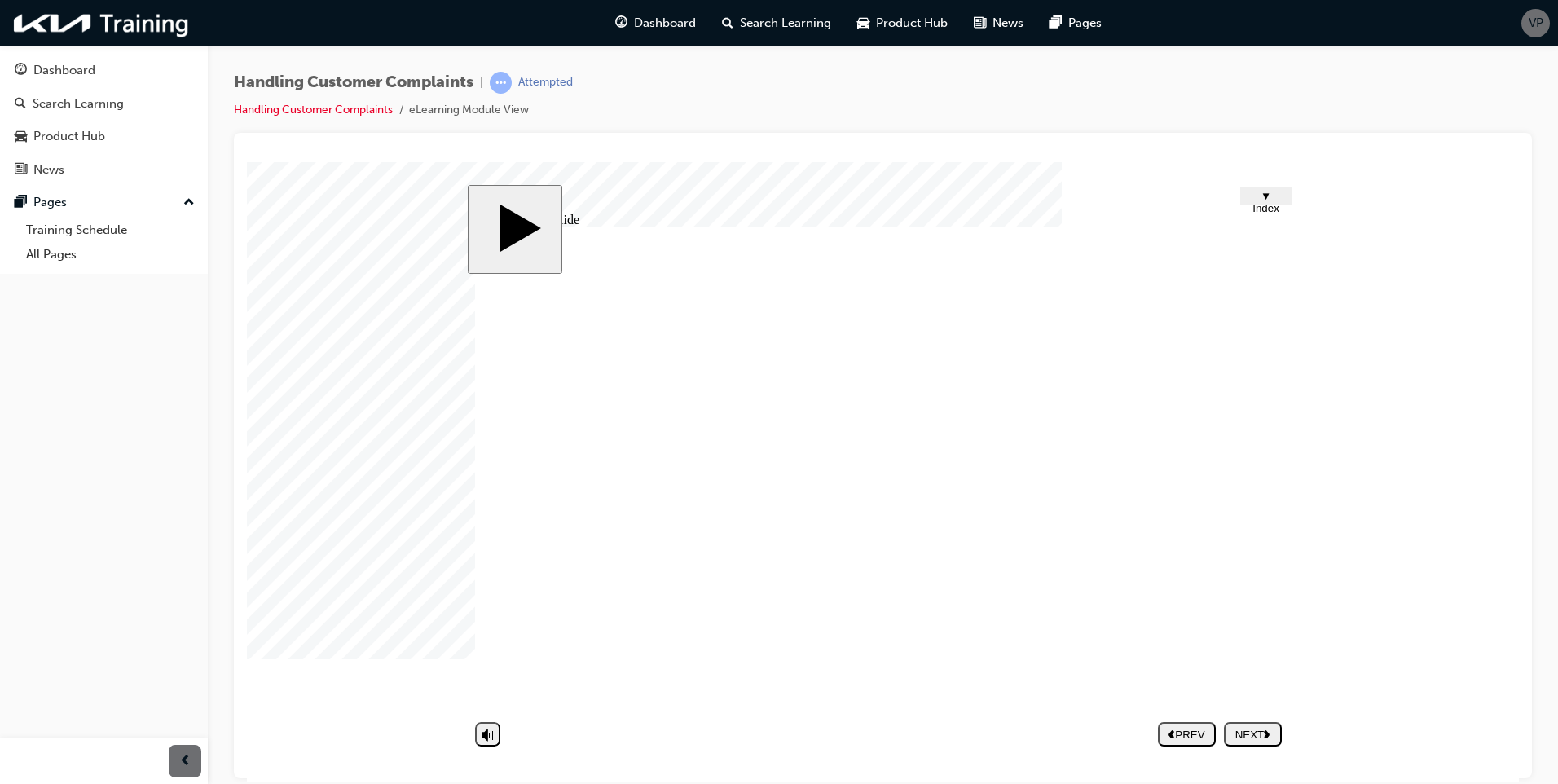
click at [1233, 725] on button "NEXT" at bounding box center [1253, 733] width 58 height 25
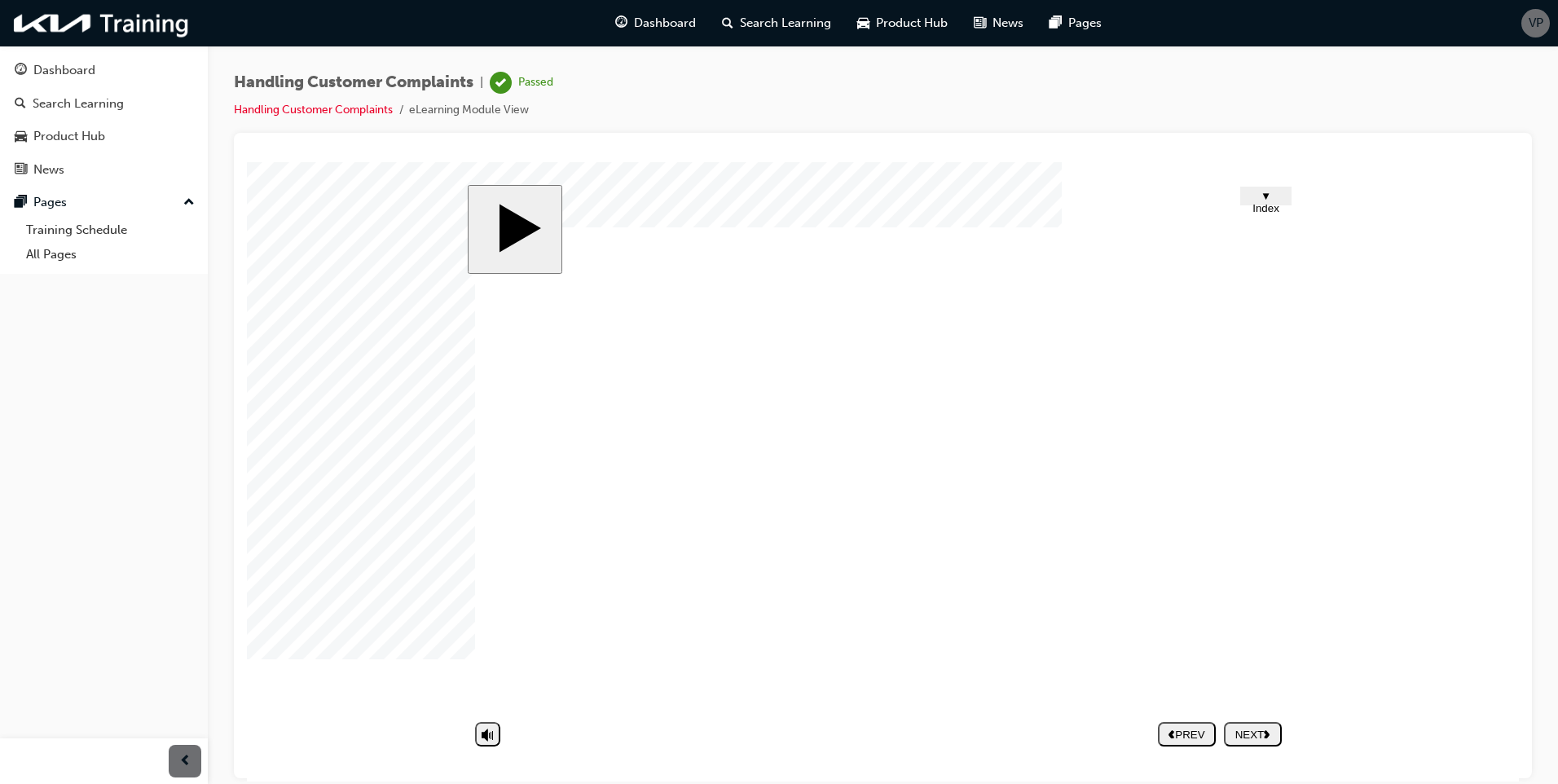
click at [658, 11] on div "Dashboard" at bounding box center [655, 23] width 107 height 33
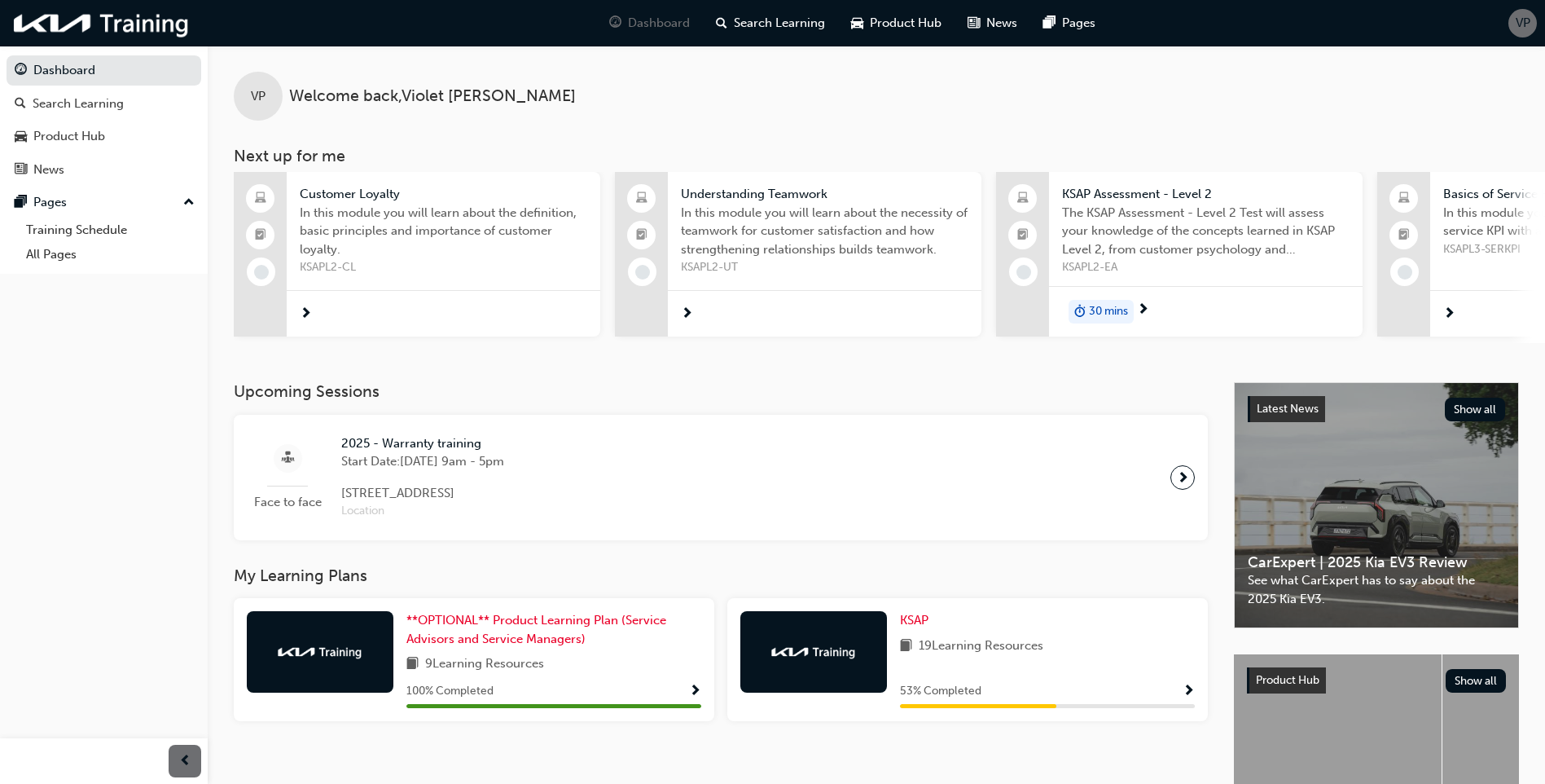
click at [470, 325] on div at bounding box center [443, 313] width 314 height 47
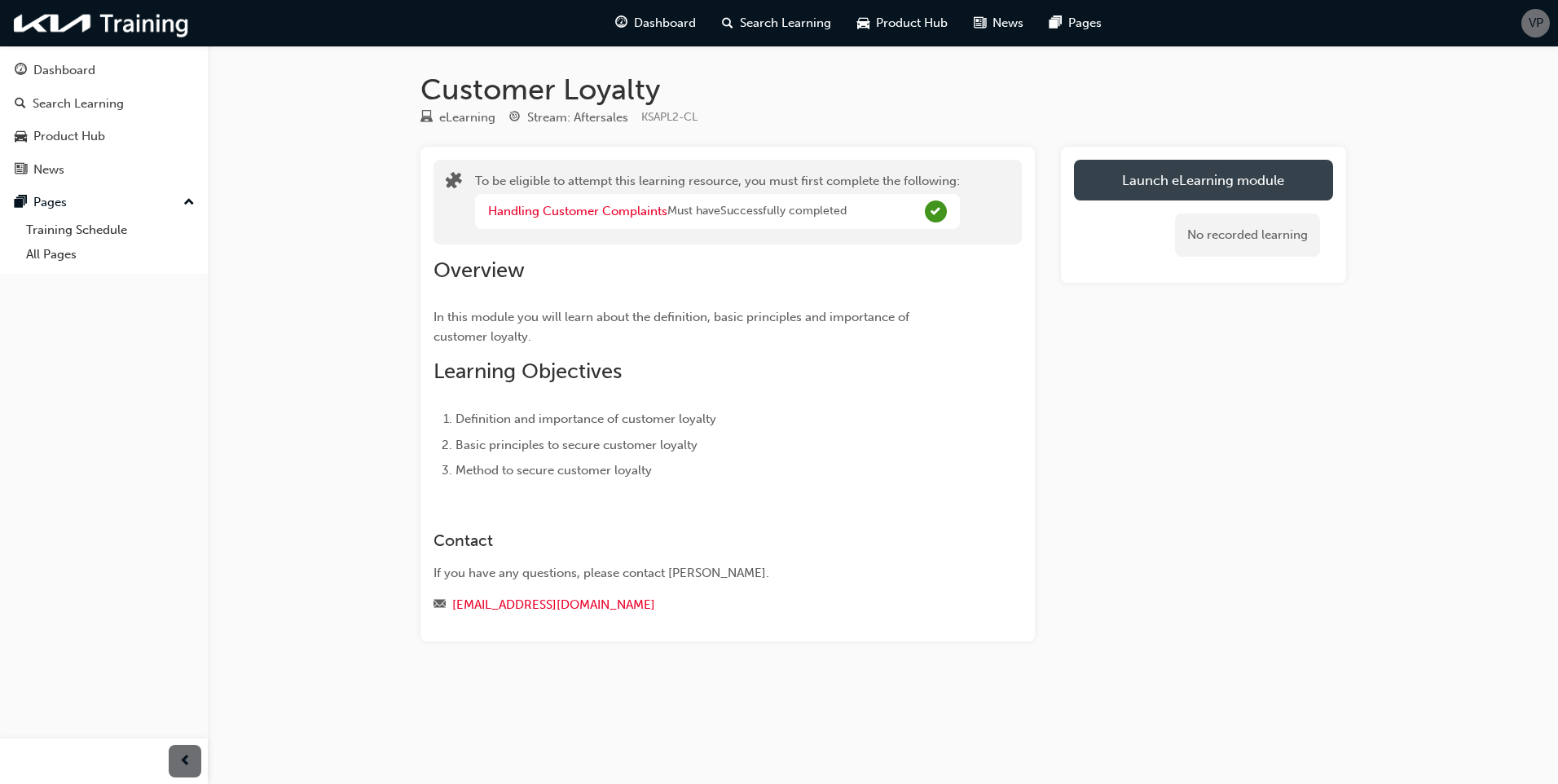
click at [1122, 176] on button "Launch eLearning module" at bounding box center [1203, 180] width 259 height 41
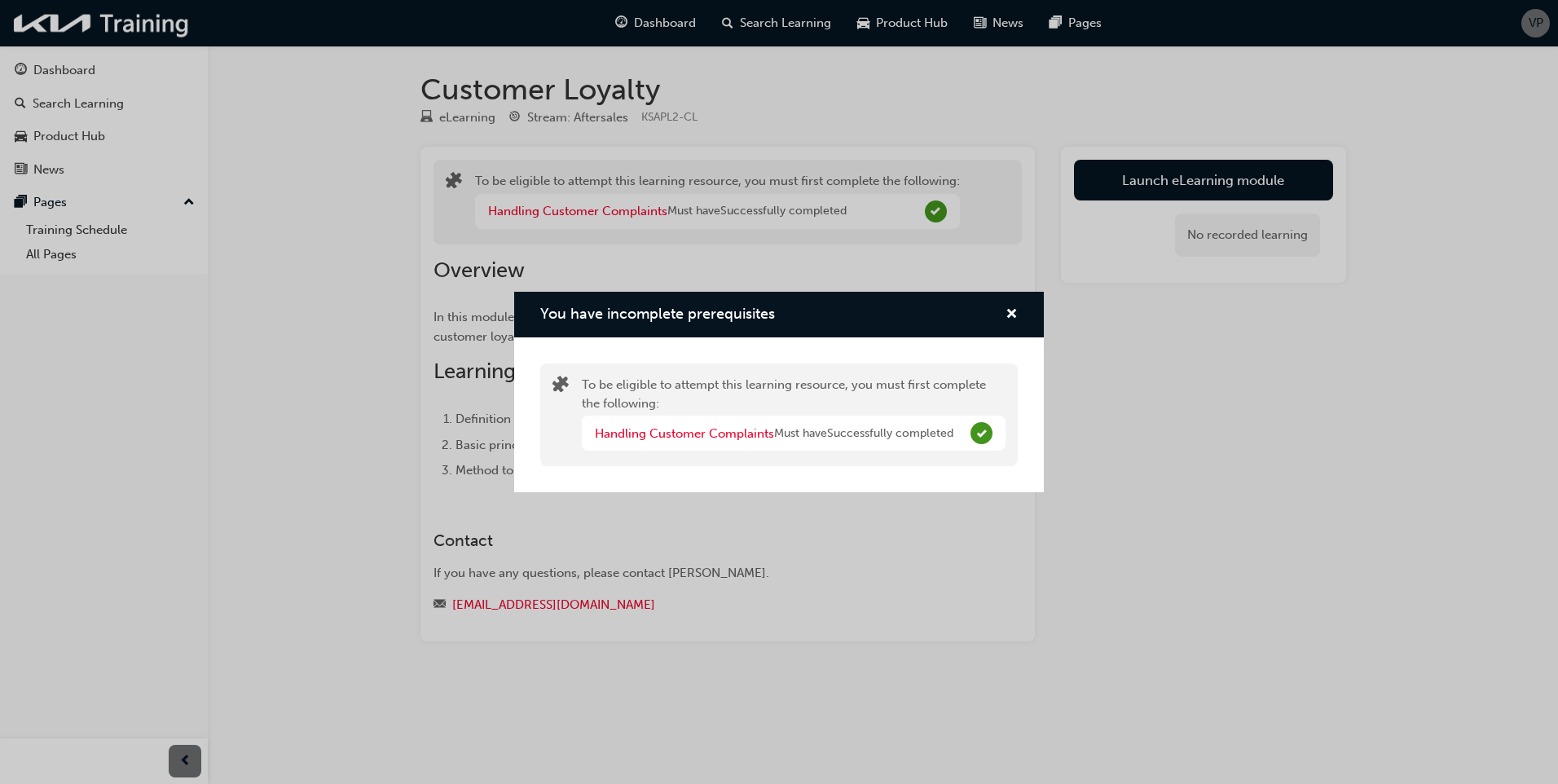
click at [1023, 315] on div "You have incomplete prerequisites" at bounding box center [778, 314] width 529 height 46
click at [1007, 311] on span "cross-icon" at bounding box center [1011, 314] width 12 height 14
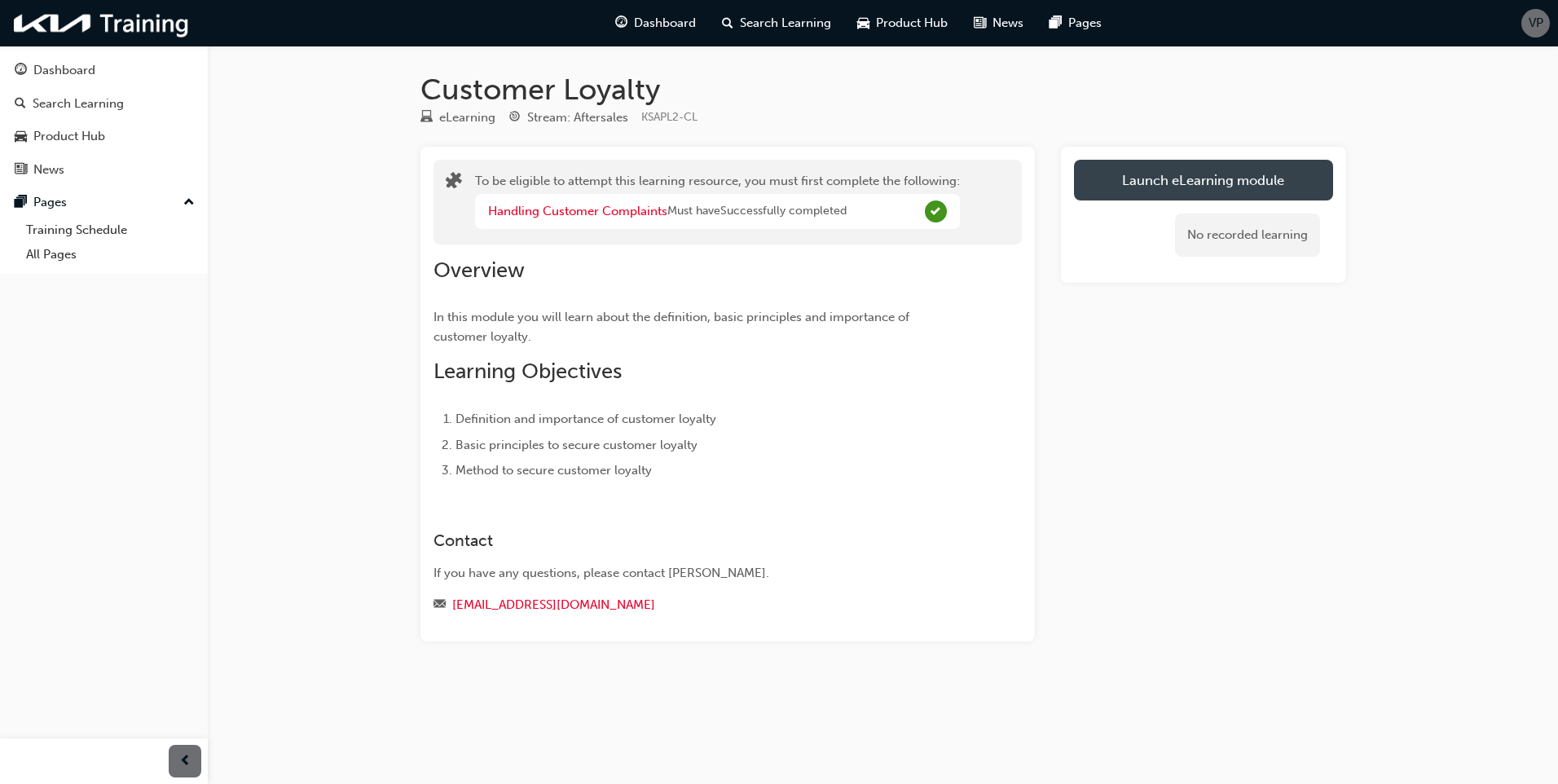
click at [1174, 170] on button "Launch eLearning module" at bounding box center [1203, 180] width 259 height 41
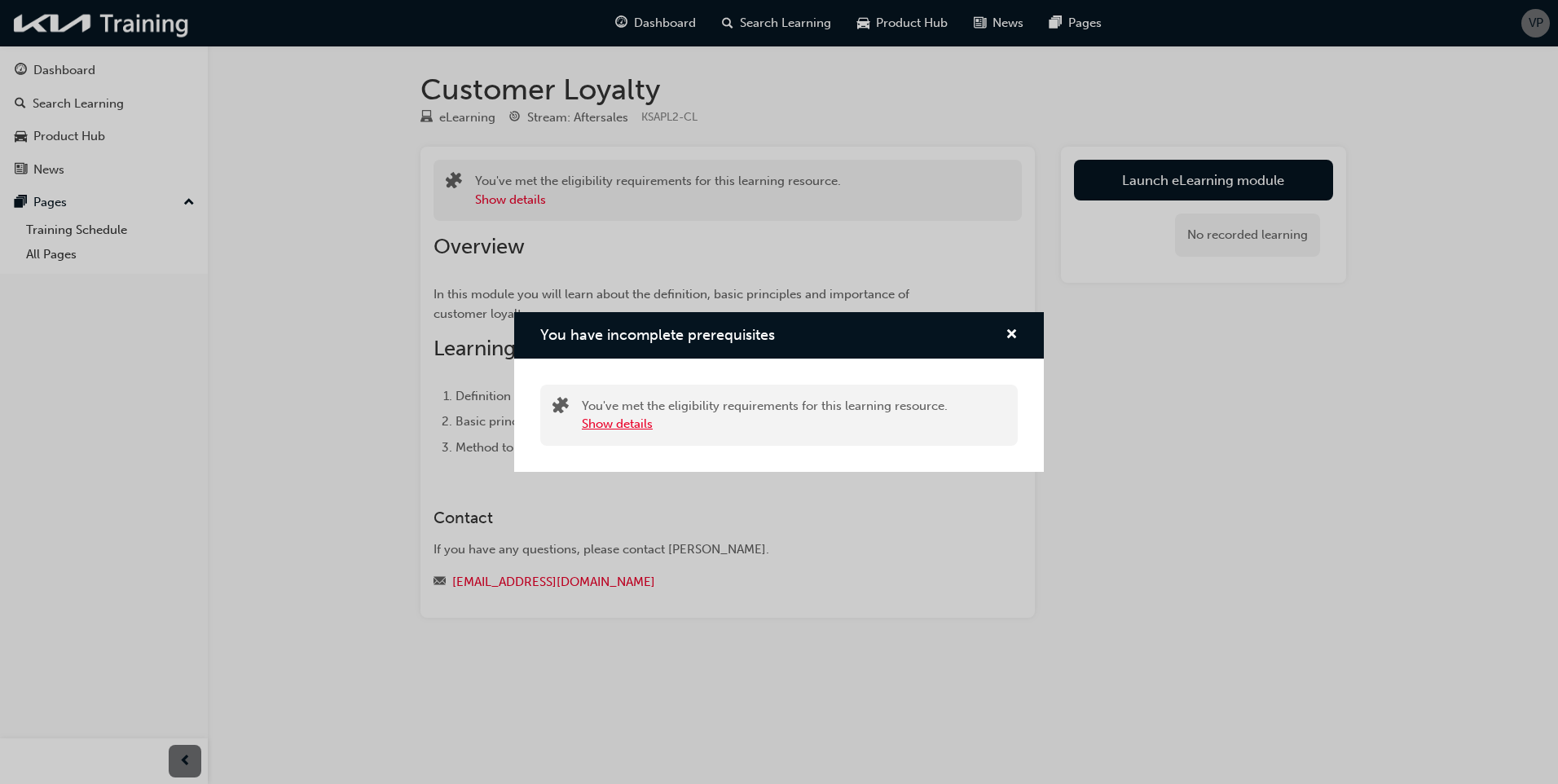
click at [607, 429] on button "Show details" at bounding box center [616, 424] width 71 height 19
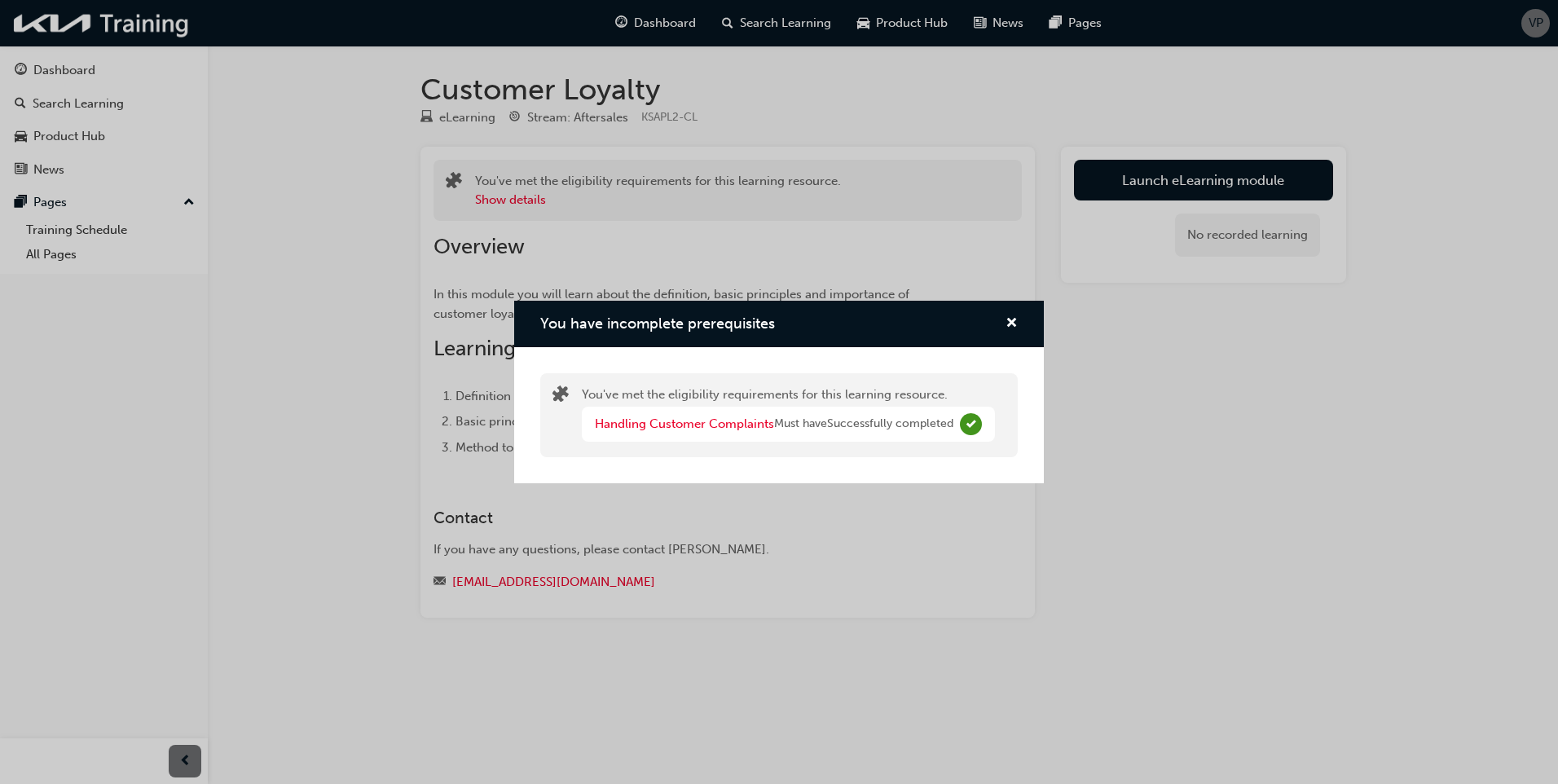
click at [894, 434] on div "Handling Customer Complaints Must have Successfully completed" at bounding box center [788, 424] width 413 height 35
click at [1007, 325] on span "cross-icon" at bounding box center [1011, 324] width 12 height 14
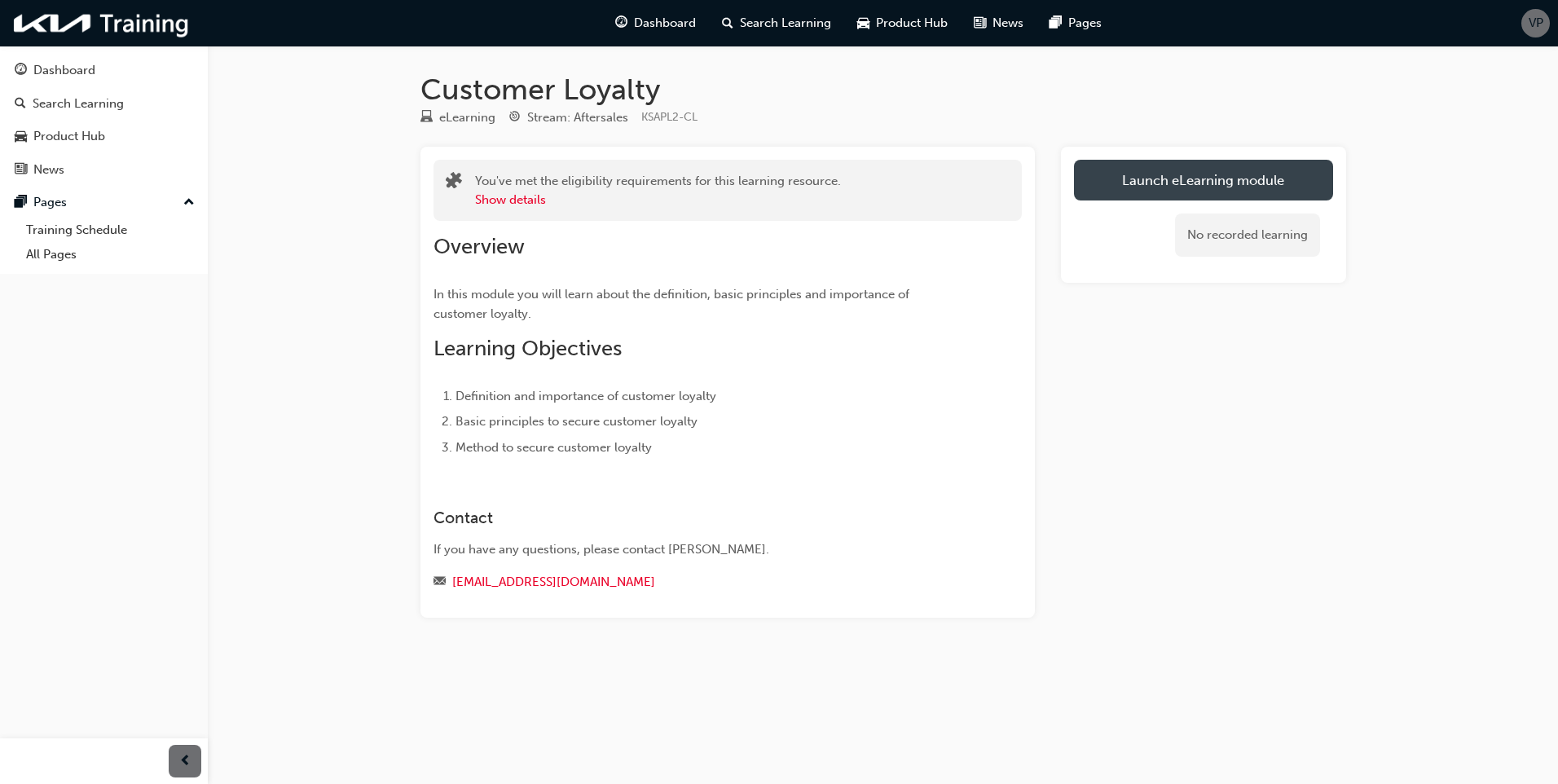
click at [1185, 179] on link "Launch eLearning module" at bounding box center [1203, 180] width 259 height 41
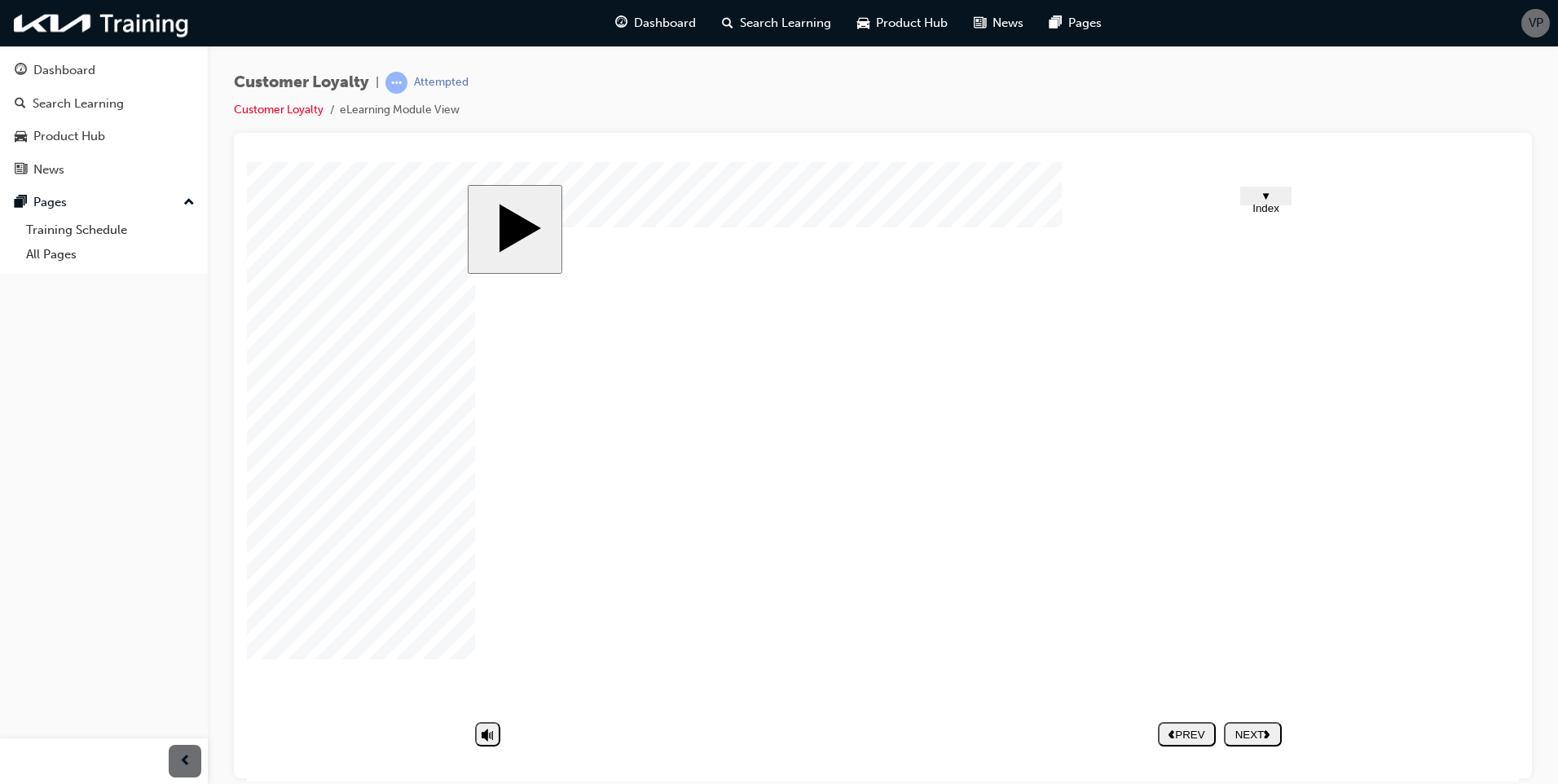
click at [1244, 737] on nav "PREV NEXT SUBMIT" at bounding box center [1219, 733] width 124 height 37
click at [1243, 734] on div "NEXT" at bounding box center [1252, 734] width 45 height 12
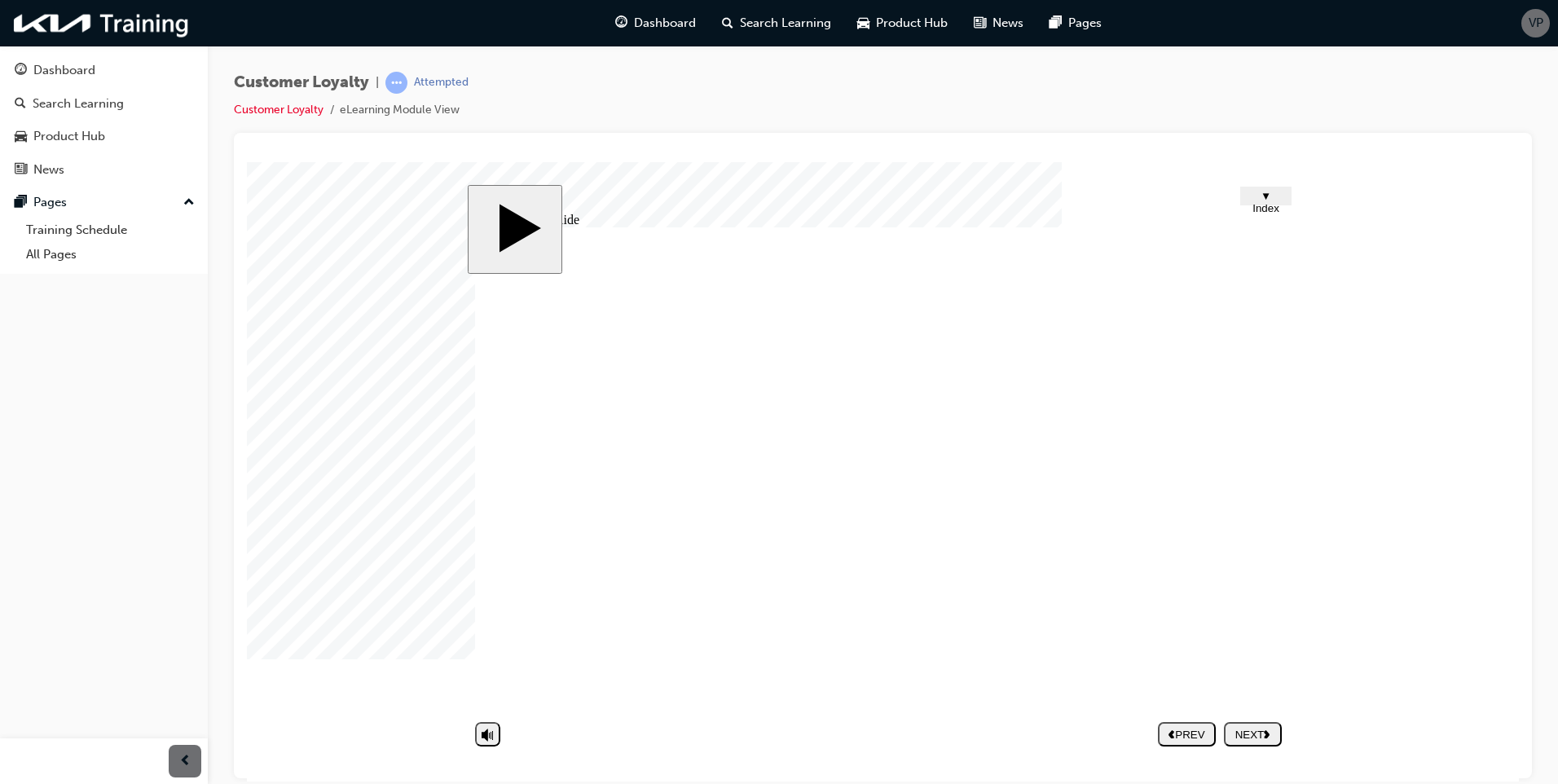
click at [247, 161] on image at bounding box center [247, 161] width 0 height 0
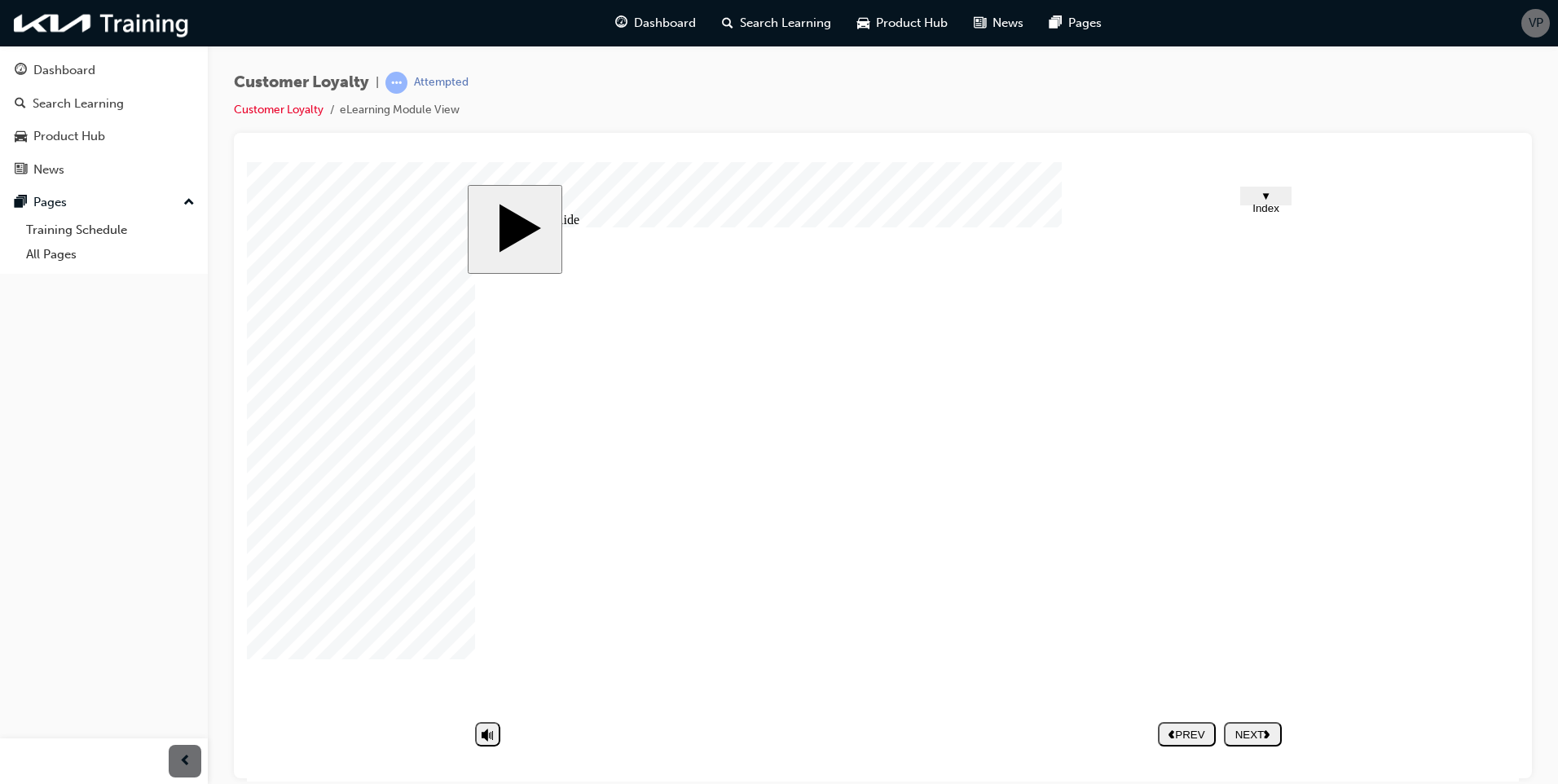
drag, startPoint x: 1236, startPoint y: 732, endPoint x: 1236, endPoint y: 723, distance: 9.0
click at [1237, 733] on div "NEXT" at bounding box center [1252, 734] width 45 height 12
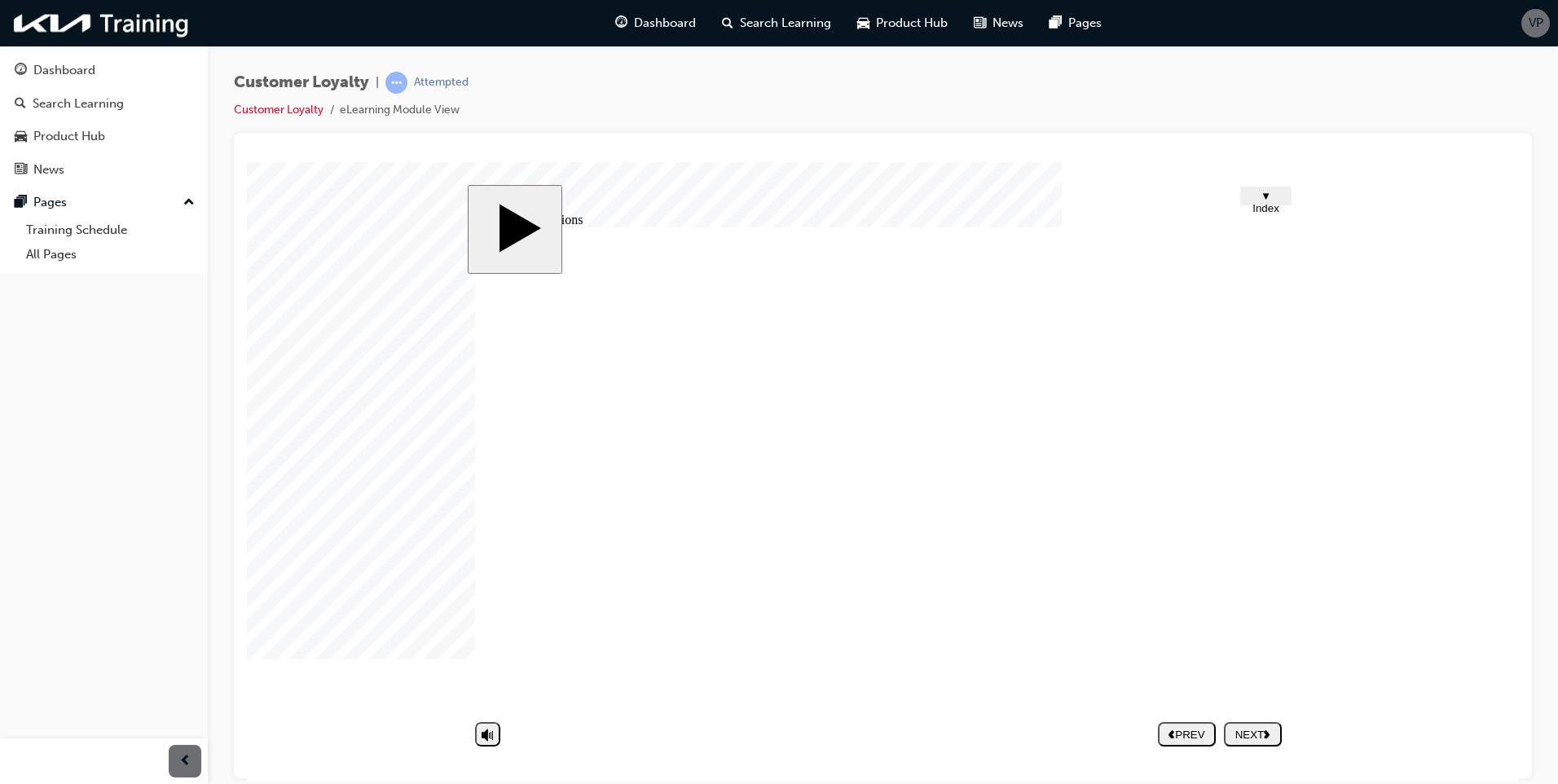
click at [1270, 729] on icon "next" at bounding box center [1267, 733] width 7 height 9
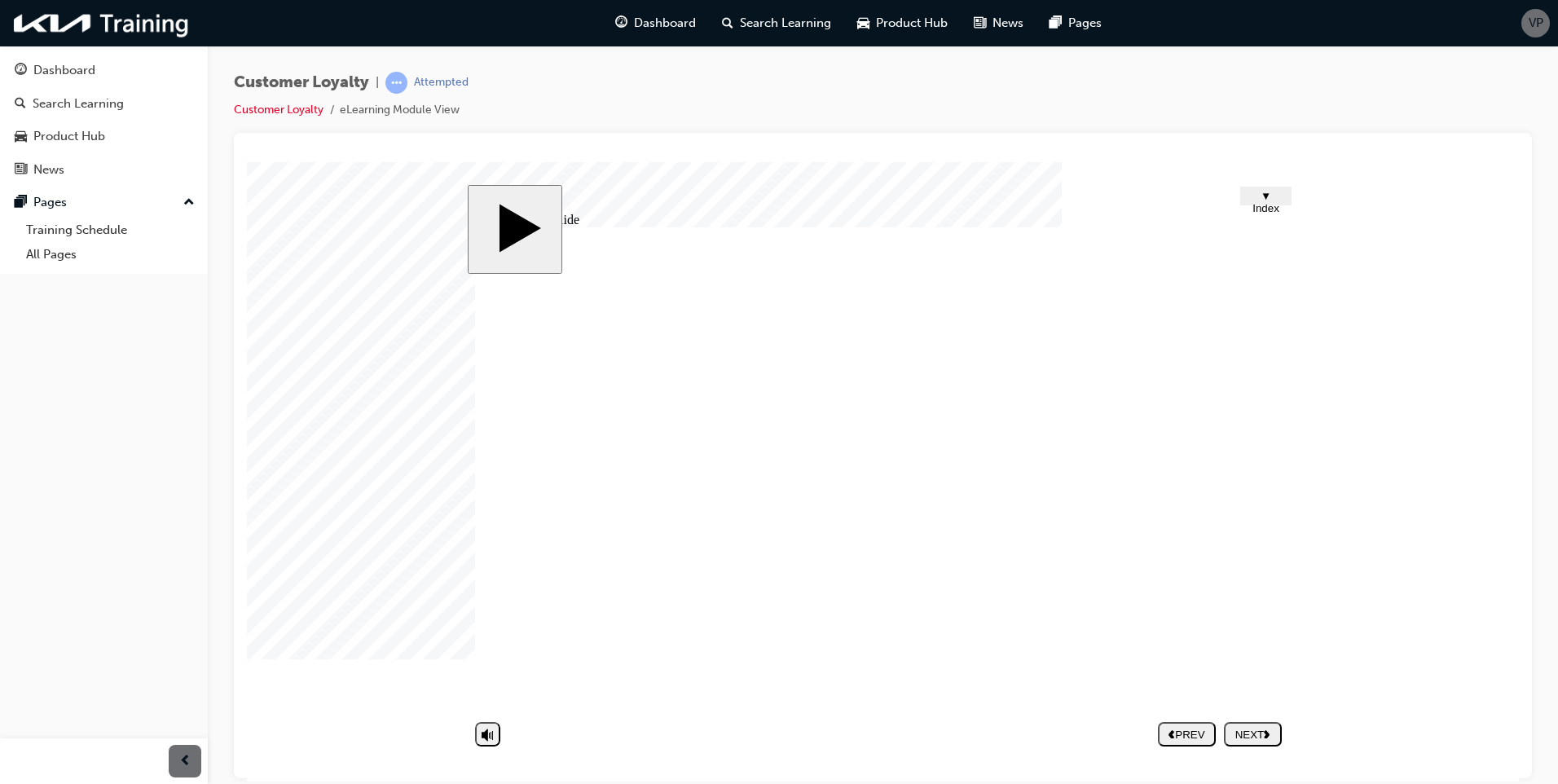
click at [1243, 731] on div "NEXT" at bounding box center [1252, 734] width 45 height 12
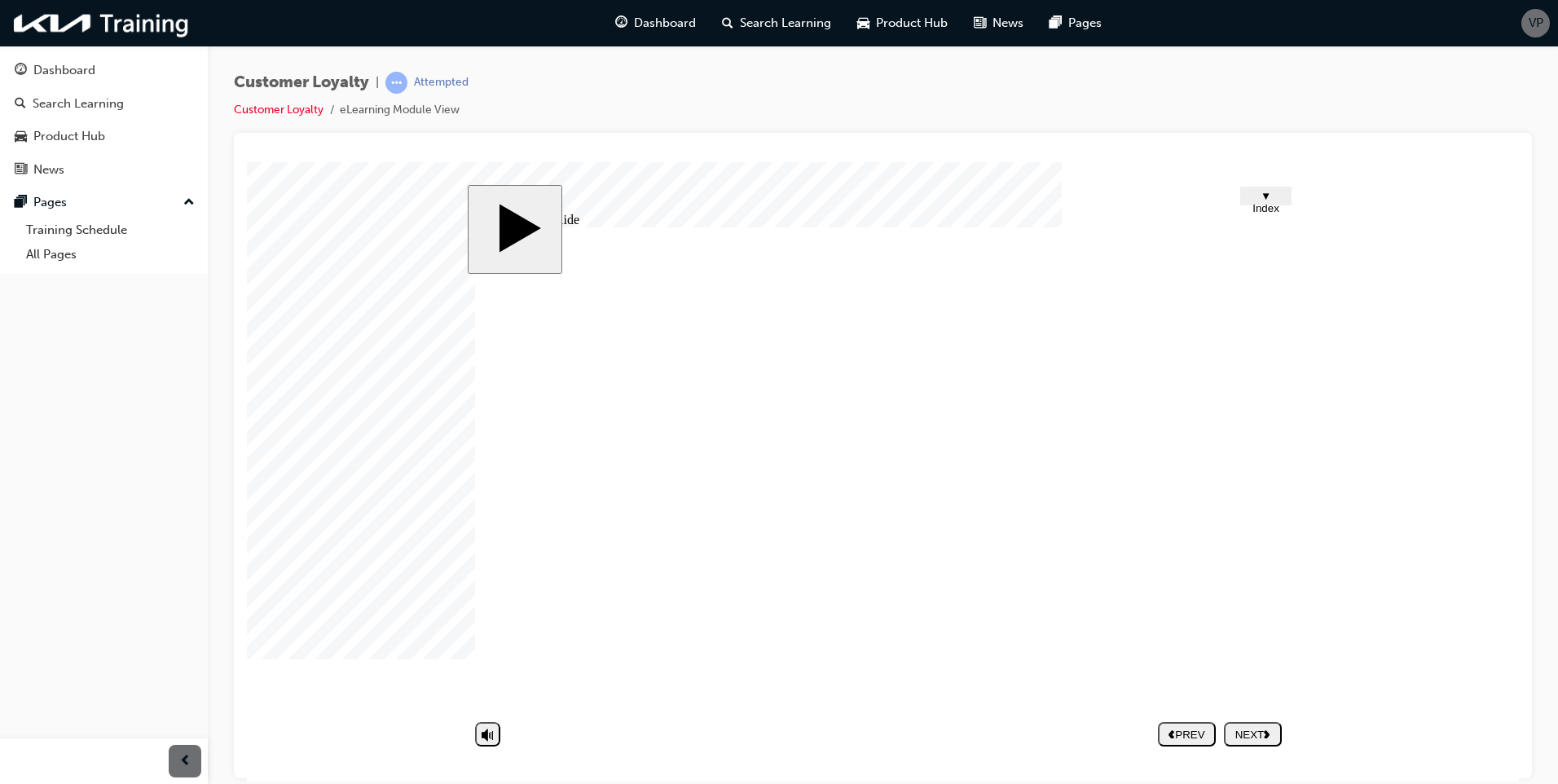
click at [1228, 727] on button "NEXT" at bounding box center [1253, 733] width 58 height 25
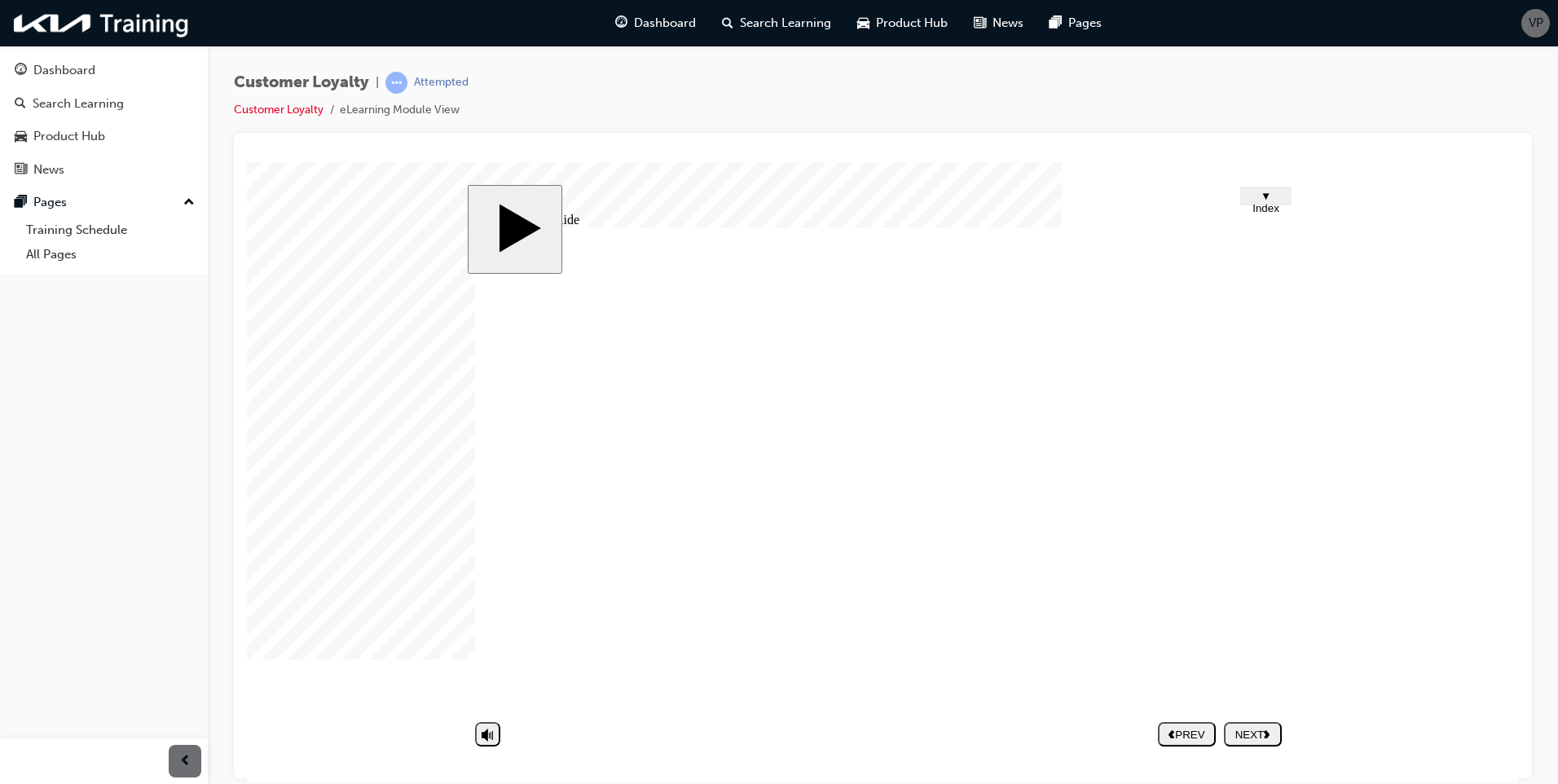
click at [1234, 734] on div "NEXT" at bounding box center [1252, 734] width 45 height 12
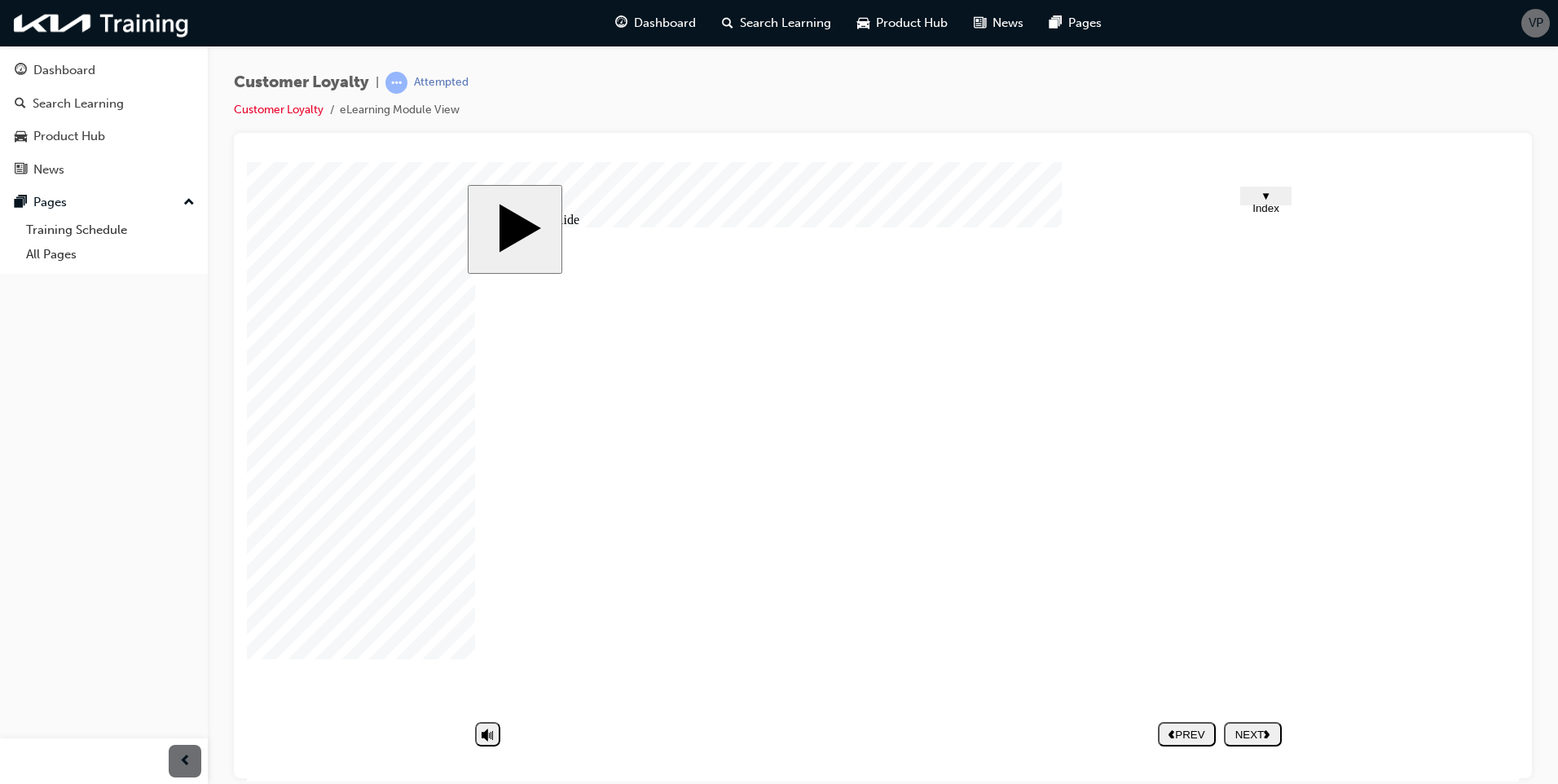
click at [1251, 738] on button "NEXT" at bounding box center [1253, 733] width 58 height 25
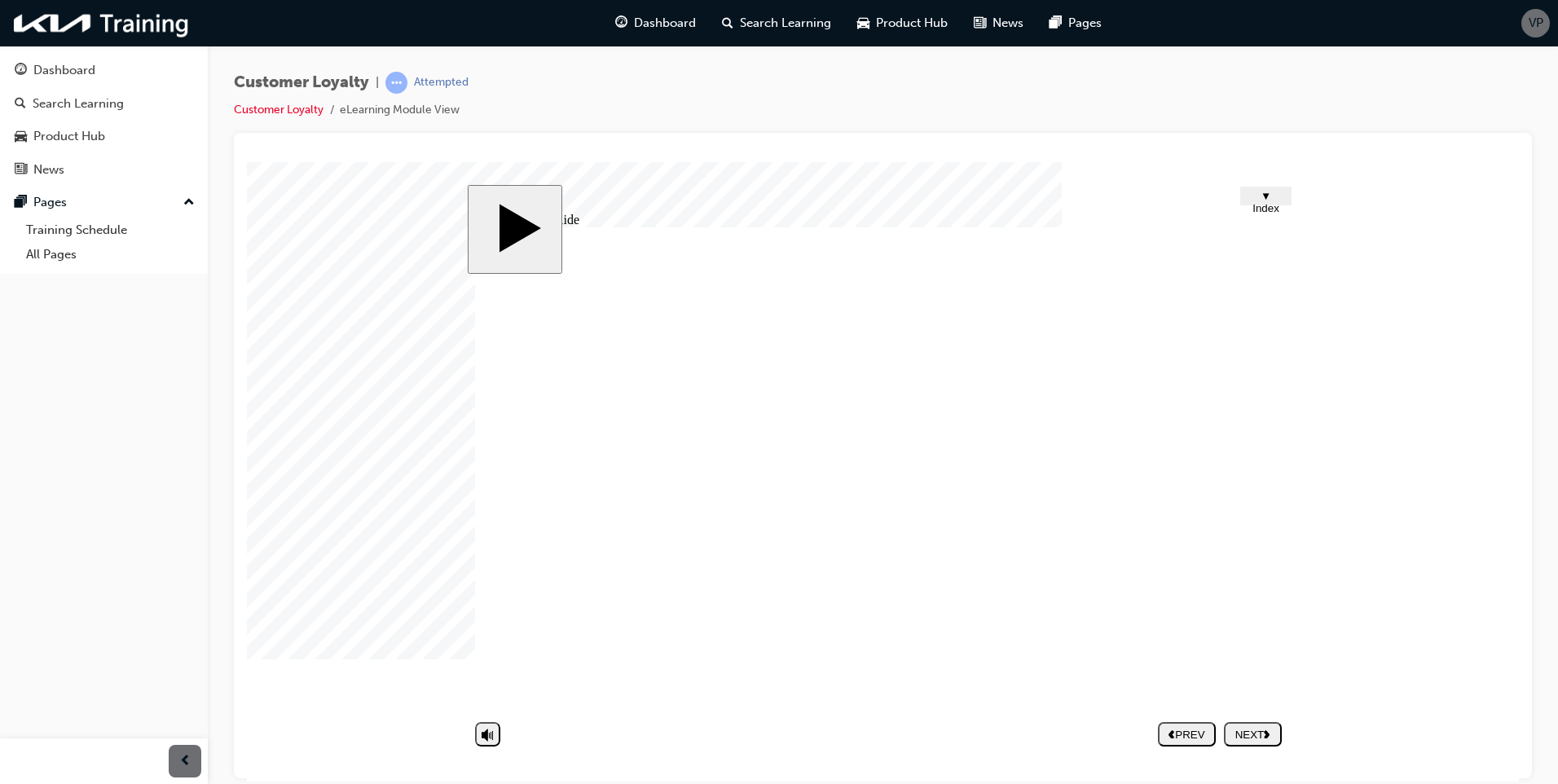
click at [1267, 731] on polygon "next" at bounding box center [1266, 733] width 6 height 9
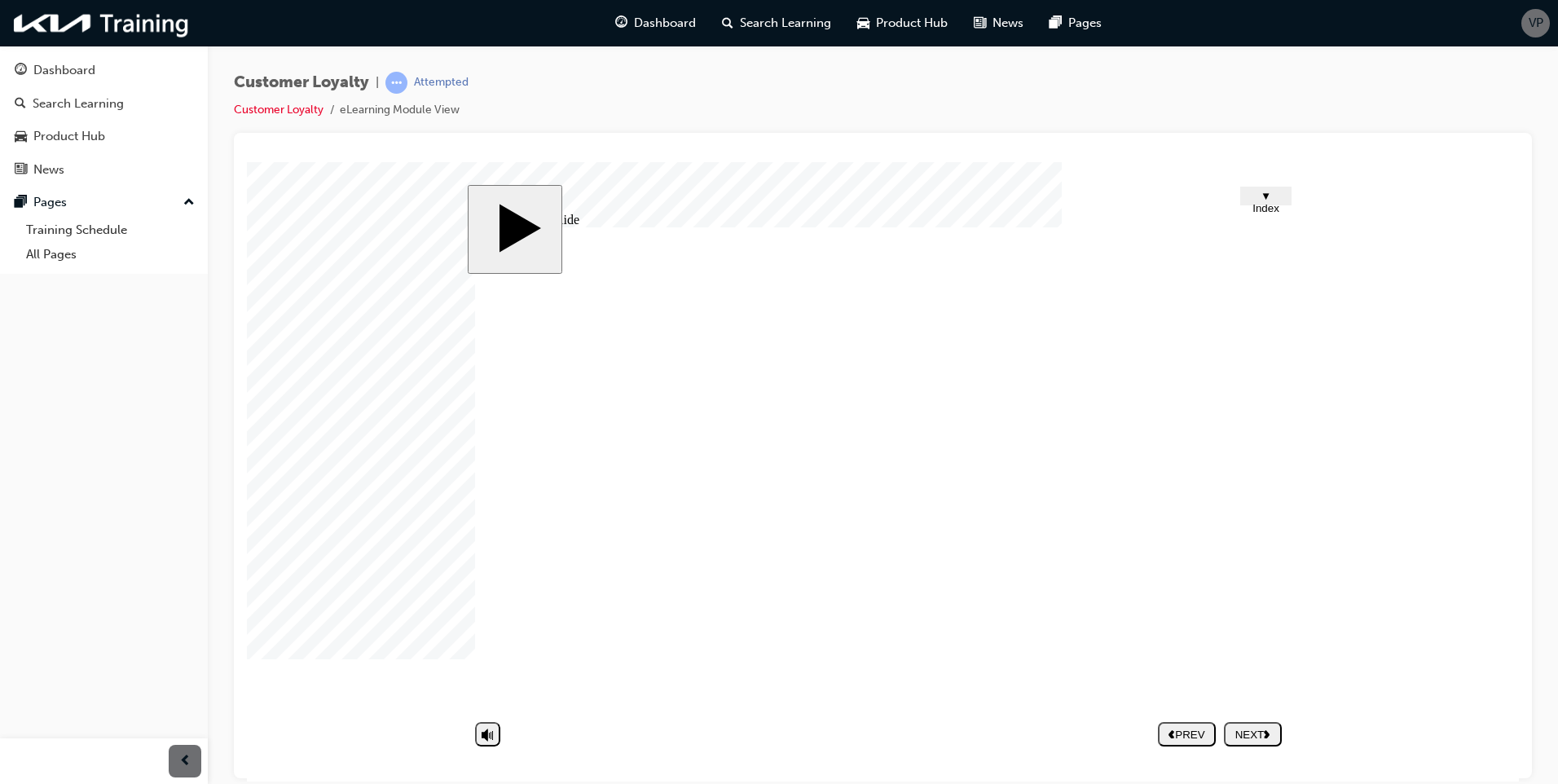
drag, startPoint x: 809, startPoint y: 613, endPoint x: 815, endPoint y: 635, distance: 22.8
click at [815, 635] on div "Group 1 Rounded Rectangle 25 2 Rounded Rectangle 68 3 Make them feel that they …" at bounding box center [882, 475] width 815 height 497
click at [1261, 735] on div "NEXT" at bounding box center [1252, 734] width 45 height 12
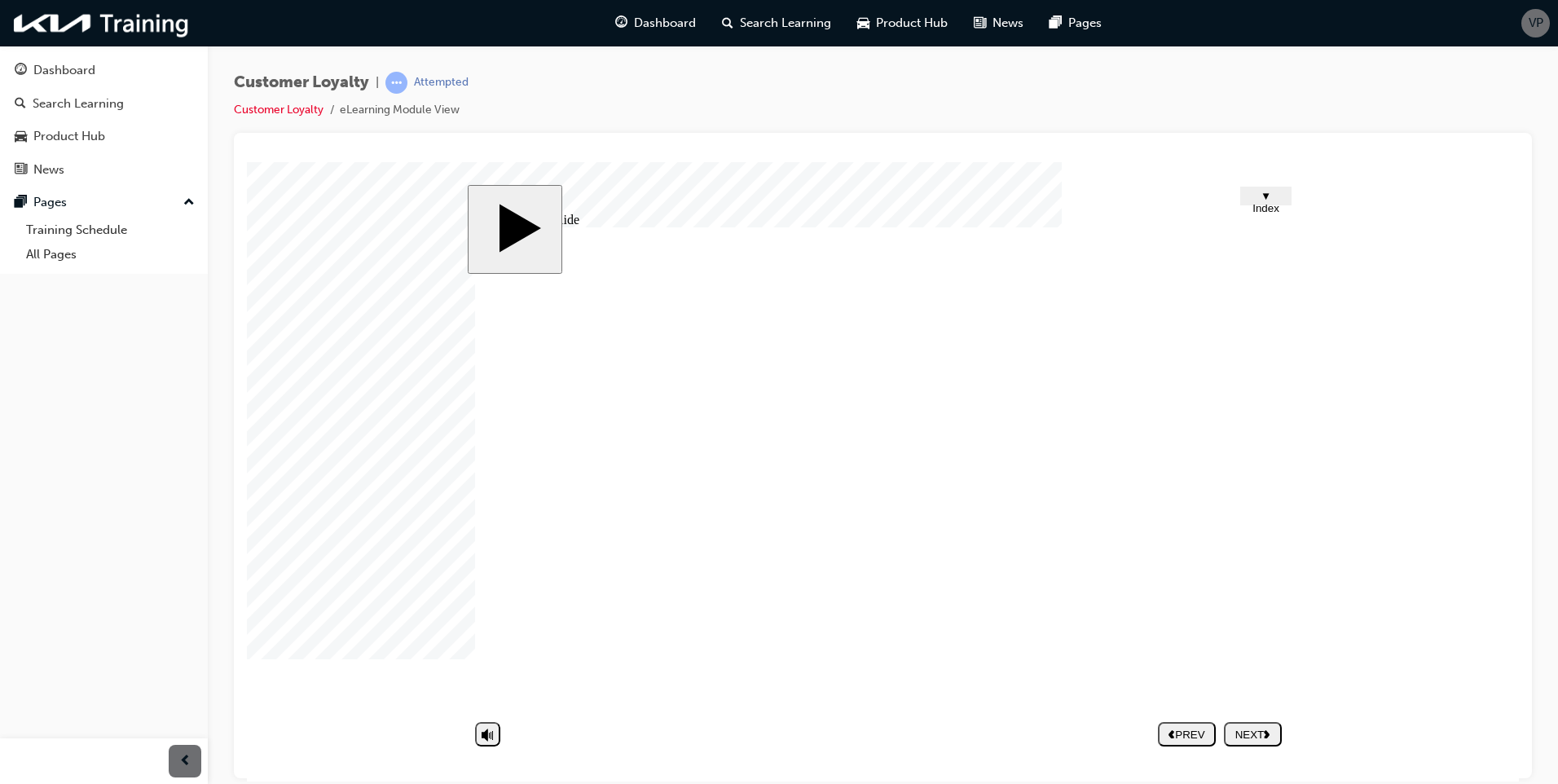
drag, startPoint x: 1168, startPoint y: 650, endPoint x: 1170, endPoint y: 660, distance: 10.2
drag, startPoint x: 1153, startPoint y: 663, endPoint x: 1145, endPoint y: 666, distance: 8.5
click at [1145, 666] on div "* Check how the following items are applied to improve customer loyalty in your…" at bounding box center [882, 475] width 815 height 497
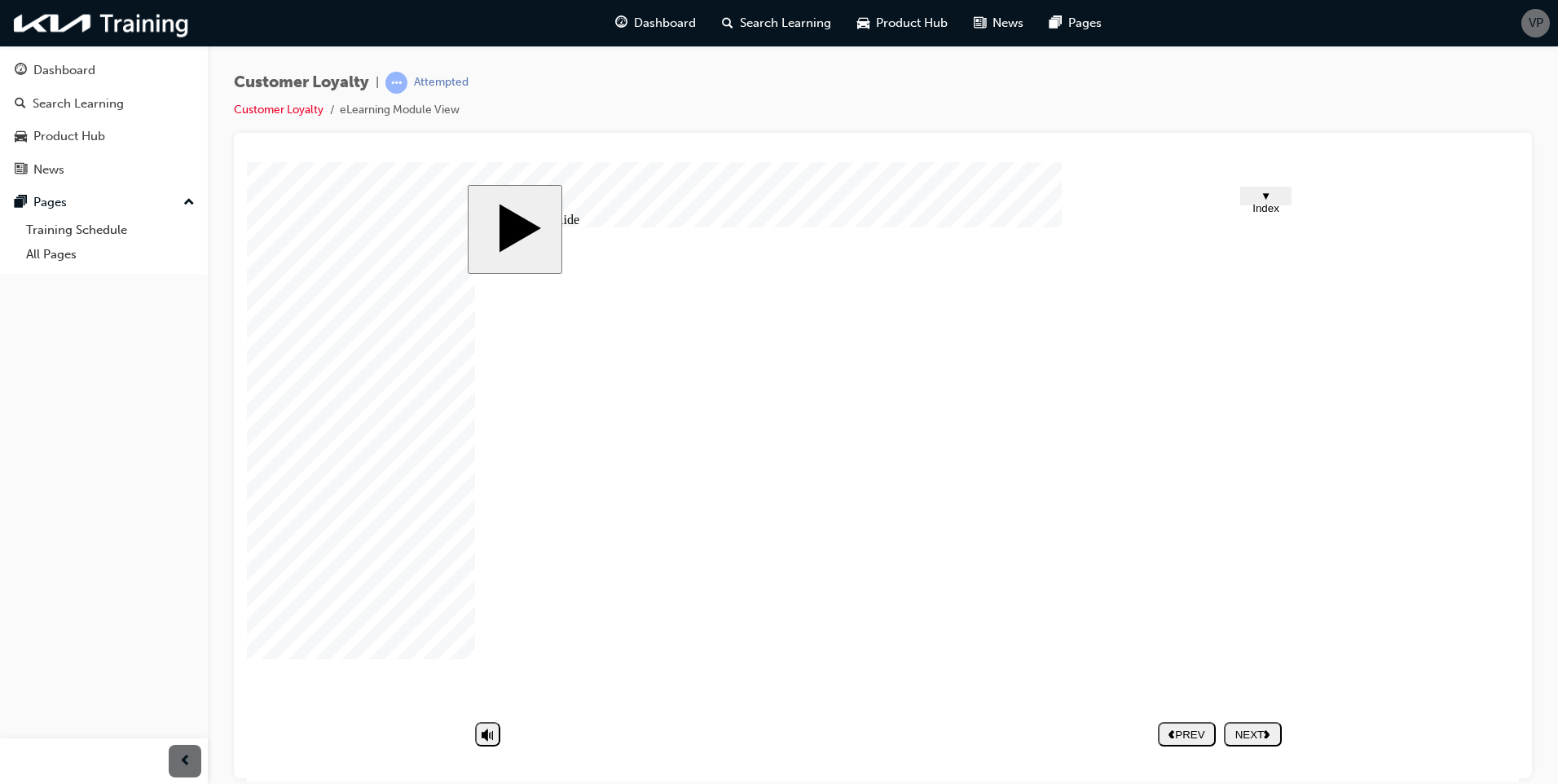
drag, startPoint x: 1128, startPoint y: 667, endPoint x: 1105, endPoint y: 668, distance: 23.0
click at [1249, 728] on div "NEXT" at bounding box center [1252, 734] width 45 height 12
click at [1244, 735] on div "NEXT" at bounding box center [1252, 734] width 45 height 12
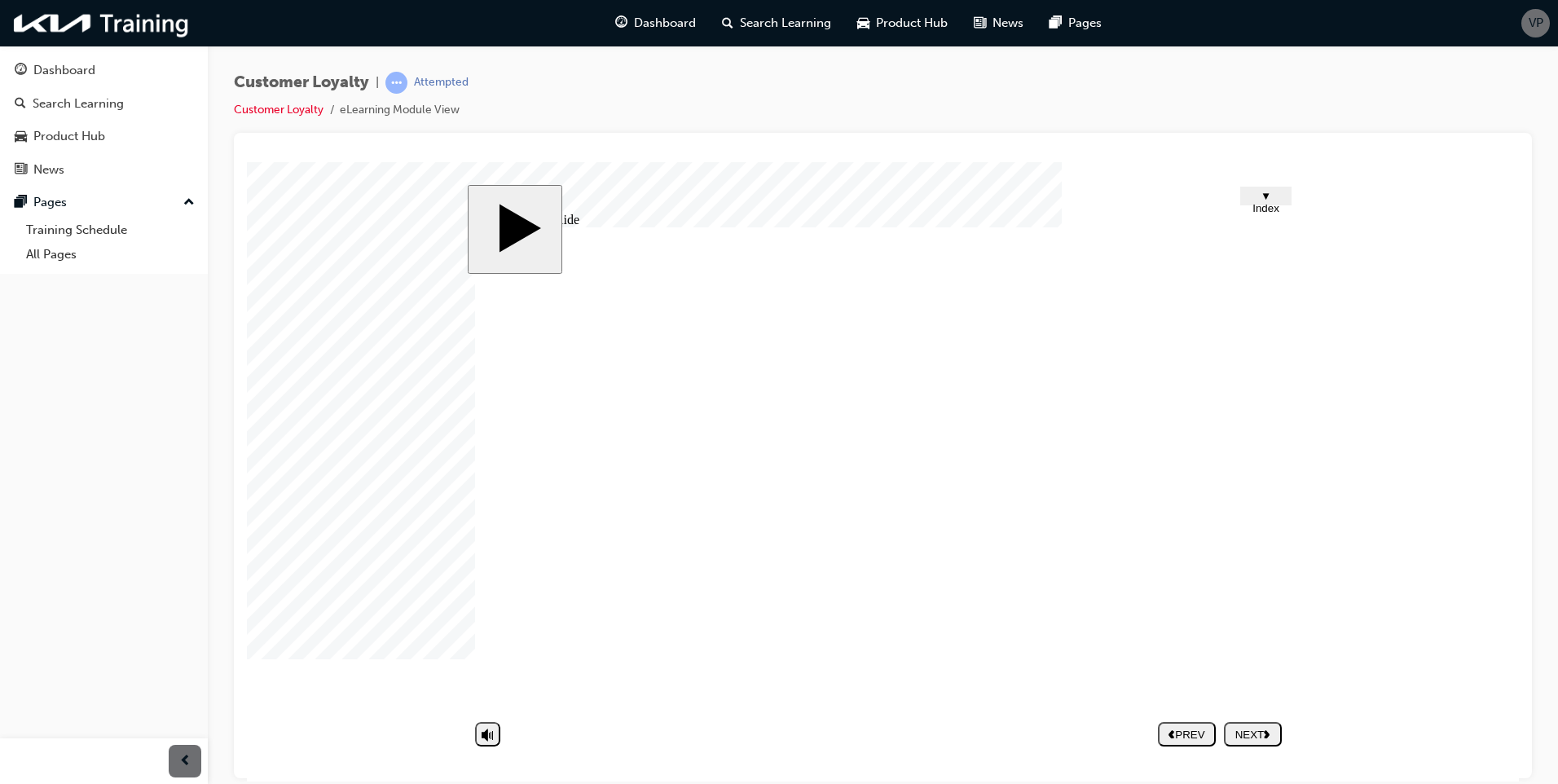
click at [1254, 732] on div "NEXT" at bounding box center [1252, 734] width 45 height 12
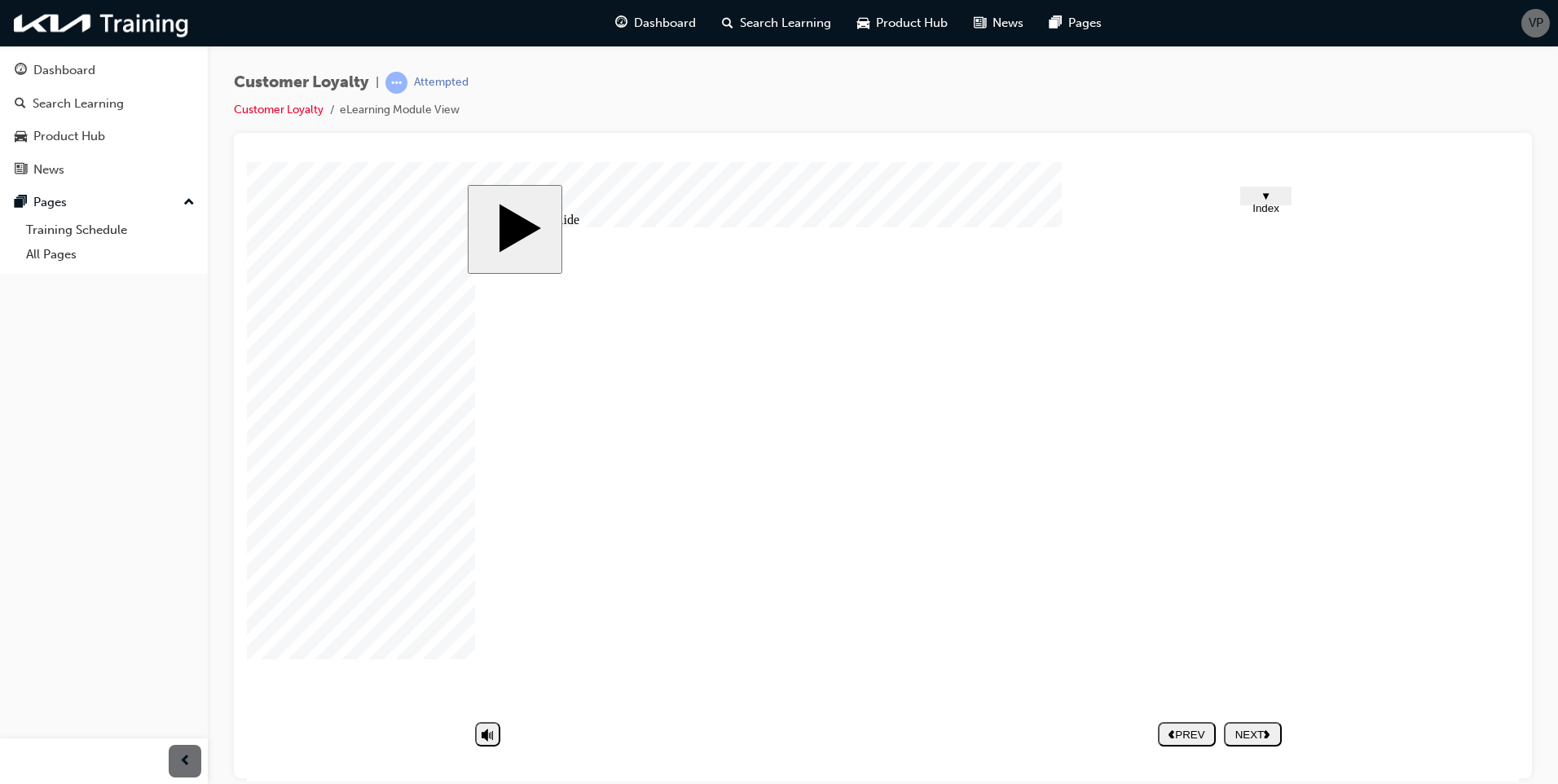
click at [1254, 723] on button "NEXT" at bounding box center [1253, 733] width 58 height 25
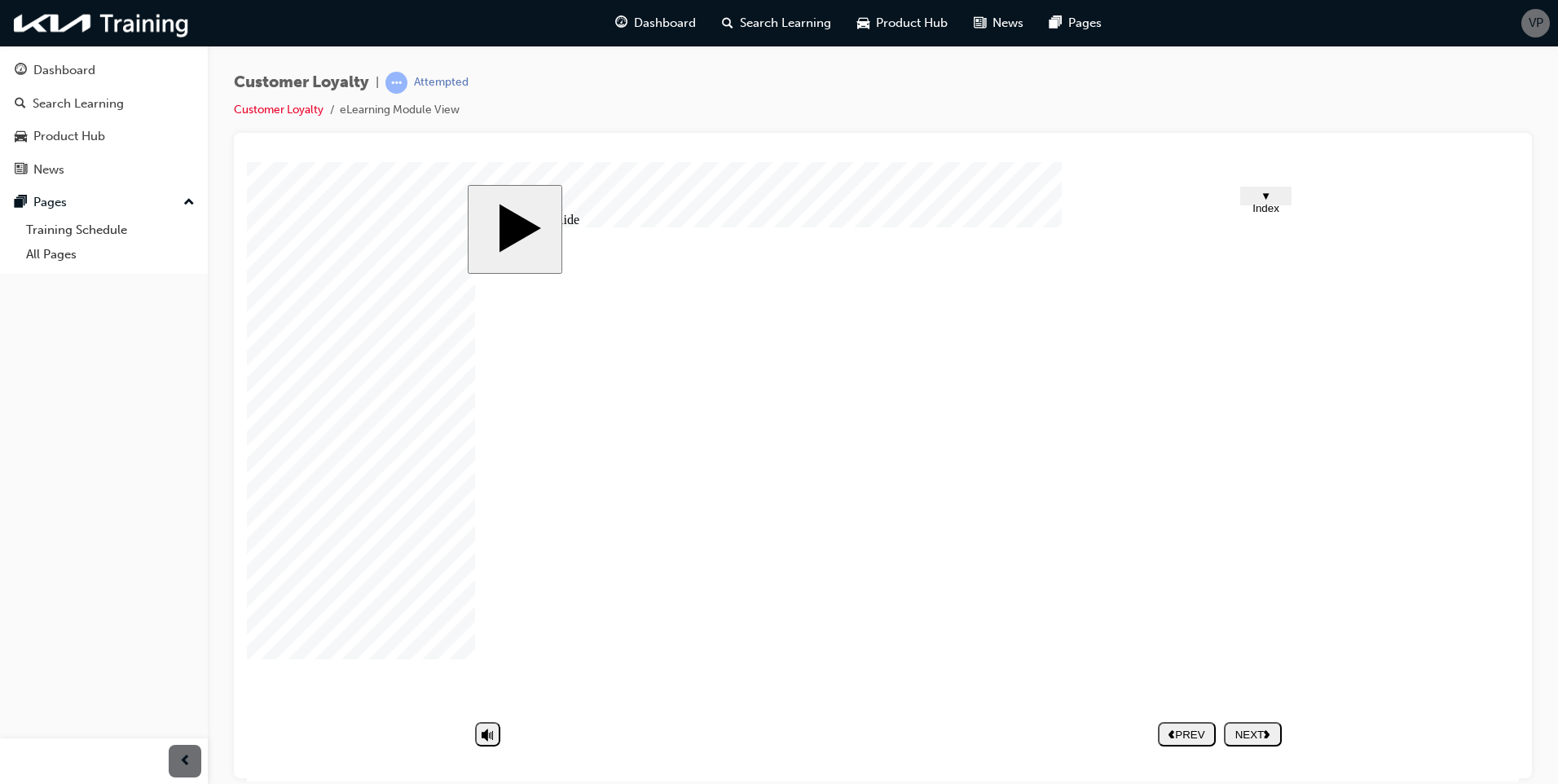
click at [1258, 734] on div "NEXT" at bounding box center [1252, 734] width 45 height 12
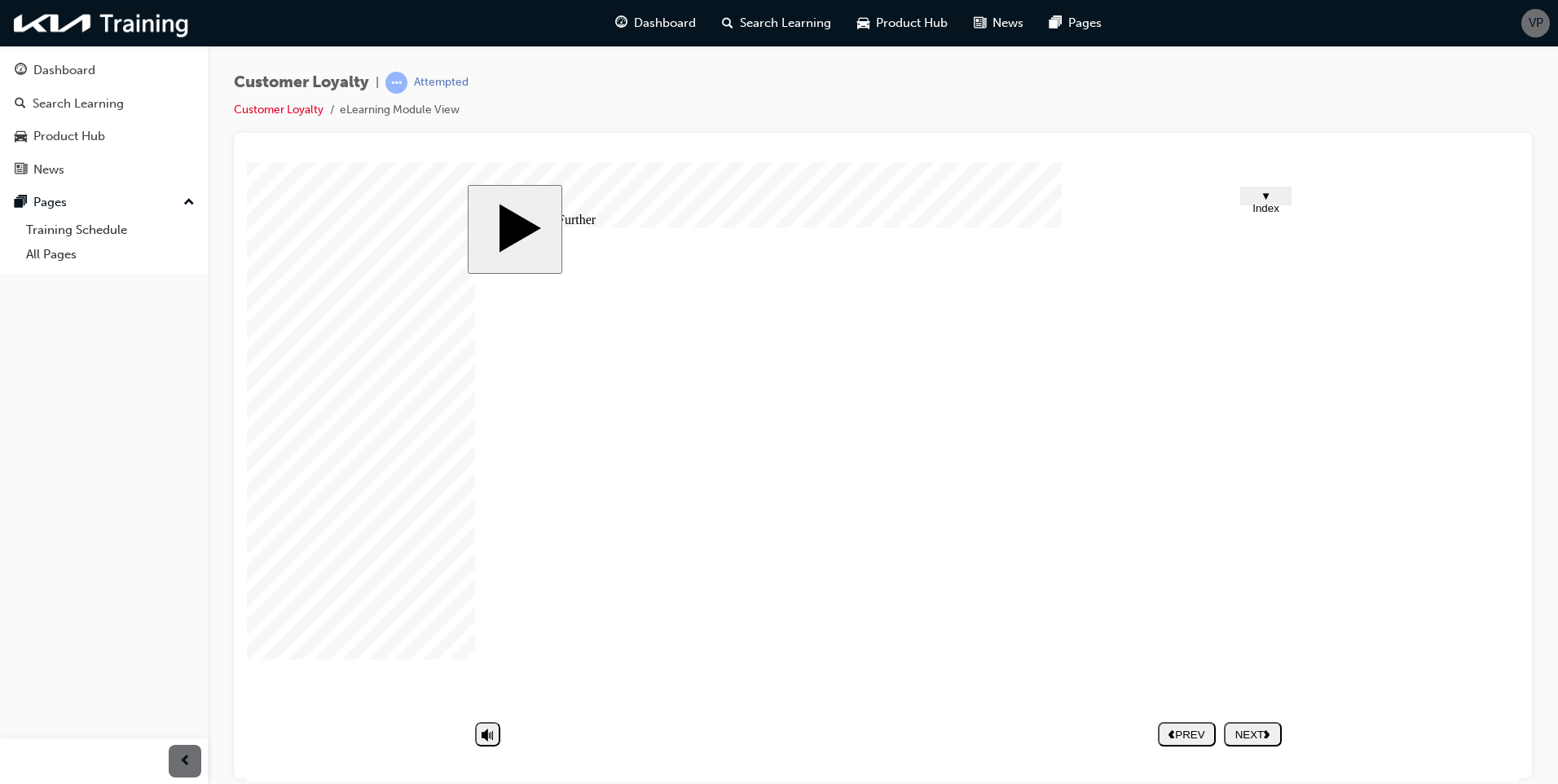
drag, startPoint x: 1245, startPoint y: 729, endPoint x: 1245, endPoint y: 721, distance: 8.0
click at [1245, 728] on div "NEXT" at bounding box center [1252, 734] width 45 height 12
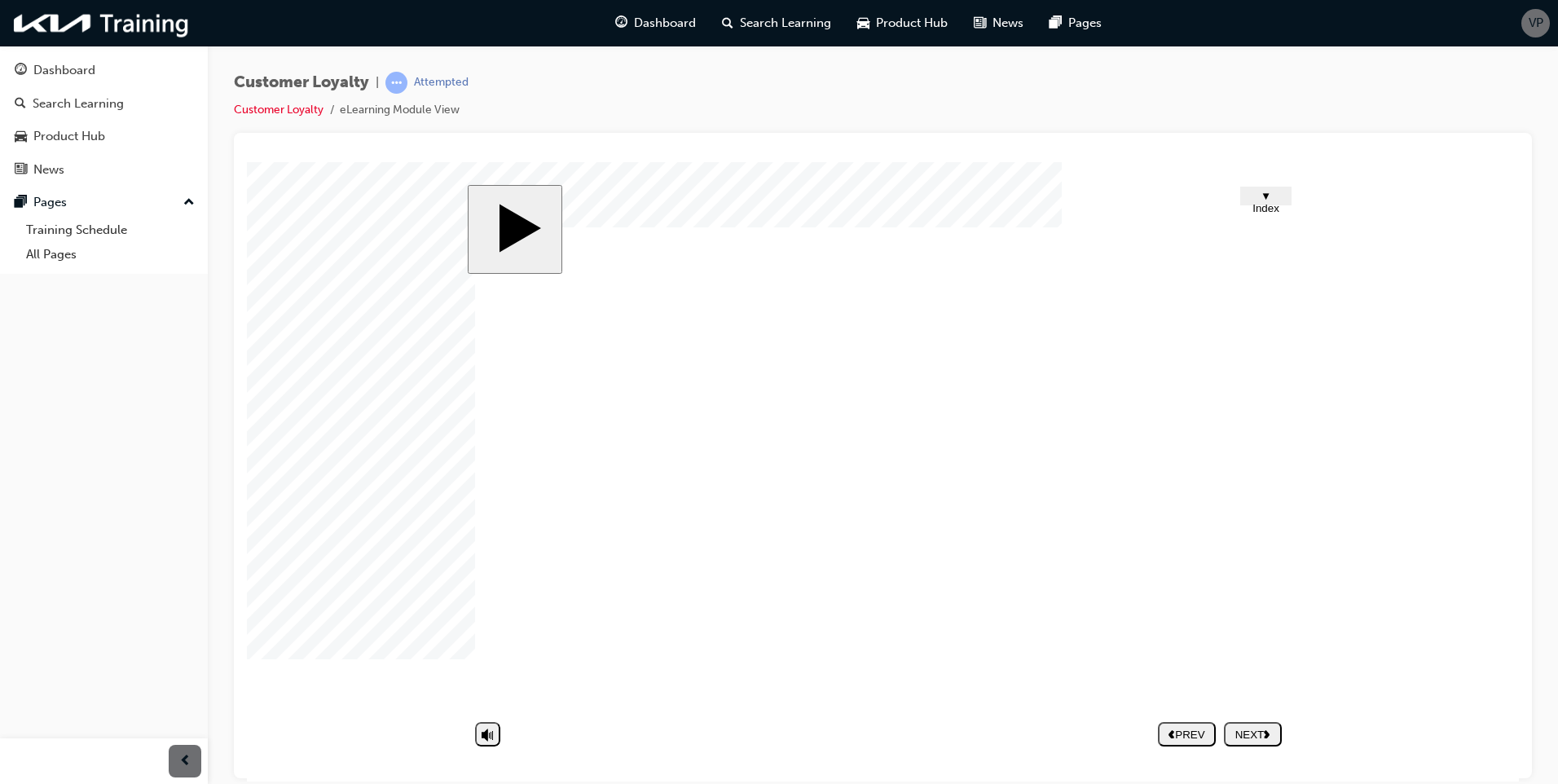
click at [1246, 722] on button "NEXT" at bounding box center [1253, 733] width 58 height 25
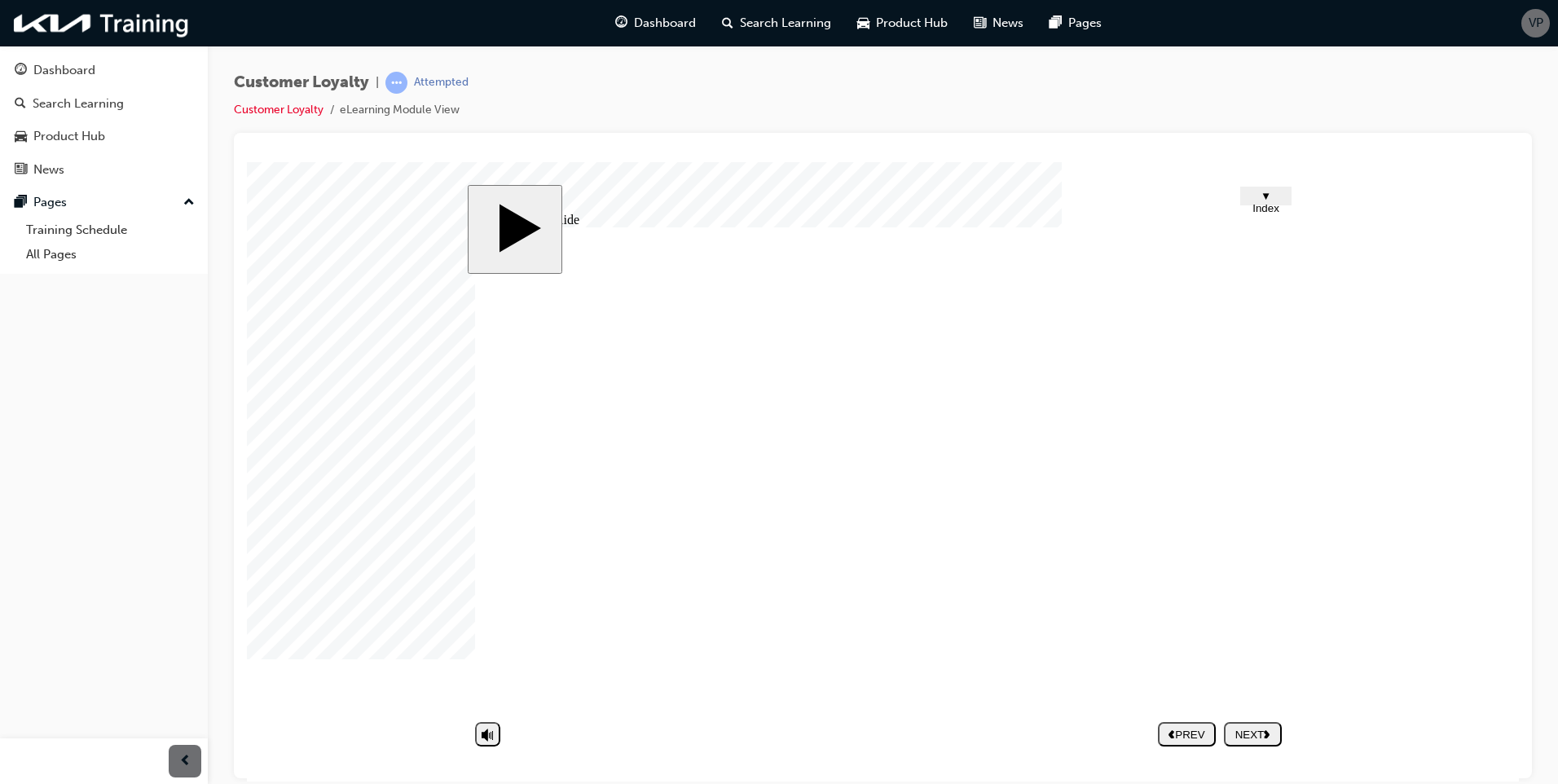
click at [1255, 732] on div "NEXT" at bounding box center [1252, 734] width 45 height 12
click at [625, 15] on span "guage-icon" at bounding box center [621, 23] width 12 height 20
